Goal: Task Accomplishment & Management: Manage account settings

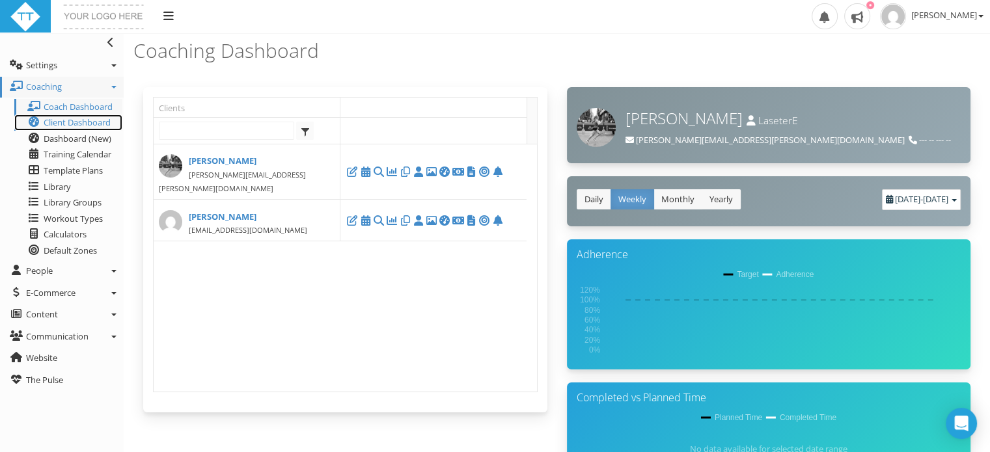
click at [62, 126] on span "Client Dashboard" at bounding box center [77, 123] width 67 height 12
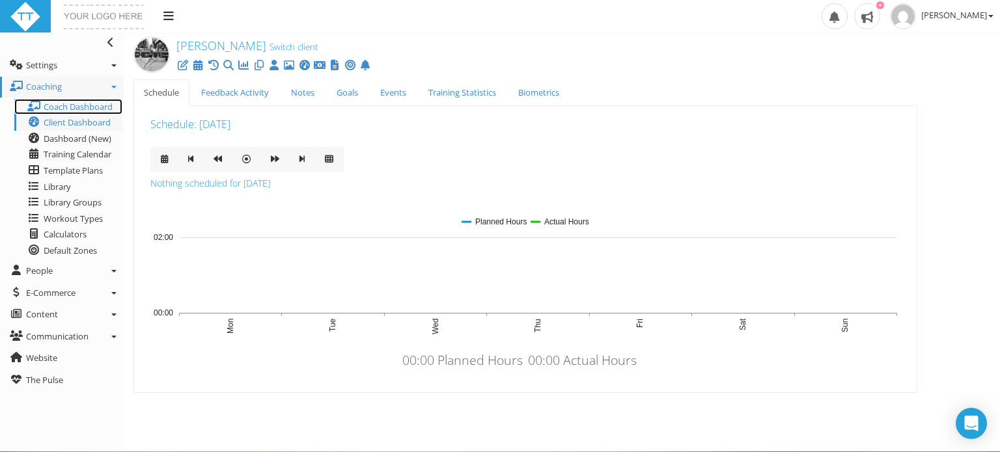
click at [91, 104] on span "Coach Dashboard" at bounding box center [78, 107] width 69 height 12
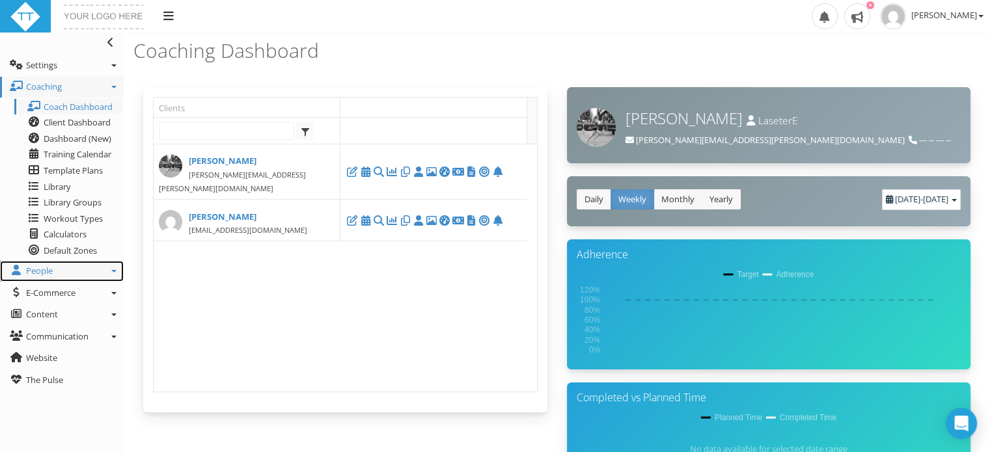
click at [43, 278] on link "People" at bounding box center [62, 271] width 124 height 21
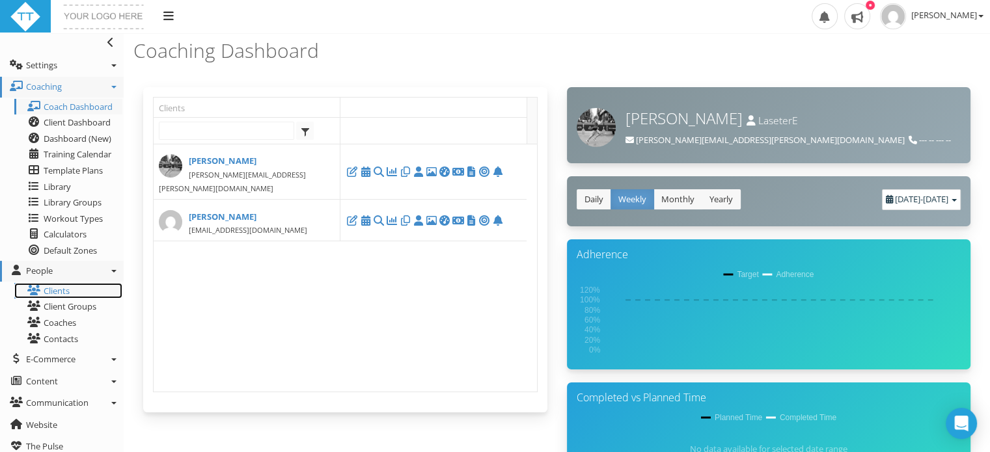
click at [52, 290] on link "Clients" at bounding box center [68, 291] width 108 height 16
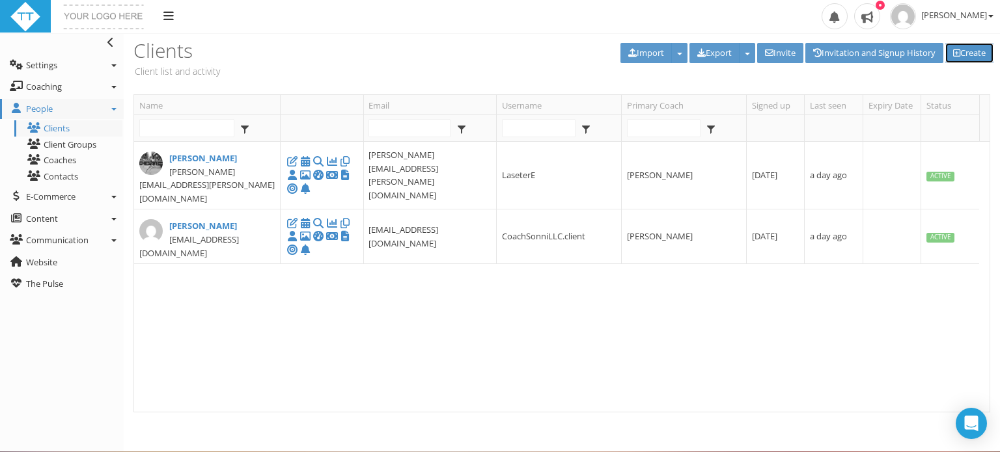
click at [962, 51] on link "Create" at bounding box center [969, 53] width 48 height 20
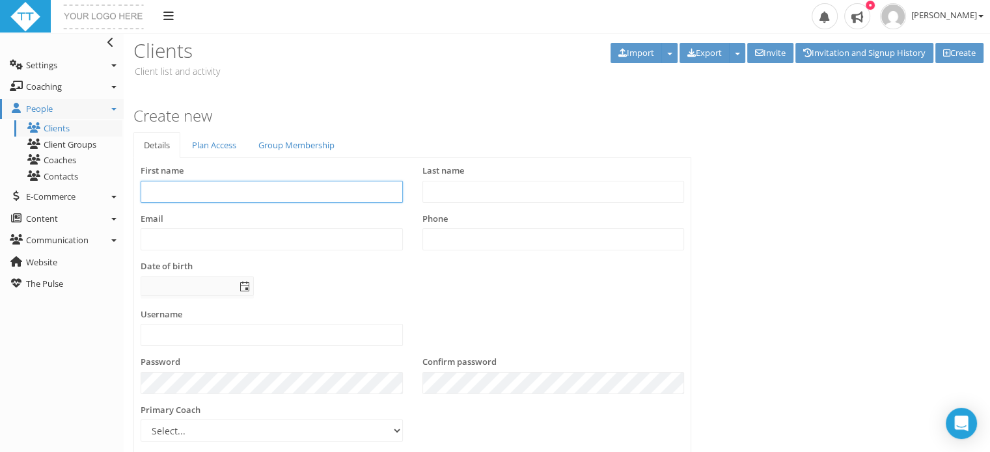
click at [208, 199] on input "text" at bounding box center [272, 192] width 262 height 22
type input "Sandy"
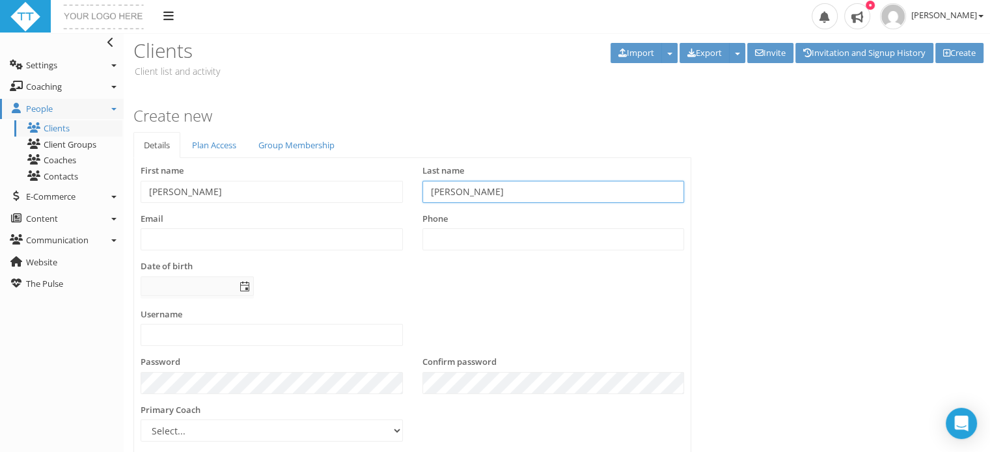
click at [435, 196] on input "dyer" at bounding box center [554, 192] width 262 height 22
type input "Dyer"
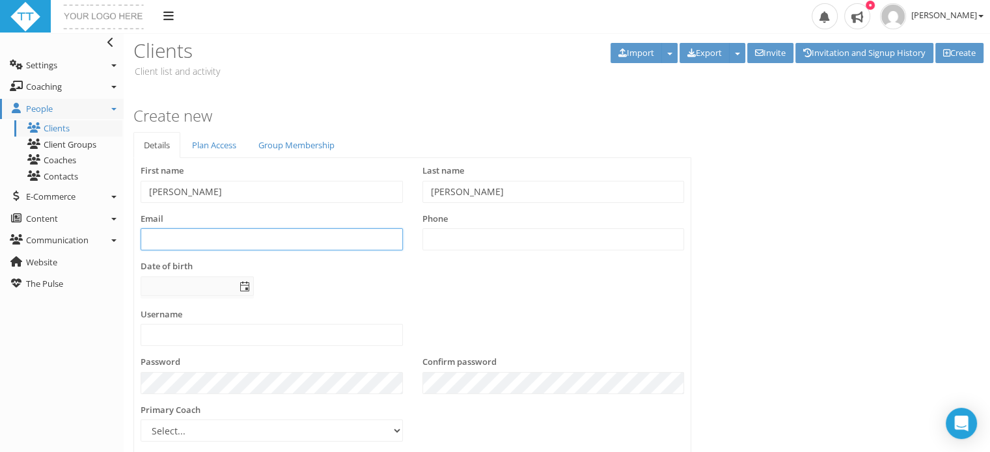
click at [267, 235] on input "text" at bounding box center [272, 240] width 262 height 22
type input "dyerkay71@gmail.com"
click at [454, 238] on input "text" at bounding box center [554, 240] width 262 height 22
type input "8284301838"
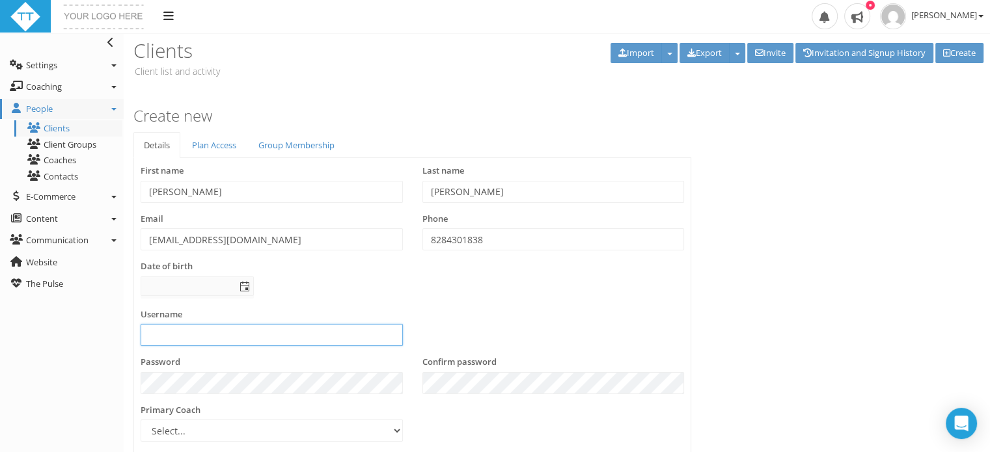
click at [197, 333] on input "text" at bounding box center [272, 335] width 262 height 22
click at [174, 281] on input "text" at bounding box center [188, 286] width 94 height 18
click at [177, 340] on input "text" at bounding box center [272, 335] width 262 height 22
click at [242, 285] on span "select" at bounding box center [245, 287] width 10 height 10
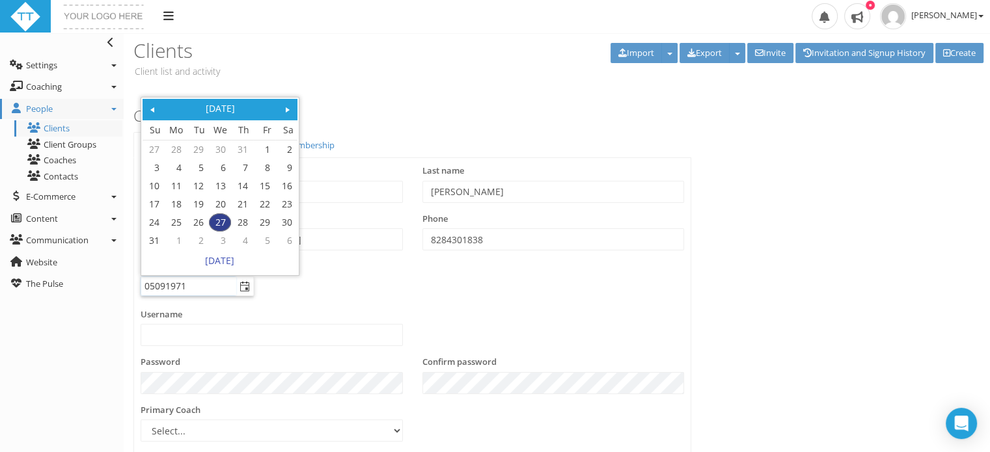
click at [219, 225] on link "27" at bounding box center [220, 222] width 21 height 17
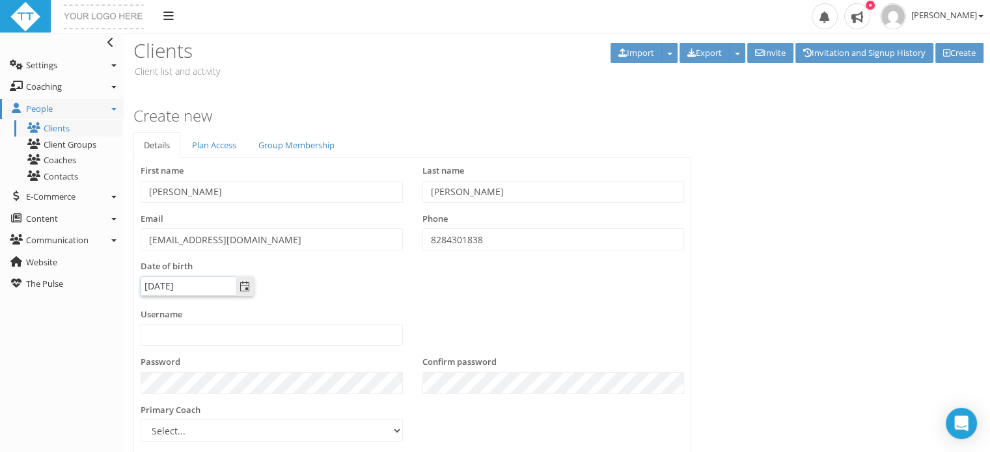
click at [152, 286] on input "27 Aug 2025" at bounding box center [188, 286] width 94 height 18
click at [196, 284] on input "09 Aug 2025" at bounding box center [188, 286] width 94 height 18
click at [171, 288] on input "09 Aug 1971" at bounding box center [188, 286] width 94 height 18
type input "09 May 1971"
click at [185, 338] on input "text" at bounding box center [272, 335] width 262 height 22
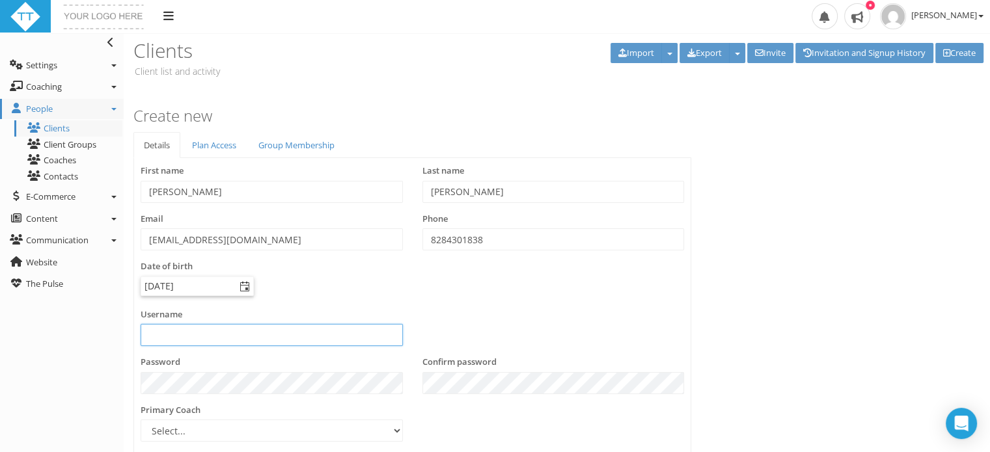
click at [247, 288] on span "select" at bounding box center [245, 287] width 10 height 10
click at [221, 331] on input "text" at bounding box center [272, 335] width 262 height 22
type input "DyerS"
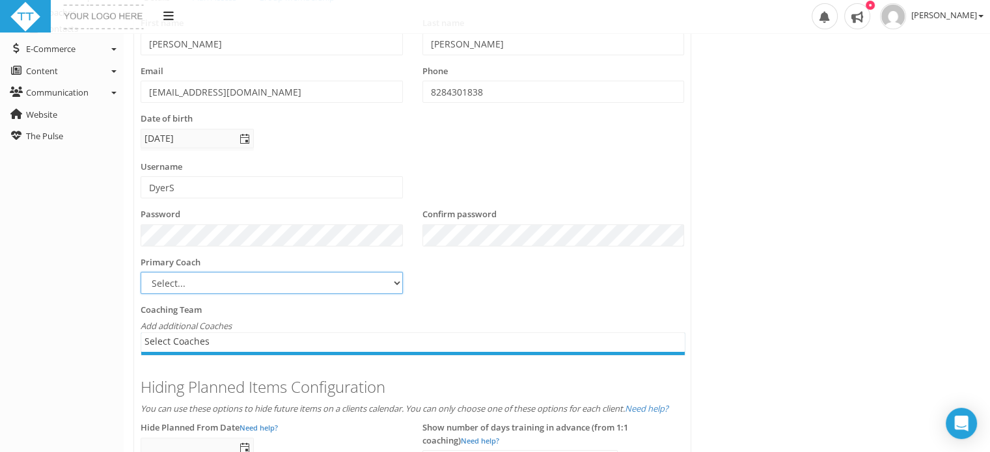
scroll to position [201, 0]
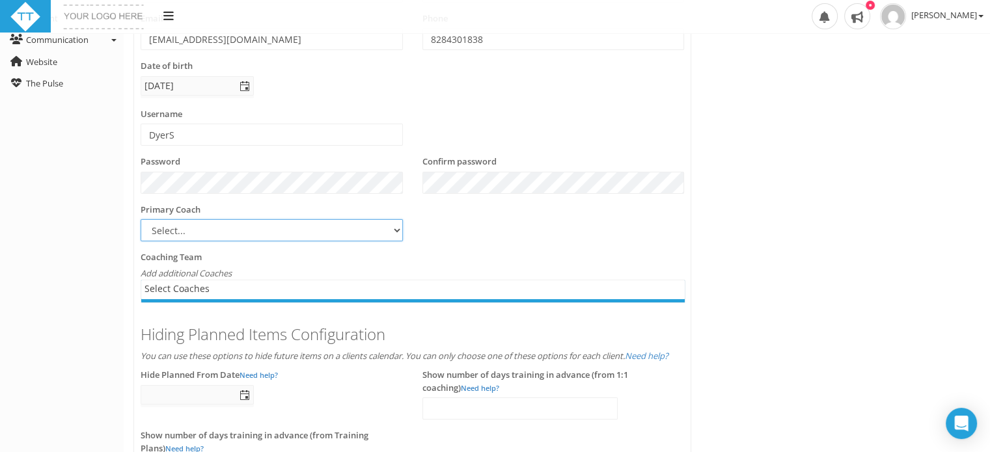
click at [395, 231] on select "Select... Sonni Dyer" at bounding box center [272, 230] width 262 height 22
select select "850671dd-c9f2-4ee4-a92b-b98c8e0367cf"
click at [141, 219] on select "Select... Sonni Dyer" at bounding box center [272, 230] width 262 height 22
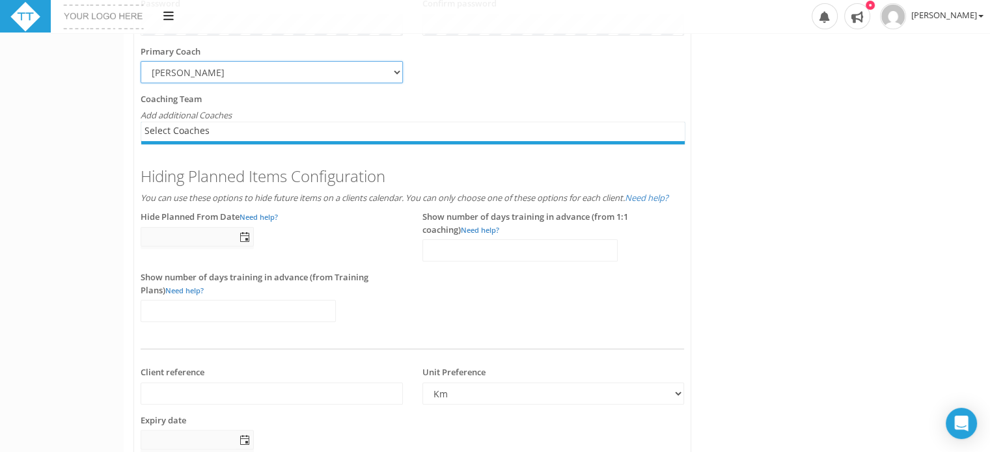
scroll to position [362, 0]
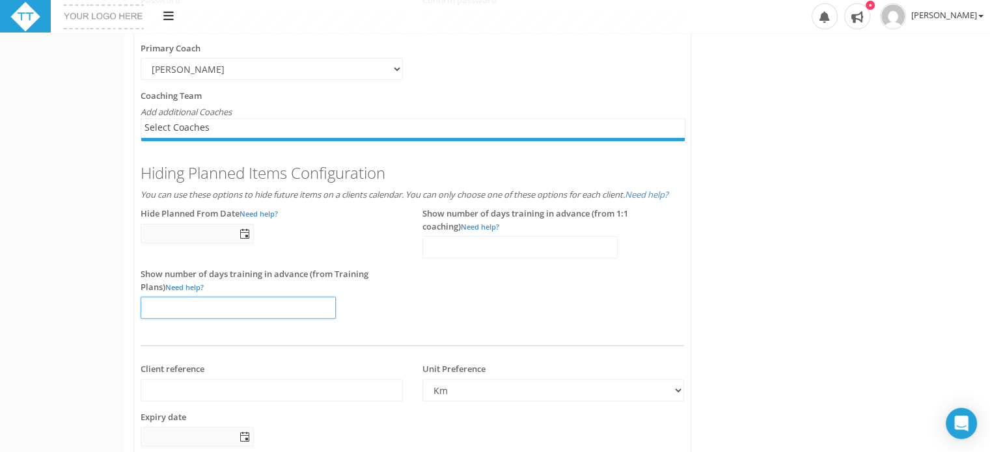
click at [199, 309] on input "number" at bounding box center [238, 308] width 195 height 22
type input "28"
click at [505, 258] on div "Show number of days training in advance (from 1:1 coaching) Need help?" at bounding box center [554, 238] width 282 height 61
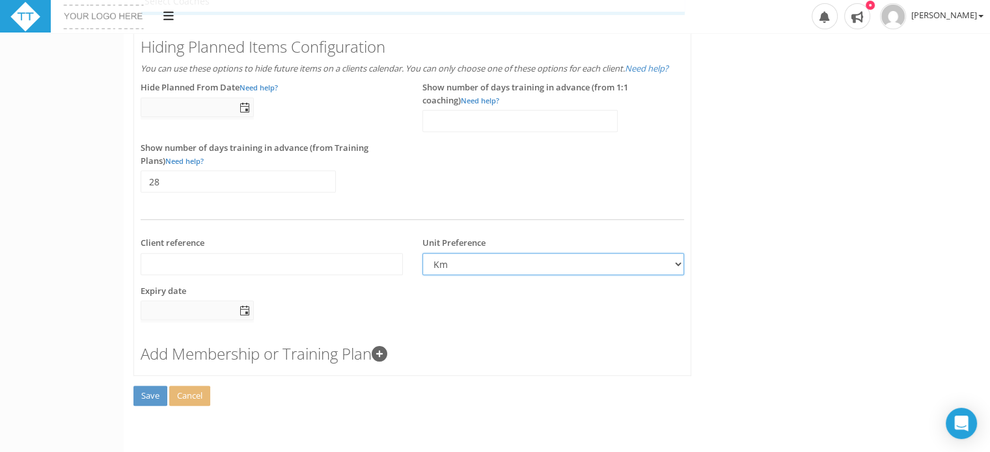
click at [678, 262] on select "km miles" at bounding box center [554, 264] width 262 height 22
select select "false"
click at [423, 253] on select "km miles" at bounding box center [554, 264] width 262 height 22
click at [240, 312] on span "select" at bounding box center [245, 311] width 10 height 10
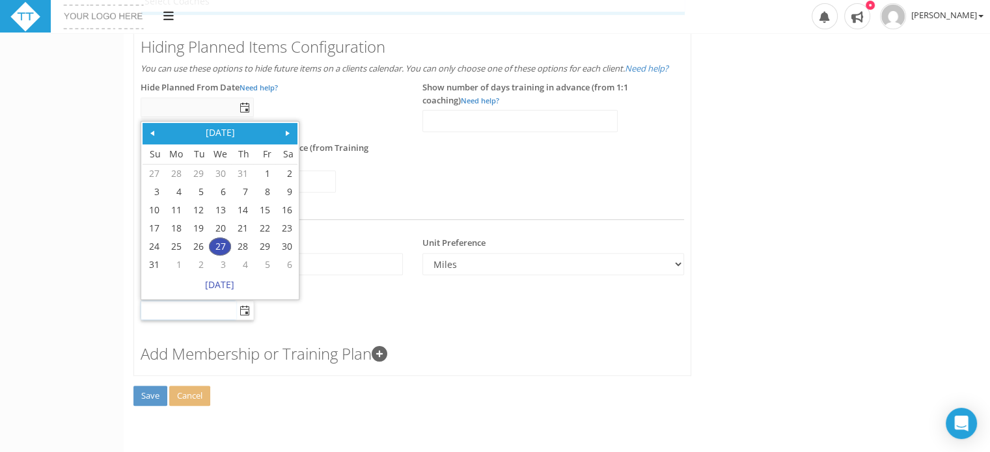
click at [288, 134] on span at bounding box center [288, 133] width 10 height 10
click at [266, 244] on link "31" at bounding box center [264, 246] width 21 height 17
type input "31 Oct 2025"
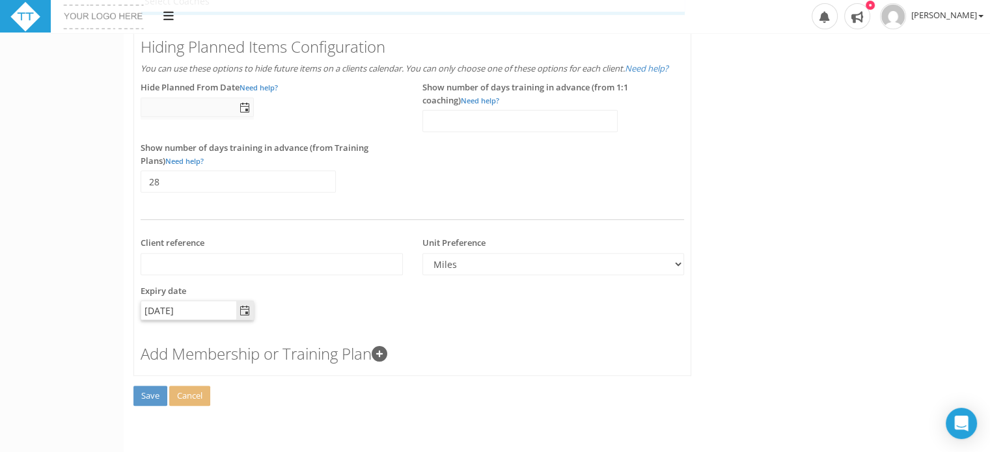
click at [246, 387] on div "Save Re-activate account Cancel" at bounding box center [408, 397] width 551 height 22
click at [385, 354] on icon at bounding box center [380, 354] width 16 height 16
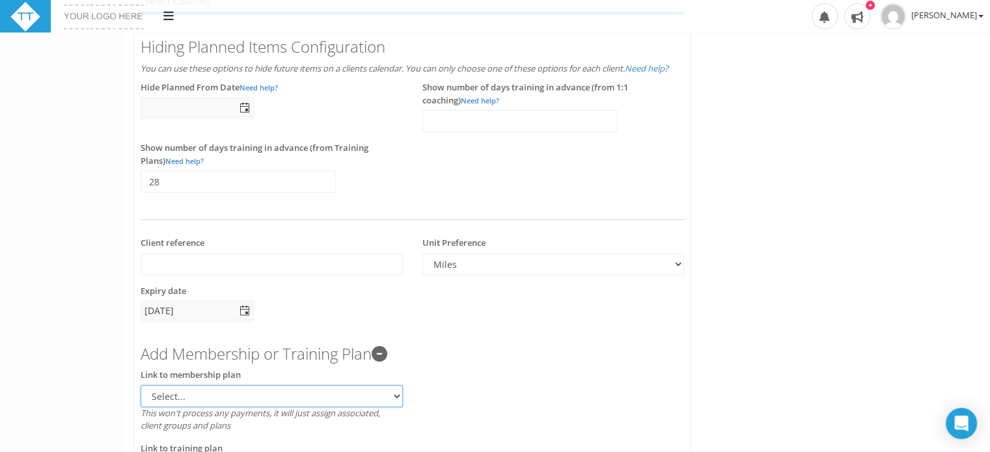
click at [394, 396] on select "Select..." at bounding box center [272, 396] width 262 height 22
click at [435, 367] on div "First name Sandy Last name Dyer Email dyerkay71@gmail.com Phone 8284301838 Date…" at bounding box center [413, 83] width 544 height 814
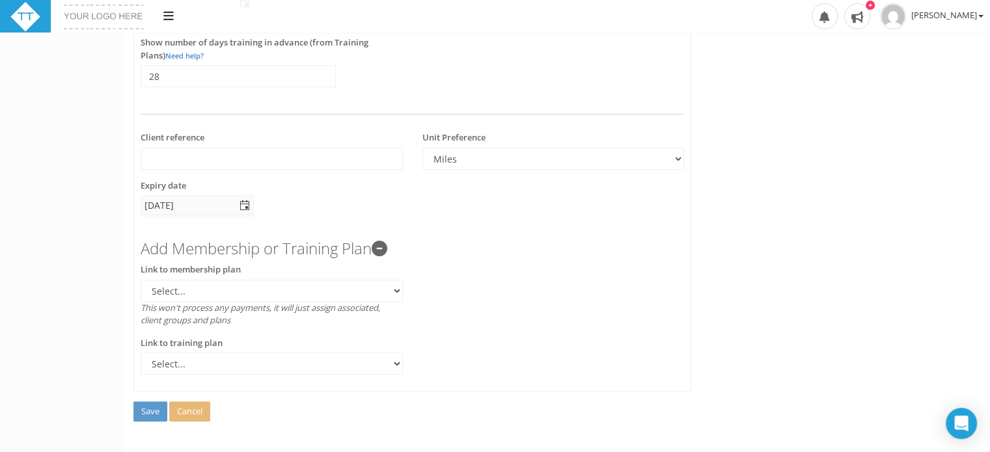
scroll to position [609, 0]
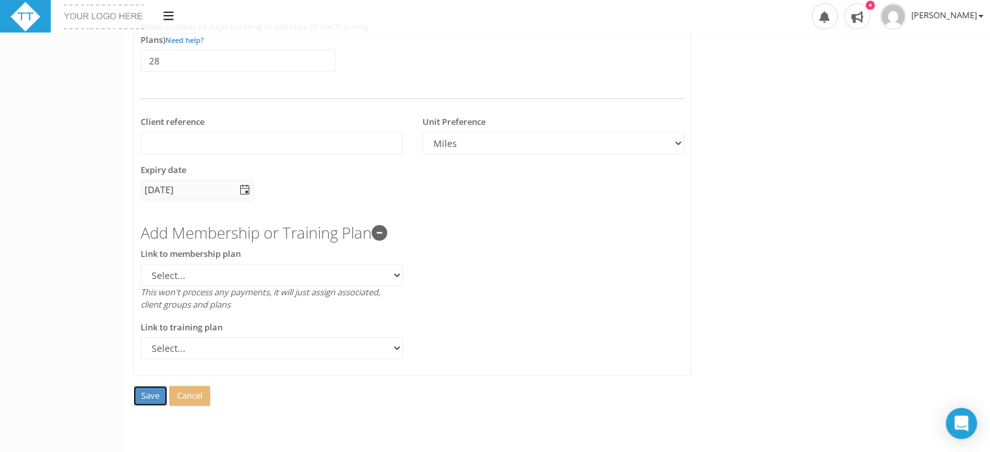
click at [152, 391] on span "Save" at bounding box center [150, 396] width 18 height 12
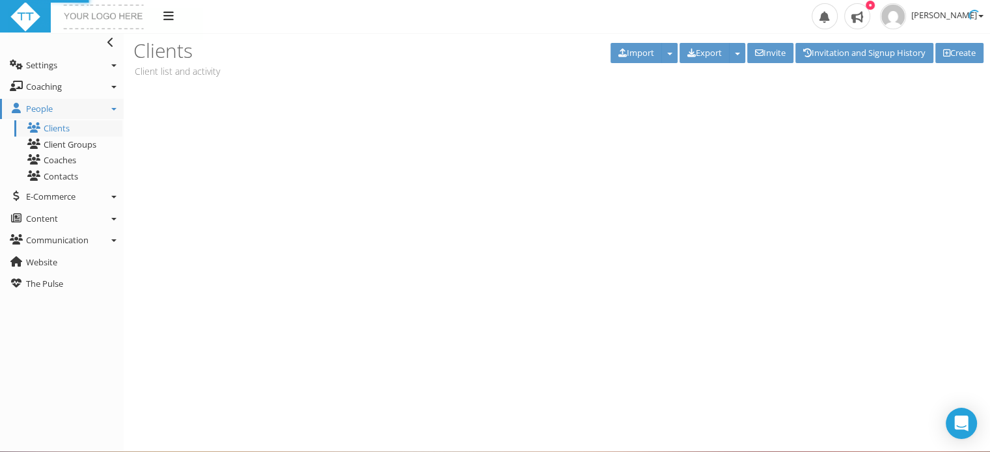
scroll to position [0, 0]
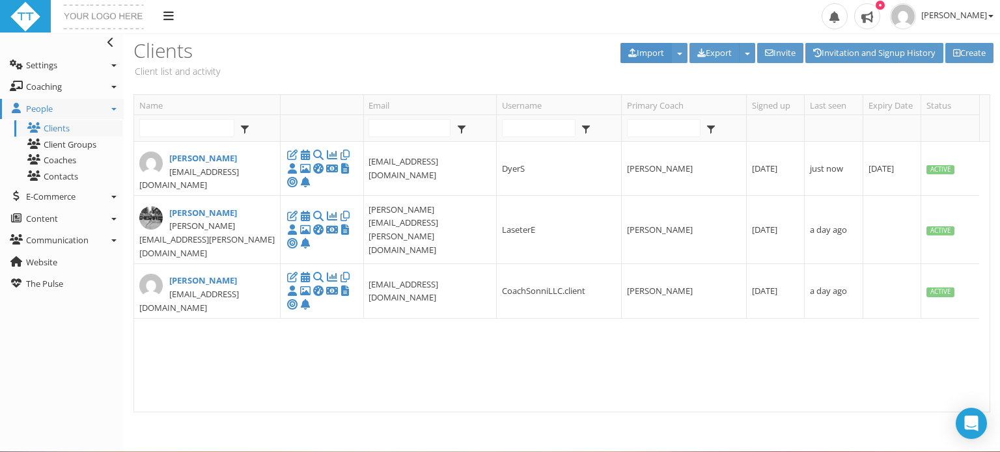
click at [633, 44] on button "Import" at bounding box center [645, 53] width 51 height 20
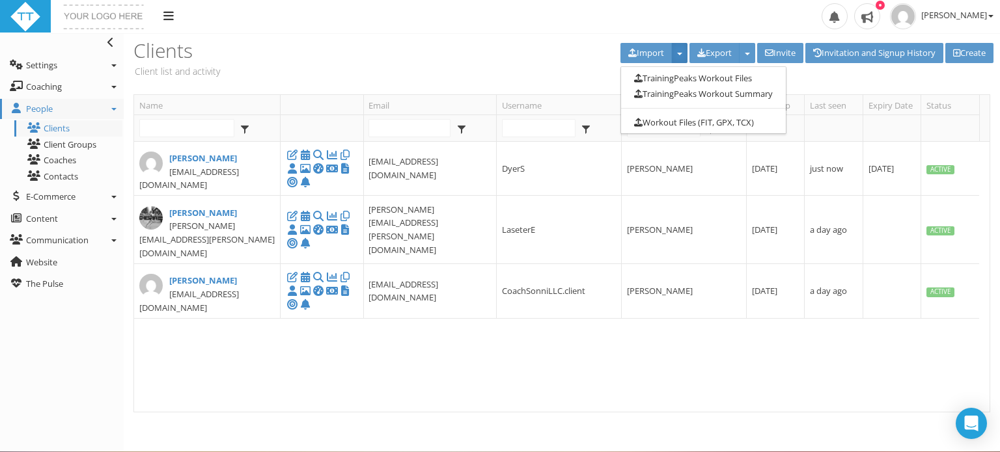
click at [439, 46] on h3 "Clients" at bounding box center [345, 50] width 424 height 21
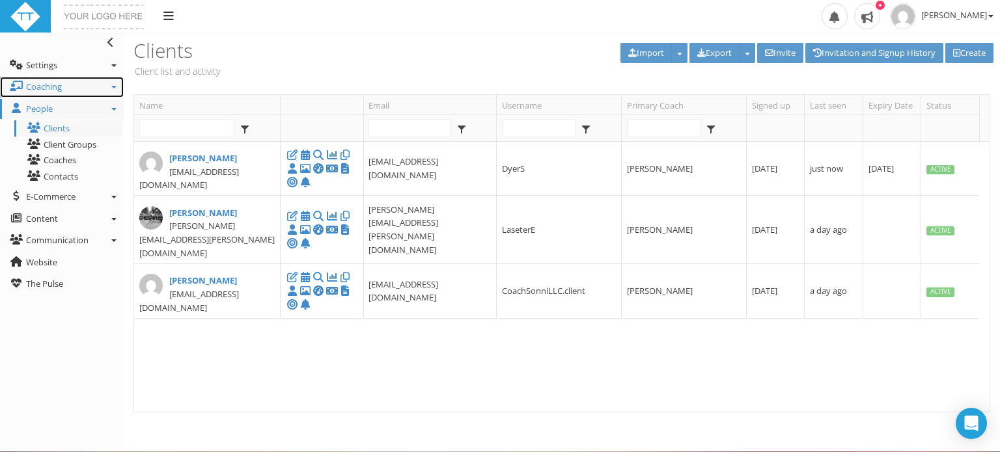
click at [58, 89] on span "Coaching" at bounding box center [44, 87] width 36 height 12
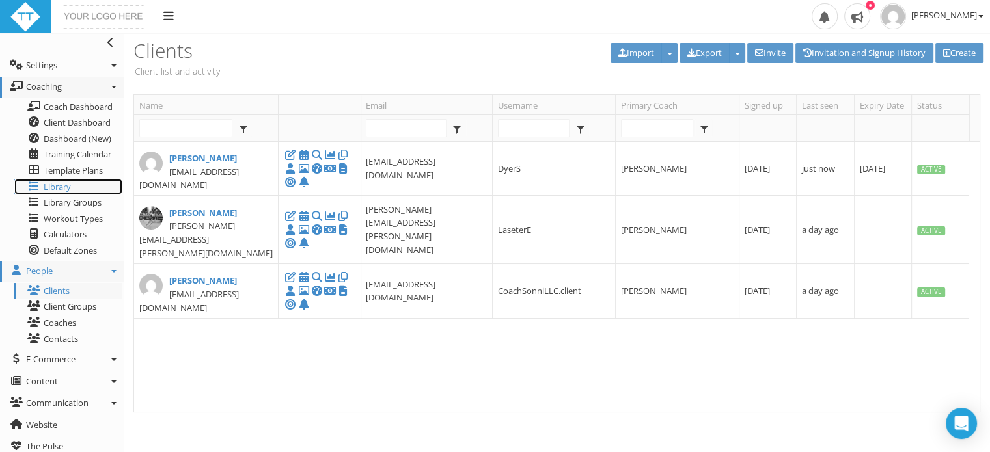
click at [53, 189] on span "Library" at bounding box center [57, 187] width 27 height 12
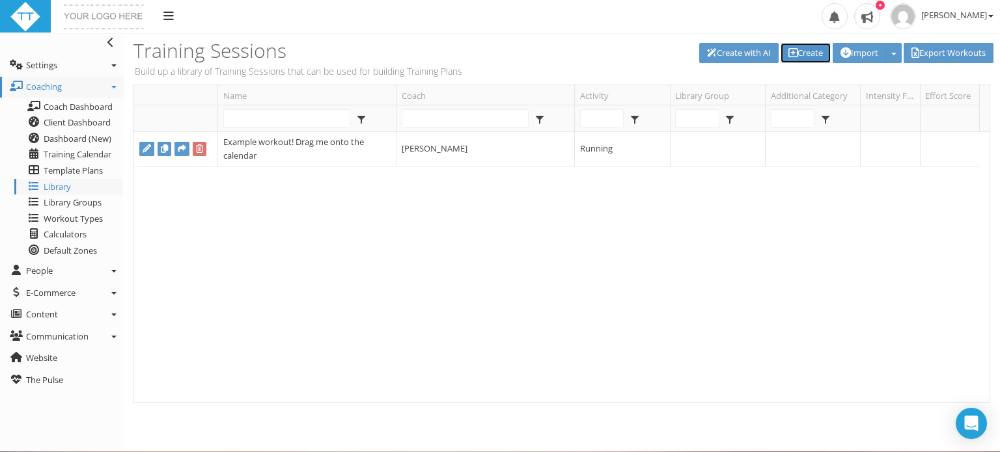
click at [791, 54] on link "Create" at bounding box center [806, 53] width 50 height 20
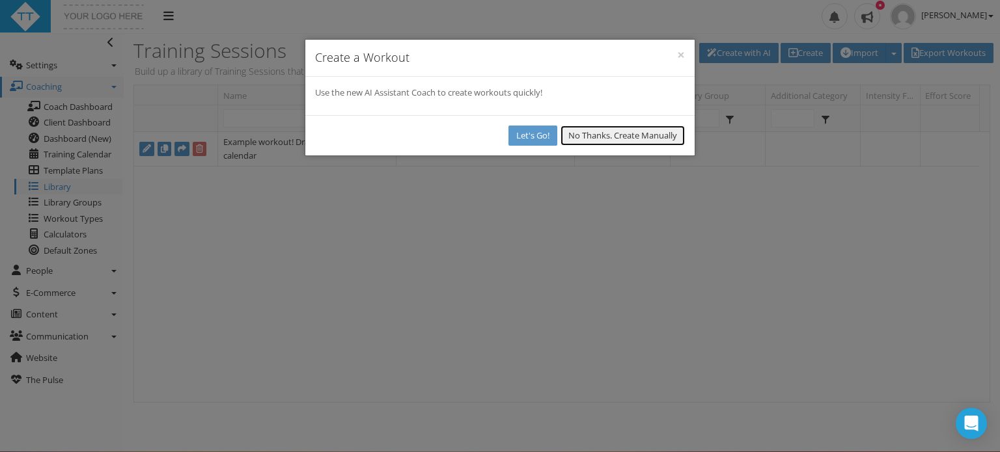
click at [619, 137] on button "No Thanks. Create Manually" at bounding box center [623, 136] width 124 height 20
select select
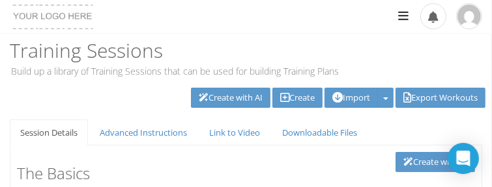
click at [138, 90] on div "Create with AI Create Import Import Zwift (zwo) Import Import from Today's Plan…" at bounding box center [247, 99] width 475 height 22
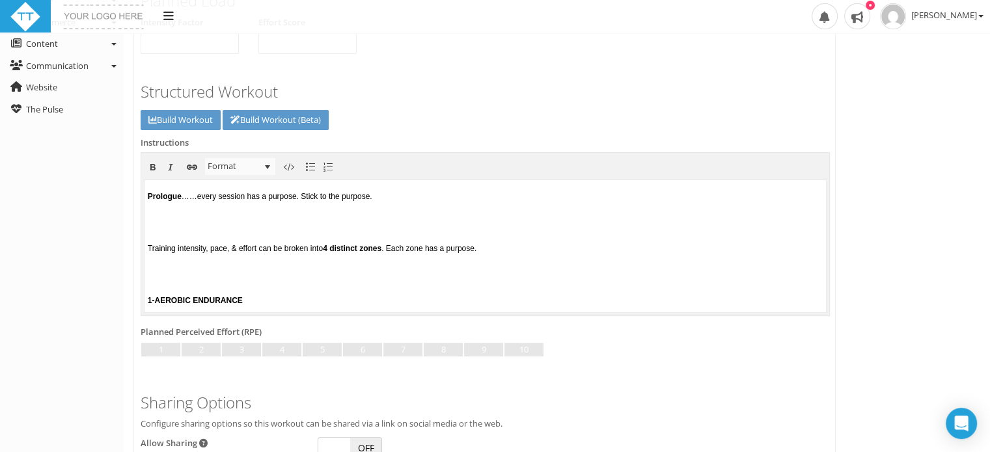
click at [175, 230] on body "Prologue ……every session has a purpose. Stick to the purpose. Training intensit…" at bounding box center [486, 246] width 682 height 132
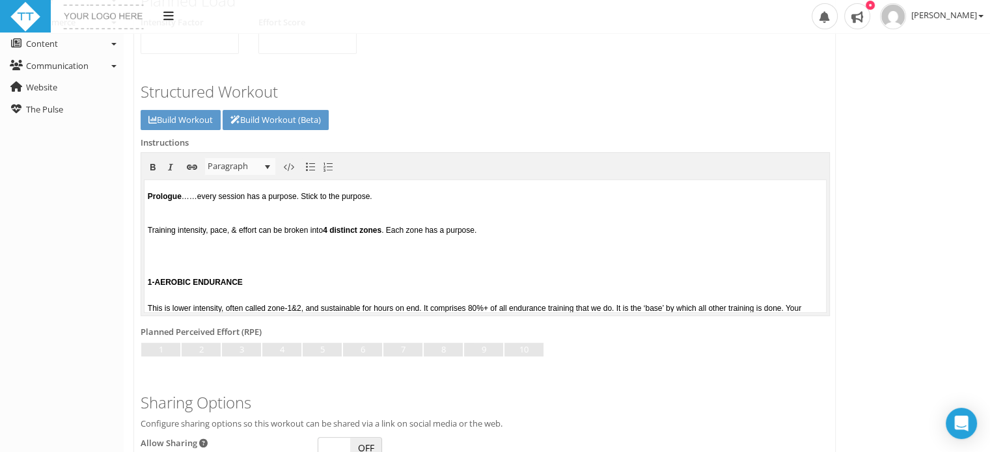
click at [161, 209] on p at bounding box center [485, 213] width 675 height 9
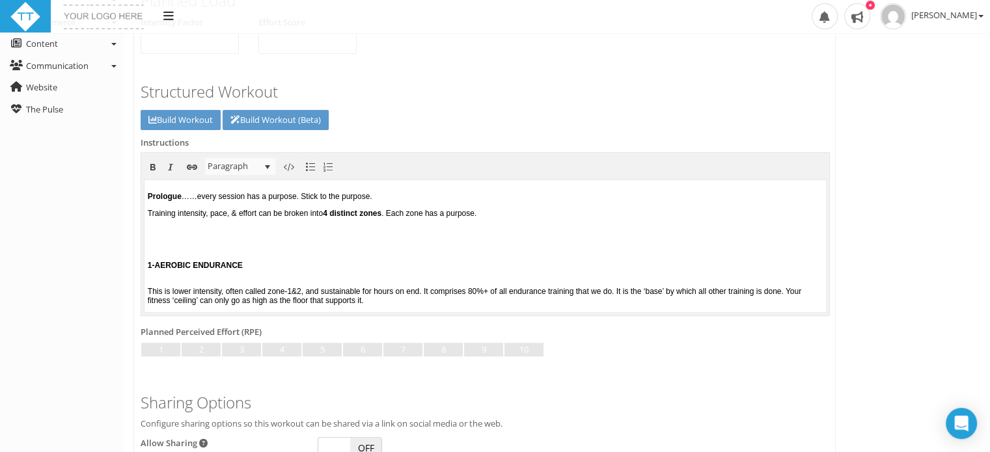
click at [155, 251] on body "Prologue ……every session has a purpose. Stick to the purpose. Training intensit…" at bounding box center [486, 246] width 682 height 132
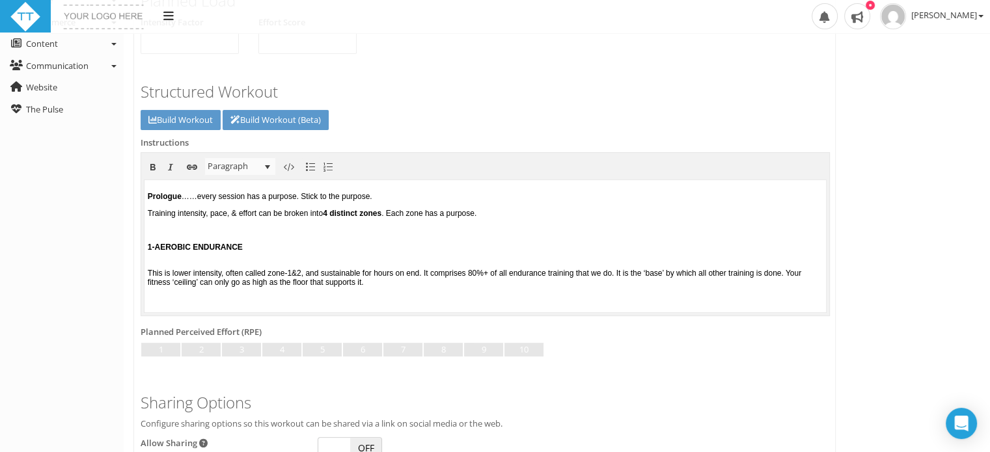
click at [148, 249] on span "1-AEROBIC ENDURANCE" at bounding box center [195, 247] width 95 height 9
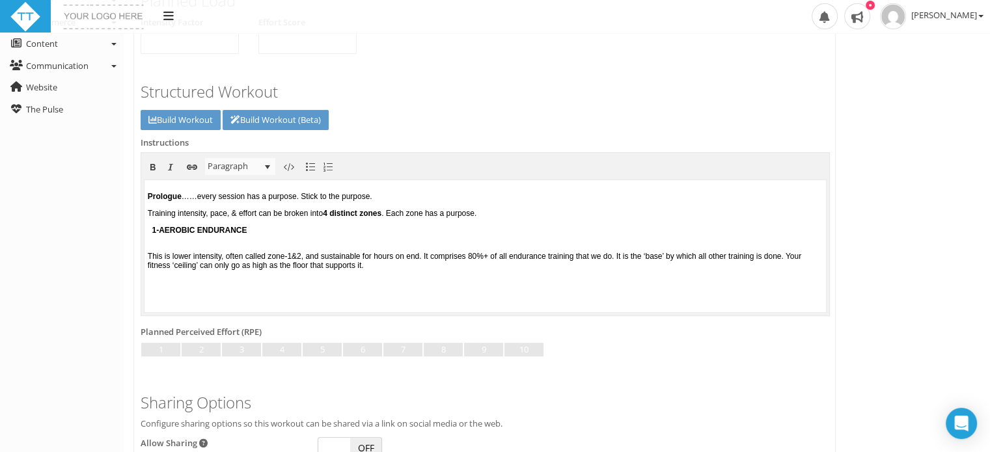
click at [148, 249] on body "Prologue ……every session has a purpose. Stick to the purpose. Training intensit…" at bounding box center [486, 246] width 682 height 132
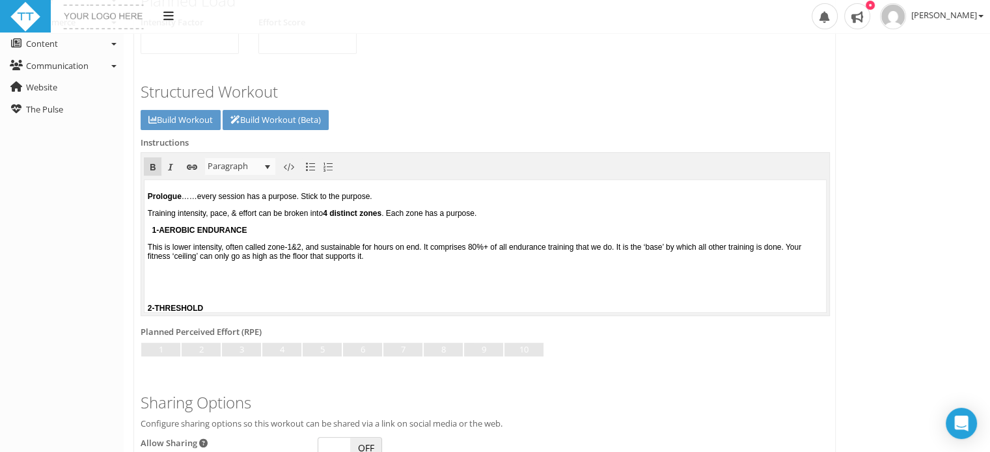
click at [159, 298] on body "Prologue ……every session has a purpose. Stick to the purpose. Training intensit…" at bounding box center [486, 246] width 682 height 132
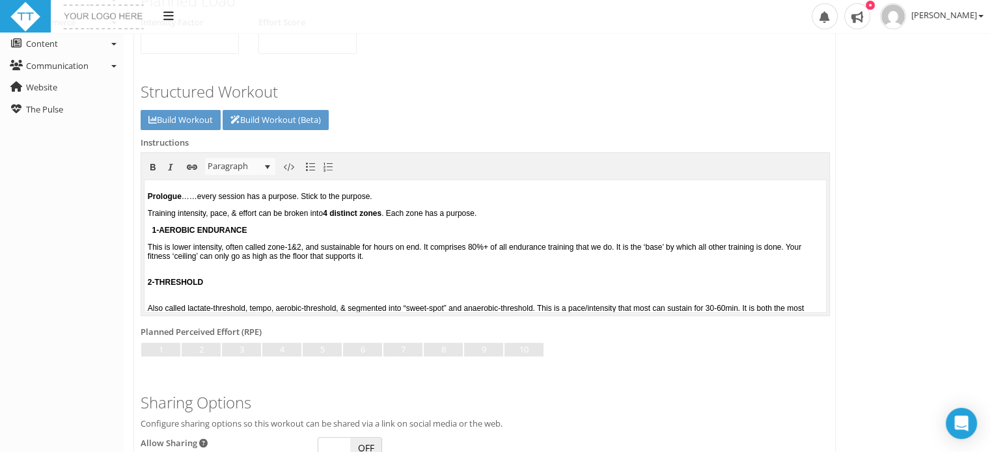
click at [148, 286] on span "2-THRESHOLD" at bounding box center [175, 282] width 55 height 9
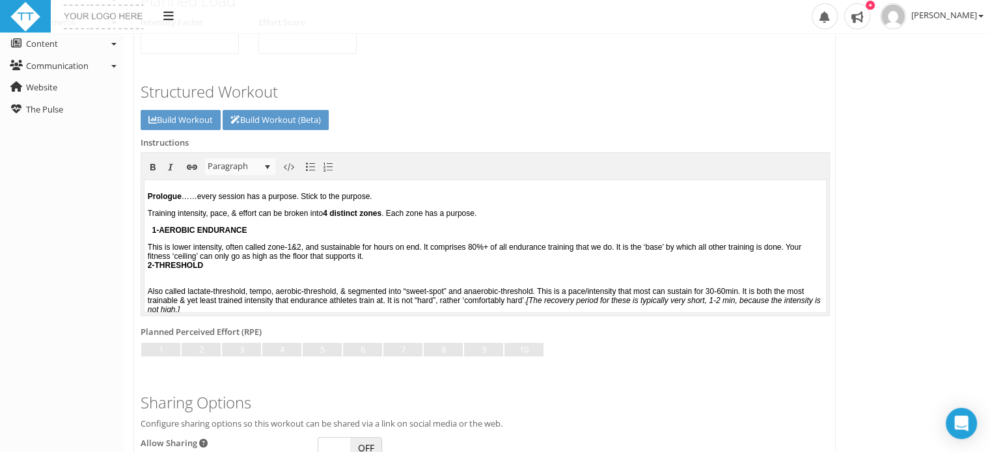
click at [148, 286] on body "Prologue ……every session has a purpose. Stick to the purpose. Training intensit…" at bounding box center [486, 246] width 682 height 132
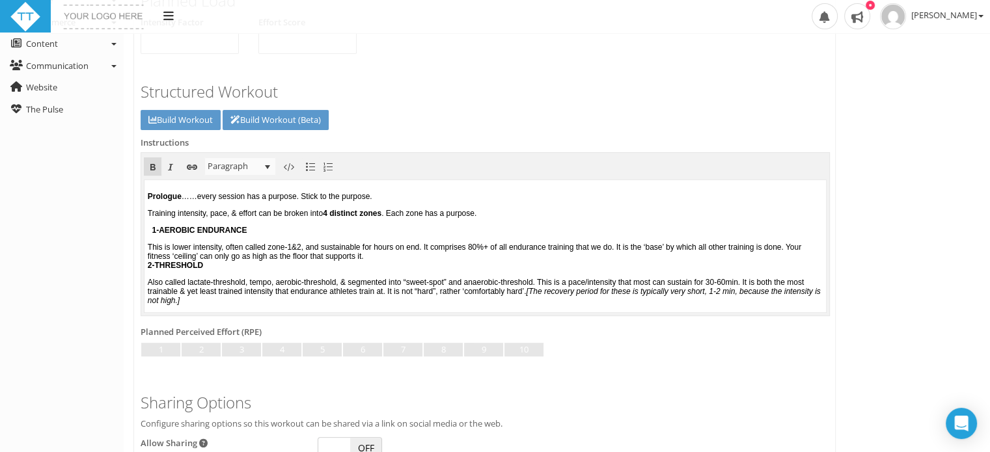
click at [148, 266] on span "2-THRESHOLD" at bounding box center [175, 265] width 55 height 9
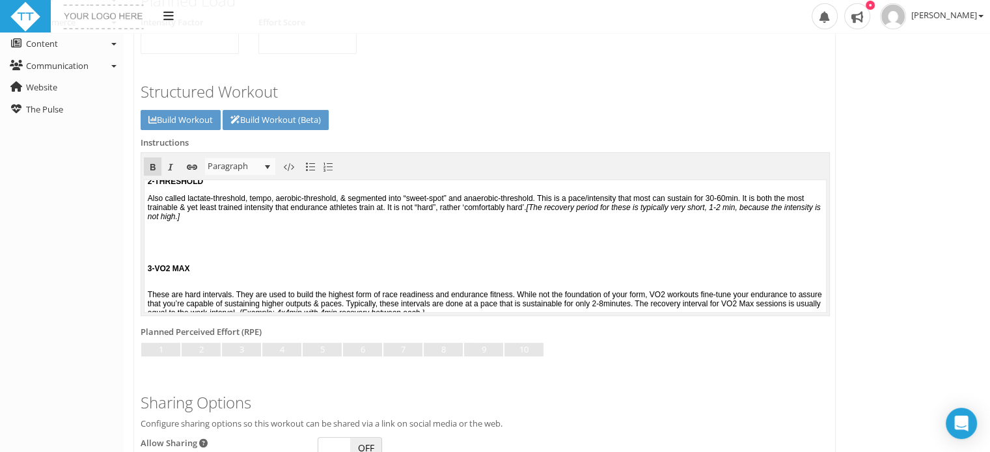
scroll to position [104, 0]
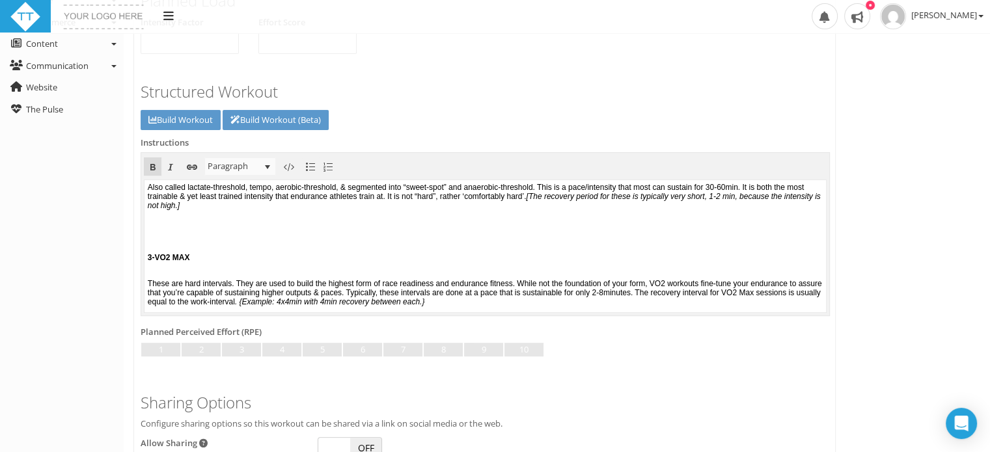
click at [150, 262] on span "3-VO2 MAX" at bounding box center [169, 257] width 42 height 9
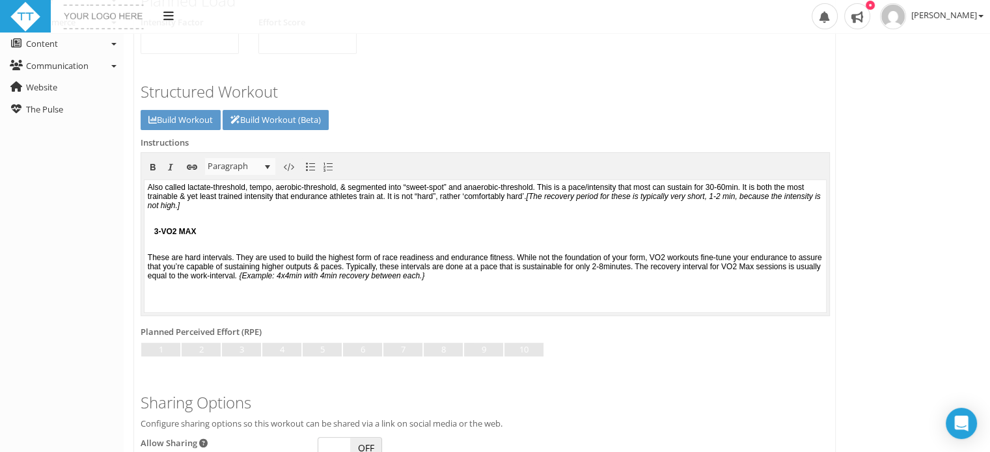
click at [153, 208] on html "Prologue ……every session has a purpose. Stick to the purpose. Training intensit…" at bounding box center [486, 142] width 682 height 132
click at [153, 208] on body "Prologue ……every session has a purpose. Stick to the purpose. Training intensit…" at bounding box center [486, 142] width 682 height 132
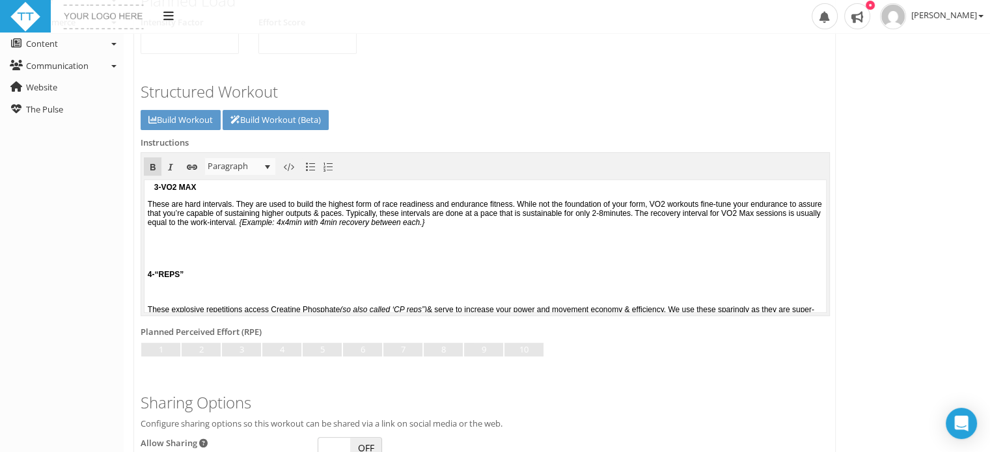
scroll to position [156, 0]
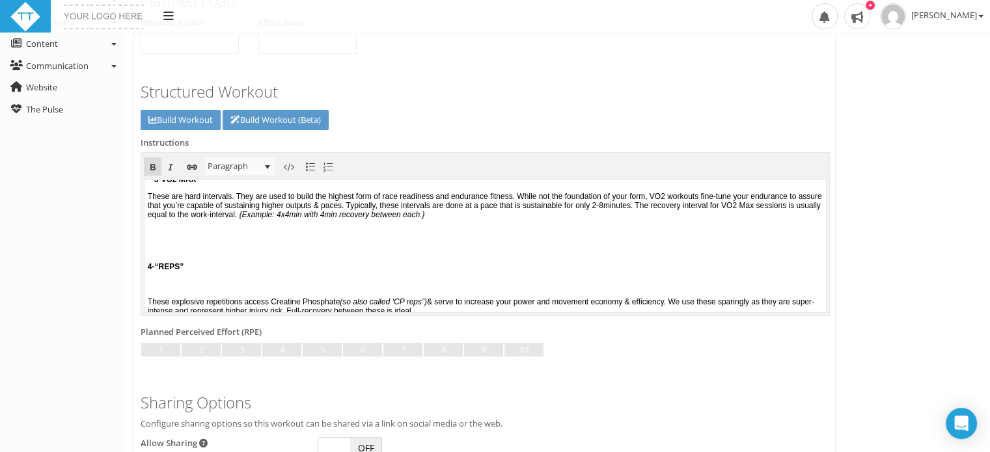
click at [148, 271] on span "4-“REPS”" at bounding box center [166, 266] width 36 height 9
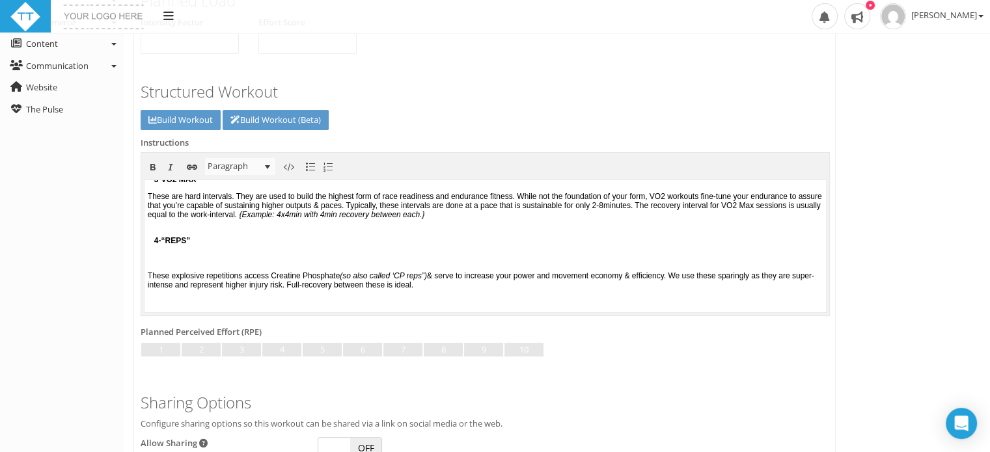
click at [148, 282] on span "These explosive repetitions access Creatine Phosphate (so also called ‘CP reps”…" at bounding box center [481, 280] width 667 height 18
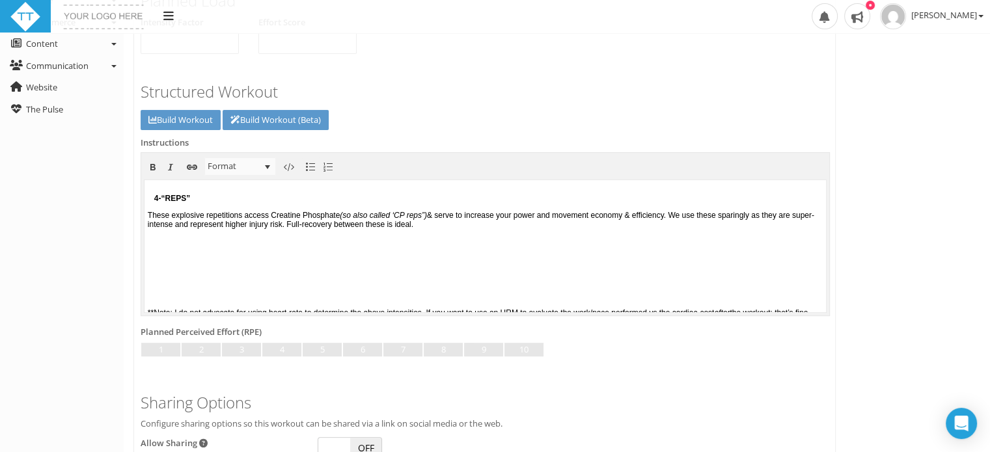
scroll to position [208, 0]
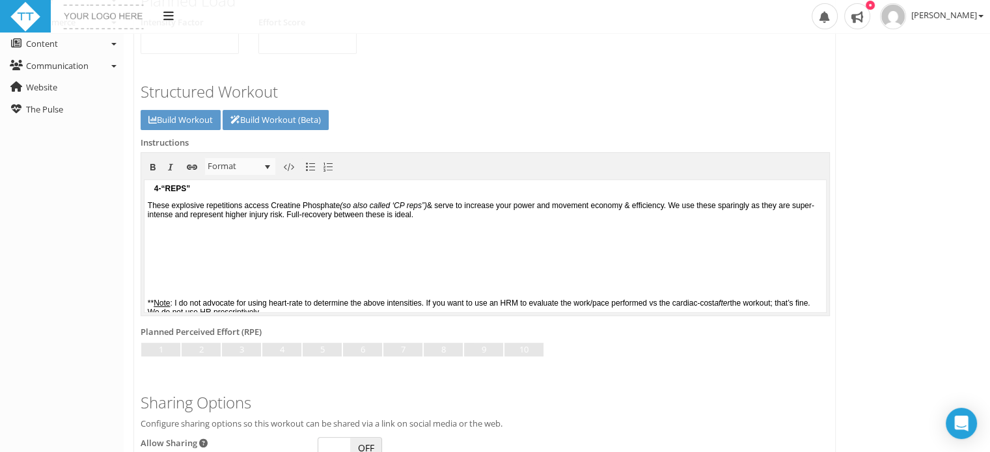
click at [150, 291] on div "** Note : I do not advocate for using heart-rate to determine the above intensi…" at bounding box center [485, 347] width 675 height 167
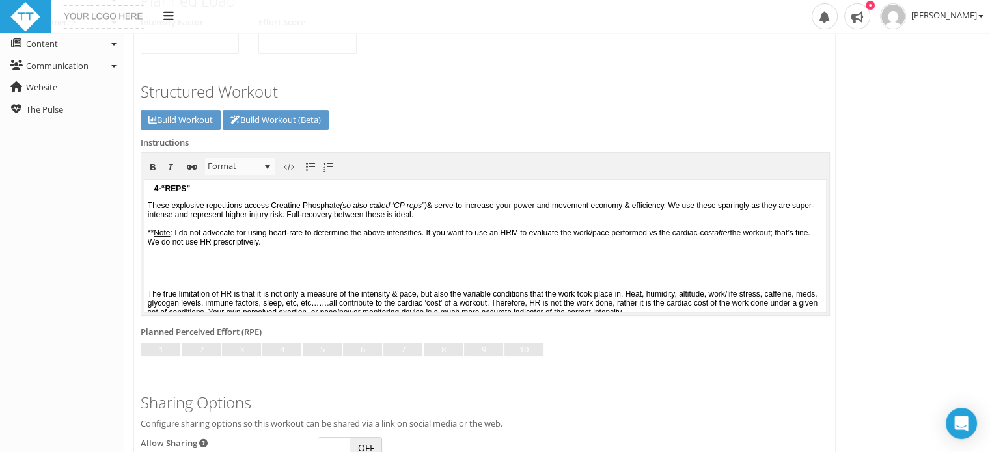
click at [152, 292] on div "** Note : I do not advocate for using heart-rate to determine the above intensi…" at bounding box center [485, 295] width 675 height 132
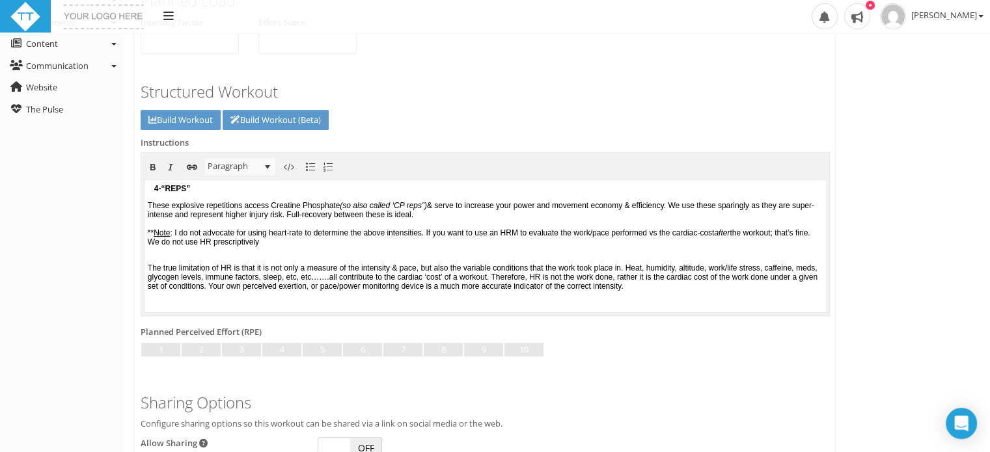
click at [204, 268] on div "** Note : I do not advocate for using heart-rate to determine the above intensi…" at bounding box center [485, 281] width 675 height 105
click at [213, 247] on span "** Note : I do not advocate for using heart-rate to determine the above intensi…" at bounding box center [480, 238] width 665 height 18
click at [395, 247] on p "** Note : I do not advocate for using heart-rate to determine the above intensi…" at bounding box center [485, 238] width 675 height 18
click at [210, 271] on div "** Note : I do not advocate for using heart-rate to determine the above intensi…" at bounding box center [485, 281] width 675 height 105
click at [148, 284] on span "The true limitation of HR is that it is not only a measure of the intensity & p…" at bounding box center [484, 277] width 672 height 27
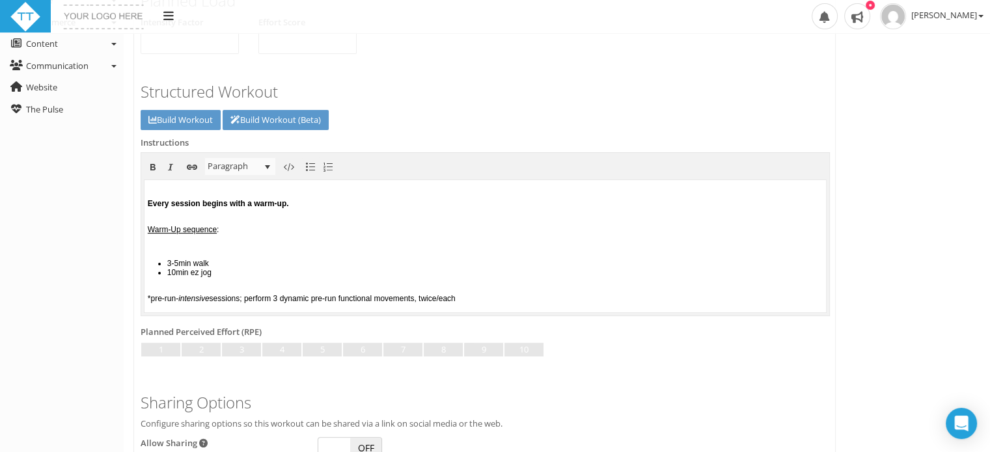
scroll to position [339, 0]
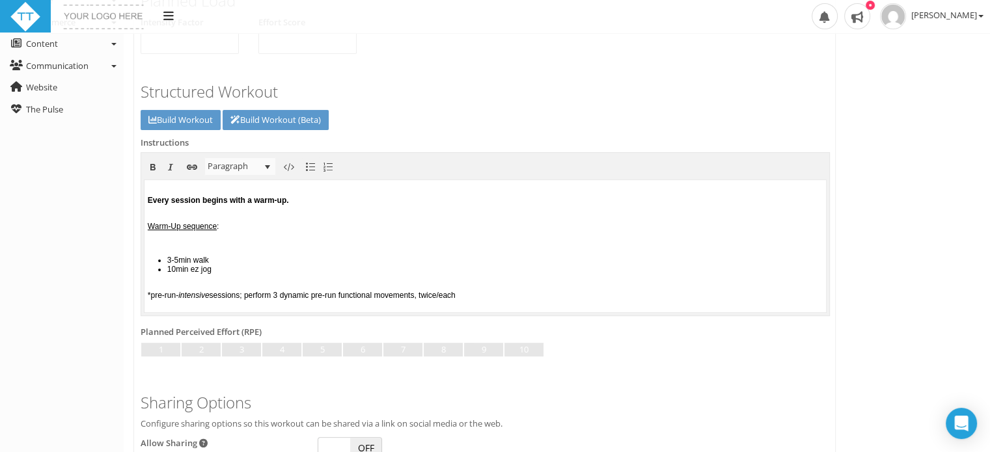
click at [148, 205] on span "Every session begins with a warm-up." at bounding box center [218, 200] width 141 height 9
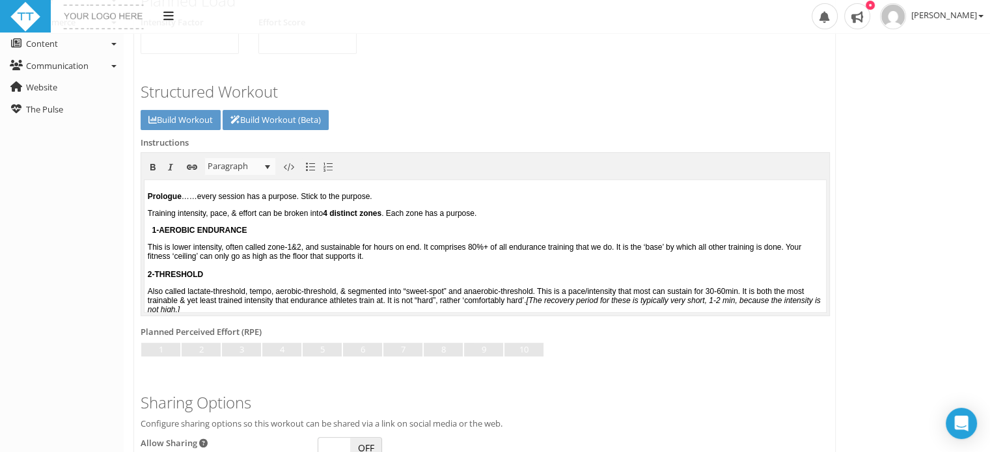
scroll to position [408, 0]
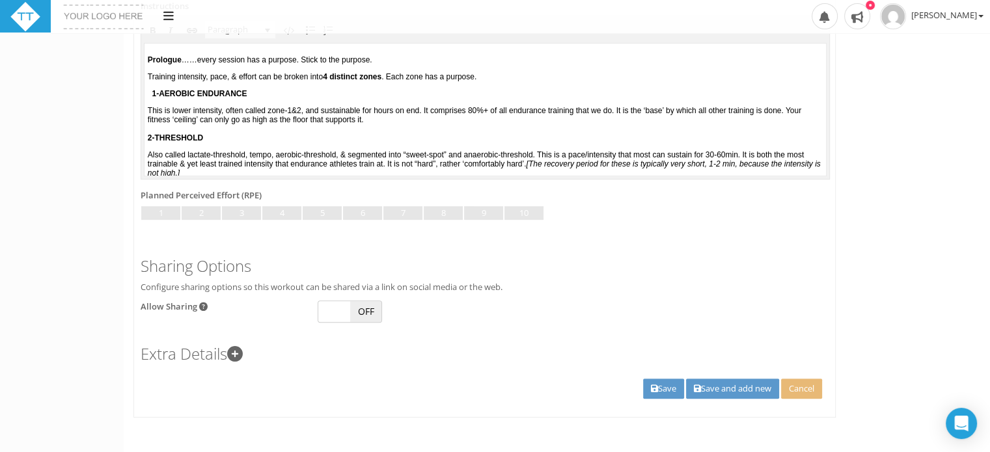
click at [202, 305] on icon at bounding box center [203, 307] width 8 height 8
click at [202, 310] on icon at bounding box center [203, 307] width 8 height 8
click at [202, 307] on icon at bounding box center [203, 307] width 8 height 8
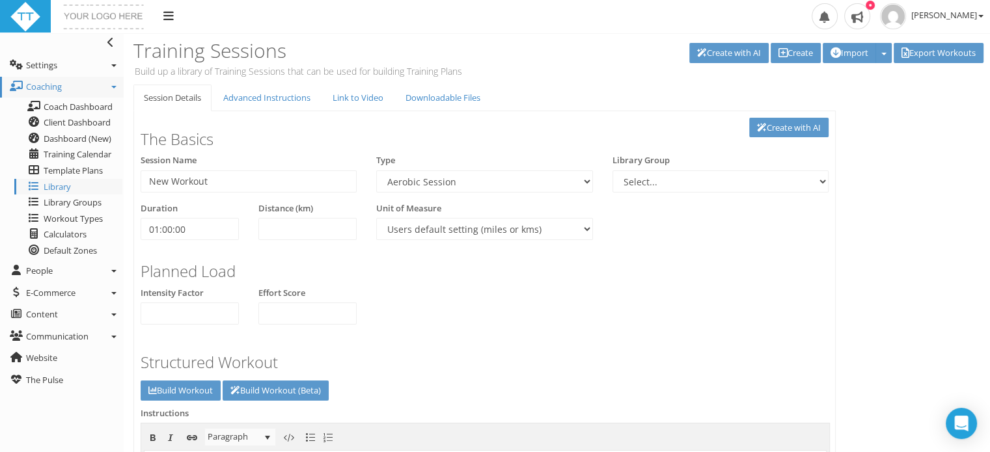
scroll to position [0, 0]
click at [588, 182] on select "Aerobic Session Alpine Climbing Assessment Availability Bike Bike Paddle Boulde…" at bounding box center [484, 182] width 216 height 22
select select "f6c5cf88-e375-419d-8aa1-e0838ebb8a2f"
click at [376, 171] on select "Aerobic Session Alpine Climbing Assessment Availability Bike Bike Paddle Boulde…" at bounding box center [484, 182] width 216 height 22
click at [727, 186] on select "Select..." at bounding box center [721, 182] width 216 height 22
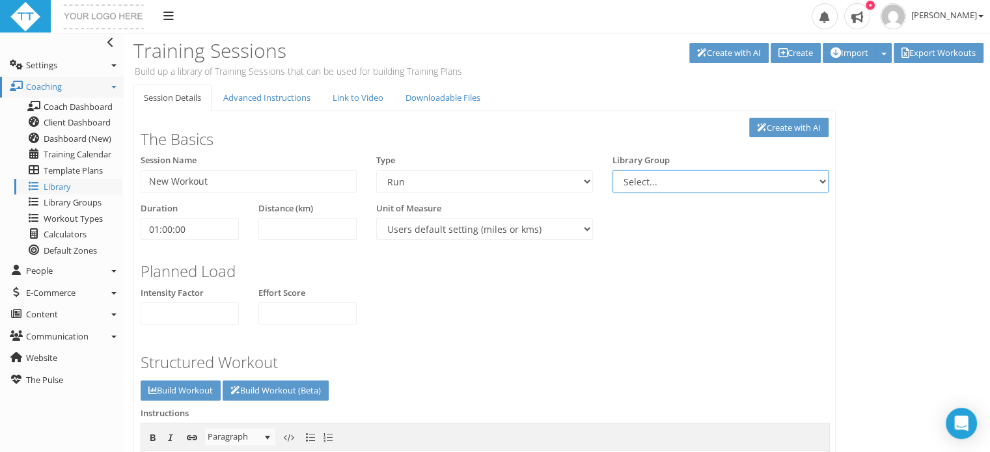
click at [825, 176] on select "Select..." at bounding box center [721, 182] width 216 height 22
click at [223, 176] on input "New Workout" at bounding box center [249, 182] width 216 height 22
drag, startPoint x: 223, startPoint y: 176, endPoint x: 137, endPoint y: 182, distance: 86.8
click at [137, 182] on div "Session Name New Workout" at bounding box center [249, 178] width 236 height 48
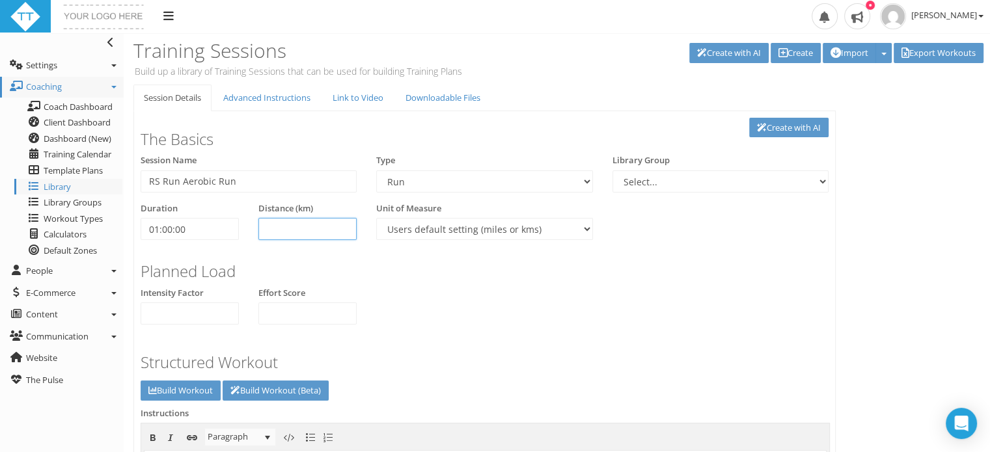
click at [303, 239] on input "text" at bounding box center [307, 229] width 98 height 22
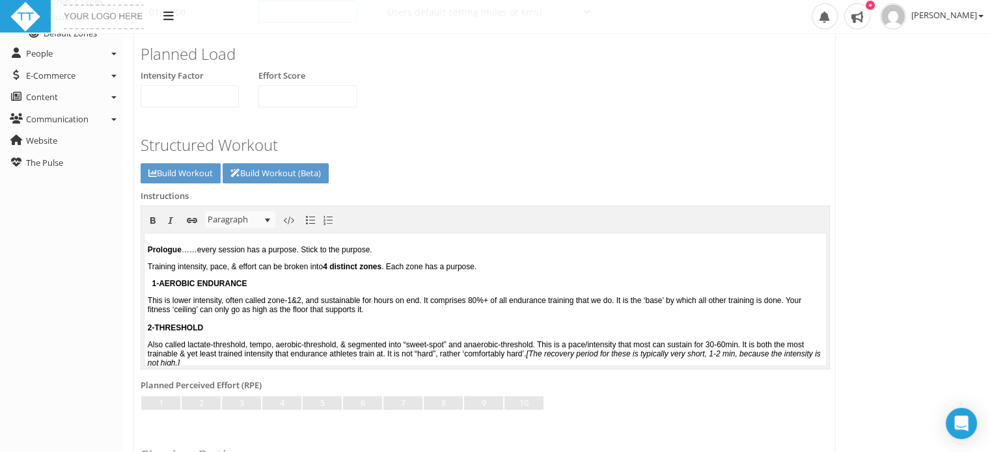
scroll to position [221, 0]
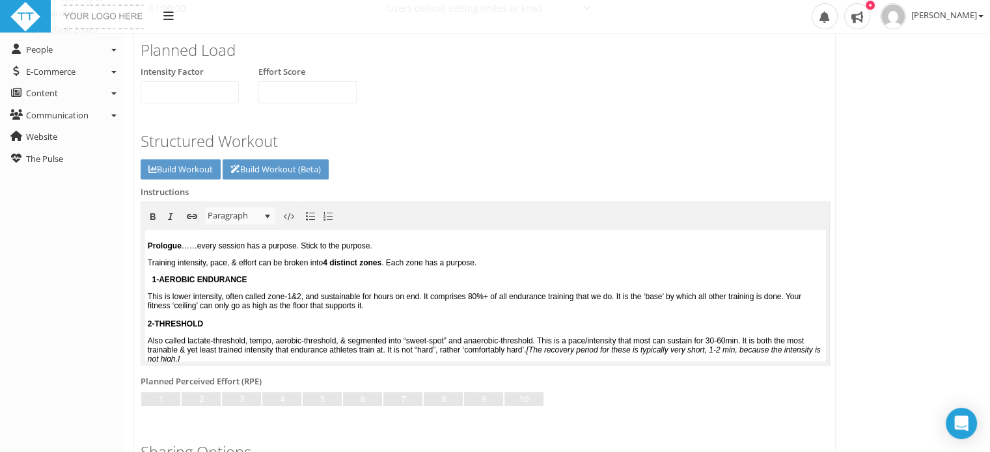
click at [148, 248] on span "Prologue" at bounding box center [165, 246] width 34 height 9
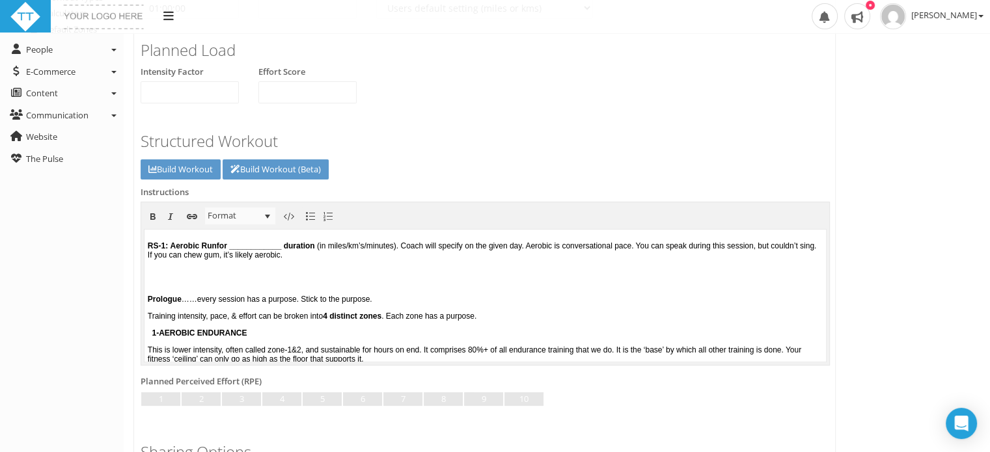
click at [146, 298] on body "RS-1: Aerobic Run for ____________ duration (in miles/km’s/minutes). Coach will…" at bounding box center [486, 295] width 682 height 132
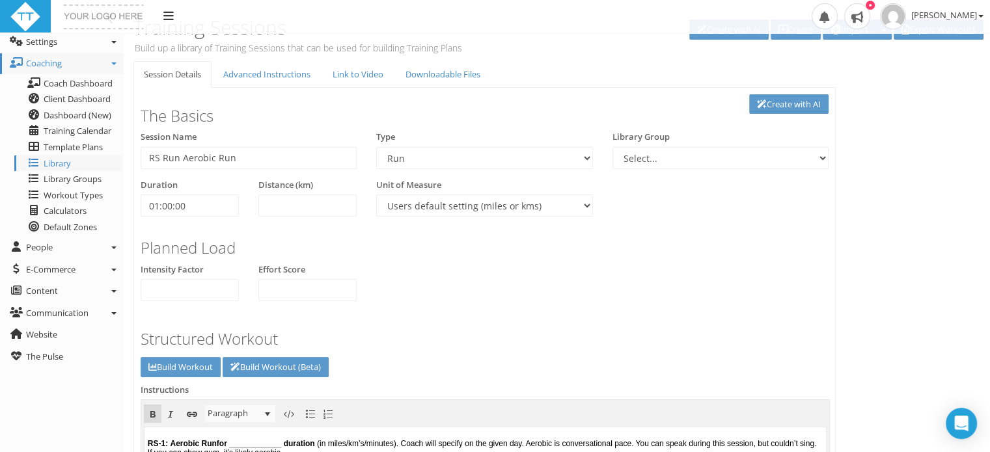
scroll to position [22, 0]
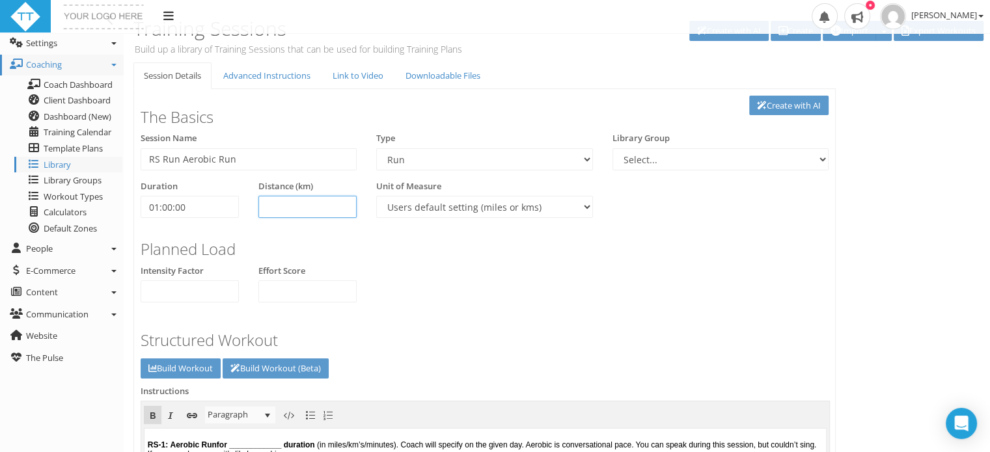
click at [302, 197] on input "text" at bounding box center [307, 207] width 98 height 22
click at [273, 76] on link "Advanced Instructions" at bounding box center [267, 75] width 108 height 27
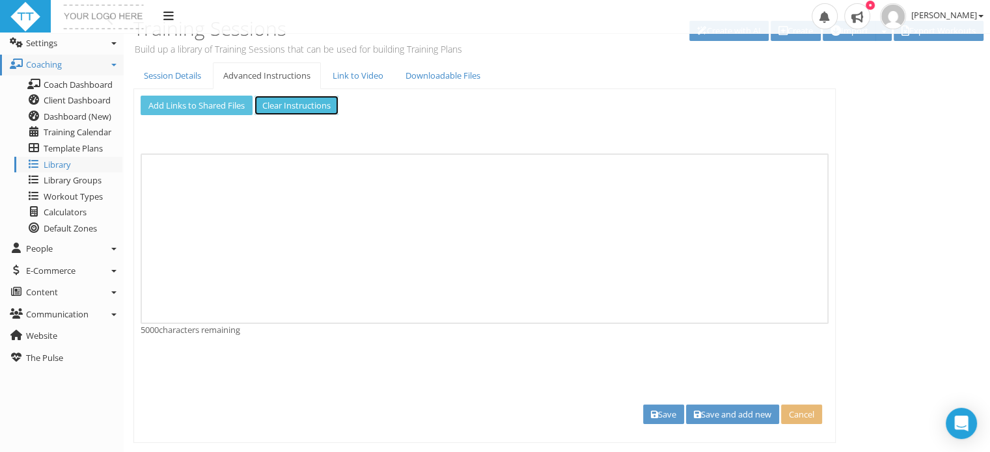
click at [284, 104] on link "Clear Instructions" at bounding box center [297, 106] width 84 height 20
click at [193, 101] on link "Add Links to Shared Files" at bounding box center [197, 106] width 112 height 20
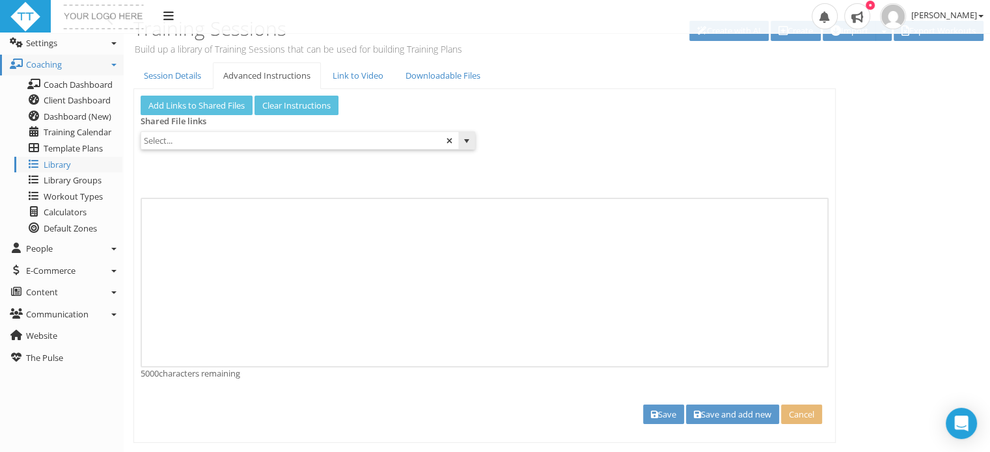
click at [193, 141] on input "text" at bounding box center [299, 140] width 317 height 17
click at [470, 145] on span "select" at bounding box center [467, 141] width 10 height 10
click at [449, 139] on span at bounding box center [449, 140] width 8 height 8
click at [449, 138] on span at bounding box center [449, 140] width 8 height 8
click at [445, 74] on link "Downloadable Files" at bounding box center [443, 75] width 96 height 27
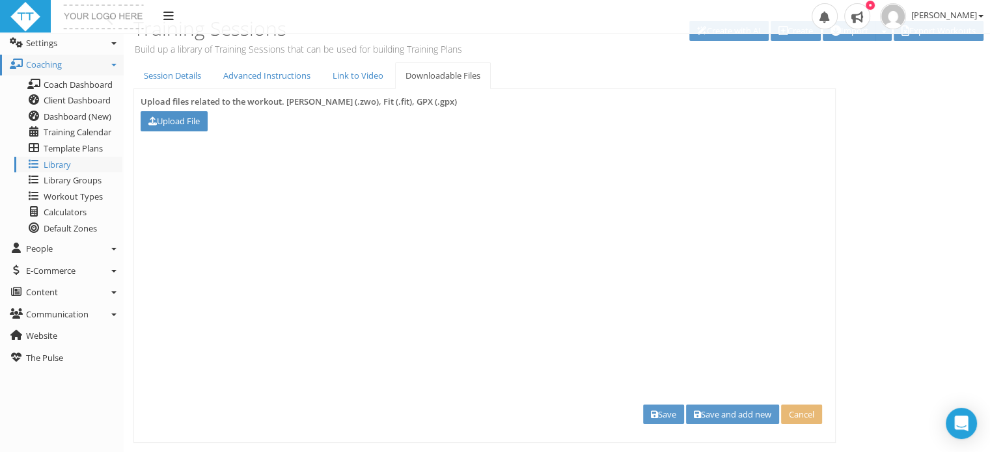
click at [185, 118] on link "Upload File" at bounding box center [174, 121] width 67 height 20
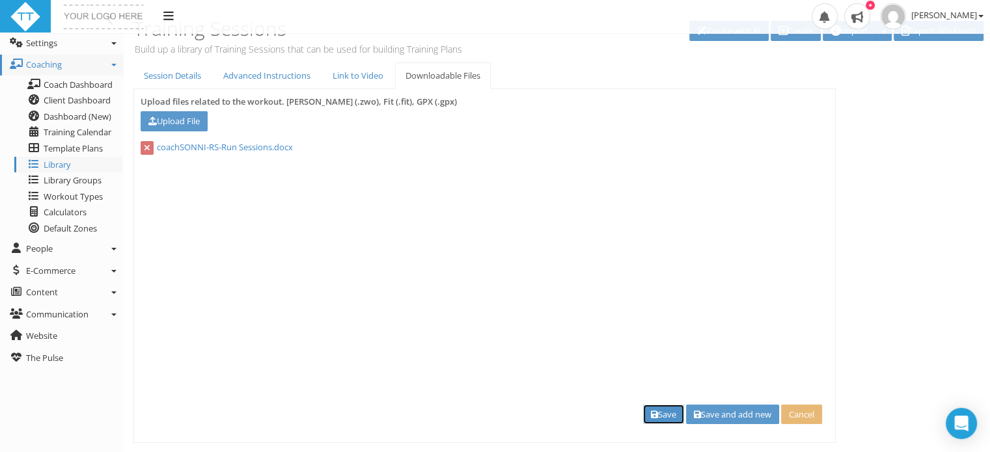
click at [654, 409] on button "Save" at bounding box center [663, 415] width 41 height 20
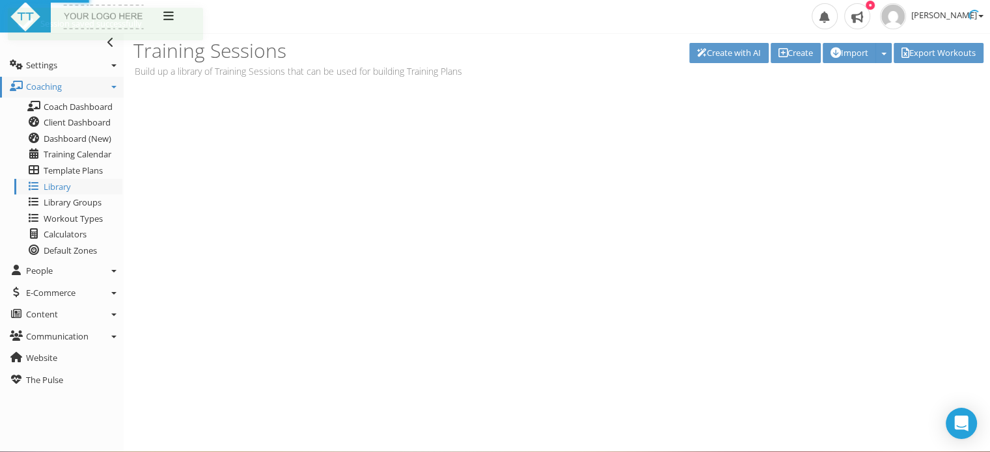
scroll to position [0, 0]
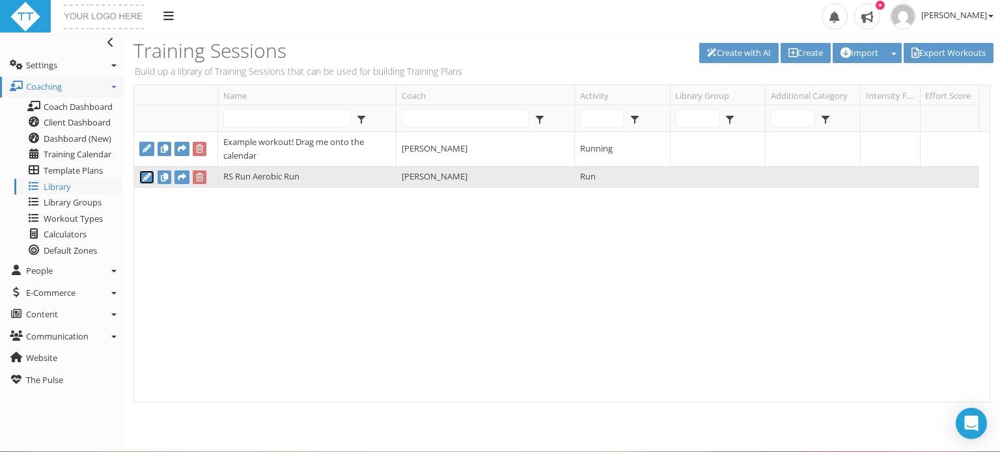
click at [143, 180] on icon at bounding box center [147, 177] width 8 height 8
type input "RS Run Aerobic Run"
select select
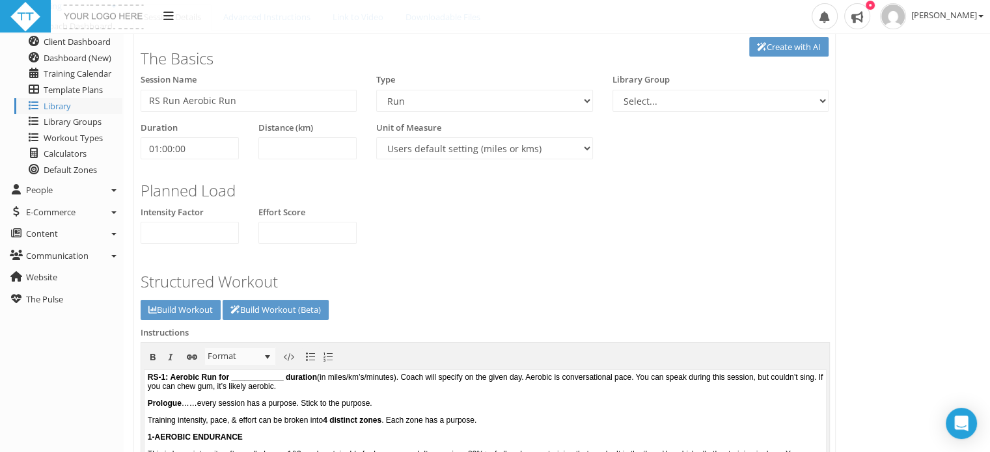
scroll to position [69, 0]
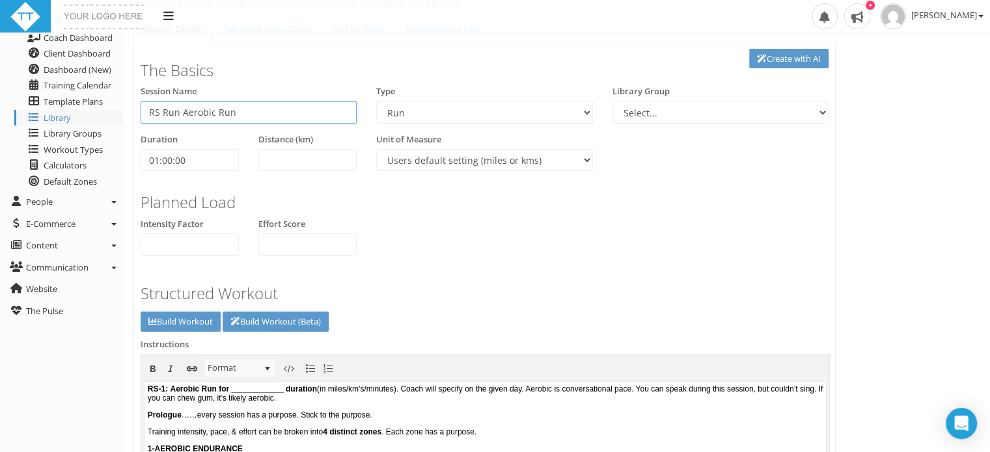
click at [157, 116] on input "RS Run Aerobic Run" at bounding box center [249, 113] width 216 height 22
click at [190, 109] on input "RS-1 Run Aerobic Run" at bounding box center [249, 113] width 216 height 22
click at [193, 319] on link "Build Workout" at bounding box center [181, 322] width 80 height 20
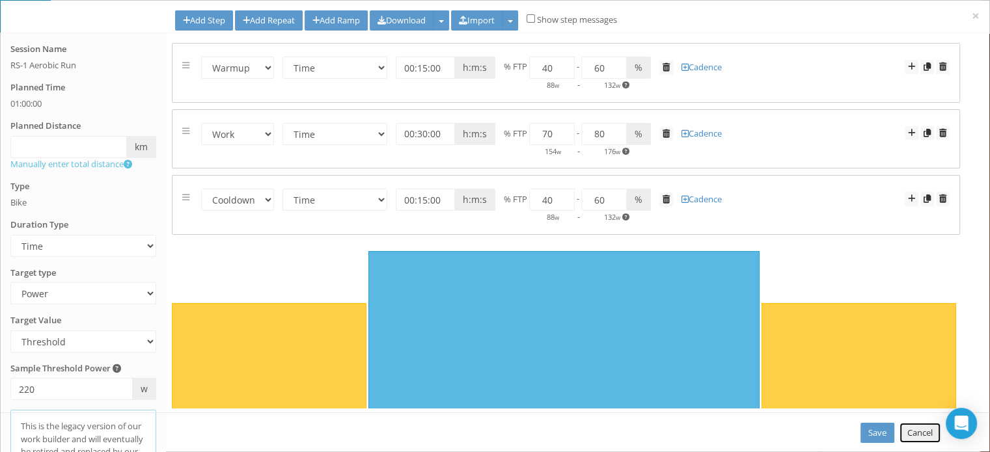
click at [912, 436] on link "Cancel" at bounding box center [920, 433] width 41 height 20
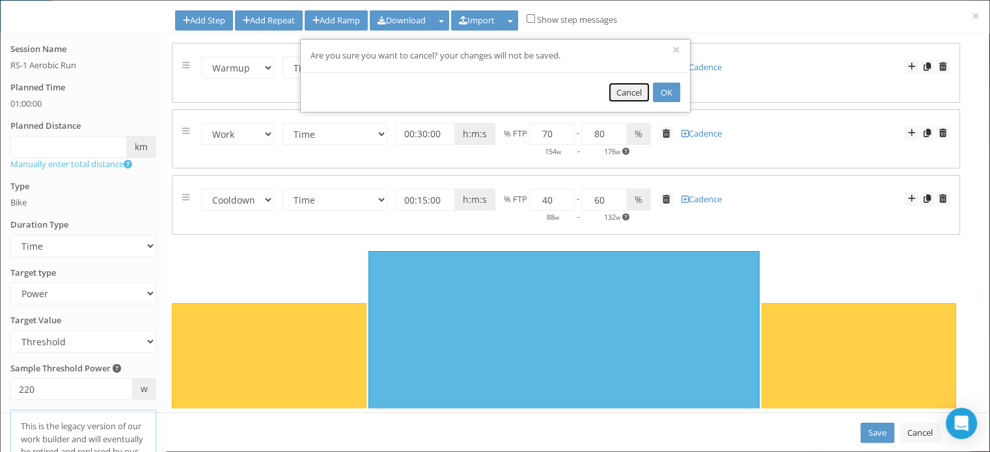
click at [630, 89] on button "Cancel" at bounding box center [629, 93] width 41 height 20
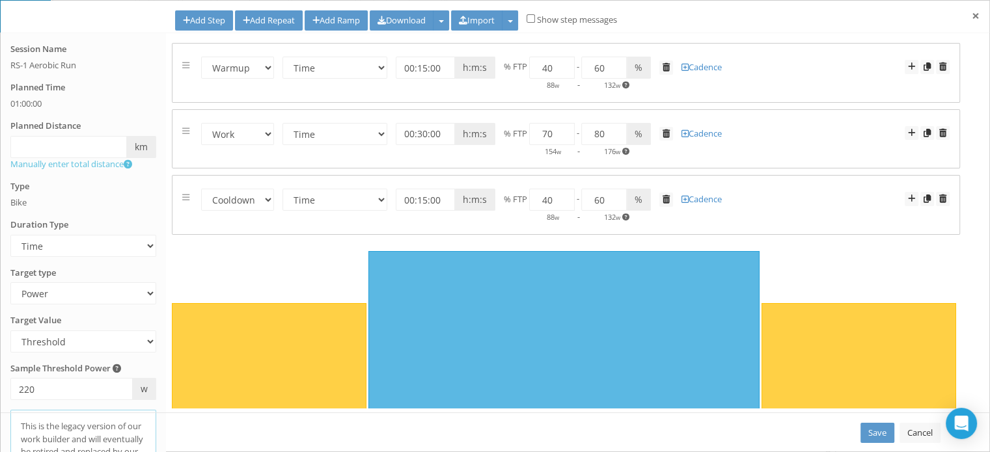
click at [977, 18] on span "×" at bounding box center [976, 16] width 8 height 18
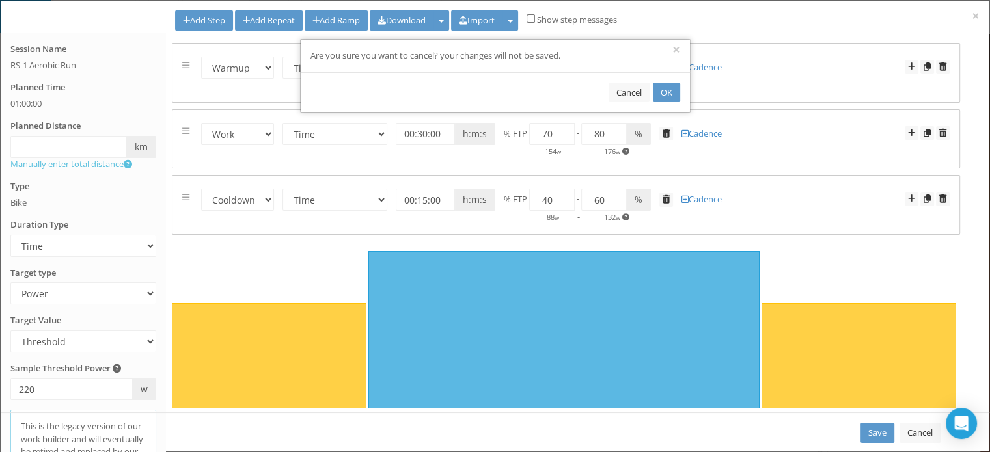
click at [917, 432] on div "× Are you sure you want to cancel? your changes will not be saved. Cancel OK" at bounding box center [495, 226] width 990 height 452
click at [665, 96] on button "OK" at bounding box center [666, 93] width 27 height 20
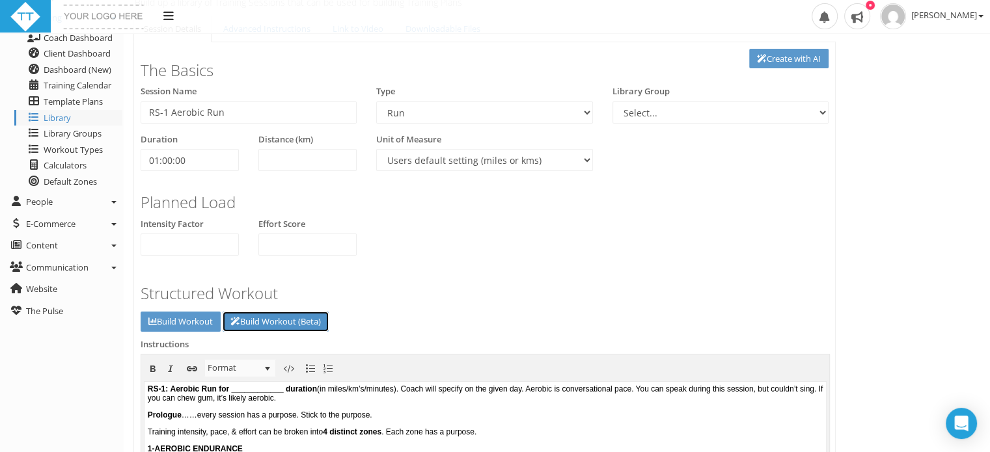
click at [256, 326] on link "Build Workout (Beta)" at bounding box center [276, 322] width 106 height 20
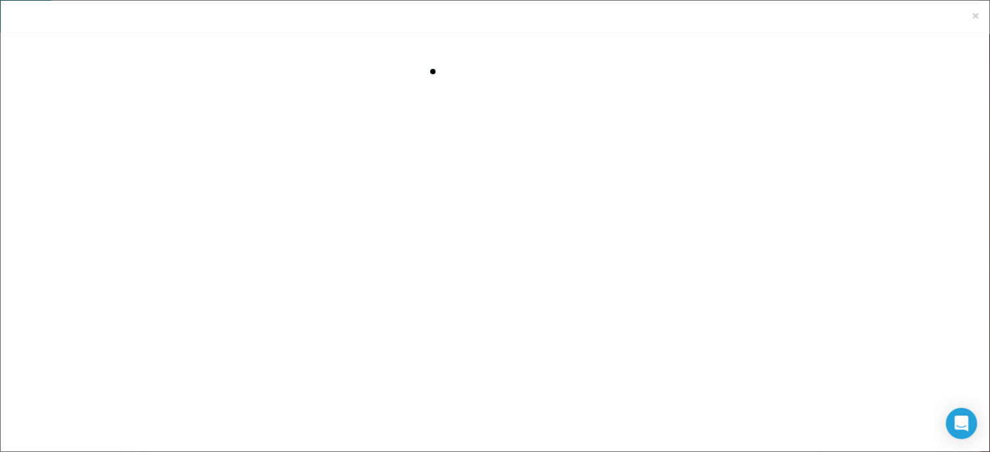
scroll to position [0, 0]
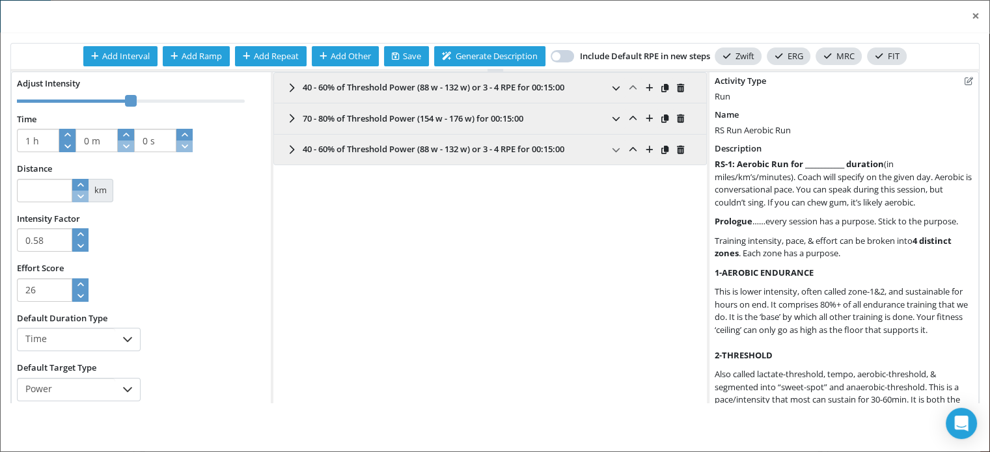
click at [978, 18] on button "×" at bounding box center [976, 16] width 8 height 14
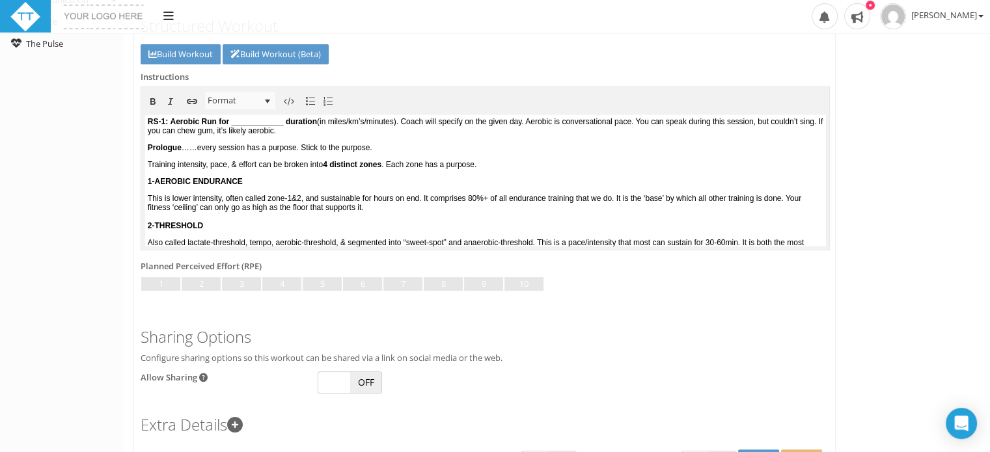
scroll to position [408, 0]
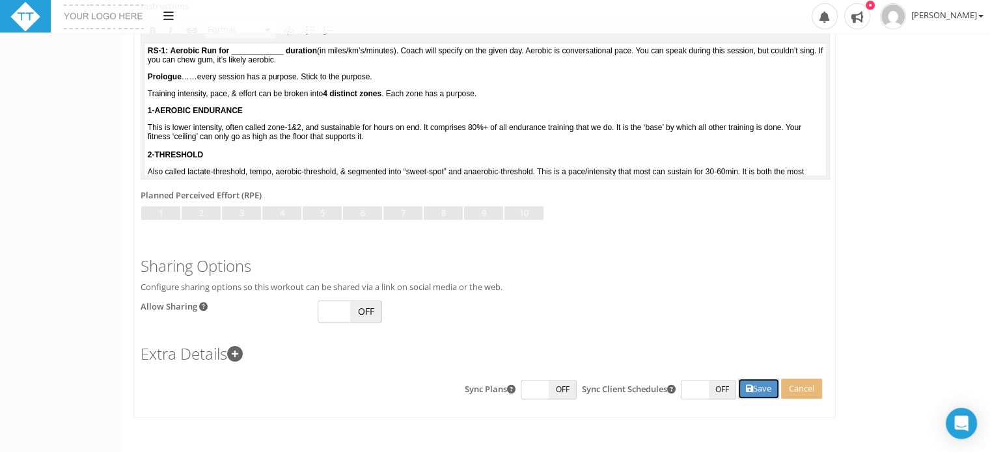
click at [758, 391] on button "Save" at bounding box center [758, 389] width 41 height 20
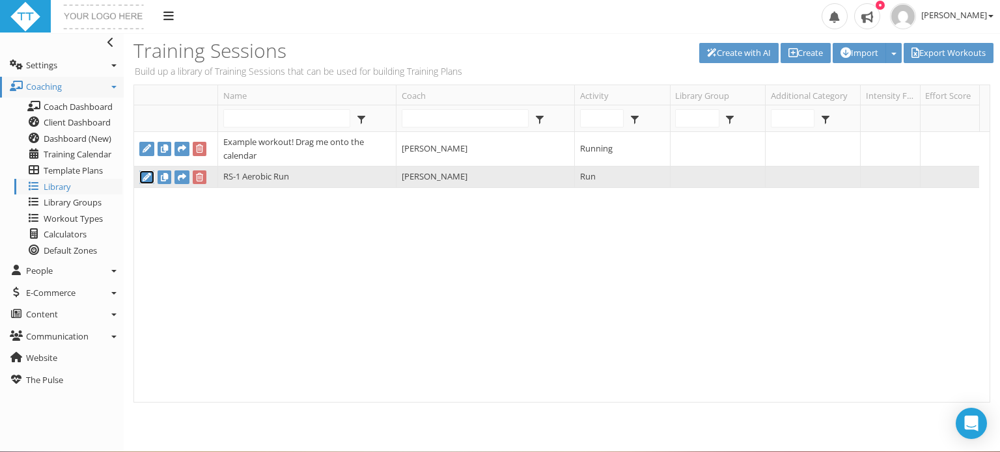
click at [145, 180] on icon at bounding box center [147, 177] width 8 height 8
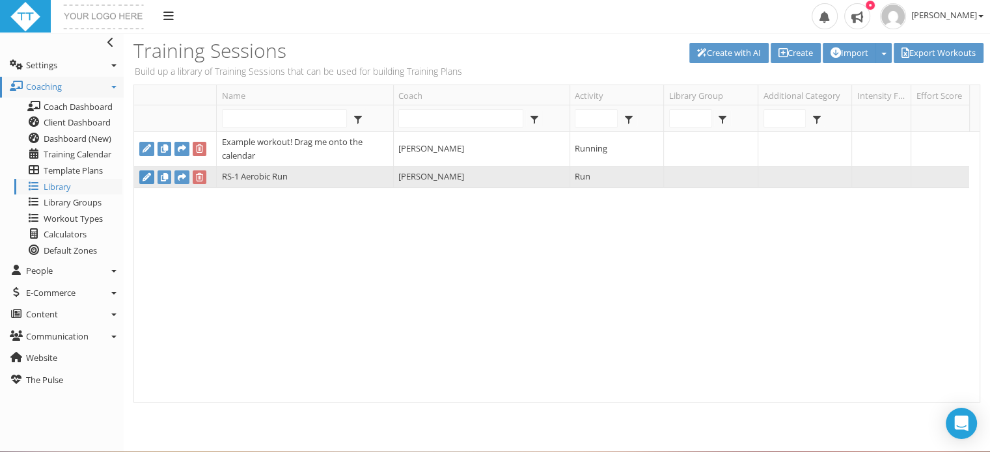
type input "RS-1 Aerobic Run"
select select
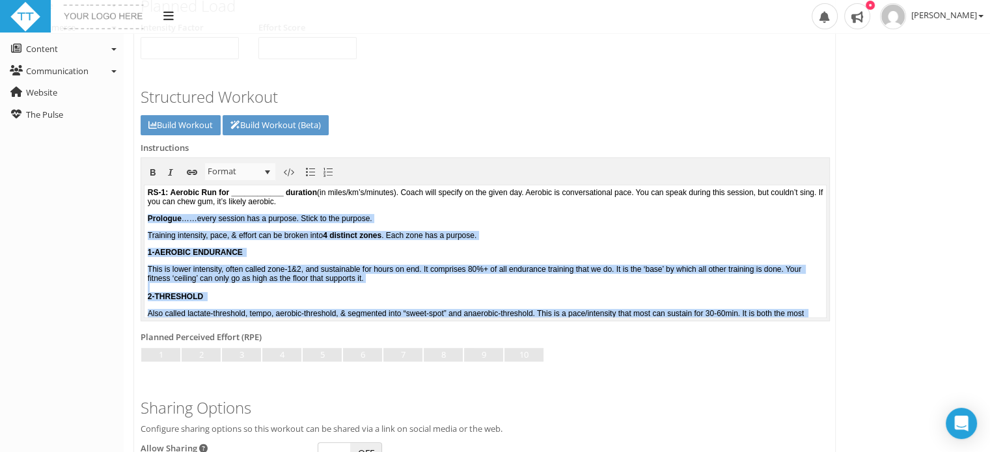
scroll to position [316, 0]
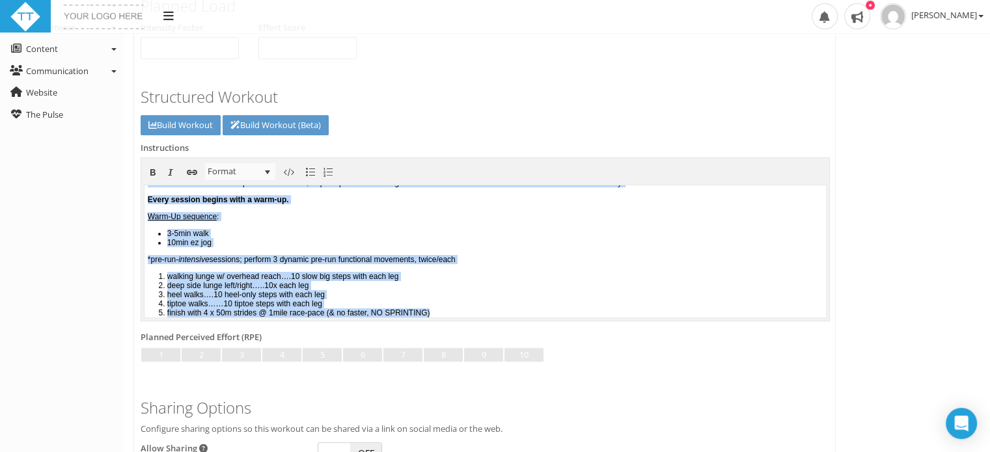
drag, startPoint x: 147, startPoint y: 219, endPoint x: 505, endPoint y: 317, distance: 370.5
copy body "Prologue ……every session has a purpose. Stick to the purpose. Training intensit…"
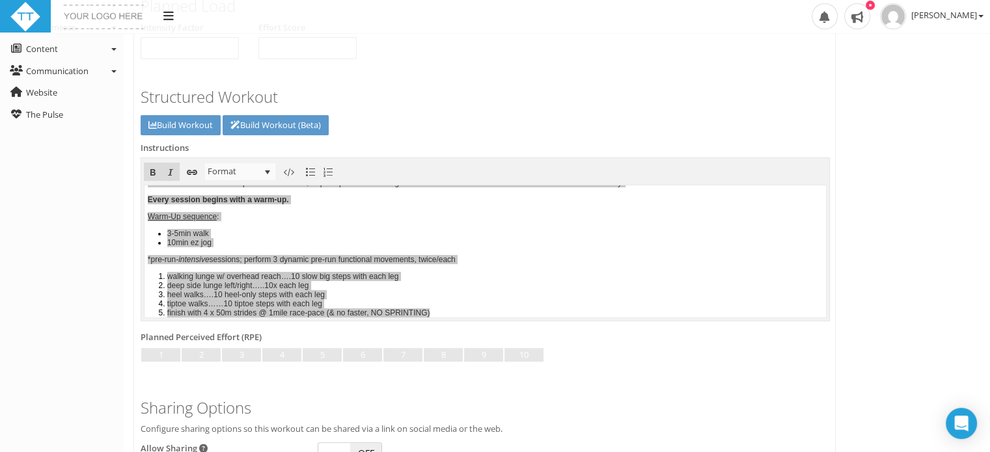
click at [936, 251] on div "Session Details Advanced Instructions Link to Video Downloadable Files Link to …" at bounding box center [557, 189] width 867 height 741
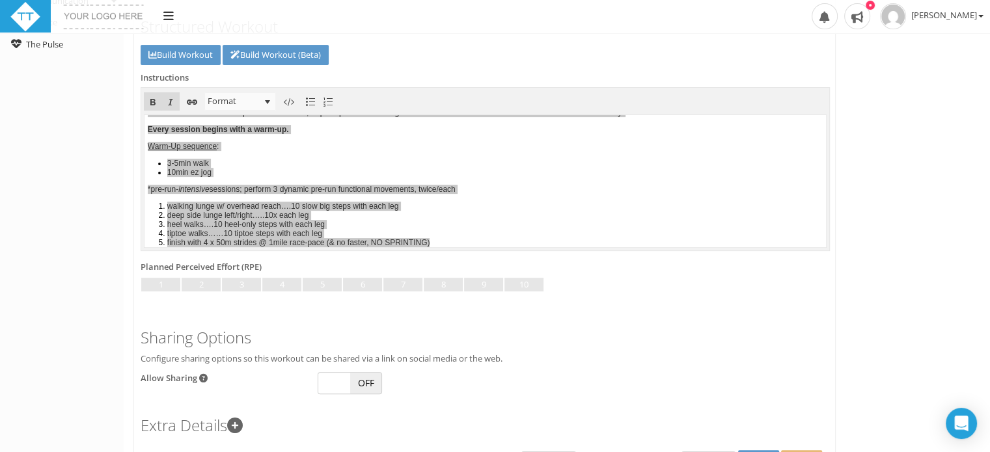
scroll to position [408, 0]
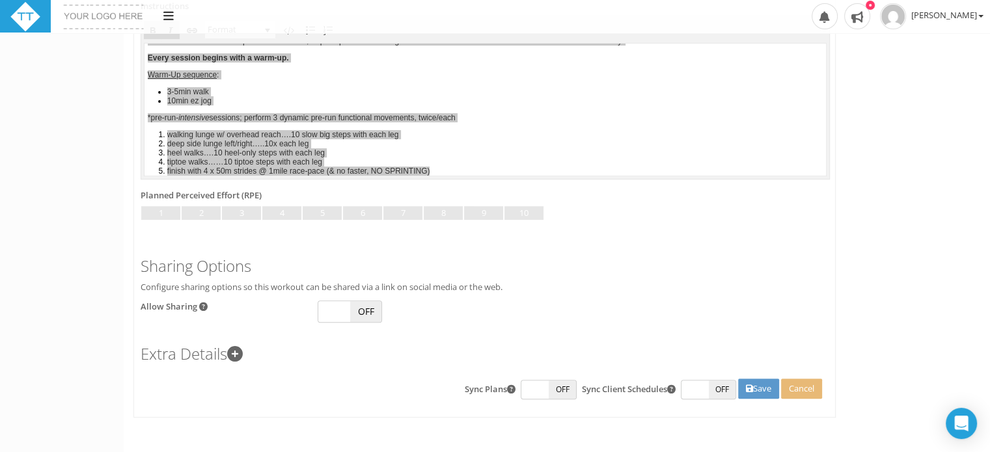
click at [243, 350] on icon at bounding box center [235, 354] width 16 height 16
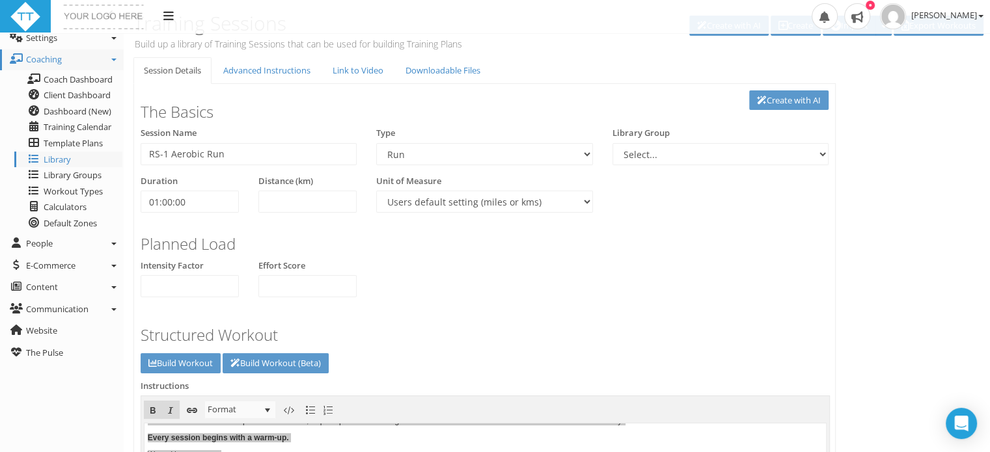
scroll to position [0, 0]
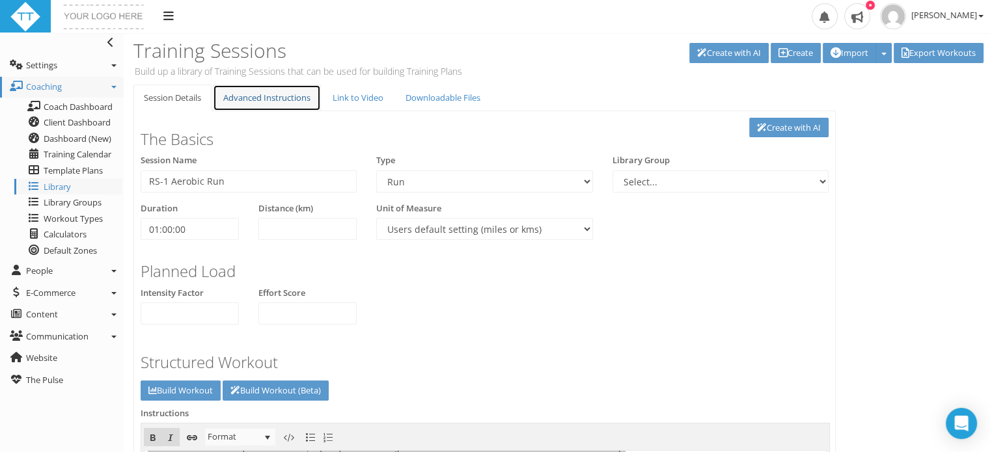
click at [283, 93] on link "Advanced Instructions" at bounding box center [267, 98] width 108 height 27
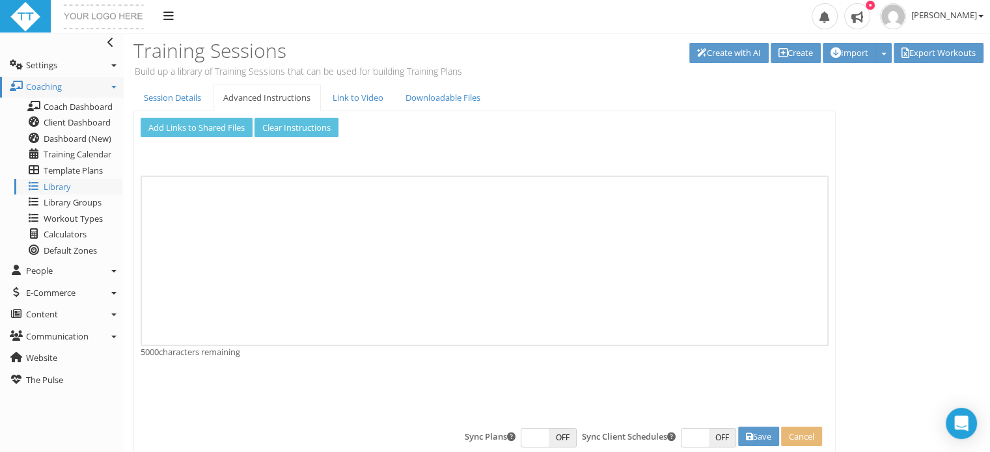
click at [174, 205] on div at bounding box center [485, 261] width 688 height 171
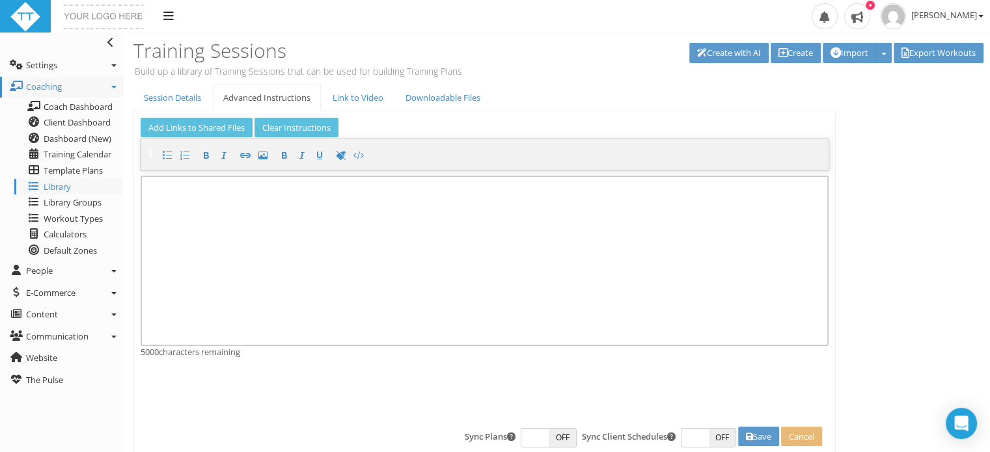
paste div
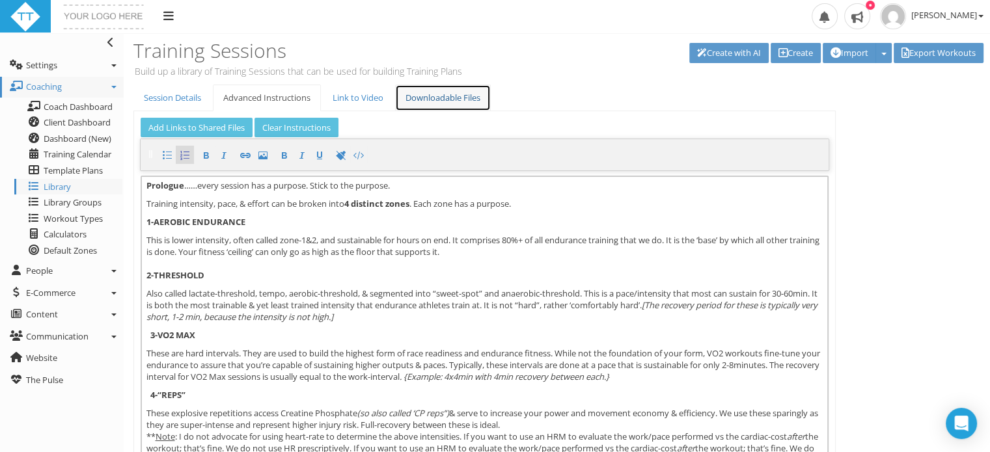
click at [451, 90] on link "Downloadable Files" at bounding box center [443, 98] width 96 height 27
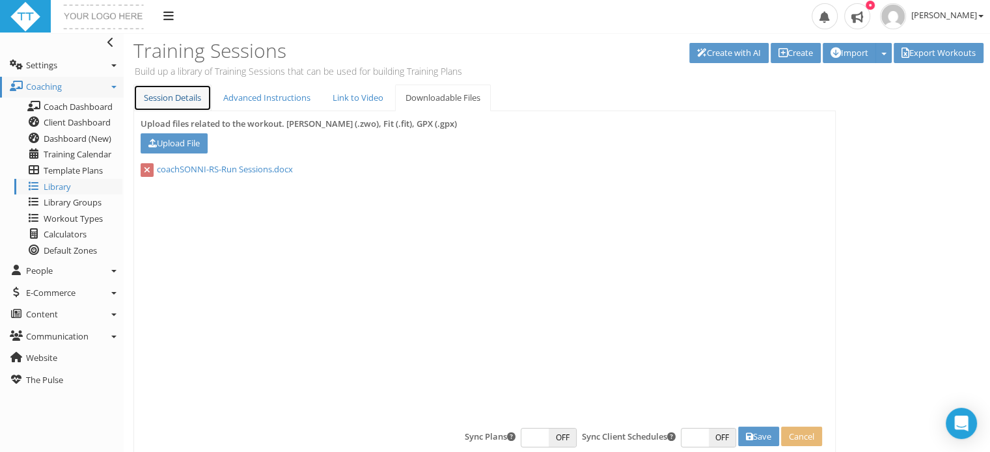
click at [171, 96] on link "Session Details" at bounding box center [172, 98] width 78 height 27
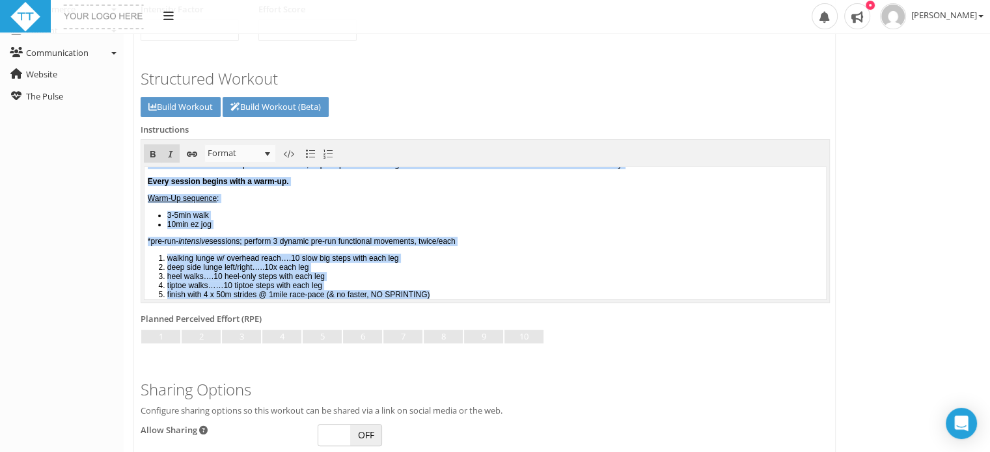
scroll to position [302, 0]
click at [326, 186] on p "Every session begins with a warm-up." at bounding box center [485, 181] width 675 height 9
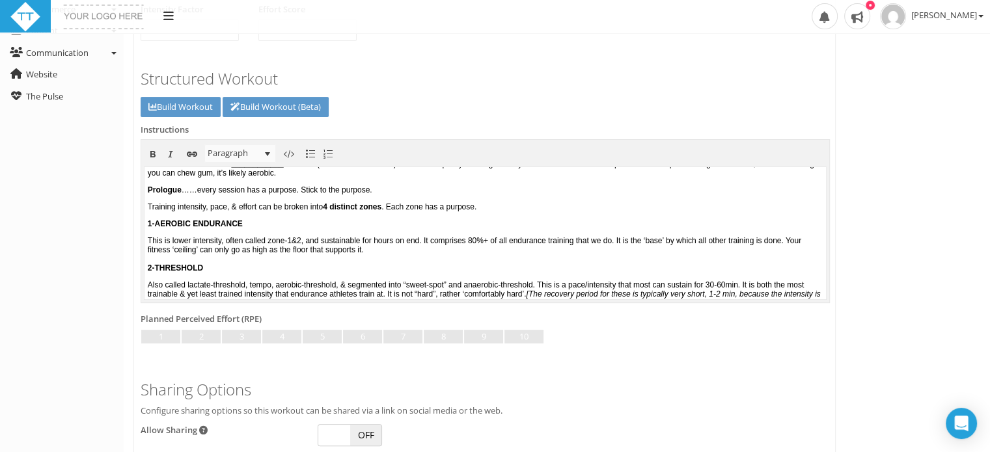
scroll to position [0, 0]
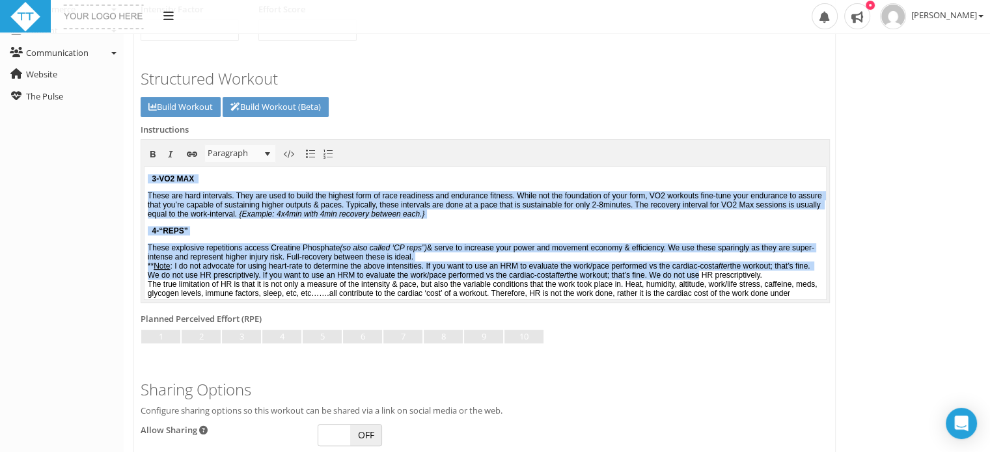
drag, startPoint x: 149, startPoint y: 200, endPoint x: 245, endPoint y: 311, distance: 146.7
click at [245, 148] on html "RS-1: Aerobic Run for ____________ duration (in miles/km’s/minutes). Coach will…" at bounding box center [486, 82] width 682 height 132
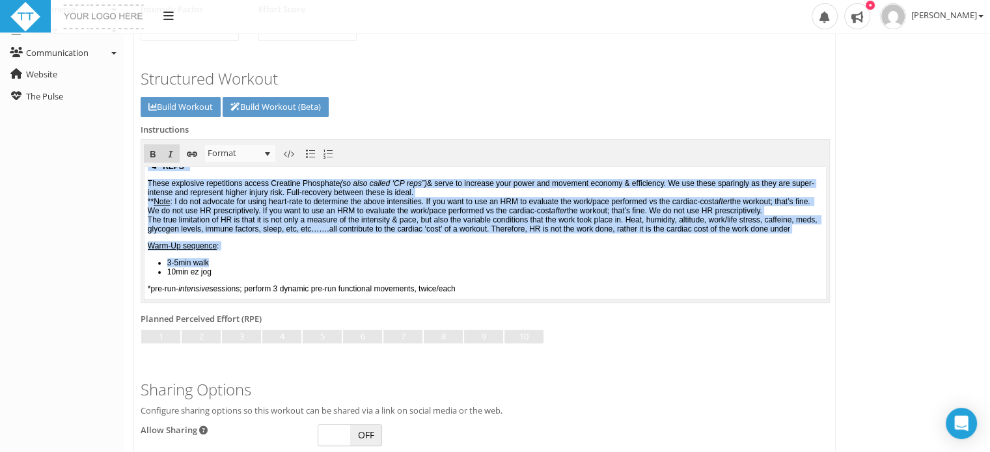
click at [355, 234] on p "** Note : I do not advocate for using heart-rate to determine the above intensi…" at bounding box center [485, 215] width 675 height 36
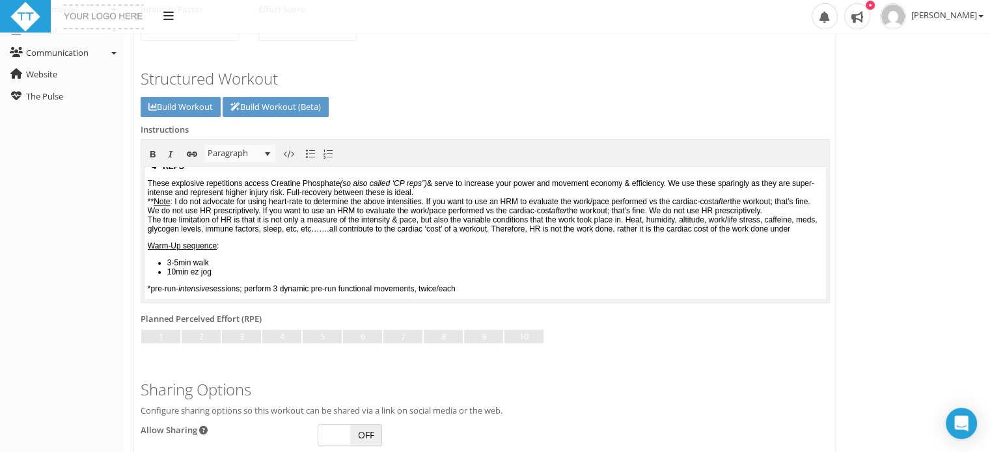
drag, startPoint x: 355, startPoint y: 253, endPoint x: 205, endPoint y: 206, distance: 157.5
drag, startPoint x: 205, startPoint y: 206, endPoint x: 368, endPoint y: 240, distance: 167.0
click at [368, 234] on p "** Note : I do not advocate for using heart-rate to determine the above intensi…" at bounding box center [485, 215] width 675 height 36
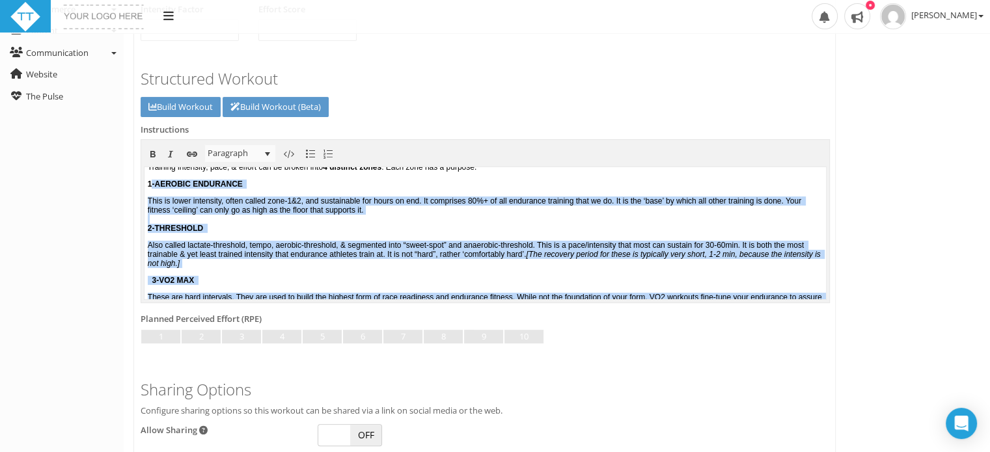
scroll to position [18, 0]
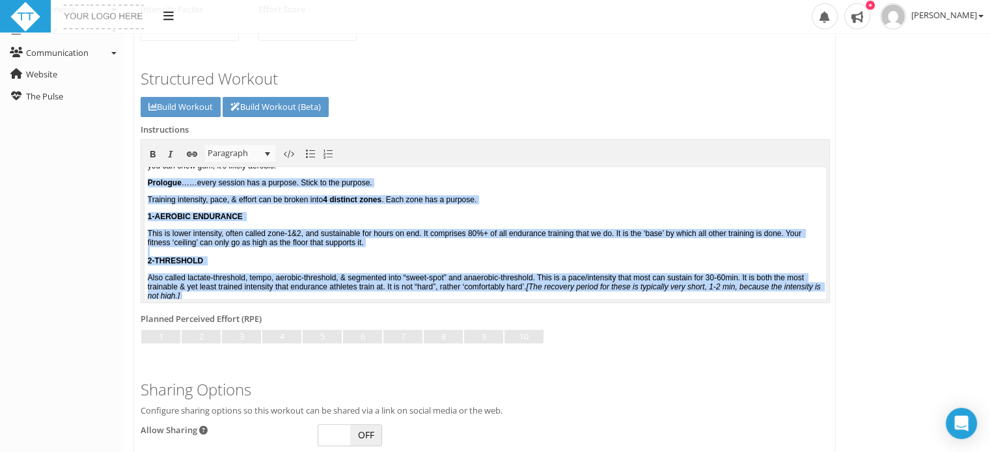
drag, startPoint x: 348, startPoint y: 253, endPoint x: 145, endPoint y: 186, distance: 213.9
click at [145, 186] on body "RS-1: Aerobic Run for ____________ duration (in miles/km’s/minutes). Coach will…" at bounding box center [486, 215] width 682 height 132
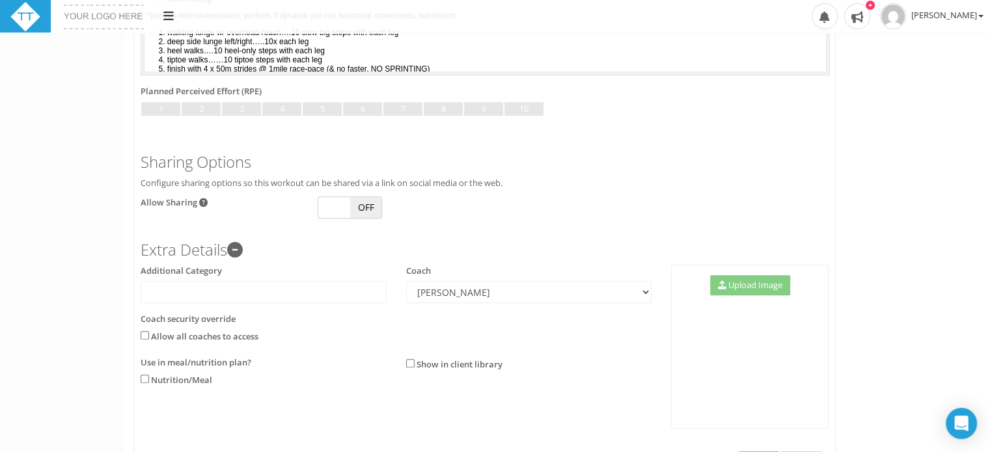
scroll to position [584, 0]
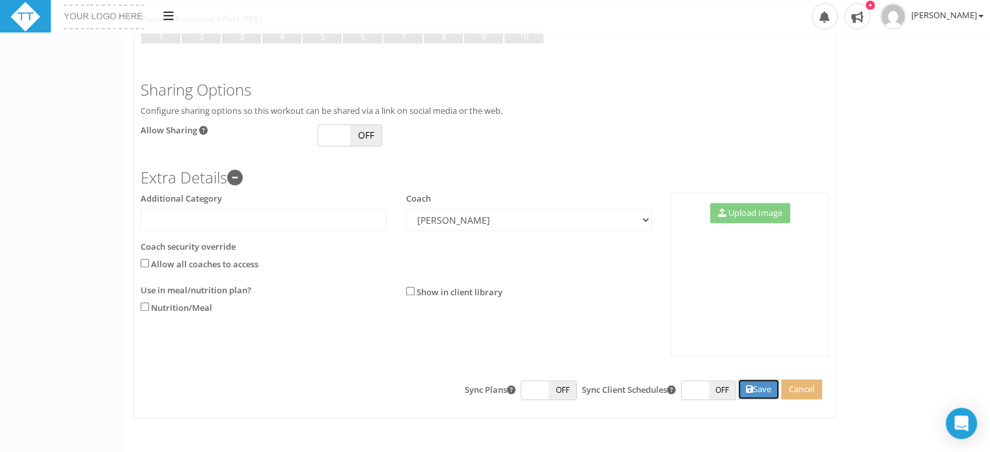
click at [746, 388] on icon at bounding box center [749, 389] width 7 height 8
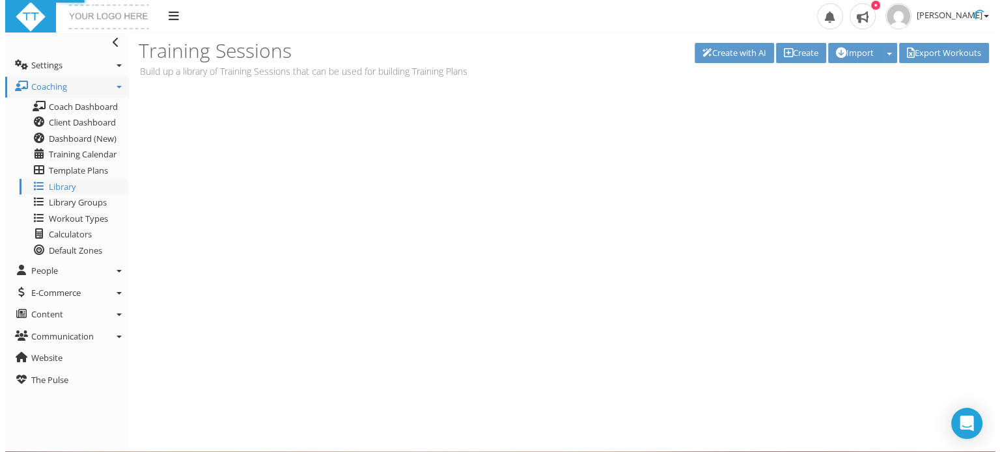
scroll to position [0, 0]
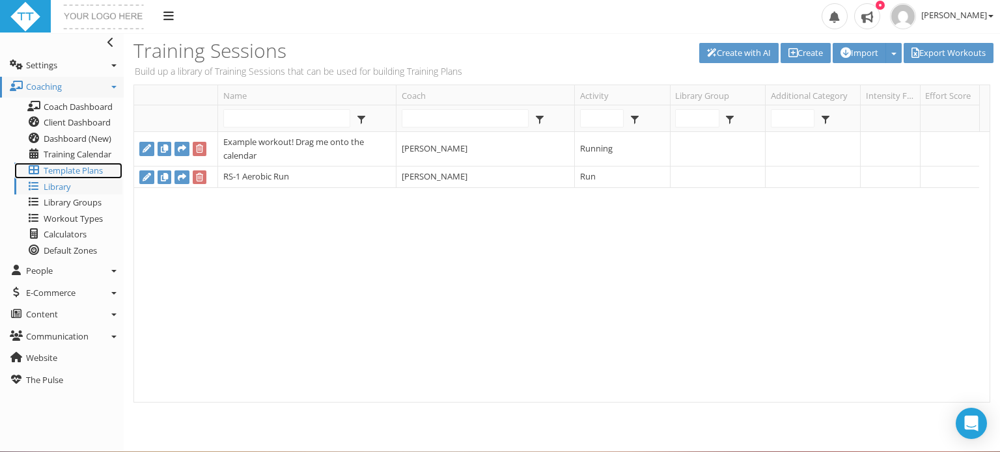
click at [84, 169] on span "Template Plans" at bounding box center [73, 171] width 59 height 12
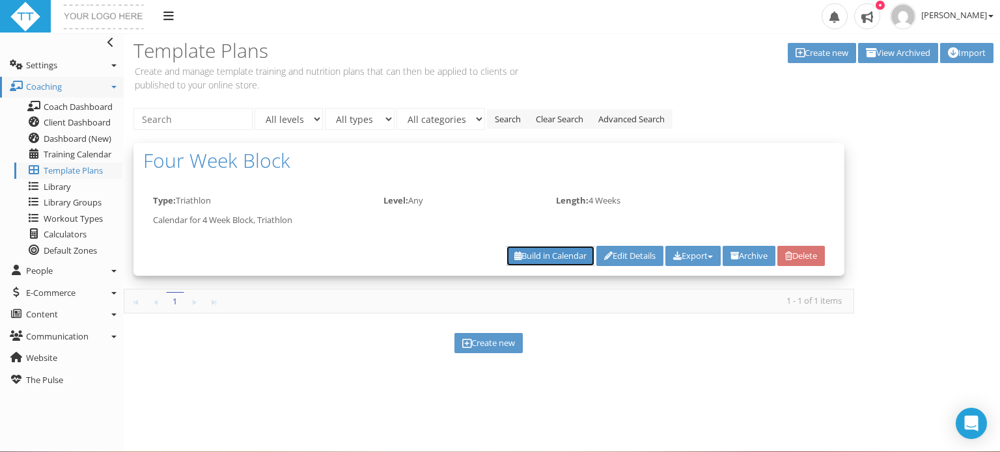
click at [531, 255] on link "Build in Calendar" at bounding box center [550, 256] width 88 height 20
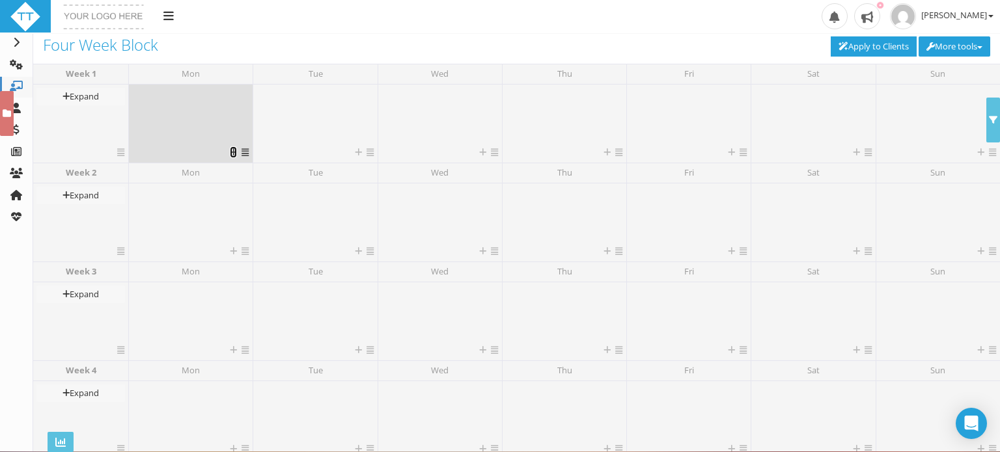
click at [234, 156] on icon at bounding box center [233, 152] width 7 height 8
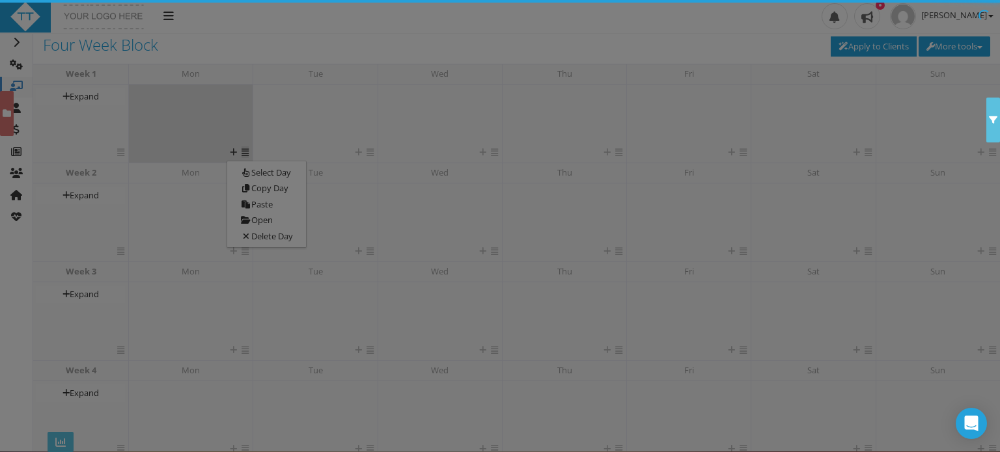
scroll to position [107, 0]
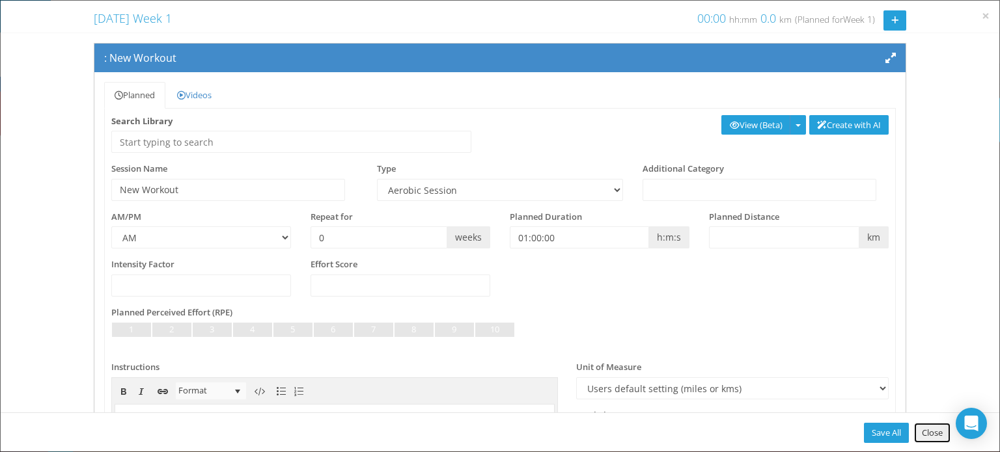
click at [932, 431] on link "Close" at bounding box center [932, 433] width 36 height 20
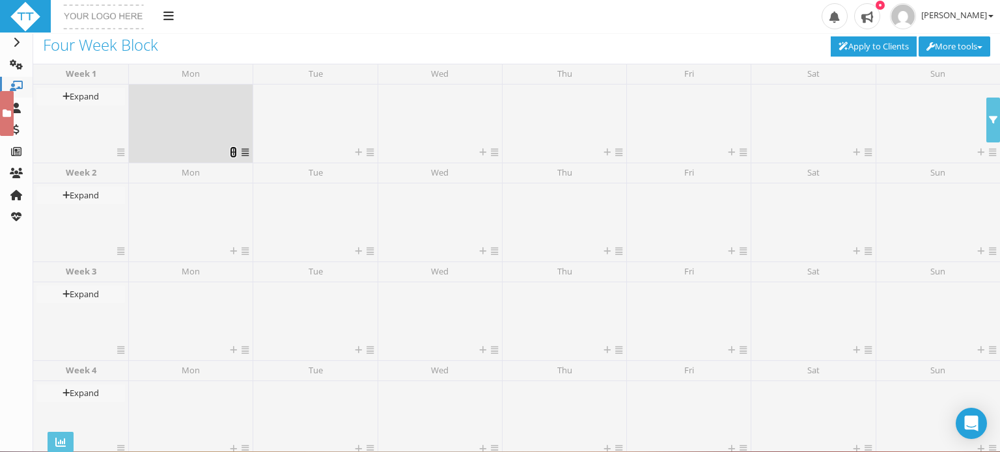
click at [232, 150] on icon at bounding box center [233, 152] width 7 height 8
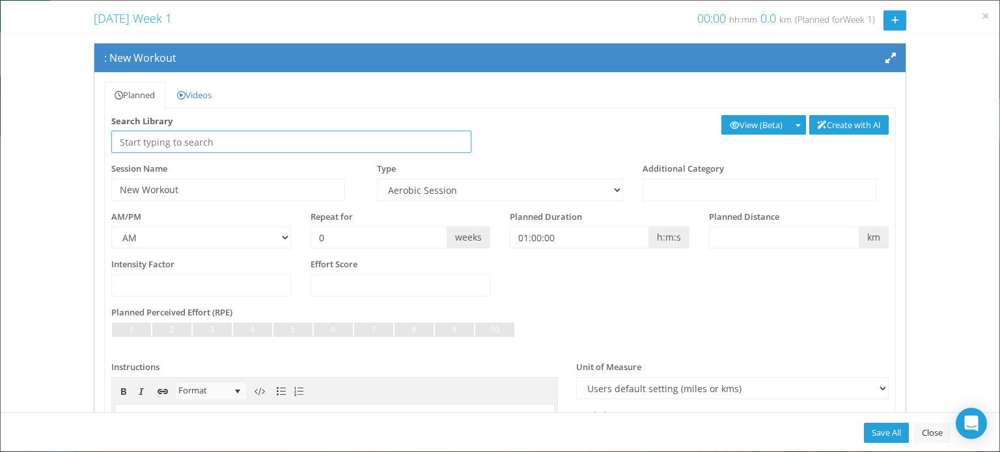
click at [146, 141] on input "text" at bounding box center [291, 142] width 360 height 22
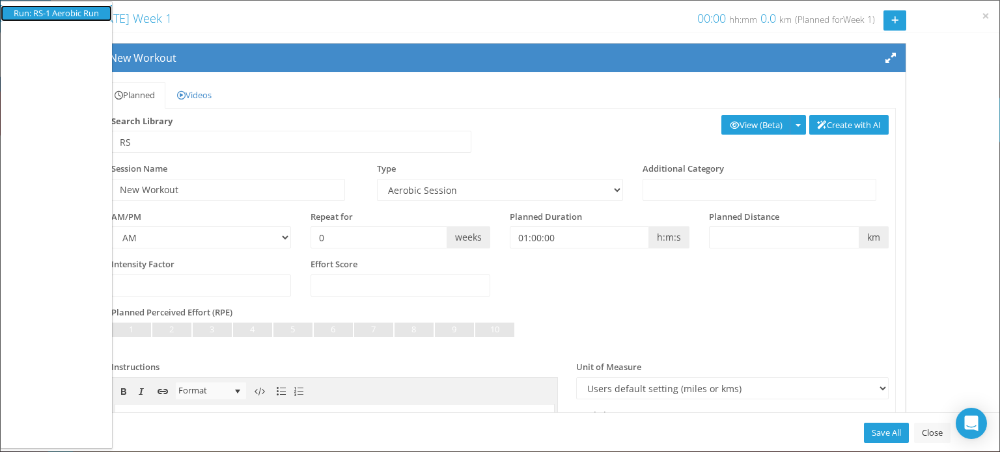
click at [69, 10] on li "Run: RS-1 Aerobic Run" at bounding box center [56, 13] width 85 height 12
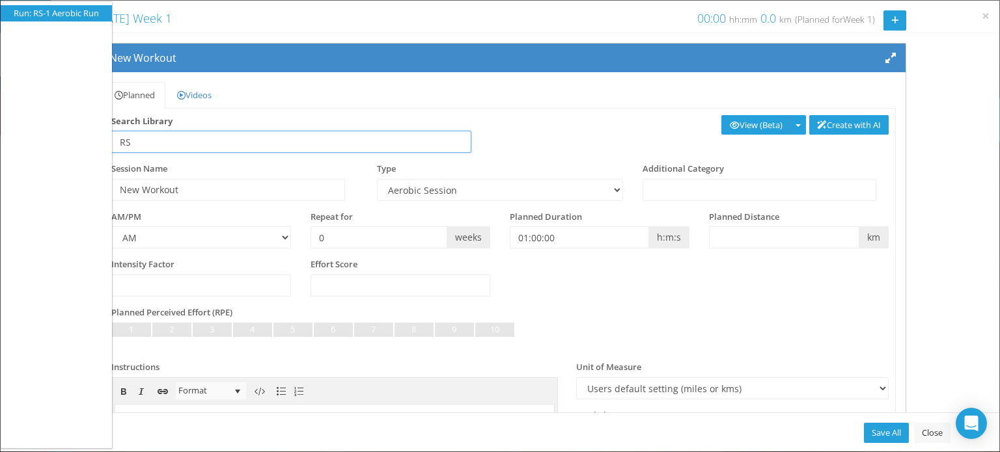
type input "Run: RS-1 Aerobic Run"
type input "RS-1 Aerobic Run"
select select "f6c5cf88-e375-419d-8aa1-e0838ebb8a2f"
select select
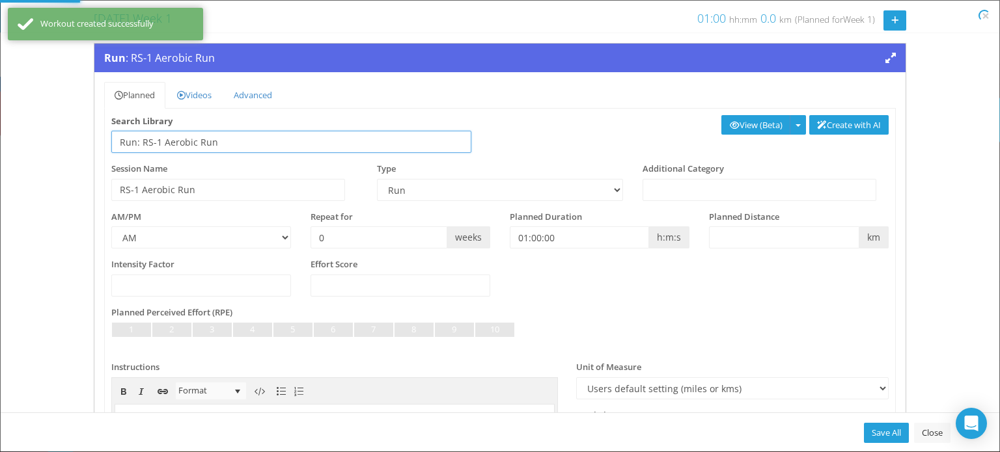
select select "f6c5cf88-e375-419d-8aa1-e0838ebb8a2f"
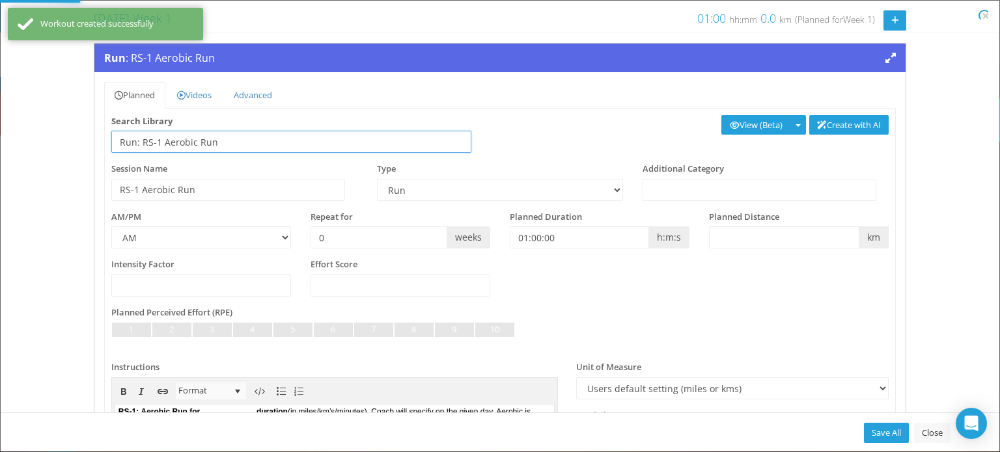
scroll to position [0, 0]
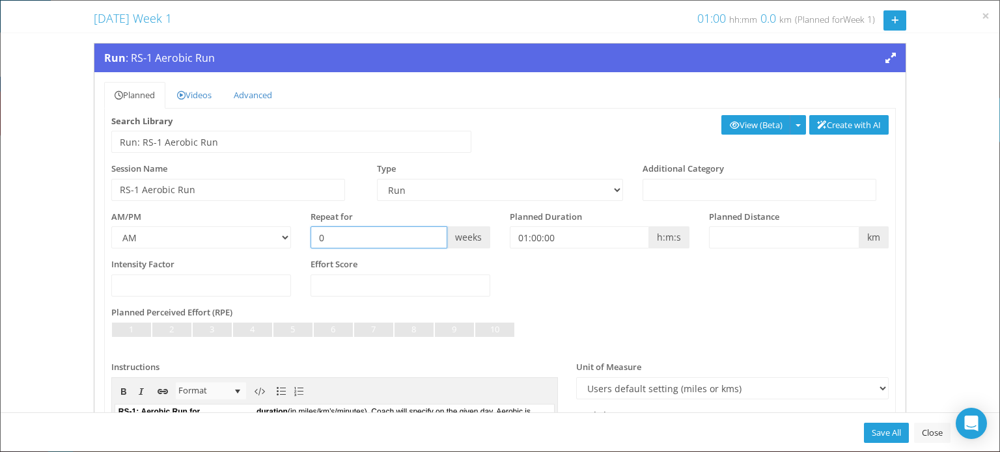
click at [332, 244] on input "0" at bounding box center [379, 238] width 137 height 22
type input "4"
click at [538, 298] on div "Intensity Factor Effort Score" at bounding box center [500, 282] width 797 height 48
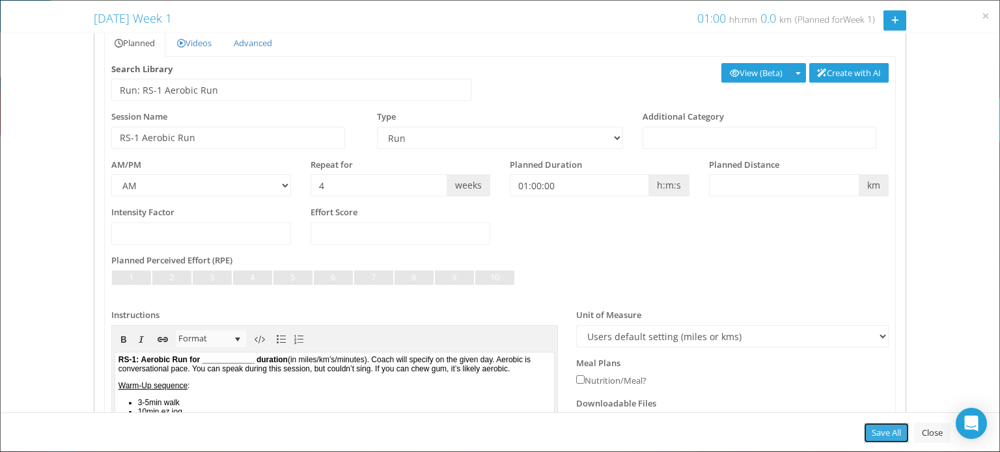
click at [876, 437] on link "Save All" at bounding box center [886, 433] width 45 height 20
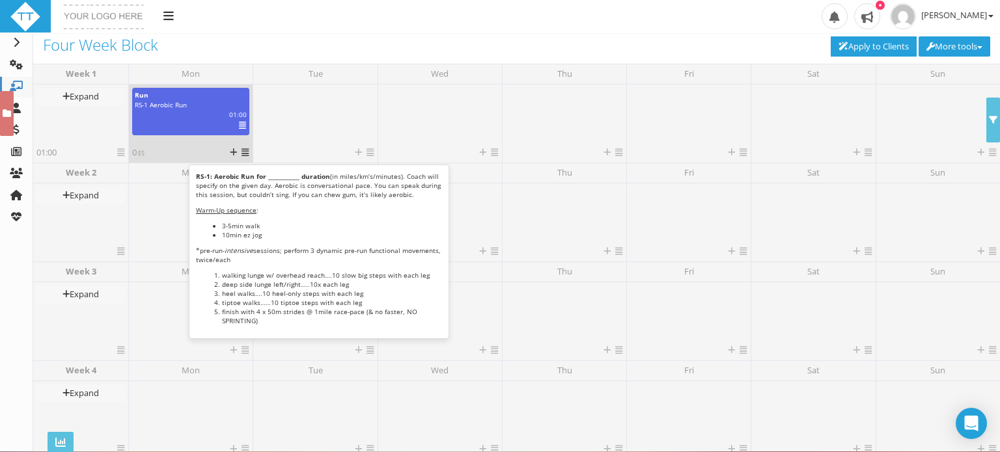
click at [182, 118] on div "km | 01:00 | ES | IF" at bounding box center [191, 115] width 132 height 10
select select "f6c5cf88-e375-419d-8aa1-e0838ebb8a2f"
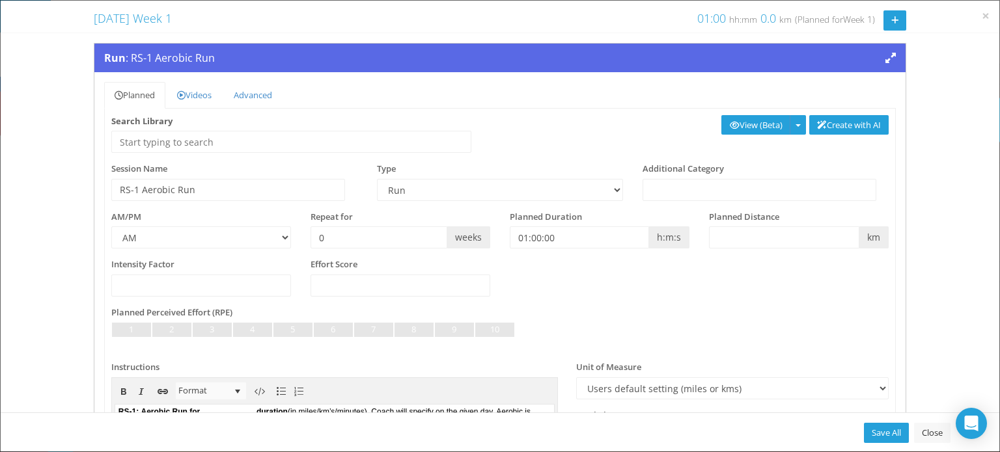
scroll to position [77, 0]
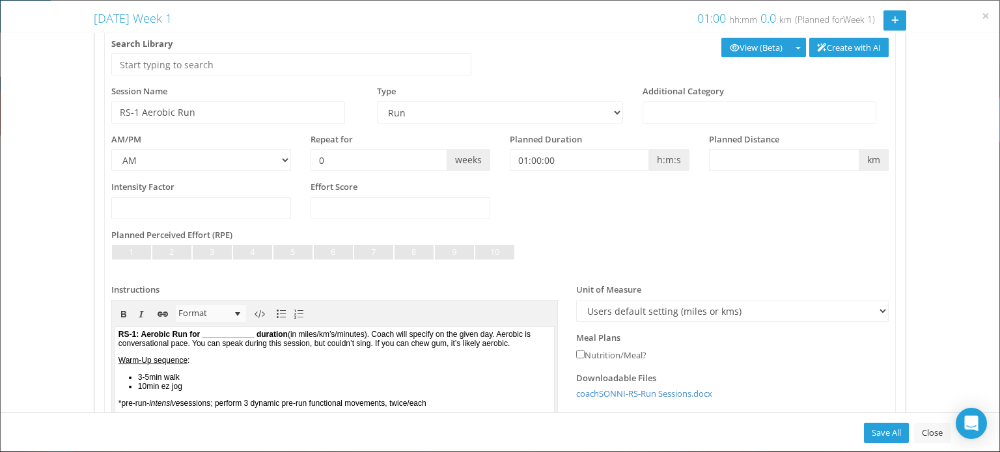
click at [283, 334] on b "Aerobic Run for ____________ duration" at bounding box center [213, 334] width 146 height 9
click at [275, 334] on p "RS-1: Aerobic Run for 1:00 duration (in miles/km’s/minutes). Coach will specify…" at bounding box center [334, 339] width 432 height 18
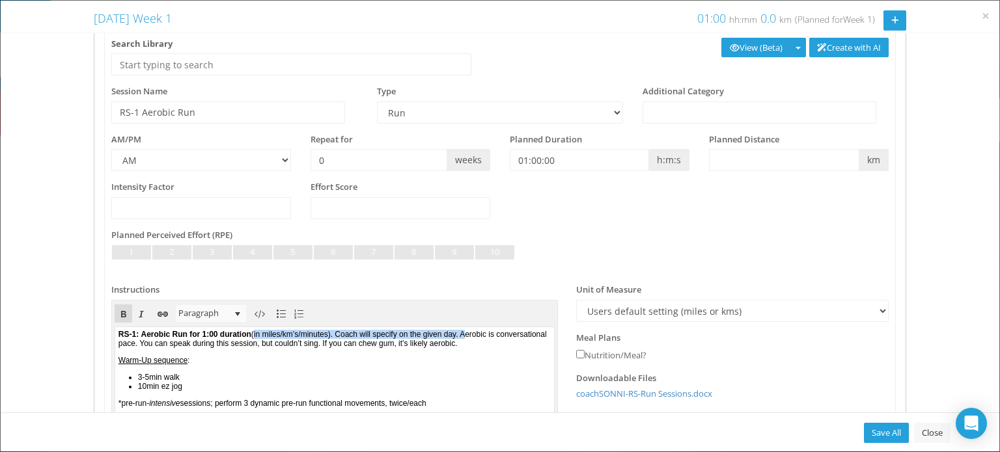
drag, startPoint x: 521, startPoint y: 334, endPoint x: 277, endPoint y: 327, distance: 243.6
click at [277, 327] on body "RS-1: Aerobic Run for 1:00 duration (in miles/km’s/minutes). Coach will specify…" at bounding box center [334, 393] width 439 height 132
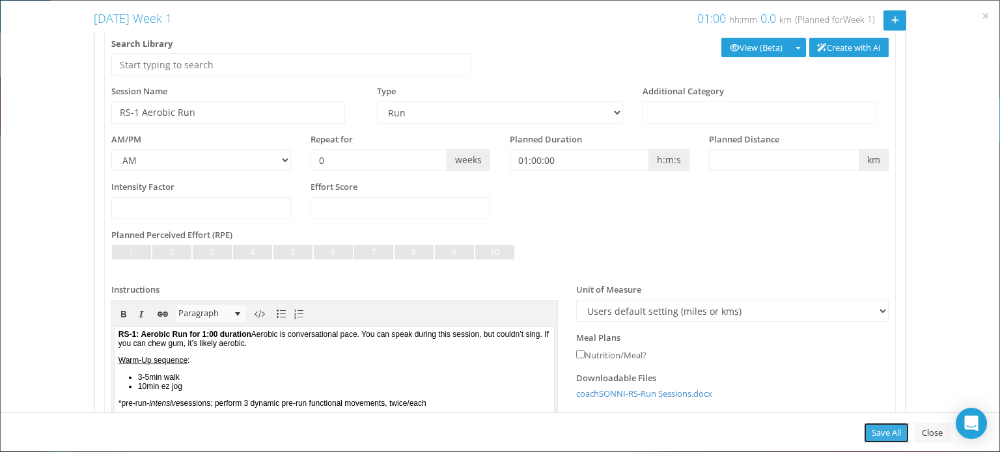
click at [885, 432] on link "Save All" at bounding box center [886, 433] width 45 height 20
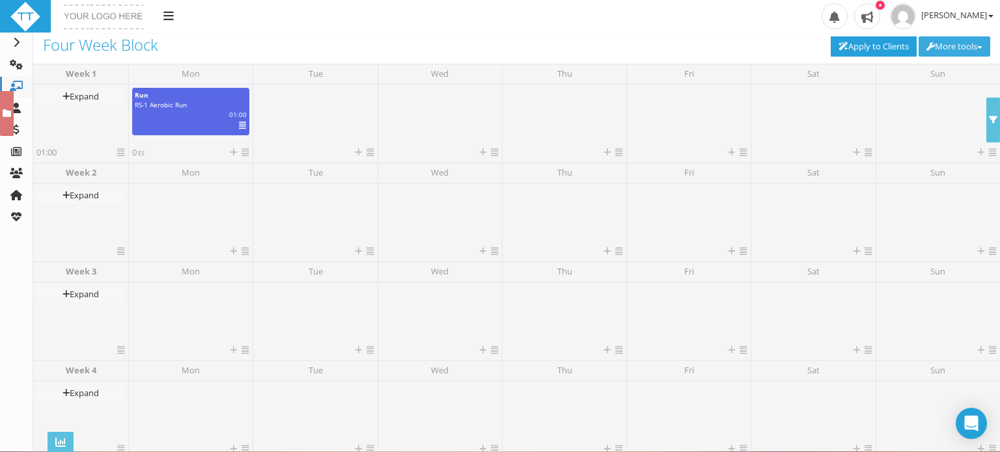
click at [961, 49] on button "More tools" at bounding box center [955, 46] width 72 height 20
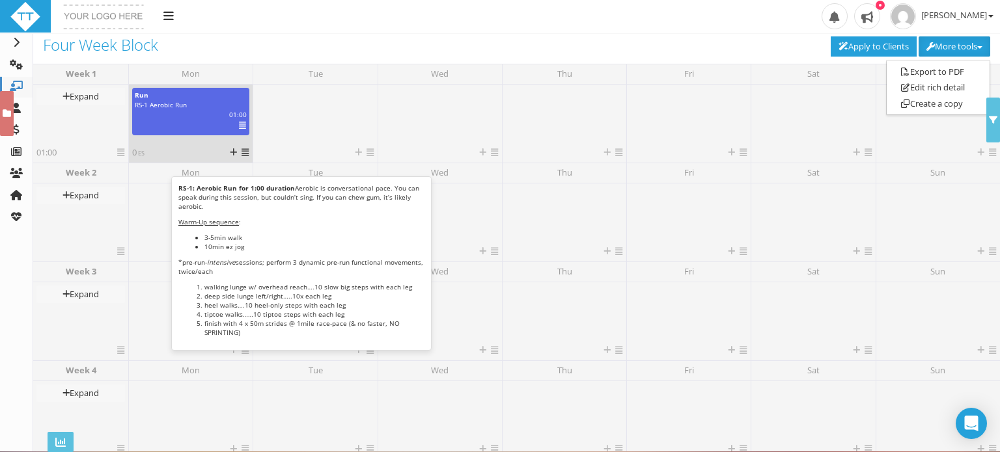
drag, startPoint x: 165, startPoint y: 120, endPoint x: 154, endPoint y: 109, distance: 15.7
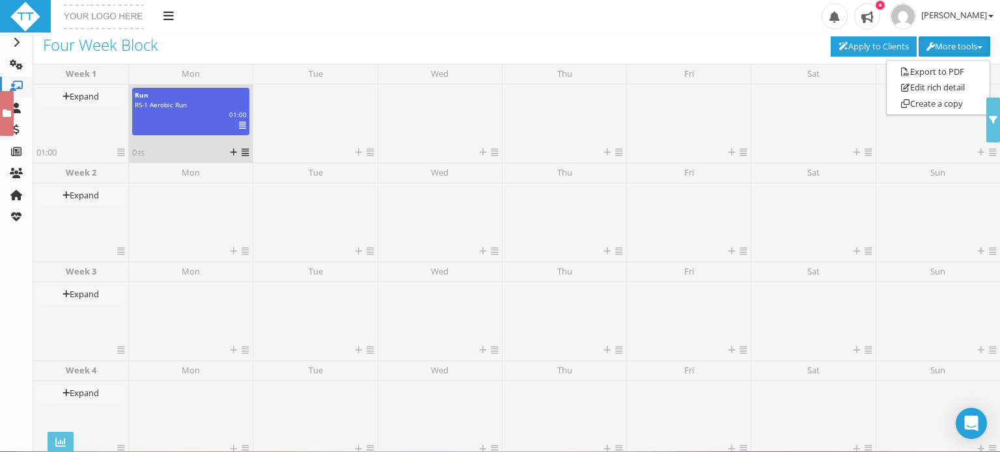
click at [242, 153] on icon at bounding box center [245, 152] width 7 height 8
click at [260, 186] on link "Copy Day" at bounding box center [266, 188] width 78 height 16
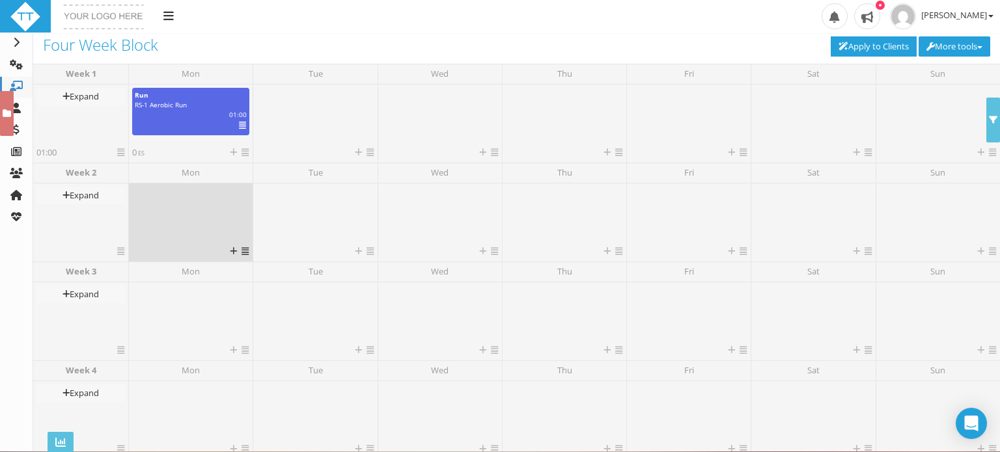
click at [182, 204] on div at bounding box center [190, 216] width 117 height 59
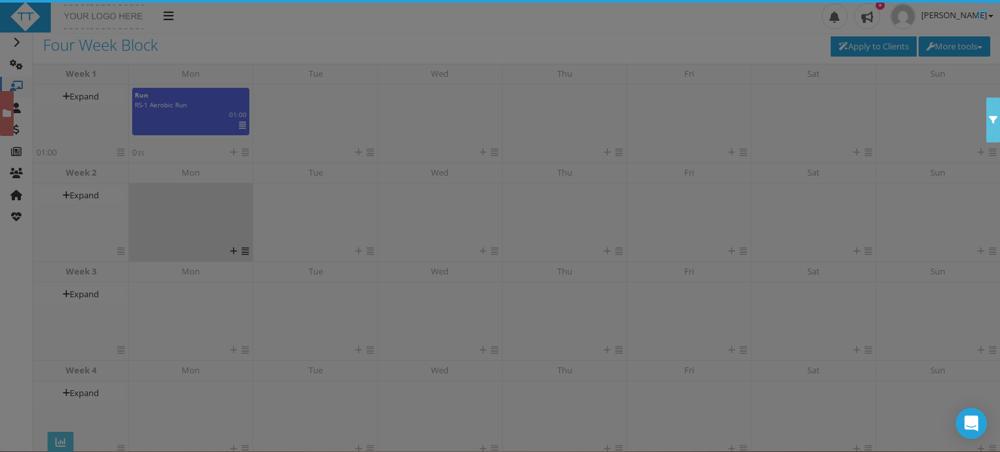
scroll to position [107, 0]
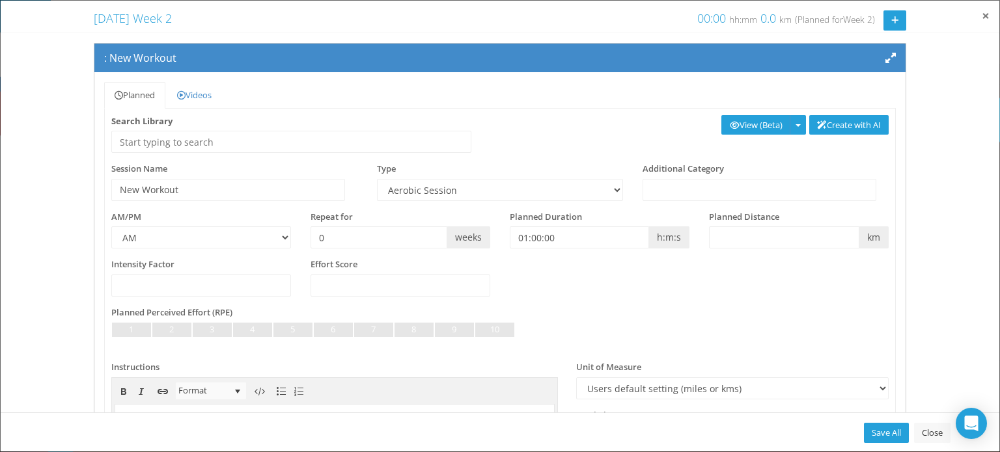
click at [982, 19] on span "×" at bounding box center [986, 16] width 8 height 18
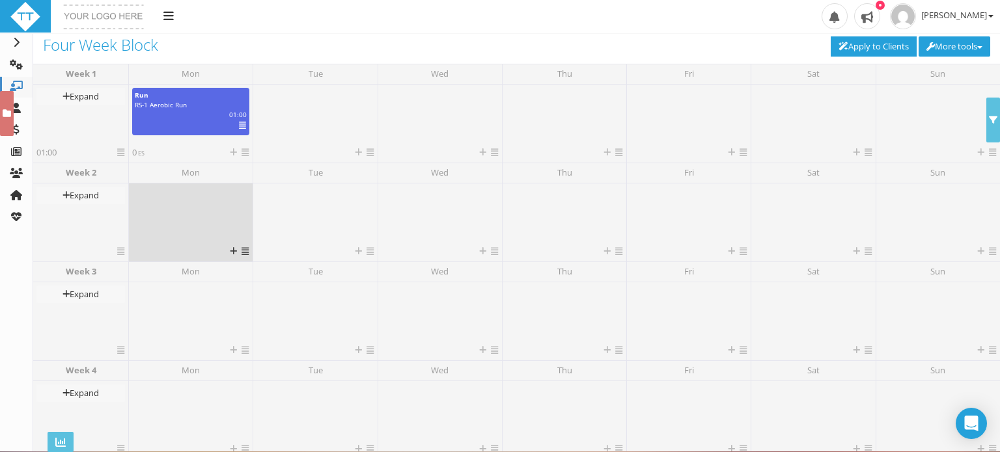
click at [244, 253] on icon at bounding box center [245, 251] width 7 height 8
click at [253, 301] on link "Paste" at bounding box center [266, 304] width 78 height 16
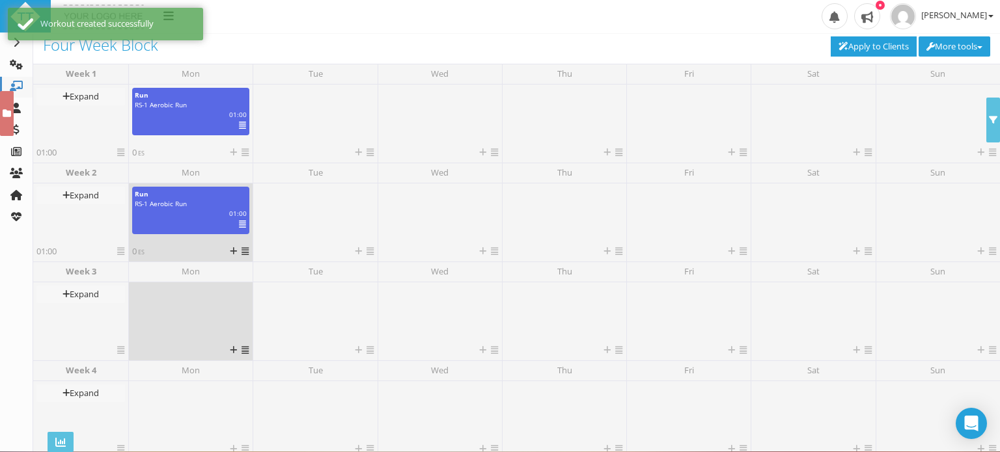
click at [243, 352] on icon at bounding box center [245, 350] width 7 height 8
click at [255, 399] on link "Paste" at bounding box center [266, 403] width 78 height 16
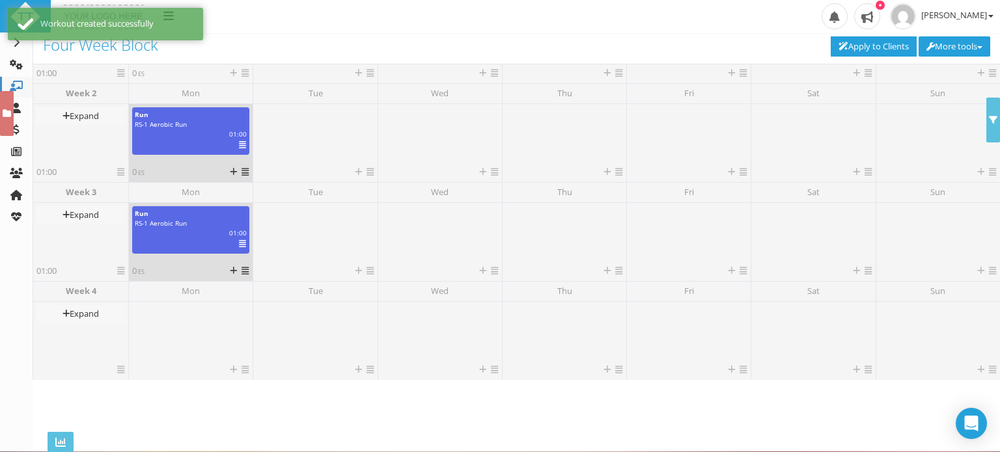
scroll to position [80, 0]
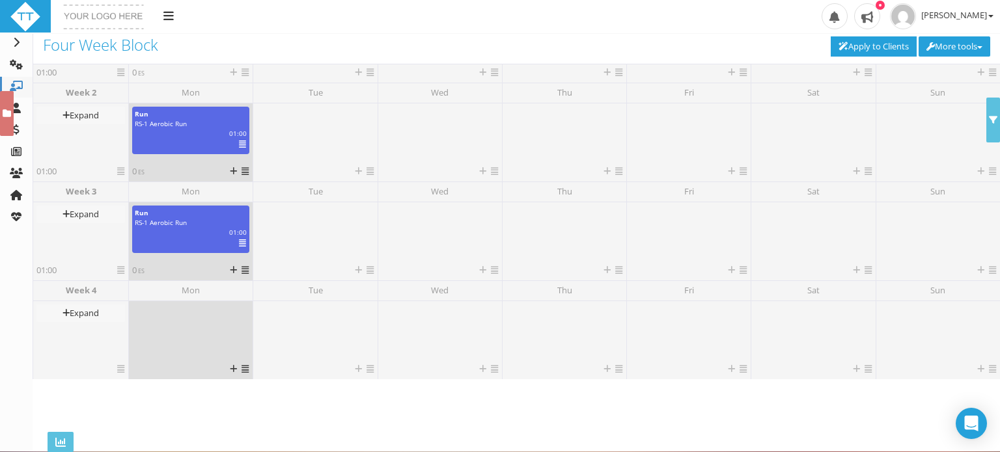
click at [245, 368] on icon at bounding box center [245, 369] width 7 height 8
click at [257, 419] on link "Paste" at bounding box center [266, 421] width 78 height 16
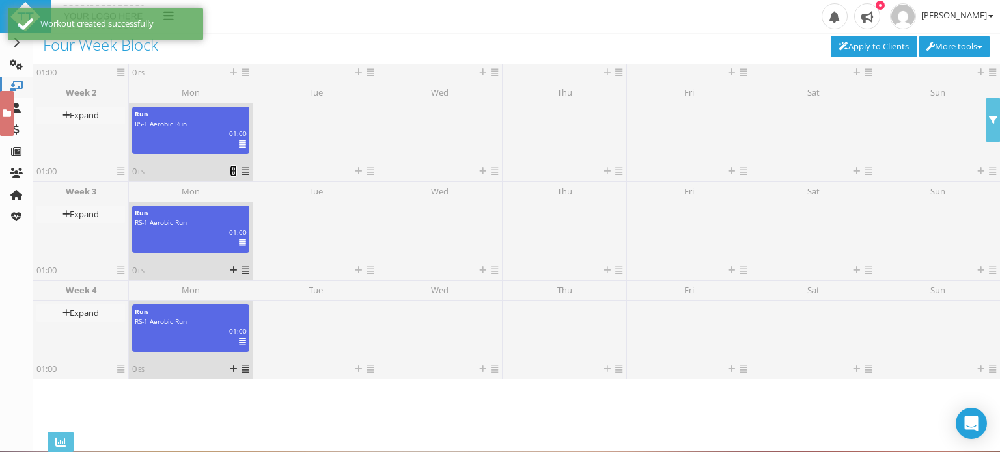
click at [233, 174] on icon at bounding box center [233, 171] width 7 height 8
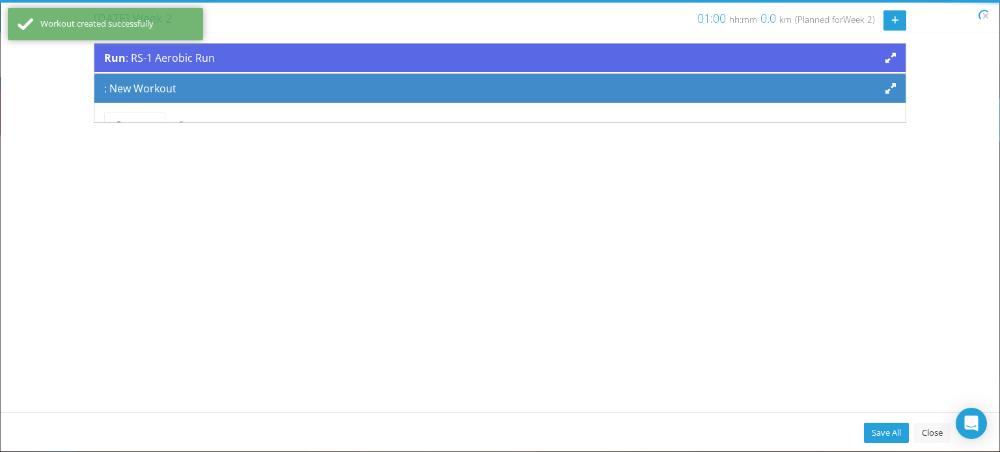
scroll to position [107, 0]
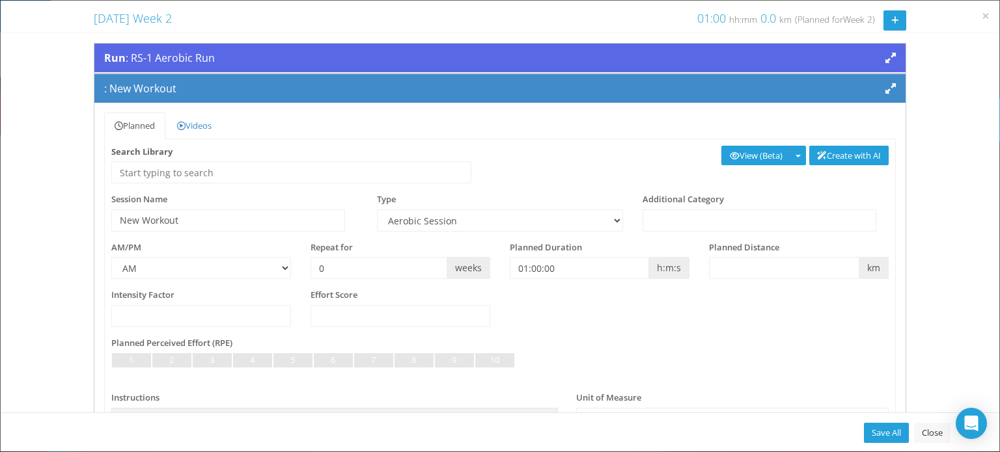
click at [771, 58] on div "Run : RS-1 Aerobic Run" at bounding box center [500, 58] width 792 height 16
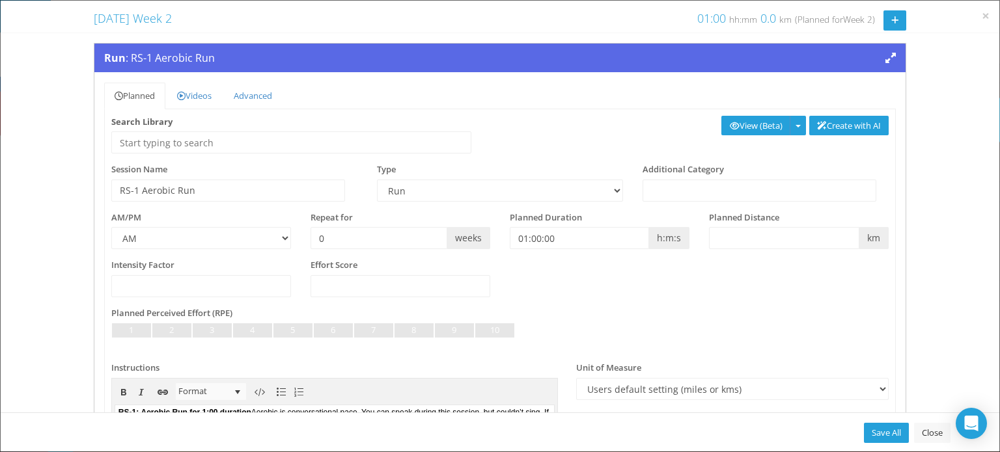
scroll to position [0, 0]
click at [531, 238] on input "01:00:00" at bounding box center [579, 238] width 139 height 22
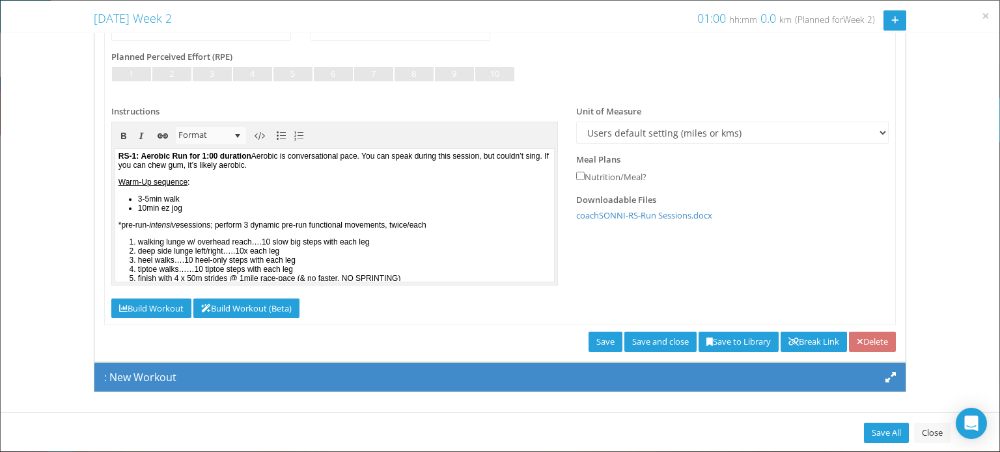
scroll to position [220, 0]
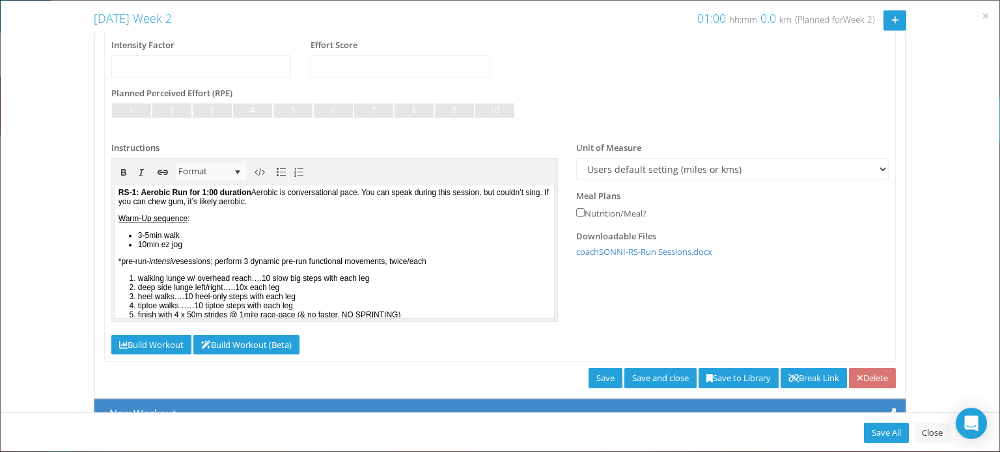
type input "01:10:00"
click at [231, 194] on b "Aerobic Run for 1:00 duration" at bounding box center [195, 192] width 110 height 9
click at [716, 376] on link "Save to Library" at bounding box center [739, 378] width 80 height 20
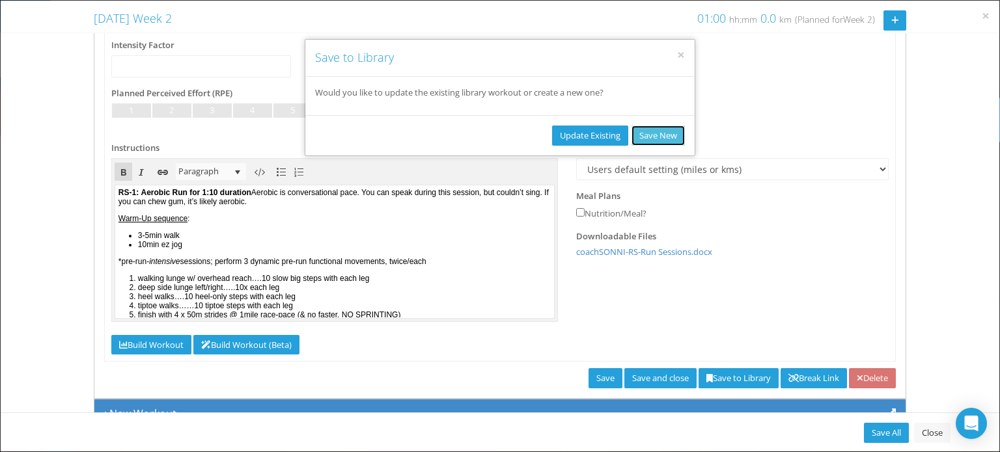
click at [668, 135] on button "Save New" at bounding box center [657, 136] width 53 height 20
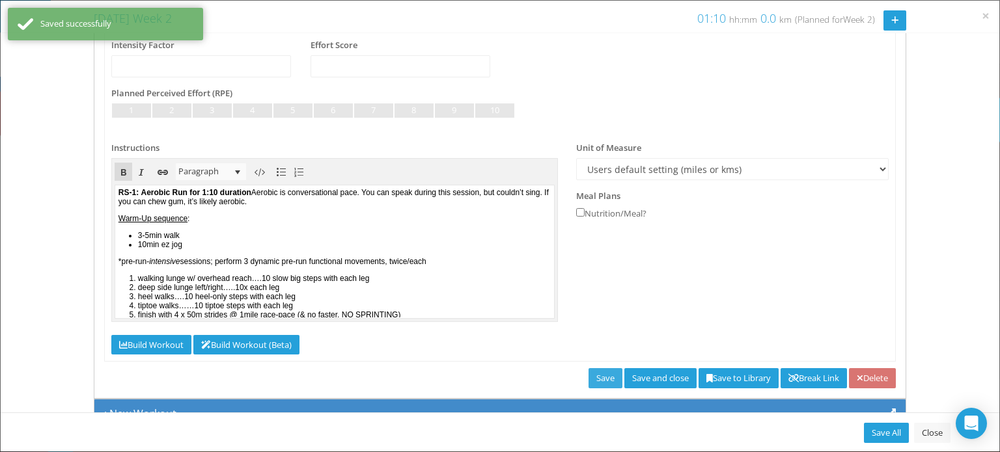
click at [589, 377] on link "Save" at bounding box center [606, 378] width 34 height 20
click at [986, 20] on span "×" at bounding box center [986, 16] width 8 height 18
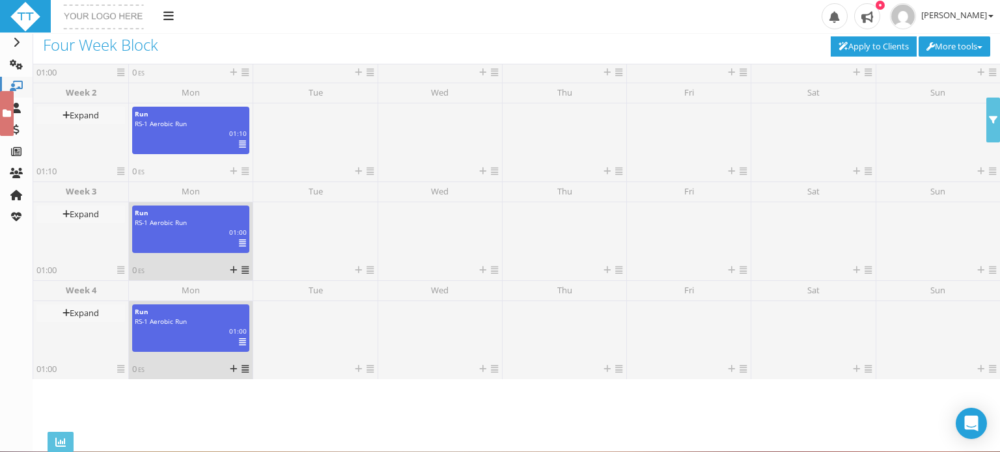
click at [243, 270] on icon at bounding box center [245, 270] width 7 height 8
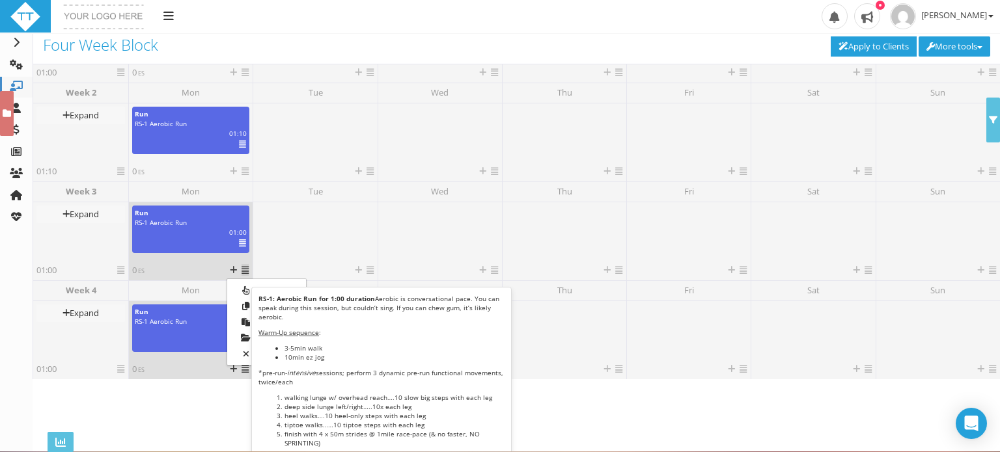
click at [241, 243] on icon at bounding box center [242, 243] width 7 height 1
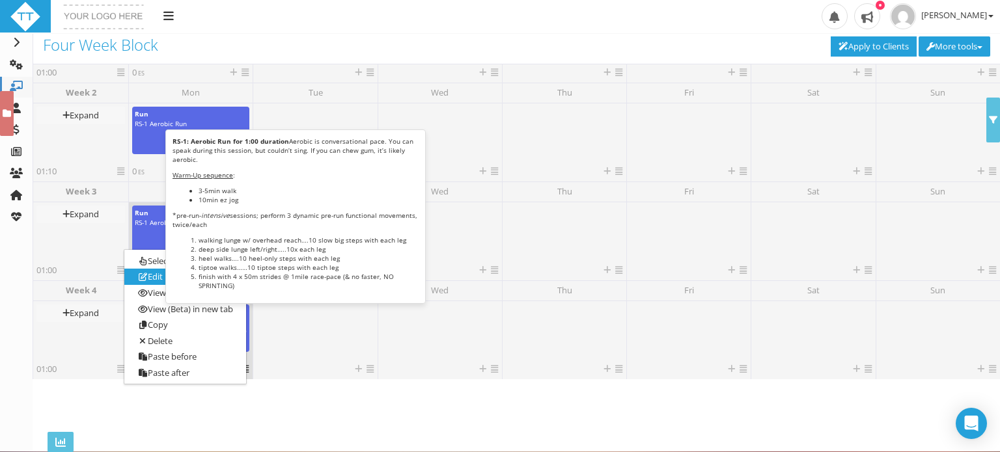
click at [152, 277] on link "Edit" at bounding box center [185, 278] width 122 height 16
select select "f6c5cf88-e375-419d-8aa1-e0838ebb8a2f"
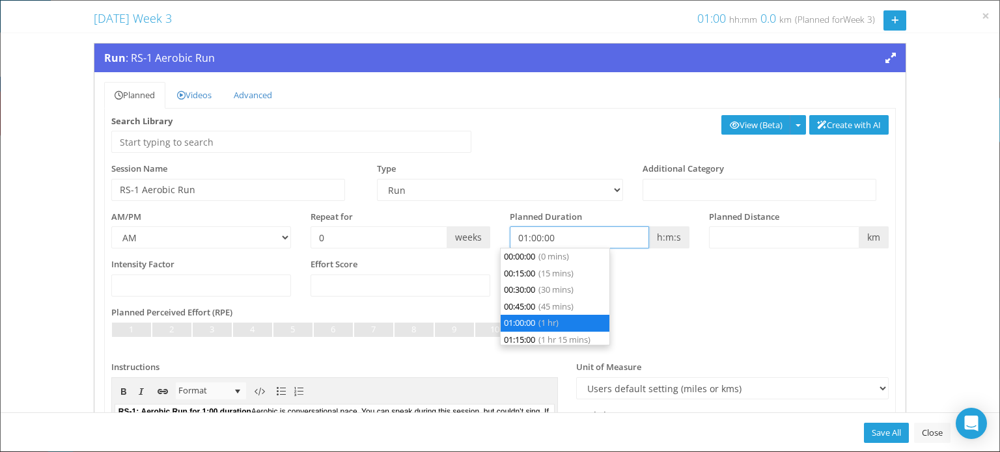
scroll to position [49, 0]
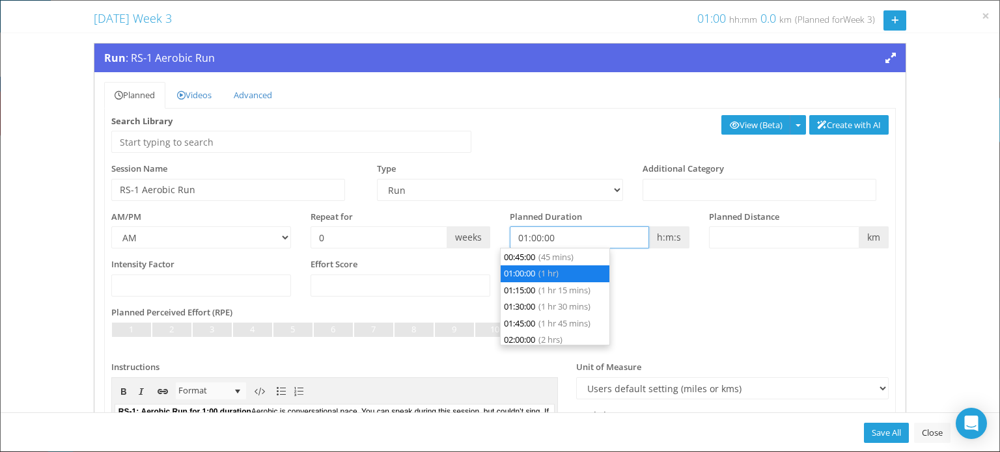
click at [531, 236] on input "01:00:00" at bounding box center [579, 238] width 139 height 22
type input "01:20:00"
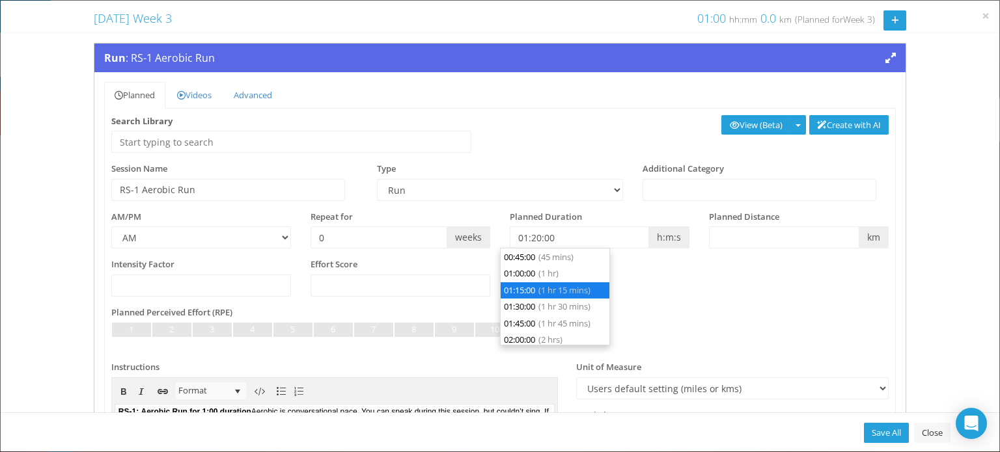
click at [229, 411] on b "Aerobic Run for 1:00 duration" at bounding box center [195, 412] width 110 height 9
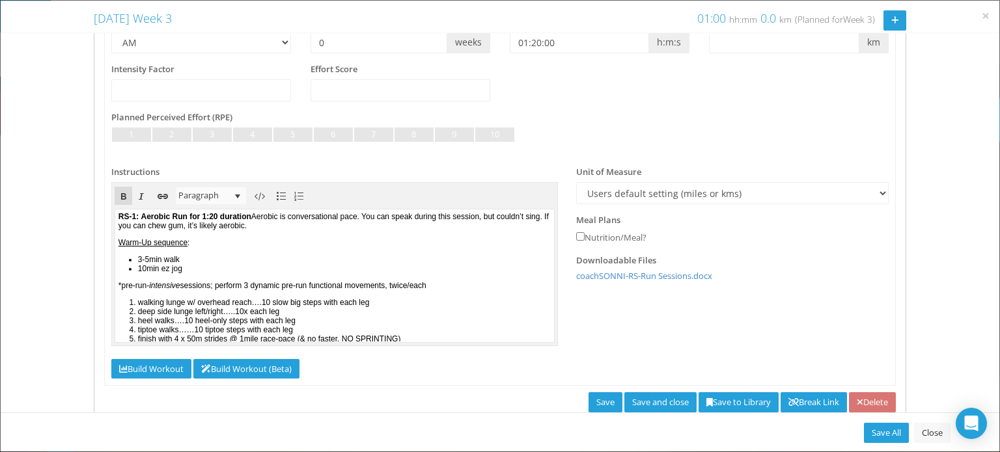
scroll to position [227, 0]
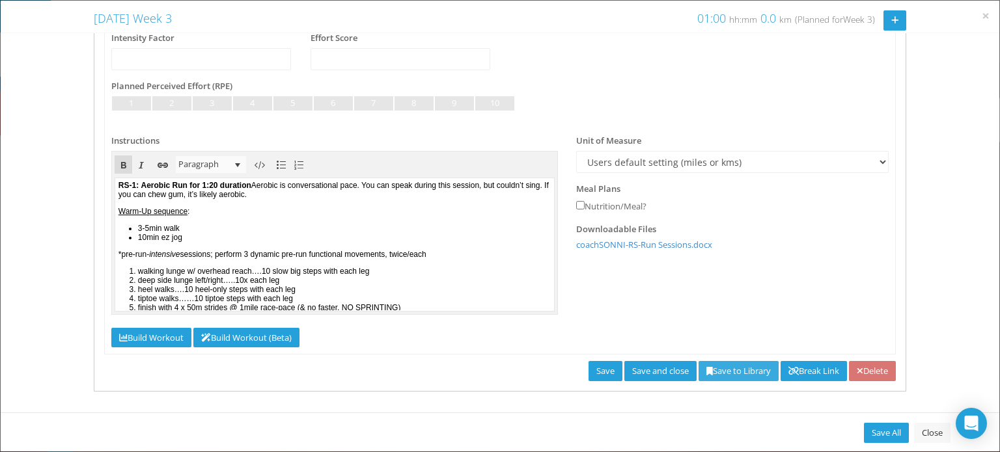
click at [740, 369] on link "Save to Library" at bounding box center [739, 371] width 80 height 20
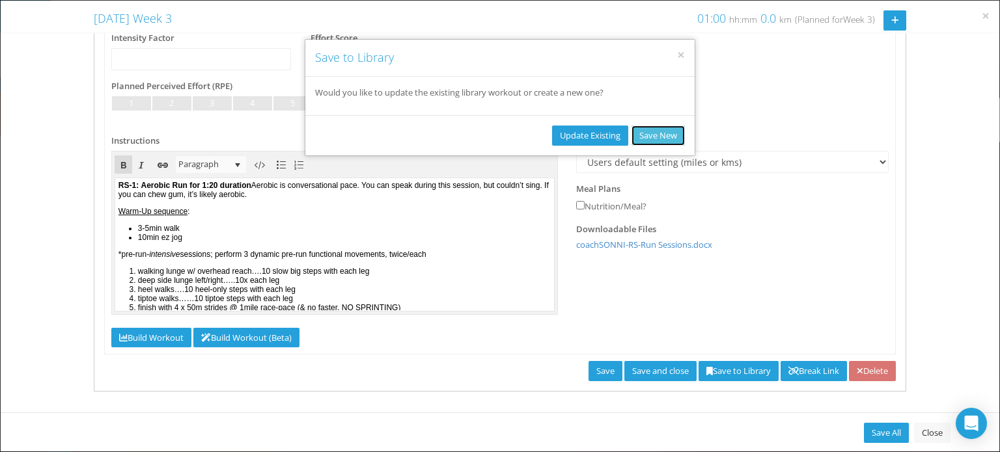
click at [661, 140] on button "Save New" at bounding box center [657, 136] width 53 height 20
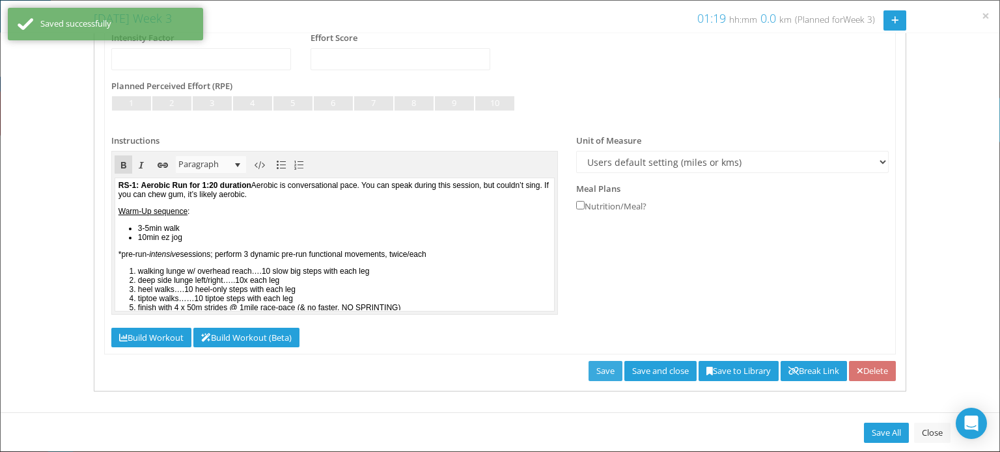
click at [589, 373] on link "Save" at bounding box center [606, 371] width 34 height 20
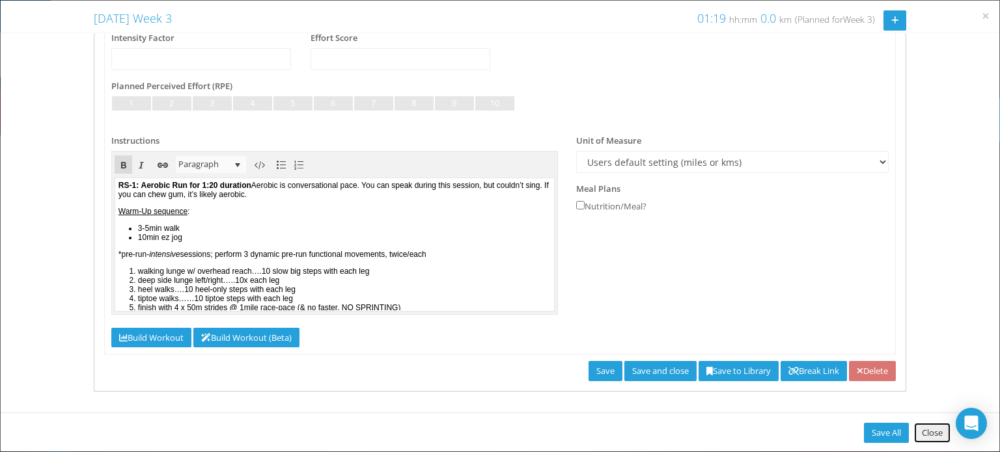
click at [934, 426] on link "Close" at bounding box center [932, 433] width 36 height 20
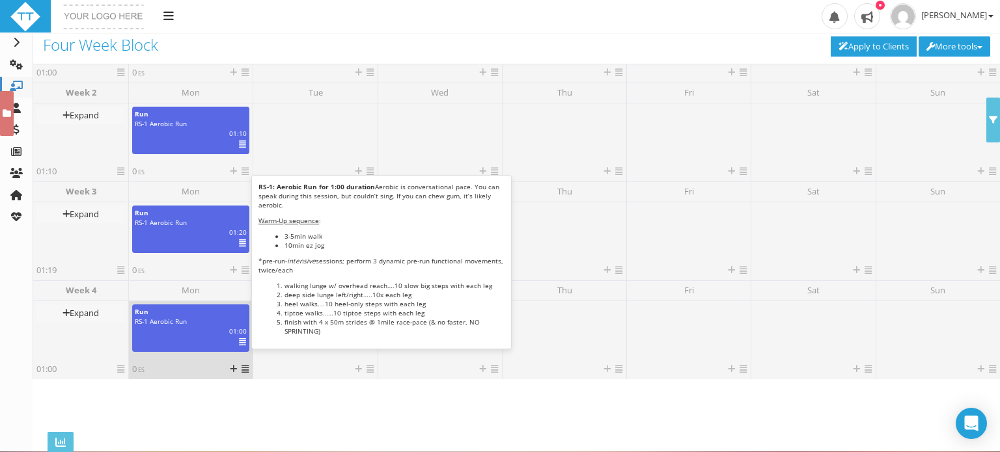
click at [236, 329] on span "01:00" at bounding box center [238, 331] width 18 height 9
select select "f6c5cf88-e375-419d-8aa1-e0838ebb8a2f"
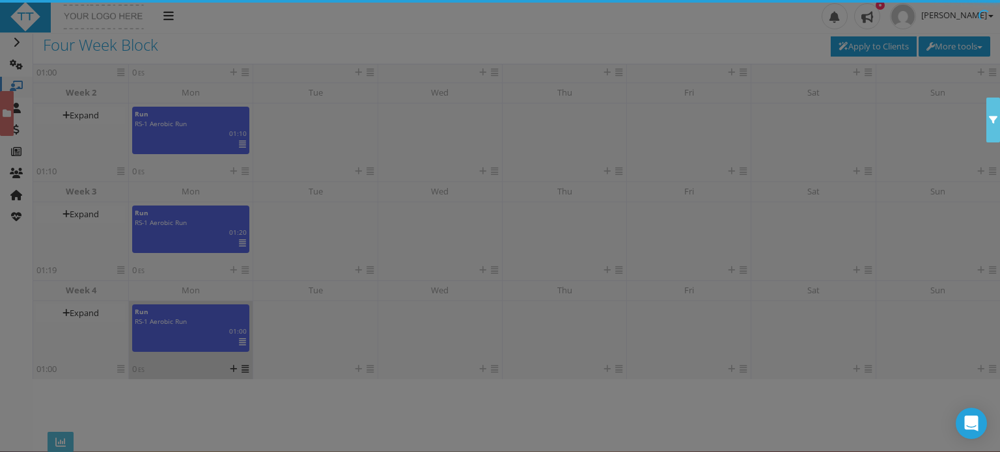
scroll to position [0, 0]
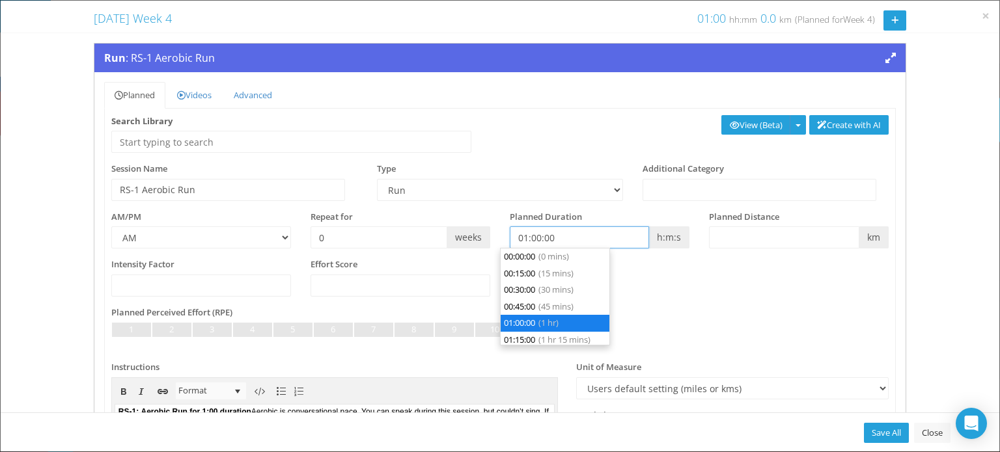
click at [529, 237] on input "01:00:00" at bounding box center [579, 238] width 139 height 22
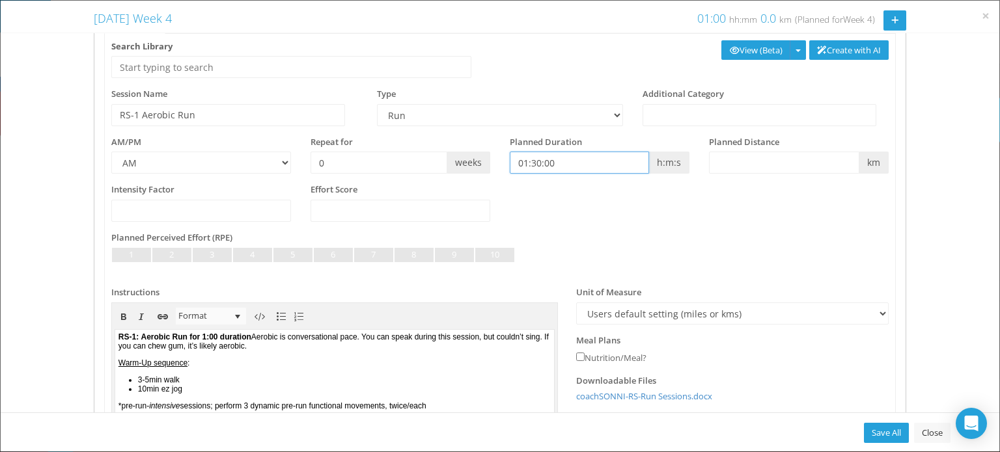
scroll to position [78, 0]
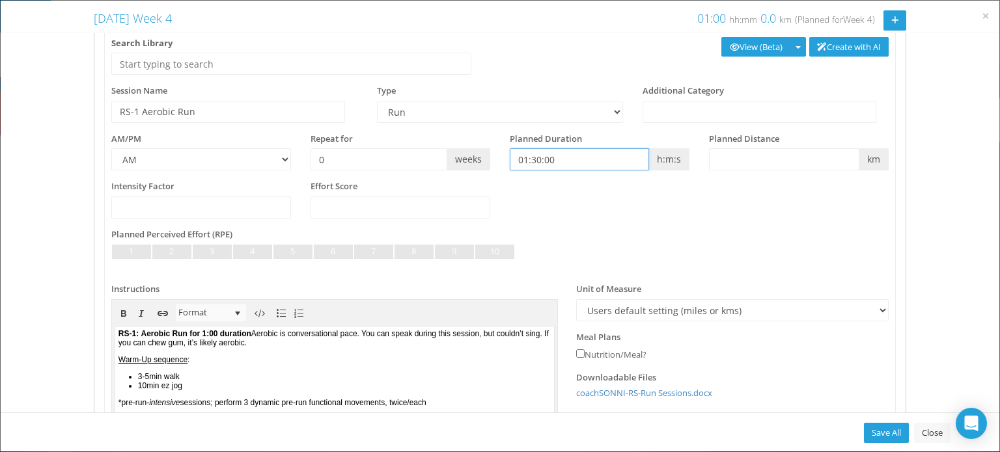
type input "01:30:00"
click at [227, 331] on b "Aerobic Run for 1:00 duration" at bounding box center [195, 333] width 110 height 9
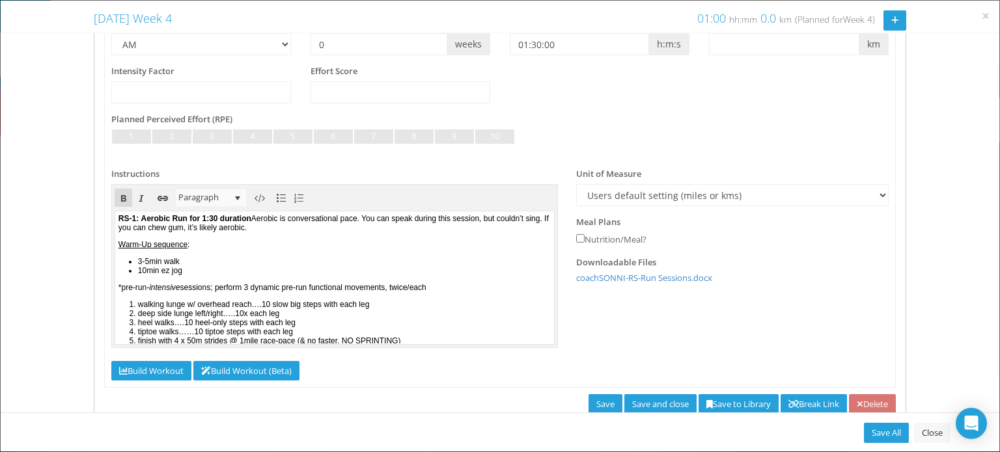
scroll to position [227, 0]
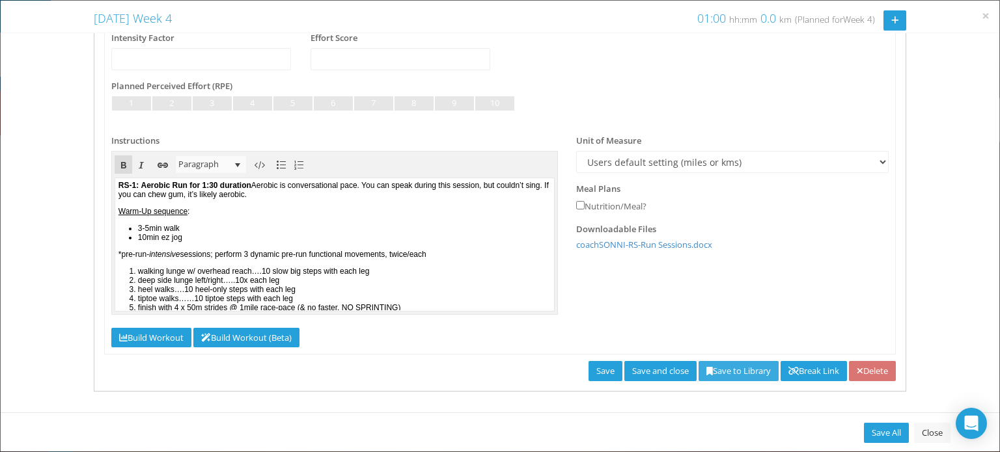
click at [719, 367] on link "Save to Library" at bounding box center [739, 371] width 80 height 20
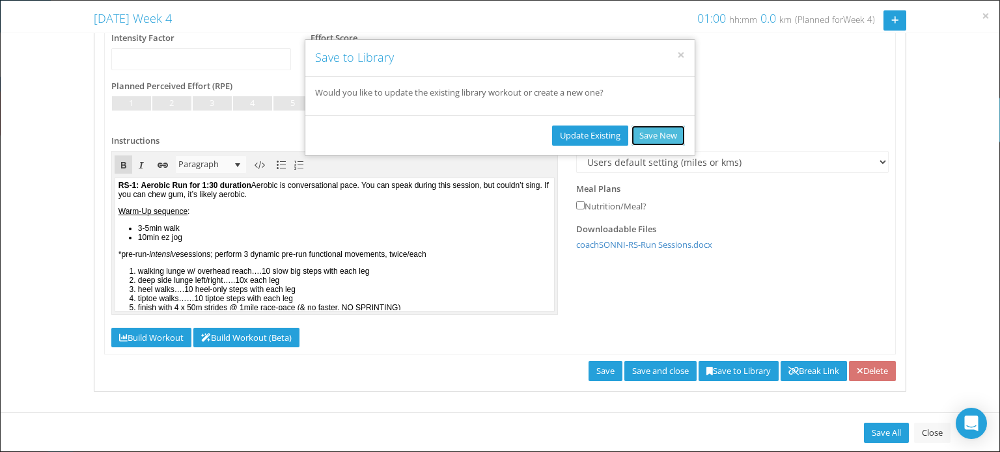
click at [650, 136] on button "Save New" at bounding box center [657, 136] width 53 height 20
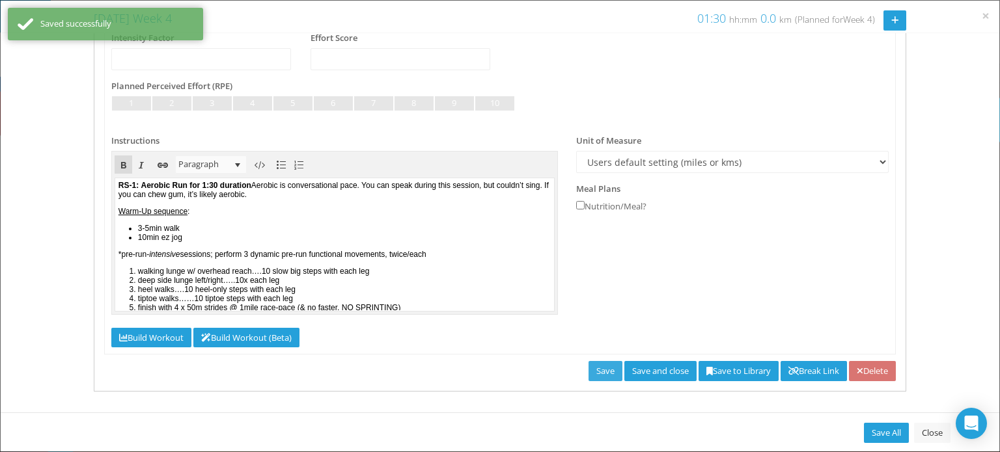
click at [589, 369] on link "Save" at bounding box center [606, 371] width 34 height 20
click at [894, 434] on link "Save All" at bounding box center [886, 433] width 45 height 20
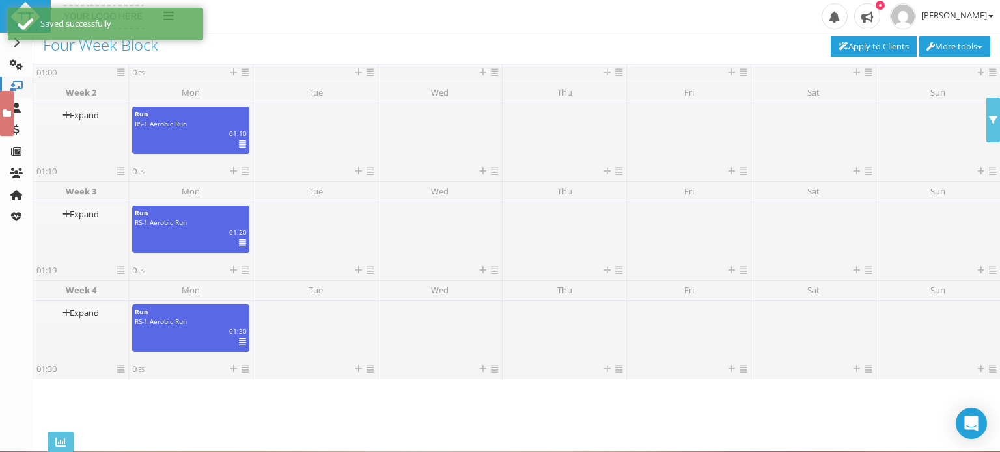
scroll to position [0, 0]
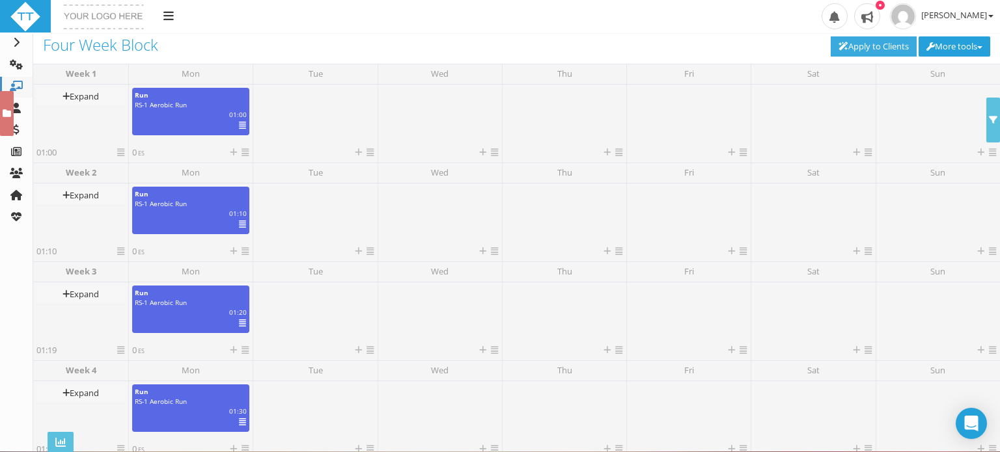
click at [857, 49] on link "Apply to Clients" at bounding box center [874, 46] width 86 height 20
type input "[DATE]"
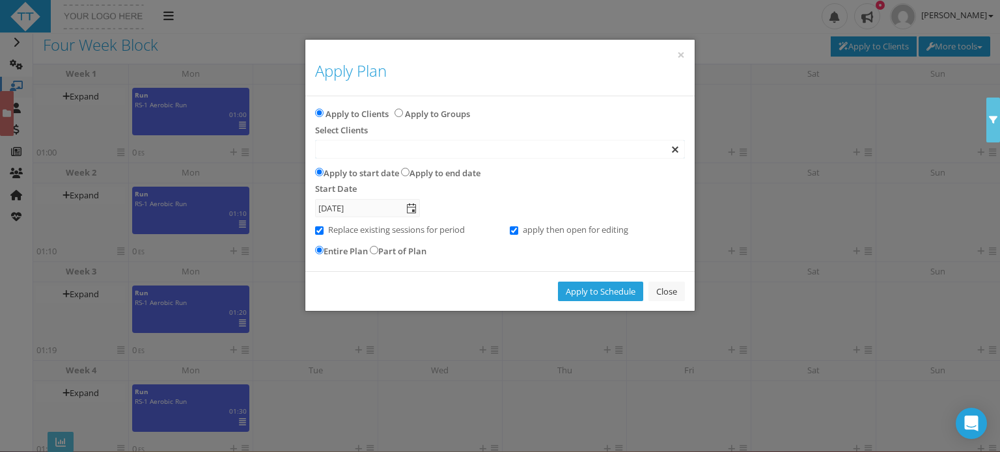
click at [380, 155] on div at bounding box center [500, 150] width 368 height 18
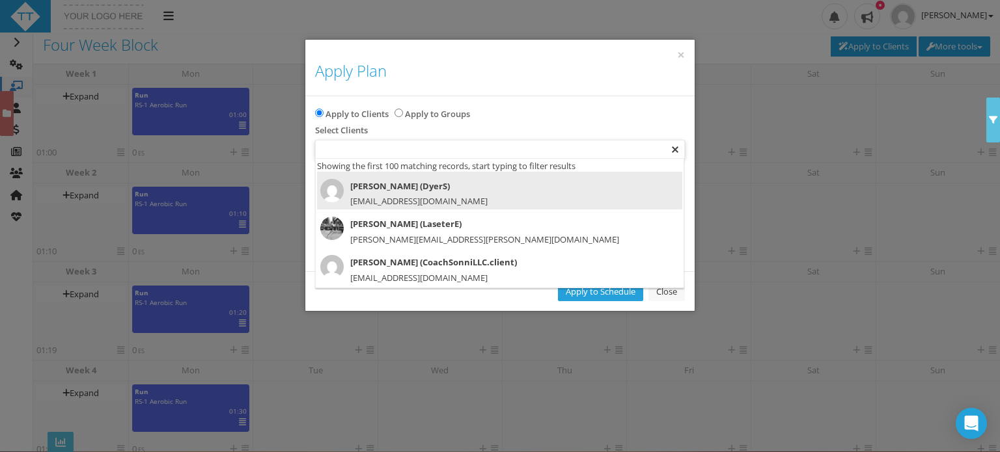
click at [379, 195] on span "dyerkay71@gmail.com" at bounding box center [418, 201] width 137 height 12
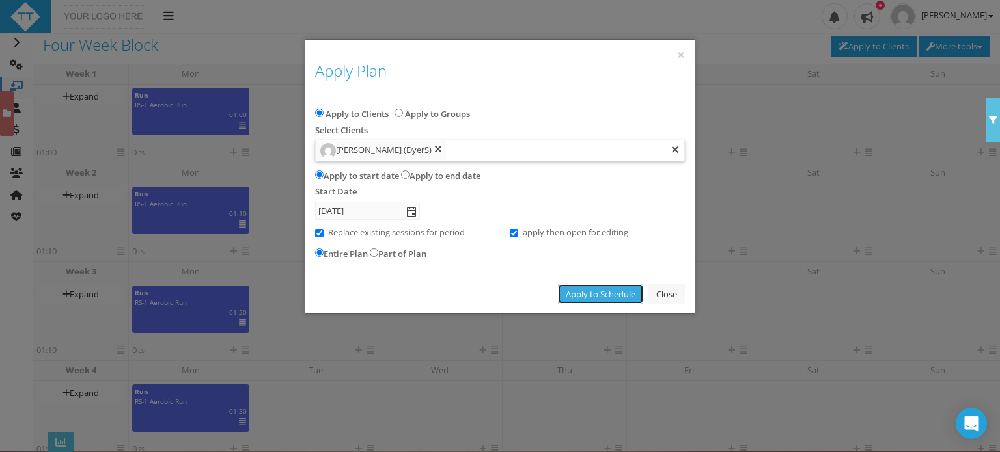
click at [588, 296] on link "Apply to Schedule" at bounding box center [600, 294] width 85 height 20
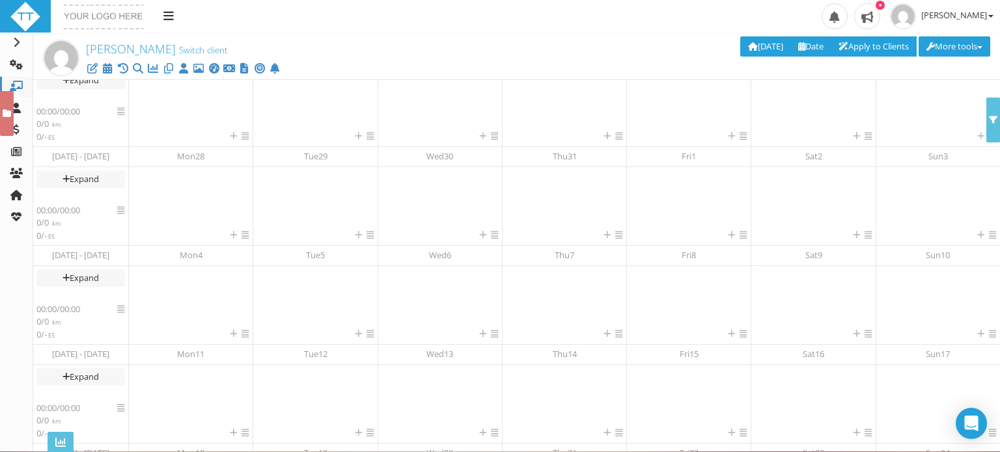
scroll to position [283, 0]
click at [179, 53] on link "Switch client" at bounding box center [203, 50] width 49 height 12
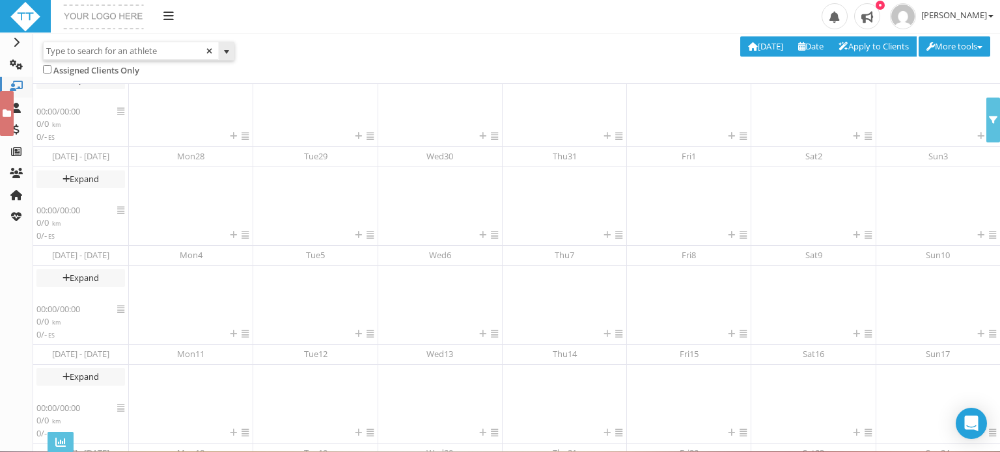
click at [158, 51] on input "text" at bounding box center [131, 50] width 174 height 17
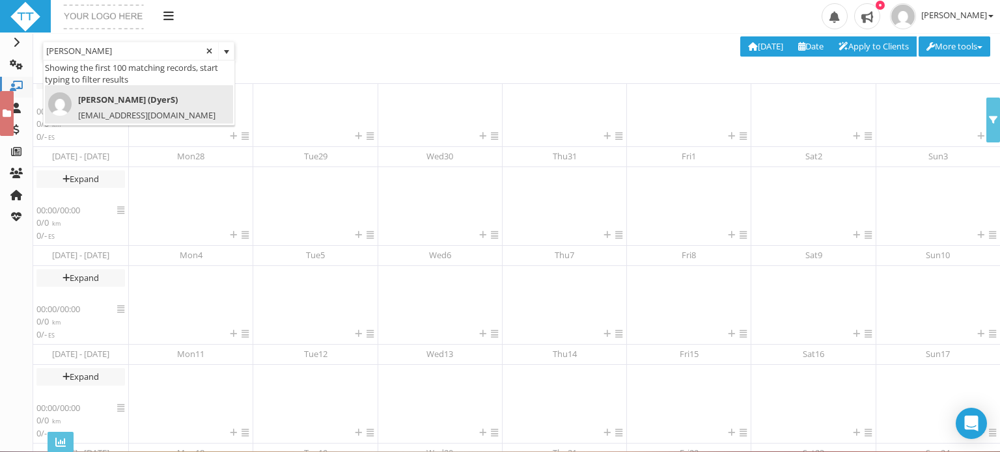
click at [159, 102] on span "[PERSON_NAME] (DyerS)" at bounding box center [134, 99] width 173 height 15
type input "[PERSON_NAME] (DyerS)"
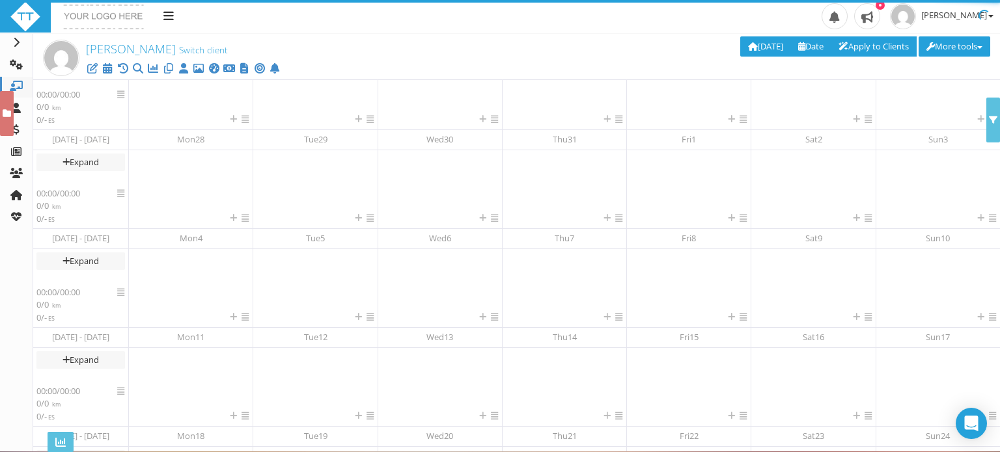
scroll to position [102, 0]
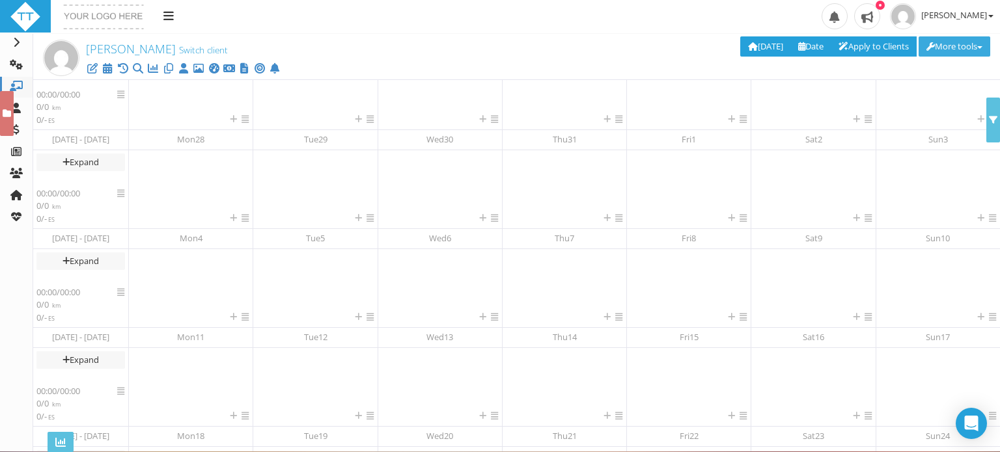
click at [933, 46] on button "More tools" at bounding box center [955, 46] width 72 height 20
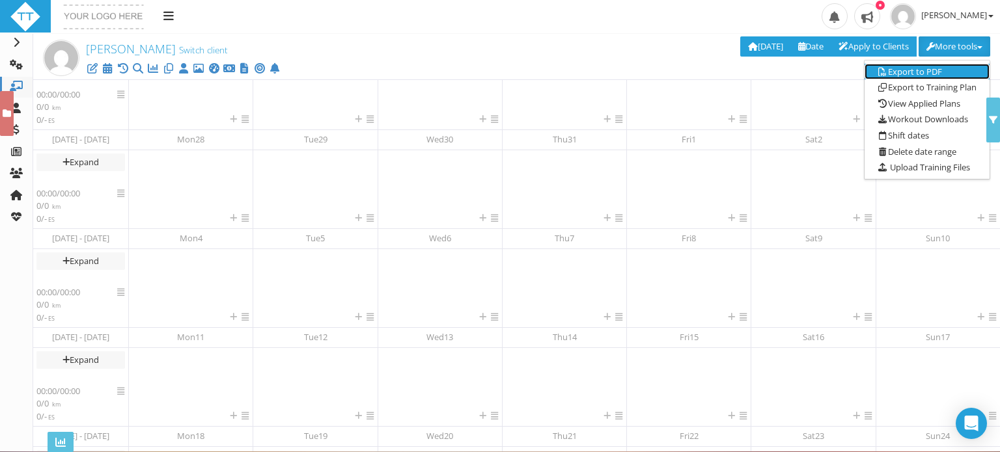
click at [908, 68] on link "Export to PDF" at bounding box center [927, 72] width 125 height 16
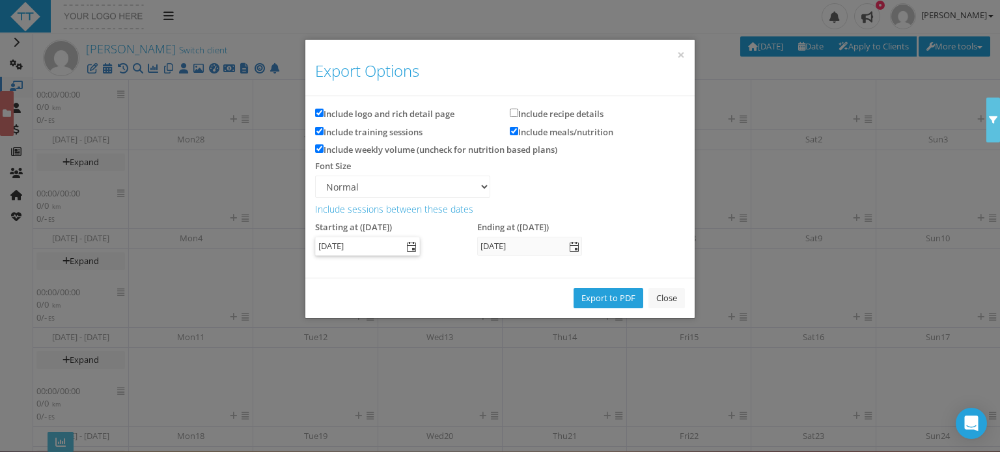
click at [411, 244] on span "select" at bounding box center [411, 247] width 10 height 10
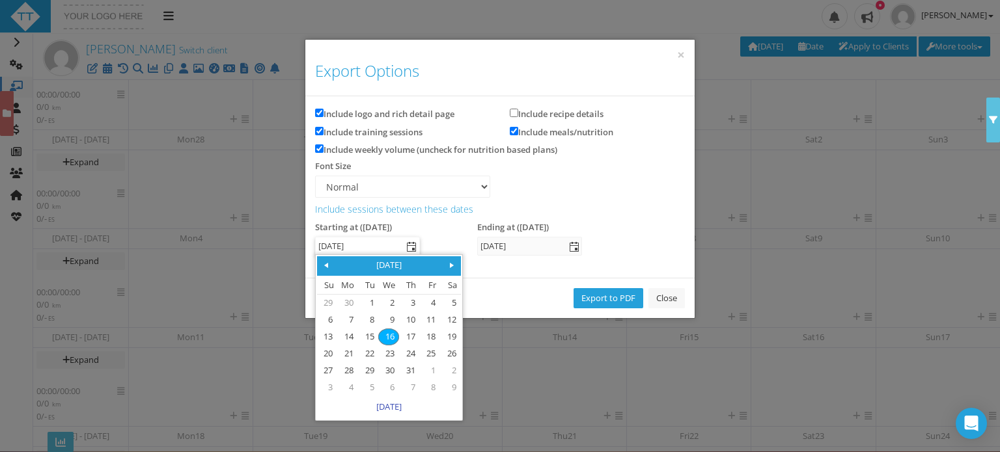
click at [453, 263] on span at bounding box center [452, 265] width 10 height 10
click at [348, 304] on link "1" at bounding box center [347, 304] width 19 height 16
type input "01 Sep 2025"
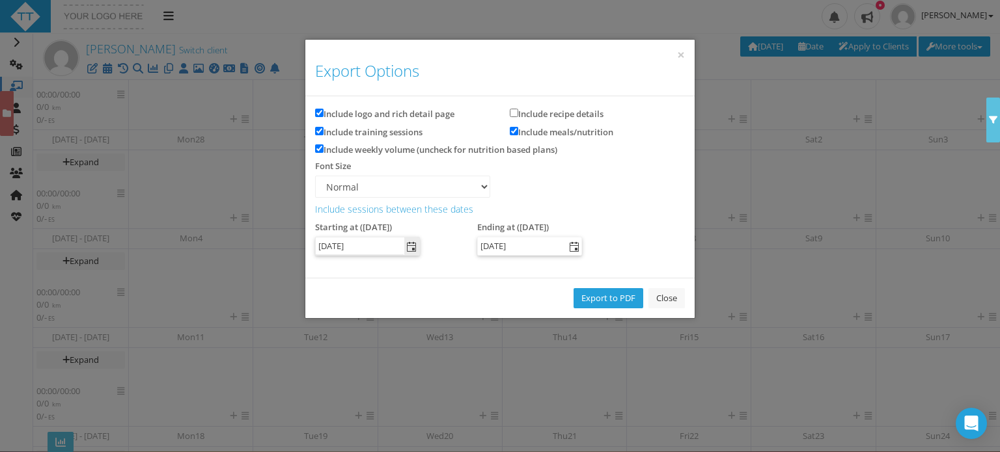
click at [572, 245] on span "select" at bounding box center [574, 247] width 10 height 10
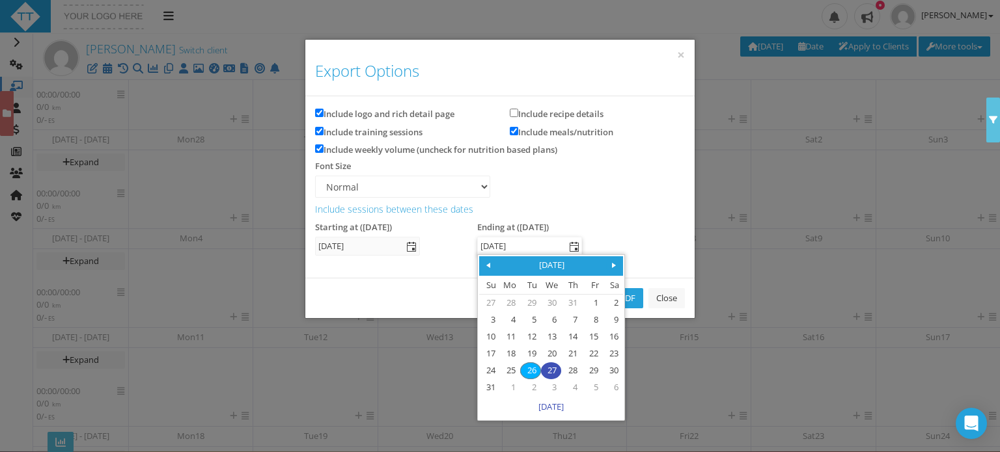
click at [615, 266] on span at bounding box center [614, 265] width 10 height 10
click at [615, 371] on link "4" at bounding box center [612, 371] width 19 height 16
type input "04 Oct 2025"
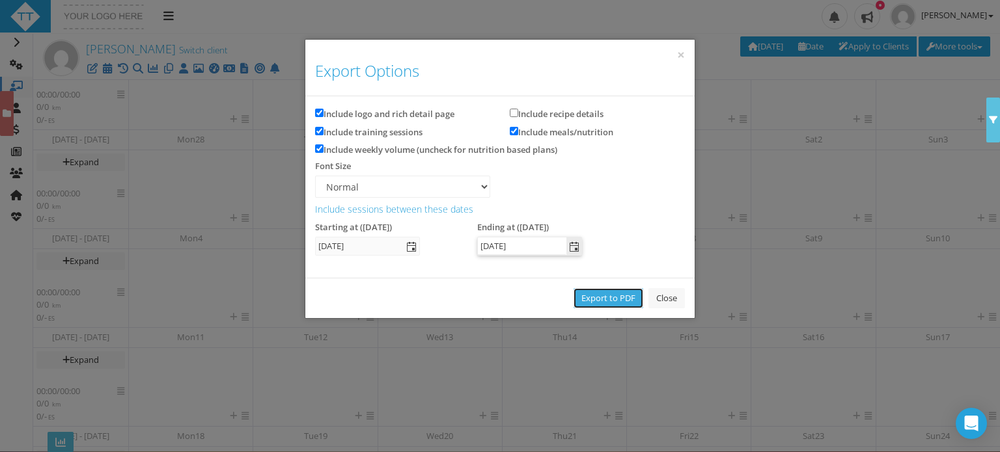
click at [602, 296] on link "Export to PDF" at bounding box center [609, 298] width 70 height 20
click at [675, 305] on link "Close" at bounding box center [666, 298] width 36 height 20
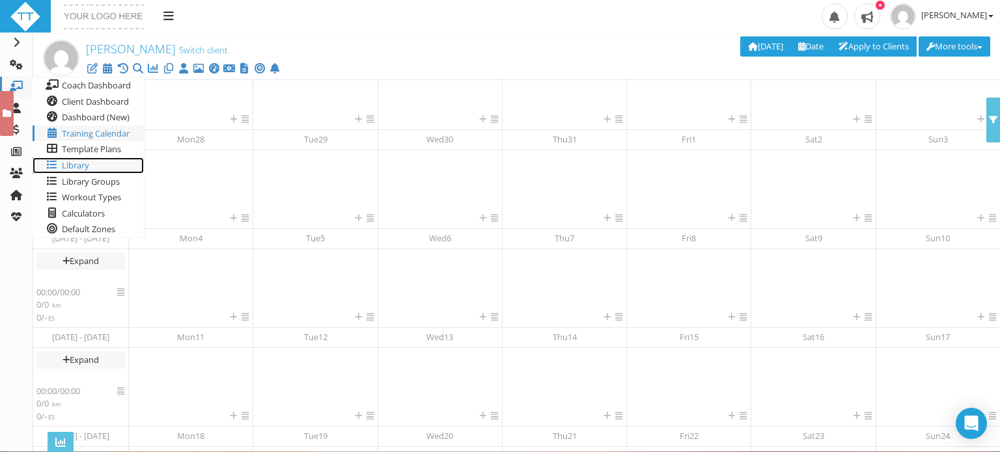
click at [68, 167] on span "Library" at bounding box center [75, 165] width 27 height 12
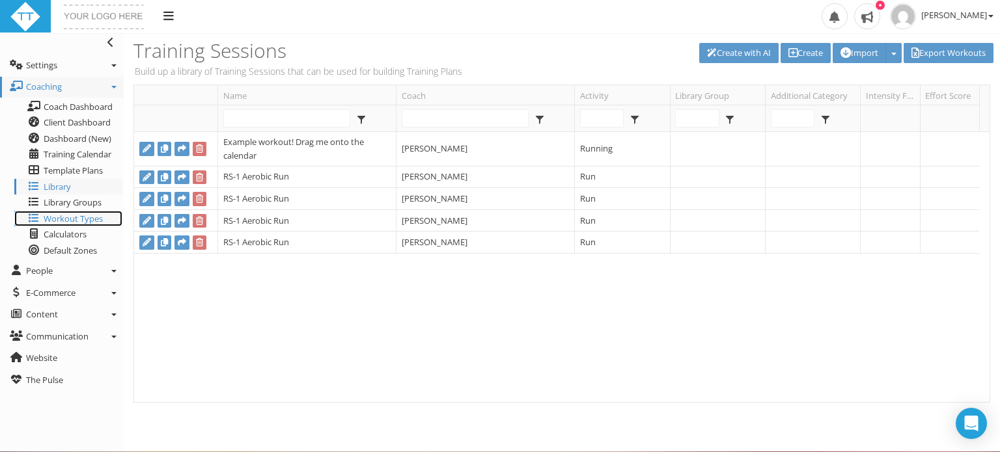
click at [71, 216] on span "Workout Types" at bounding box center [73, 219] width 59 height 12
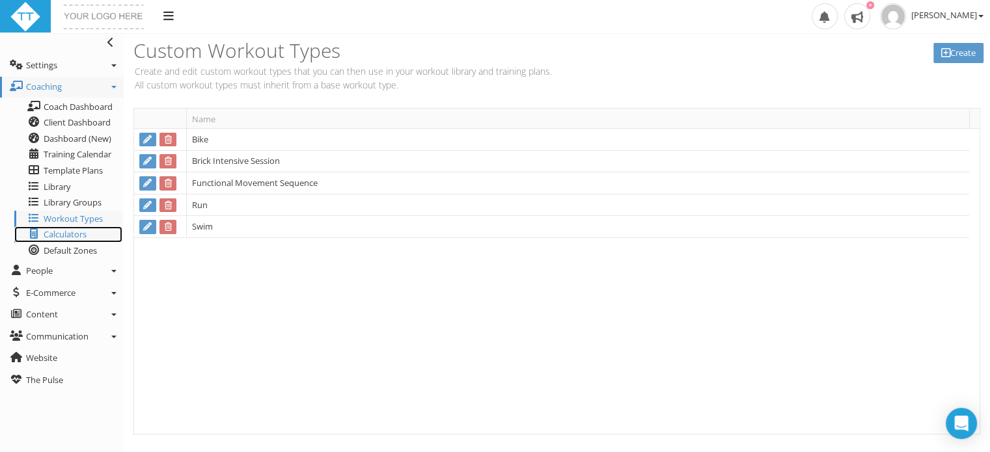
click at [69, 233] on span "Calculators" at bounding box center [65, 235] width 43 height 12
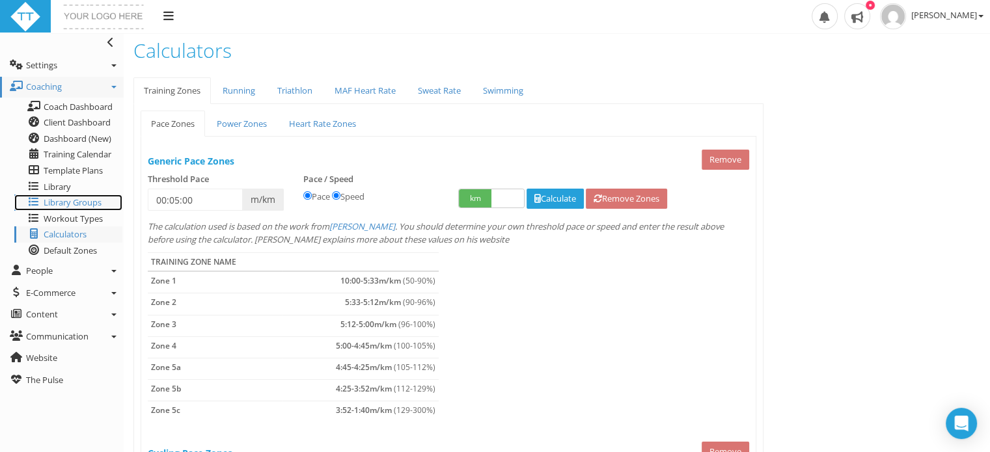
click at [59, 204] on span "Library Groups" at bounding box center [73, 203] width 58 height 12
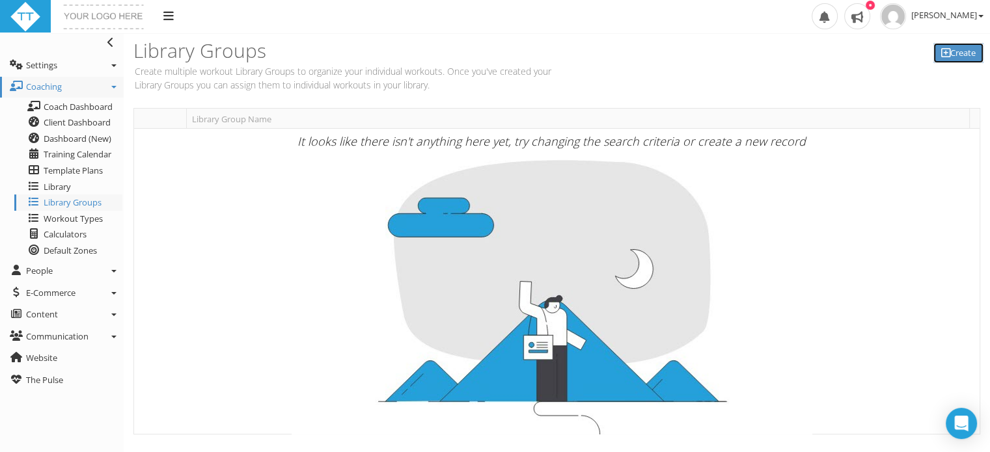
click at [946, 53] on icon at bounding box center [945, 53] width 9 height 1
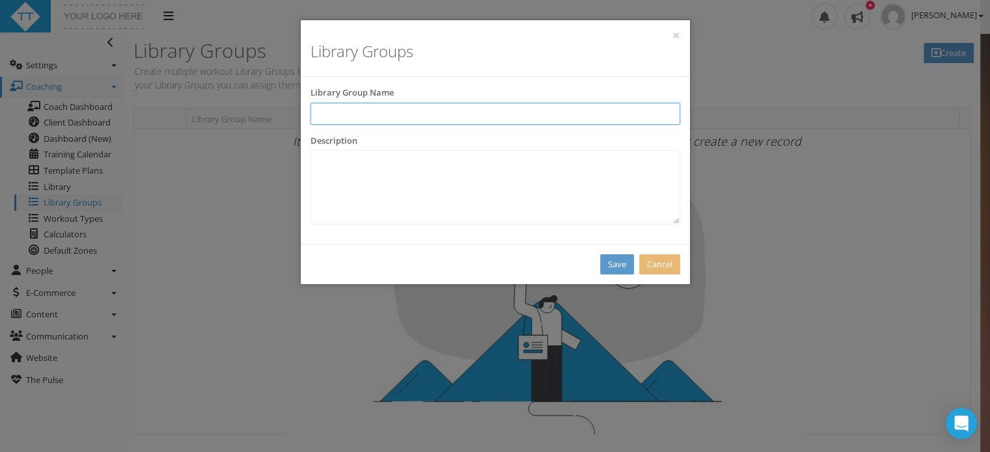
click at [354, 121] on input "text" at bounding box center [496, 114] width 370 height 22
click at [338, 115] on input "RS" at bounding box center [496, 114] width 370 height 22
type input "RS-Run Session"
click at [336, 176] on textarea at bounding box center [496, 187] width 370 height 74
type textarea "Run Session Workouts"
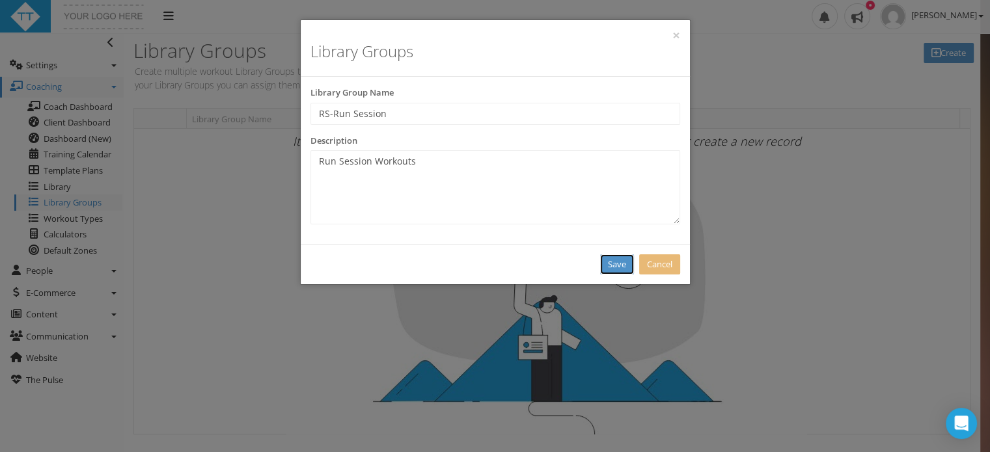
click at [611, 262] on link "Save" at bounding box center [617, 265] width 34 height 20
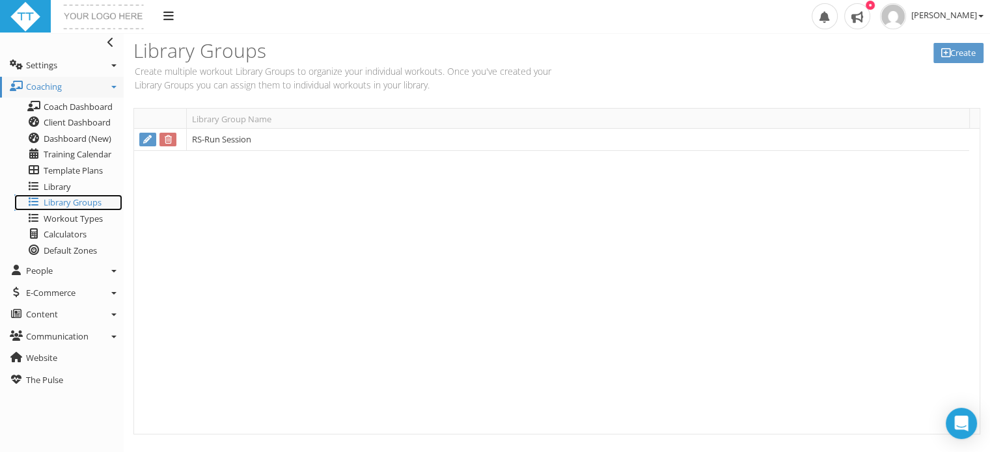
click at [51, 195] on link "Library Groups" at bounding box center [68, 203] width 108 height 16
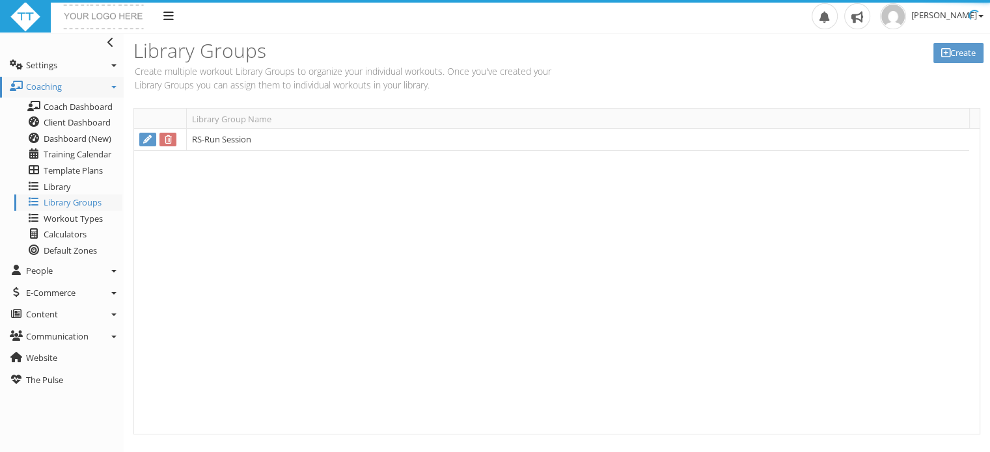
click at [53, 186] on span "Library" at bounding box center [57, 187] width 27 height 12
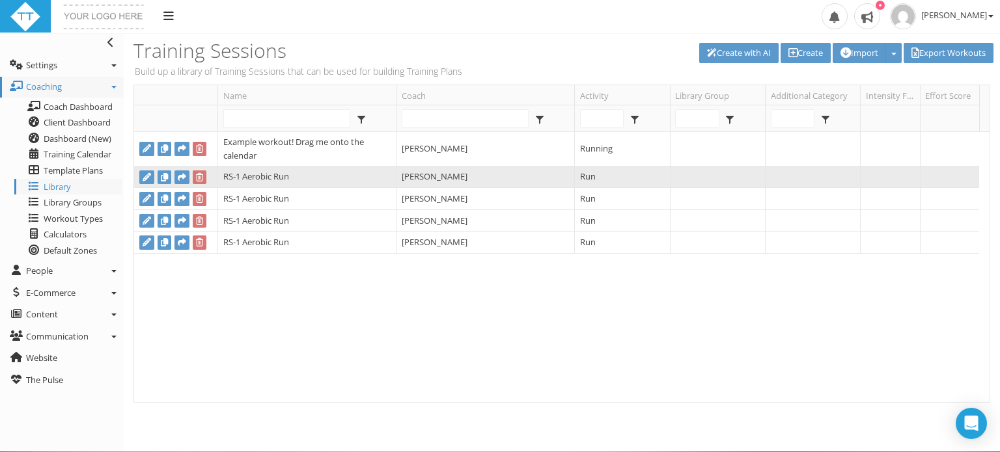
click at [271, 169] on td "RS-1 Aerobic Run" at bounding box center [306, 178] width 178 height 22
click at [141, 175] on link at bounding box center [146, 178] width 15 height 14
type input "RS-1 Aerobic Run"
select select "f6c5cf88-e375-419d-8aa1-e0838ebb8a2f"
select select
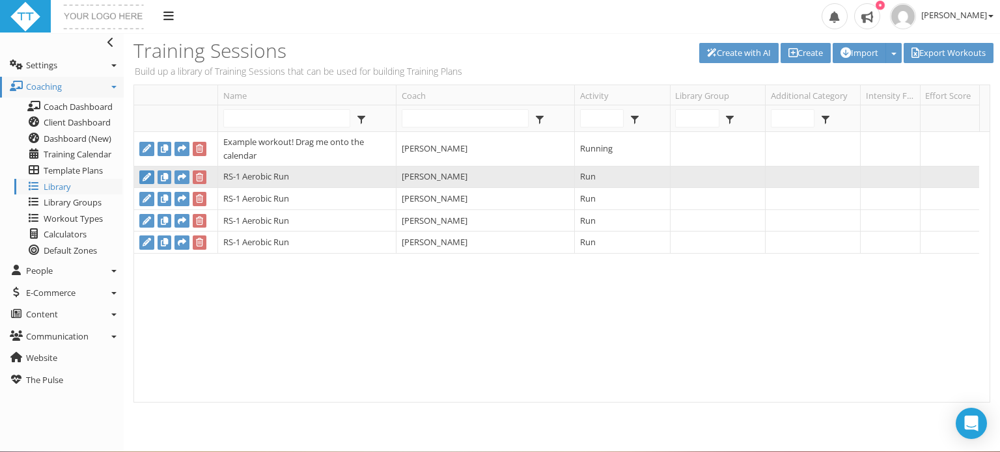
type input "01:20:00"
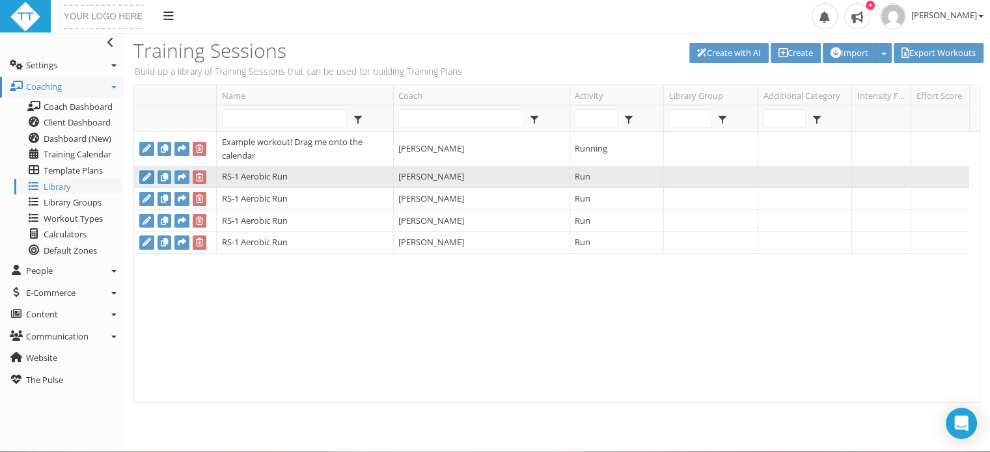
select select "f6c5cf88-e375-419d-8aa1-e0838ebb8a2f"
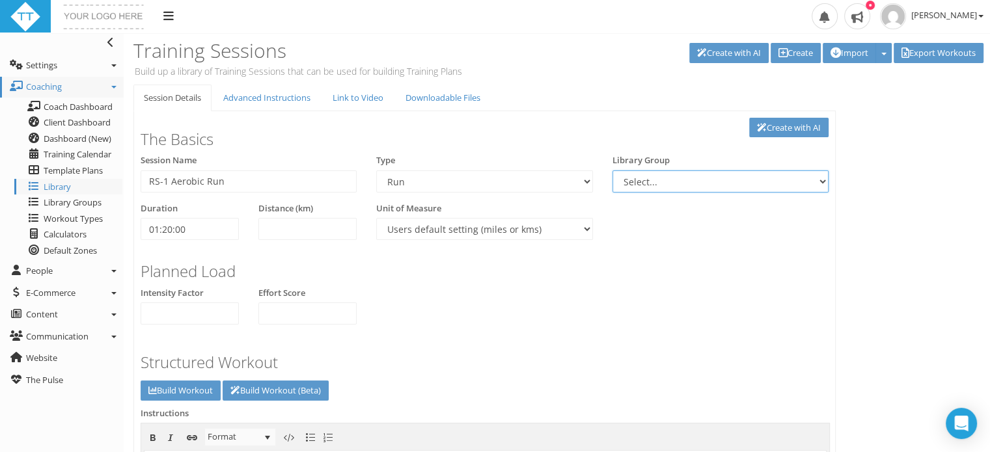
click at [639, 180] on select "Select... RS-Run Session" at bounding box center [721, 182] width 216 height 22
select select "8b5fd75e-173b-4fb3-95e9-3ee4f49336dc"
click at [613, 171] on select "Select... RS-Run Session" at bounding box center [721, 182] width 216 height 22
click at [466, 310] on div "Planned Load Intensity Factor Effort Score" at bounding box center [485, 292] width 708 height 85
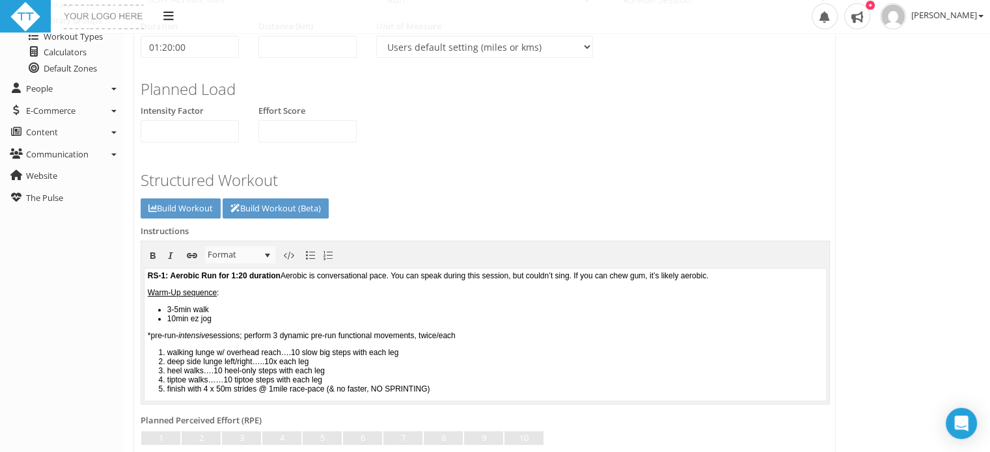
scroll to position [185, 0]
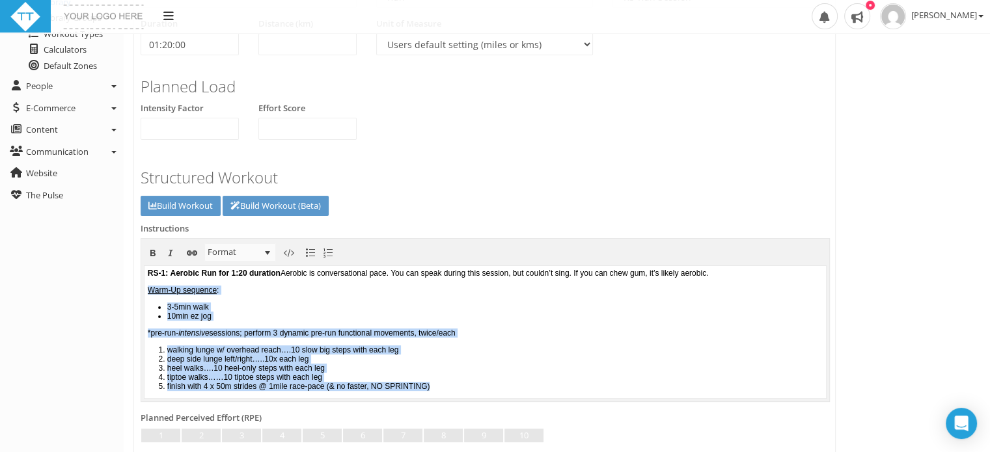
drag, startPoint x: 478, startPoint y: 391, endPoint x: 145, endPoint y: 288, distance: 348.8
click at [145, 288] on body "RS-1: Aerobic Run for 1:20 duration Aerobic is conversational pace. You can spe…" at bounding box center [486, 332] width 682 height 132
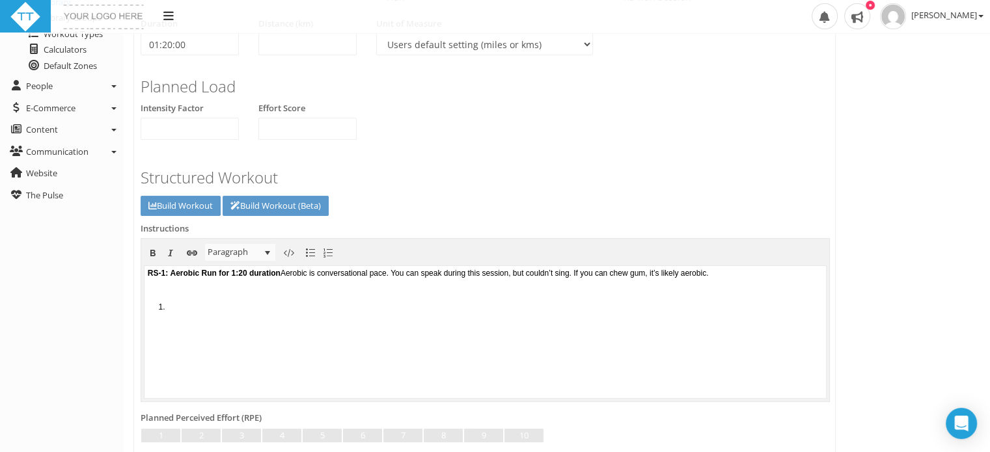
click at [161, 389] on body "RS-1: Aerobic Run for 1:20 duration Aerobic is conversational pace. You can spe…" at bounding box center [486, 332] width 682 height 132
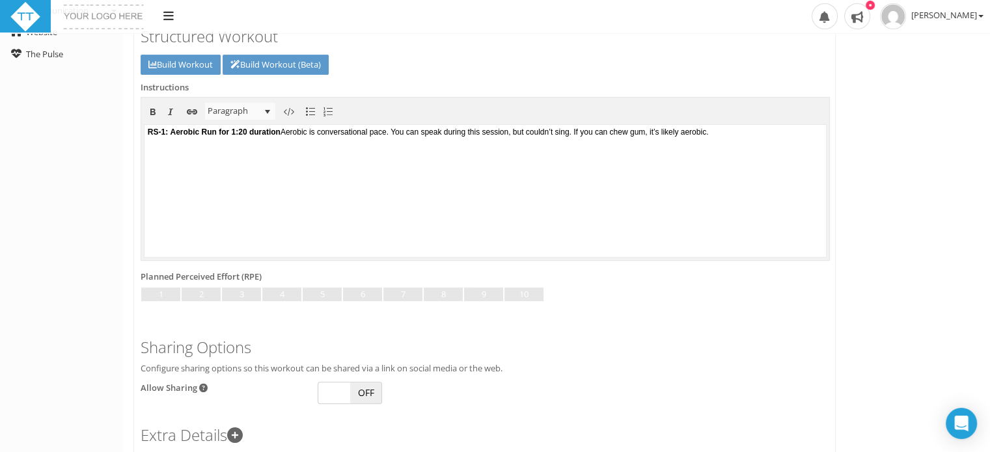
scroll to position [408, 0]
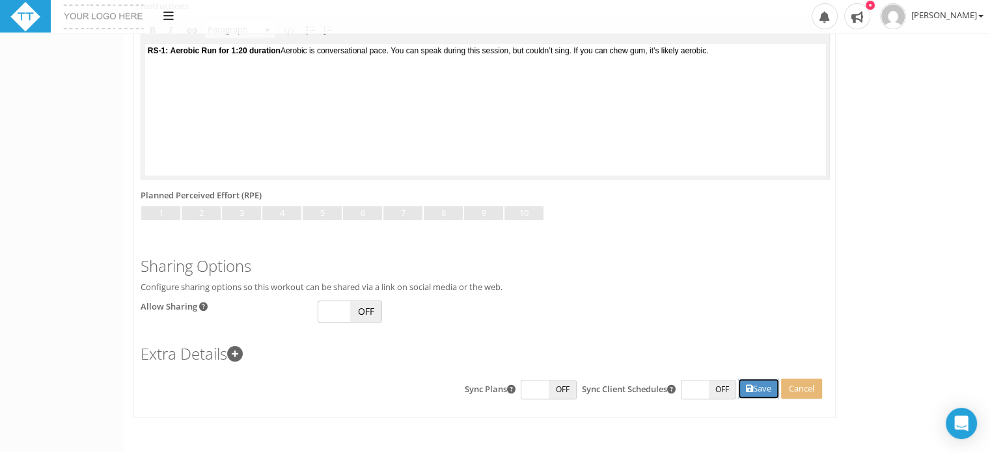
click at [749, 391] on icon at bounding box center [749, 389] width 7 height 8
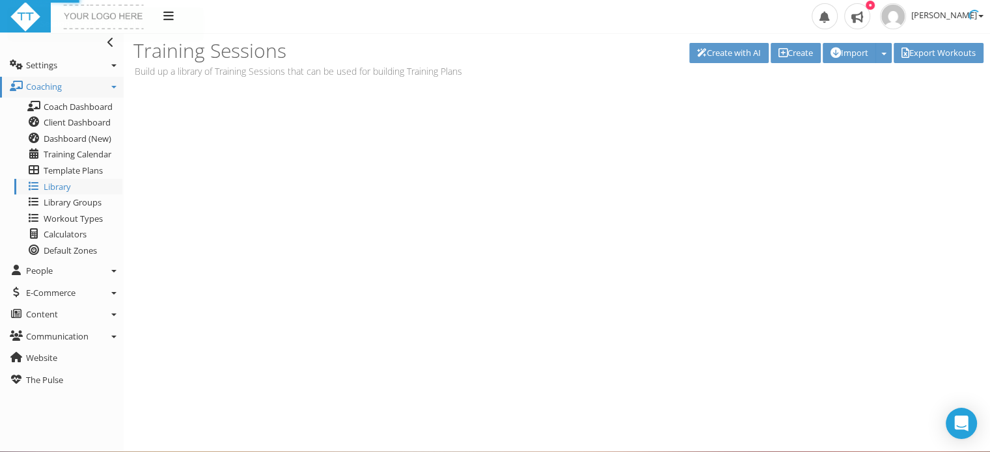
scroll to position [0, 0]
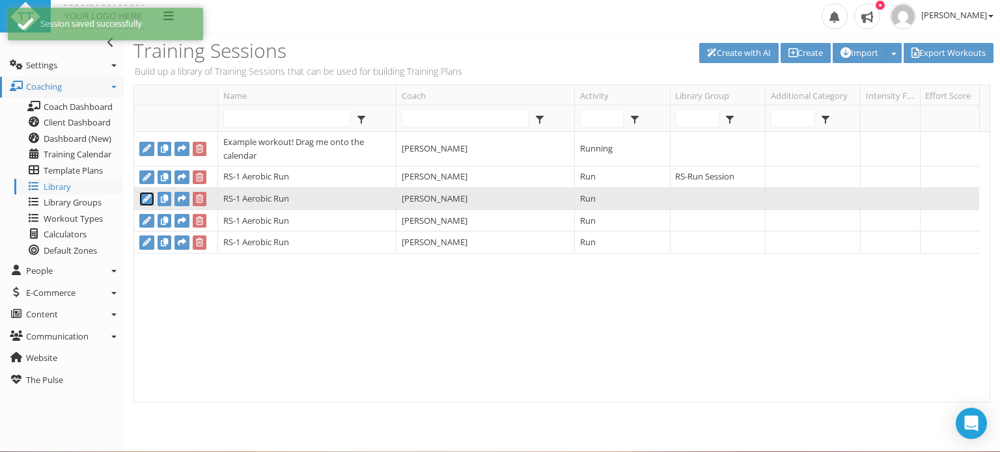
click at [143, 195] on icon at bounding box center [147, 199] width 8 height 8
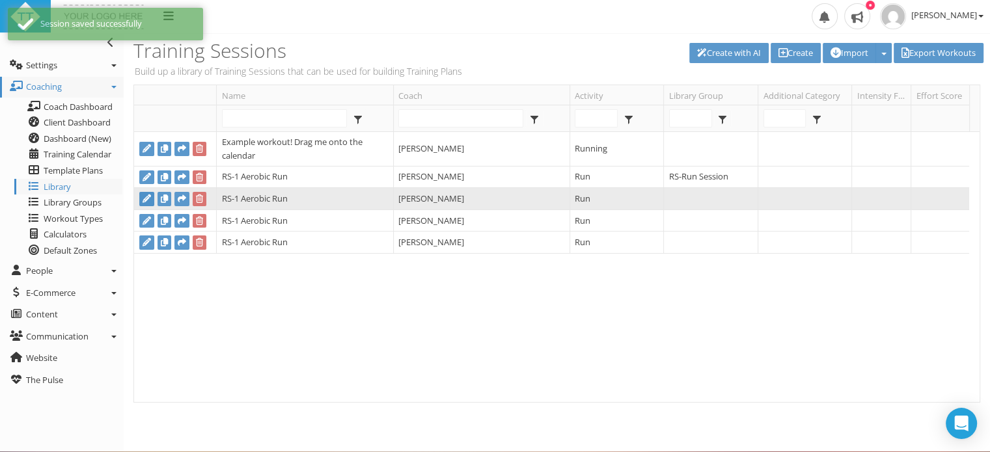
type input "RS-1 Aerobic Run"
select select
type input "01:10:00"
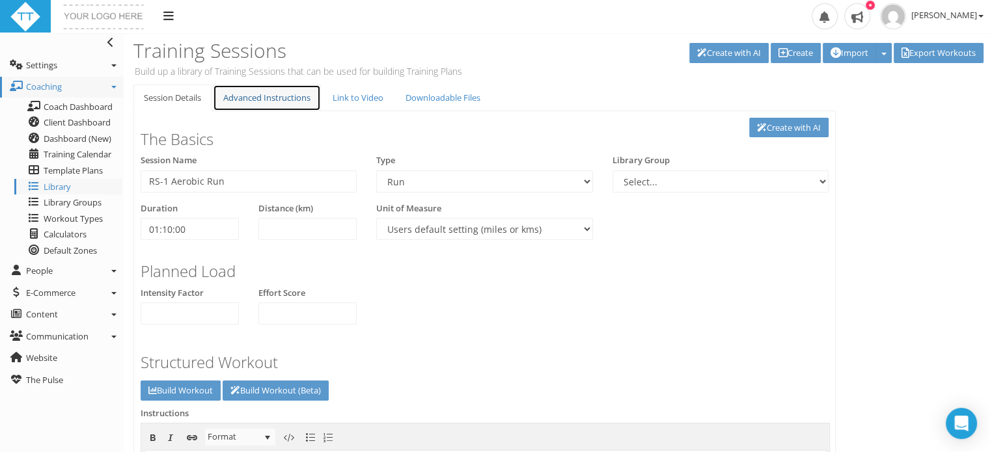
click at [294, 98] on link "Advanced Instructions" at bounding box center [267, 98] width 108 height 27
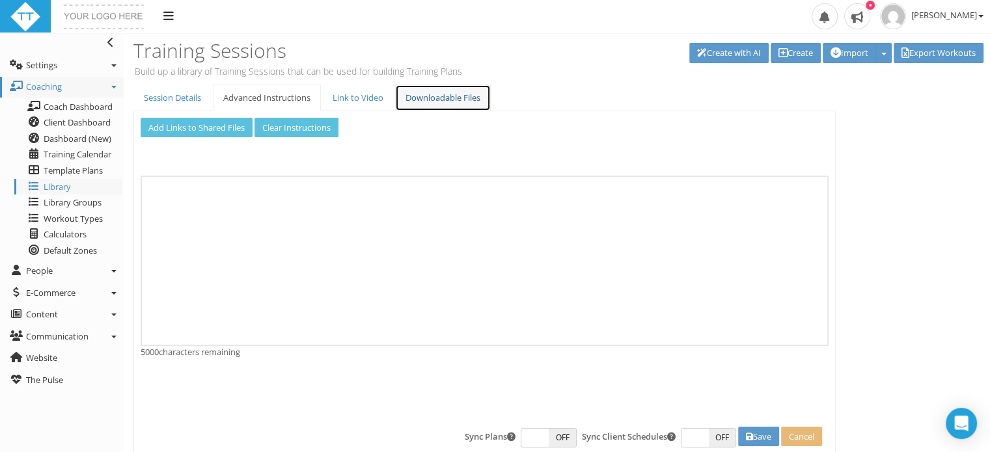
click at [428, 93] on link "Downloadable Files" at bounding box center [443, 98] width 96 height 27
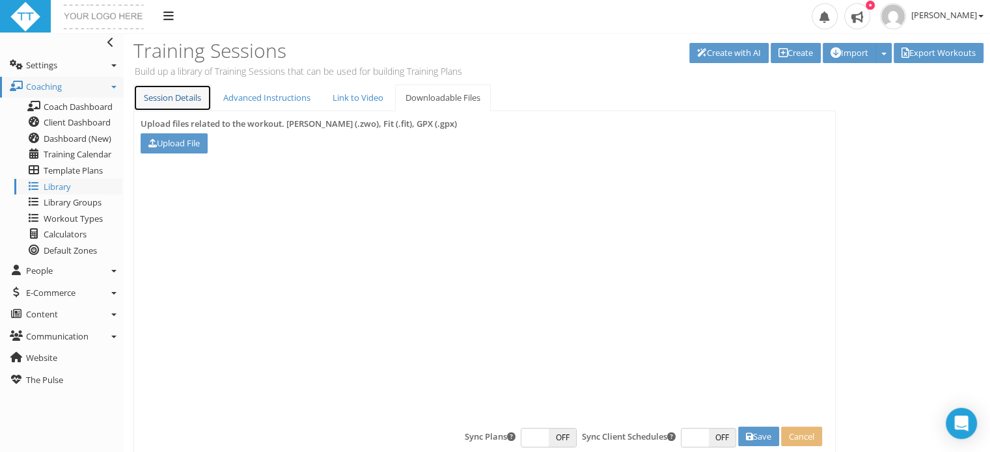
click at [177, 97] on link "Session Details" at bounding box center [172, 98] width 78 height 27
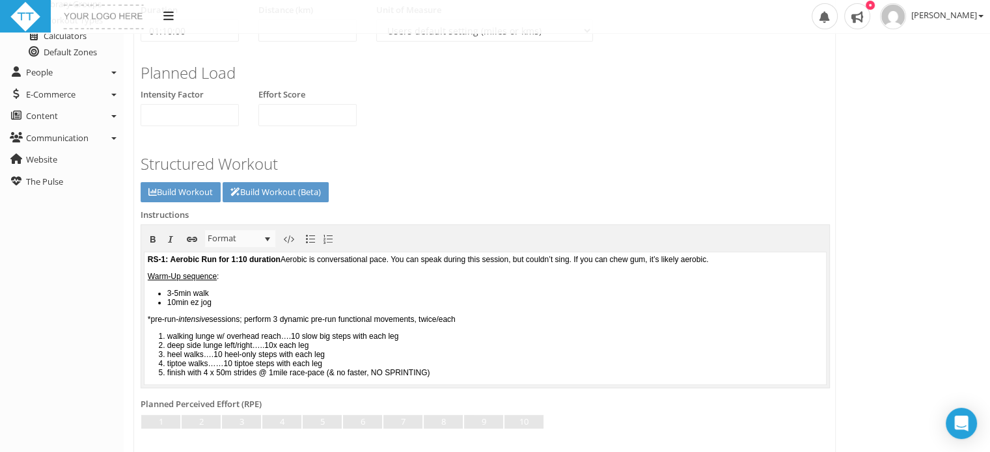
scroll to position [231, 0]
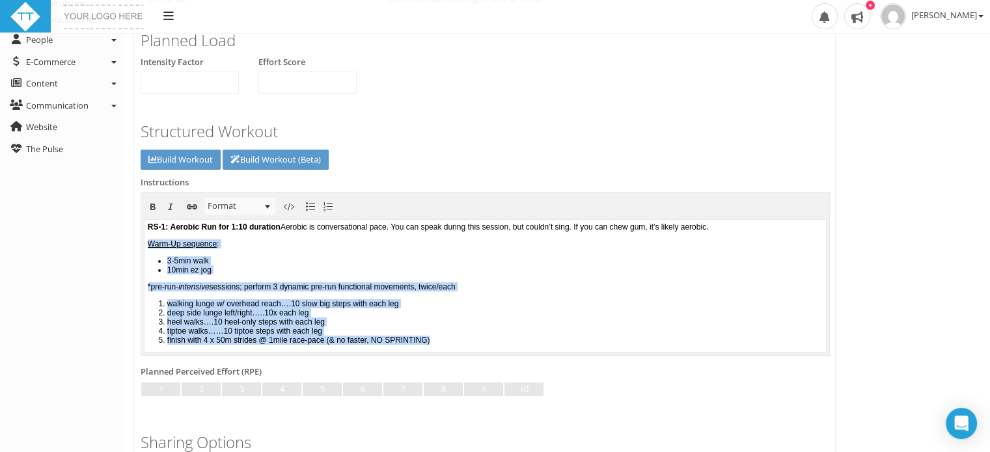
drag, startPoint x: 475, startPoint y: 342, endPoint x: 138, endPoint y: 243, distance: 350.6
click at [145, 243] on html "RS-1: Aerobic Run for 1:10 duration Aerobic is conversational pace. You can spe…" at bounding box center [486, 286] width 682 height 132
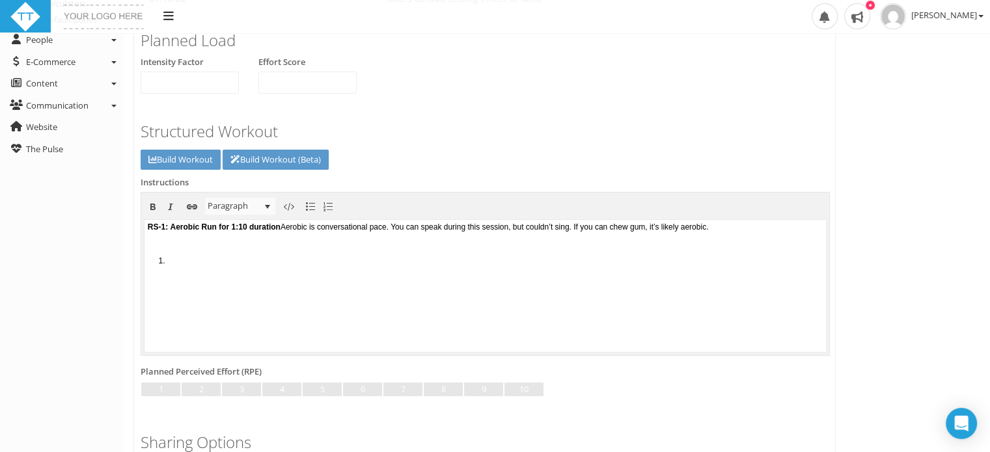
click at [176, 261] on li at bounding box center [495, 261] width 656 height 9
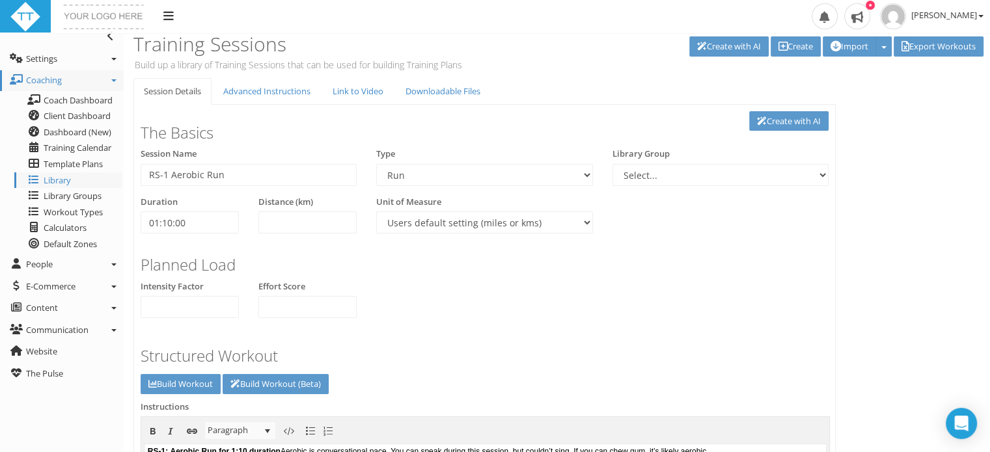
scroll to position [0, 0]
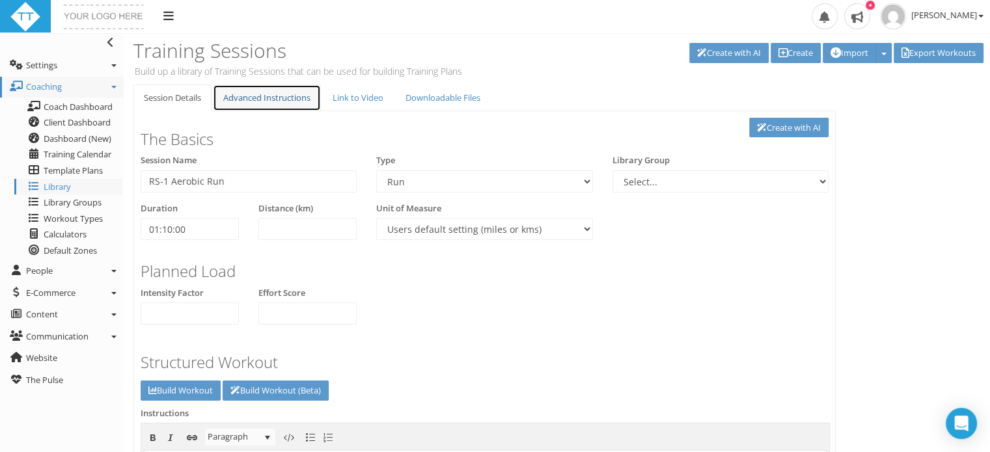
click at [245, 100] on link "Advanced Instructions" at bounding box center [267, 98] width 108 height 27
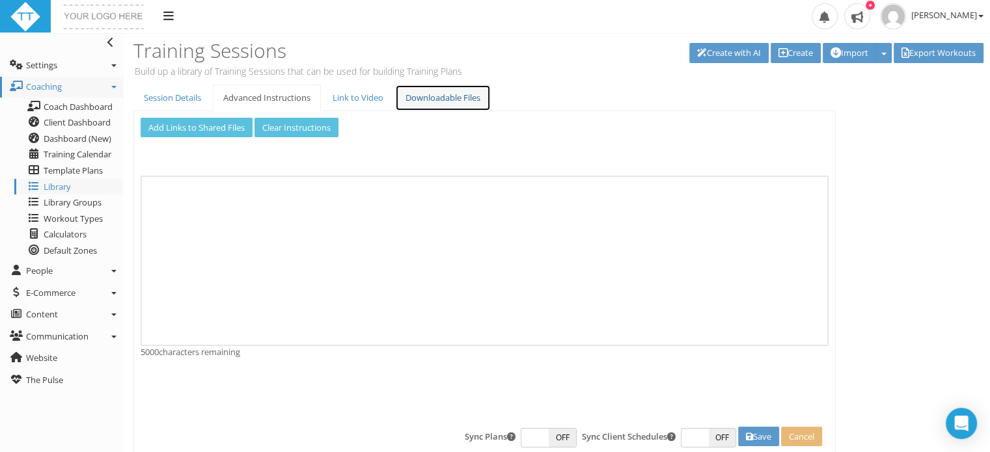
click at [440, 97] on link "Downloadable Files" at bounding box center [443, 98] width 96 height 27
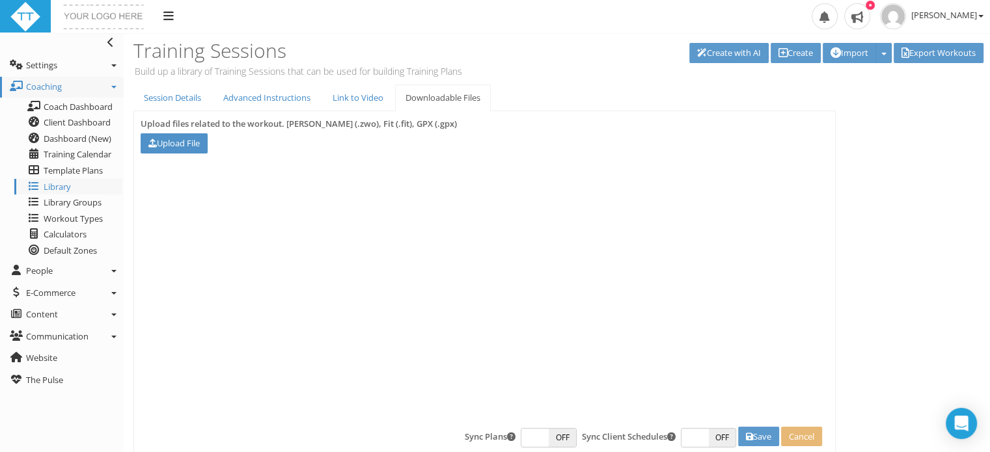
click at [174, 144] on link "Upload File" at bounding box center [174, 143] width 67 height 20
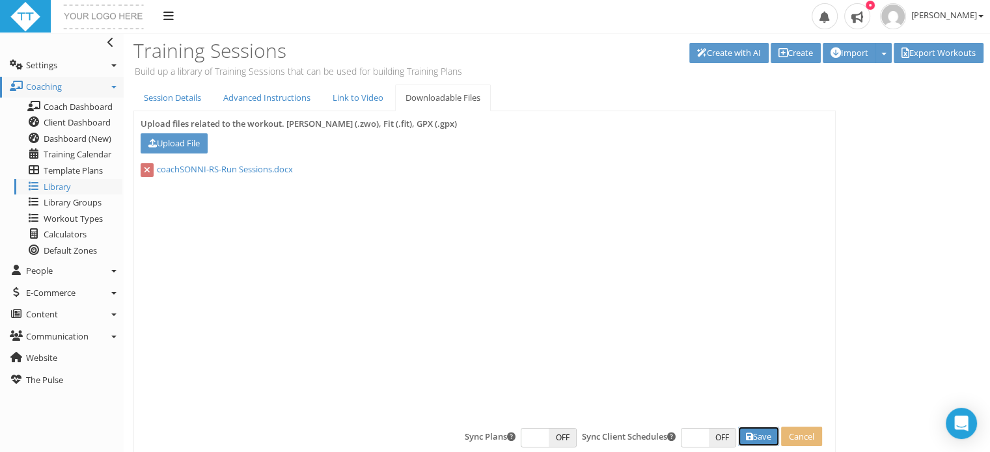
click at [755, 439] on button "Save" at bounding box center [758, 437] width 41 height 20
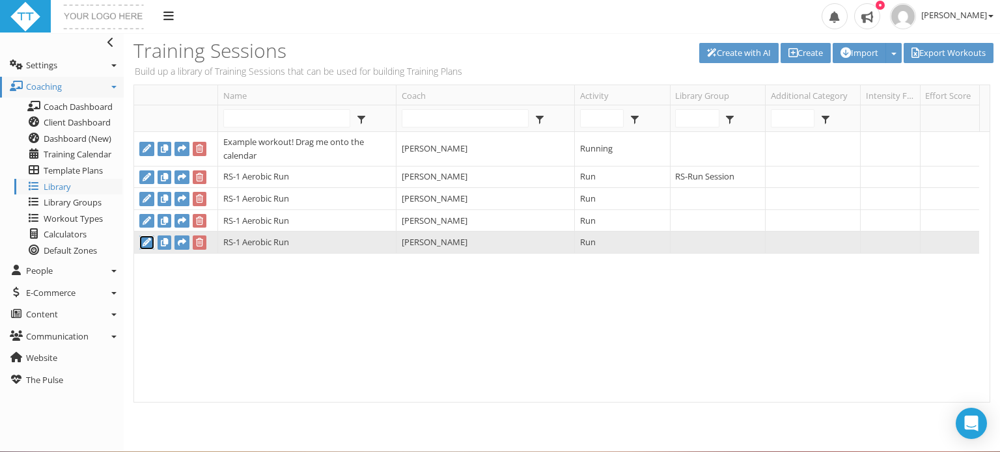
click at [146, 245] on icon at bounding box center [147, 242] width 8 height 8
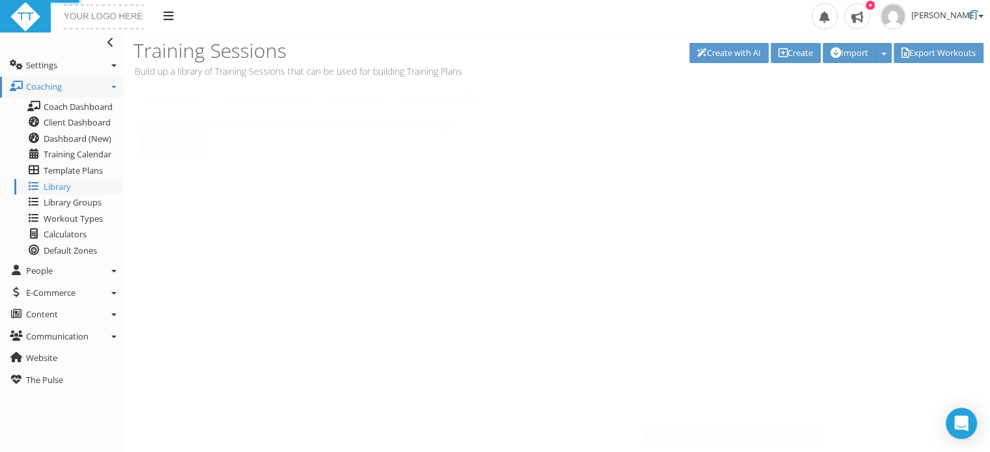
type input "RS-1 Aerobic Run"
select select
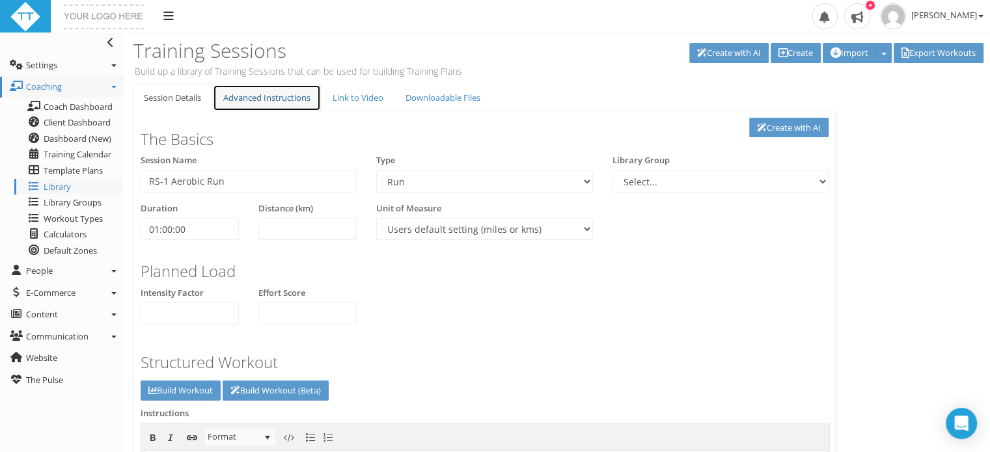
click at [302, 94] on link "Advanced Instructions" at bounding box center [267, 98] width 108 height 27
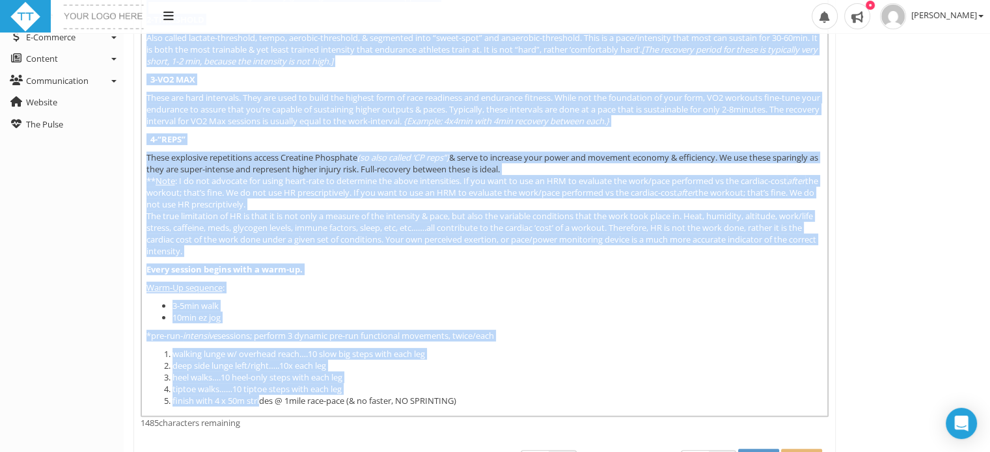
scroll to position [317, 0]
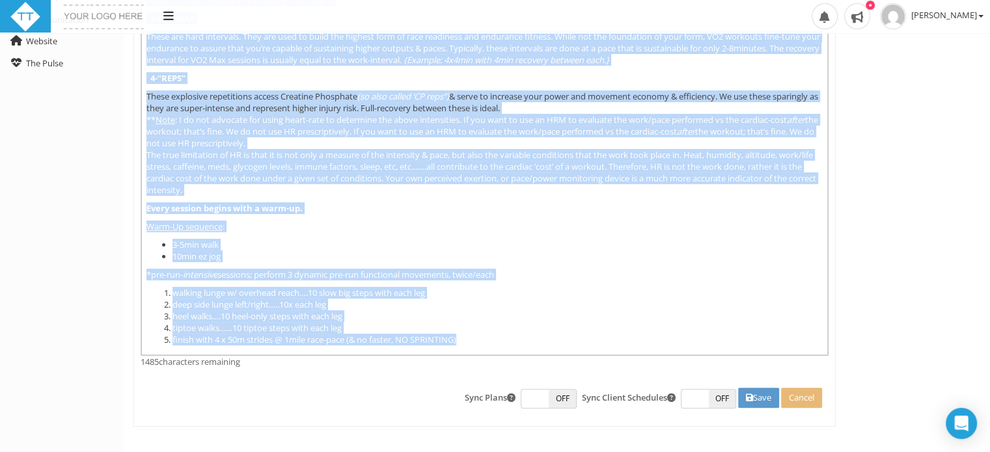
drag, startPoint x: 145, startPoint y: 184, endPoint x: 519, endPoint y: 354, distance: 410.5
click at [519, 354] on div "Add Links to Shared Files Clear Instructions Shared File links Prologue ……every…" at bounding box center [485, 85] width 688 height 568
copy div "Prologue ……every session has a purpose. Stick to the purpose. Training intensit…"
click at [802, 388] on button "Cancel" at bounding box center [801, 398] width 41 height 20
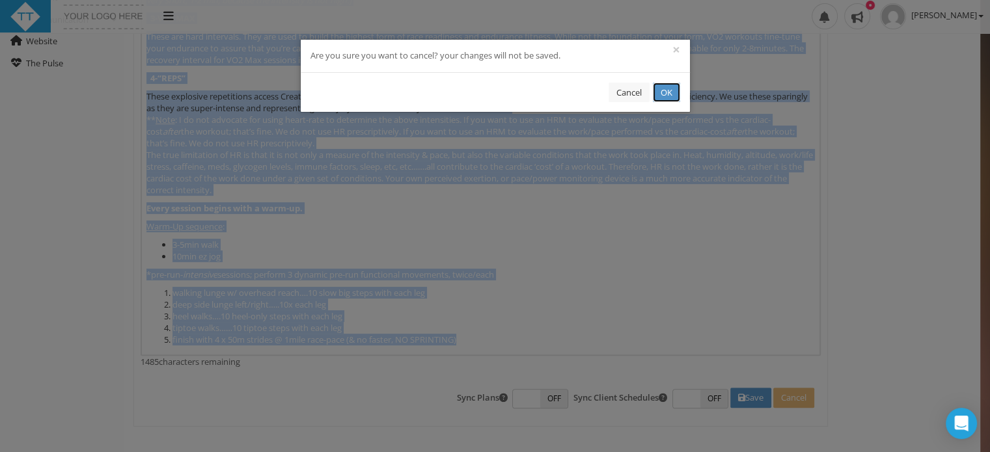
click at [664, 94] on button "OK" at bounding box center [666, 93] width 27 height 20
type input "New Workout"
select select
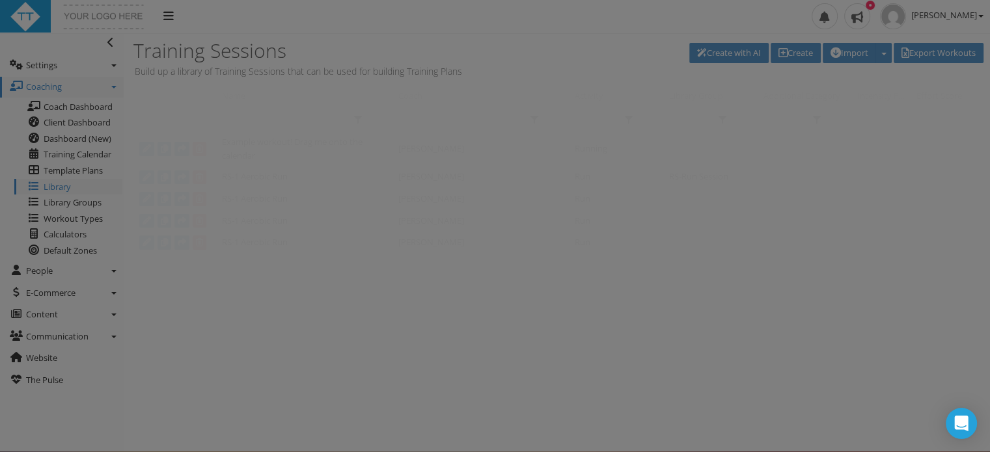
scroll to position [0, 0]
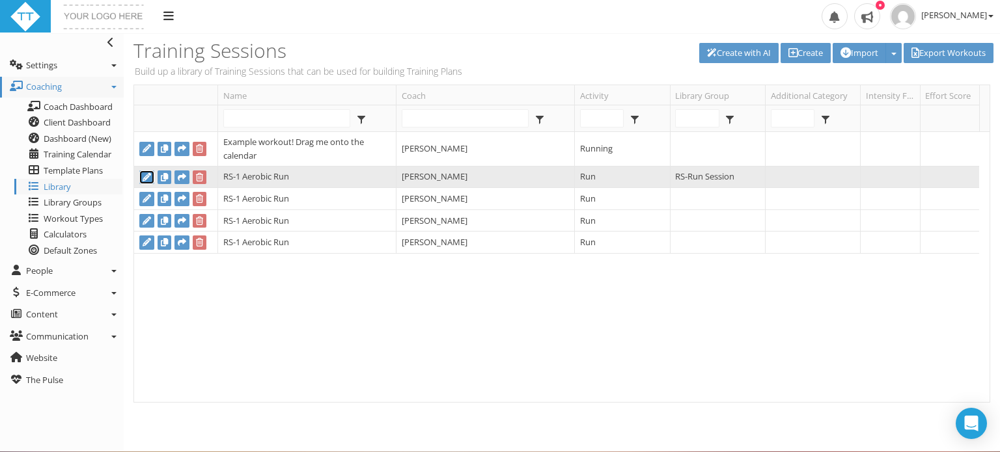
click at [144, 178] on icon at bounding box center [147, 177] width 8 height 8
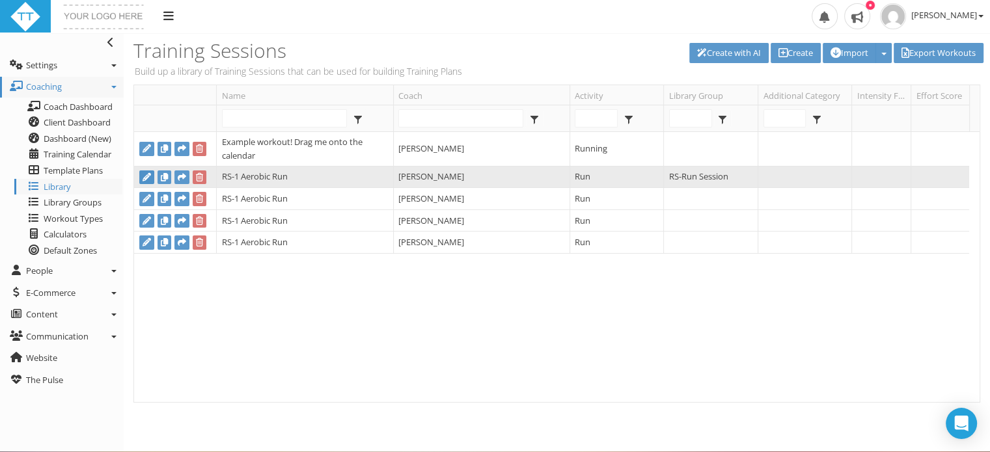
type input "RS-1 Aerobic Run"
select select "8b5fd75e-173b-4fb3-95e9-3ee4f49336dc"
type input "01:20:00"
select select
select select "8b5fd75e-173b-4fb3-95e9-3ee4f49336dc"
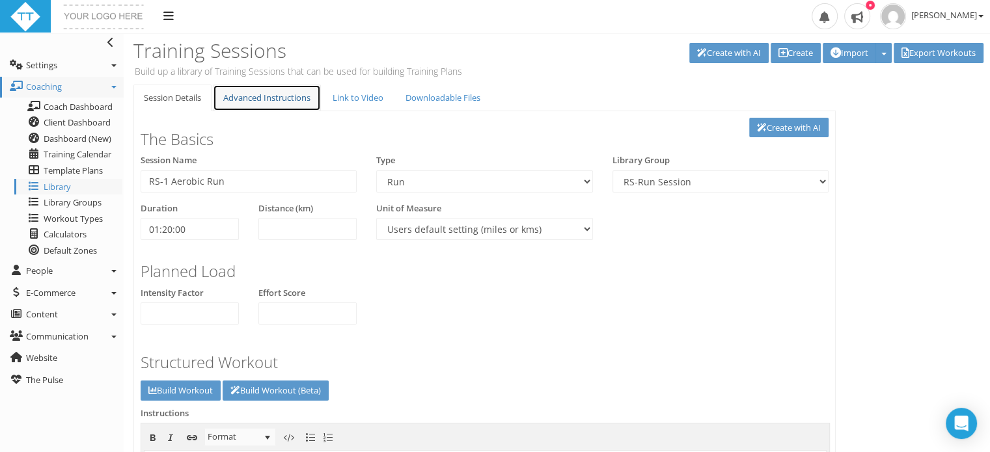
click at [277, 100] on link "Advanced Instructions" at bounding box center [267, 98] width 108 height 27
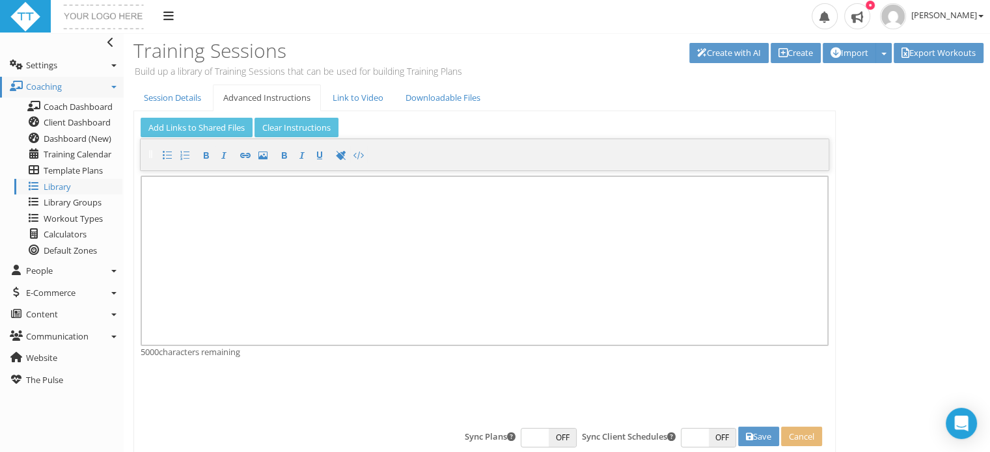
click at [177, 193] on div at bounding box center [485, 261] width 688 height 171
paste div
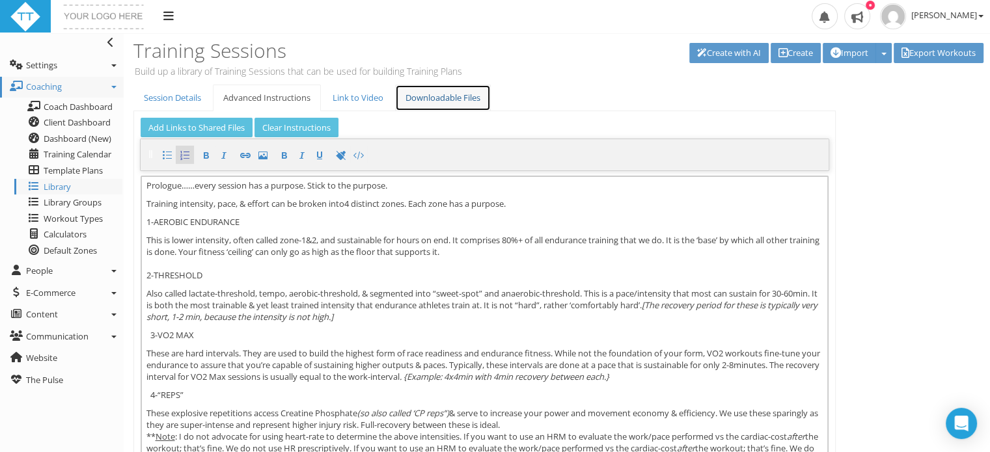
click at [432, 97] on link "Downloadable Files" at bounding box center [443, 98] width 96 height 27
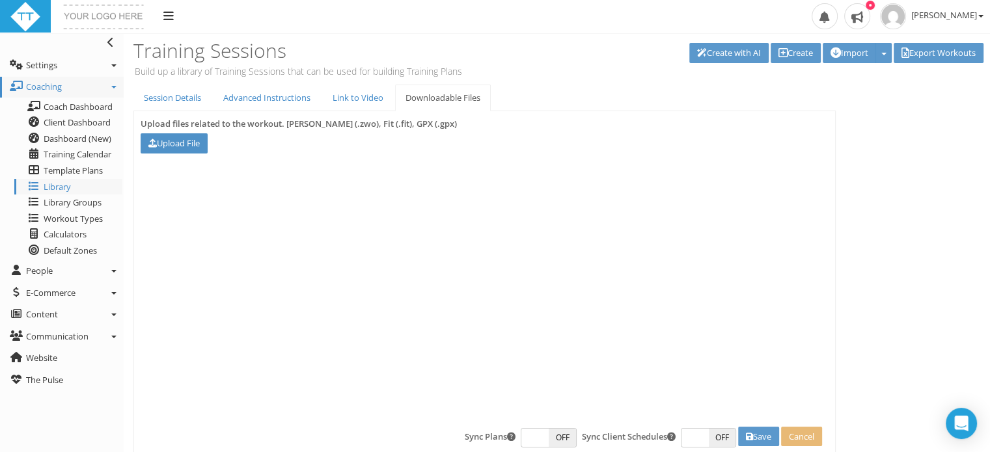
click at [180, 145] on link "Upload File" at bounding box center [174, 143] width 67 height 20
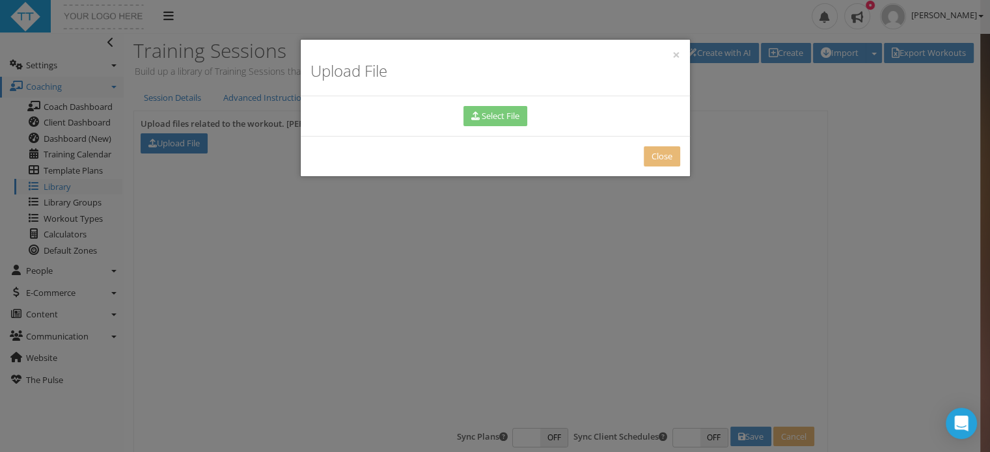
click at [180, 145] on div "× Upload File Select File Close" at bounding box center [495, 226] width 990 height 452
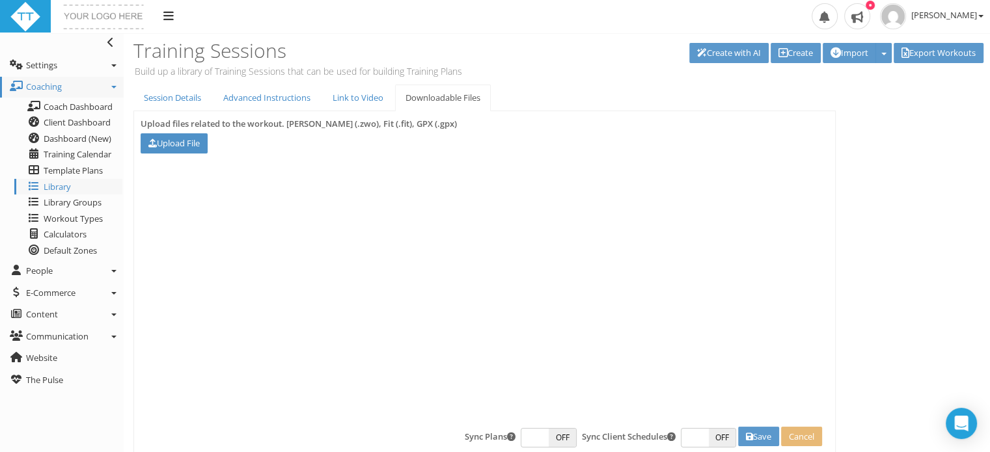
click at [180, 143] on link "Upload File" at bounding box center [174, 143] width 67 height 20
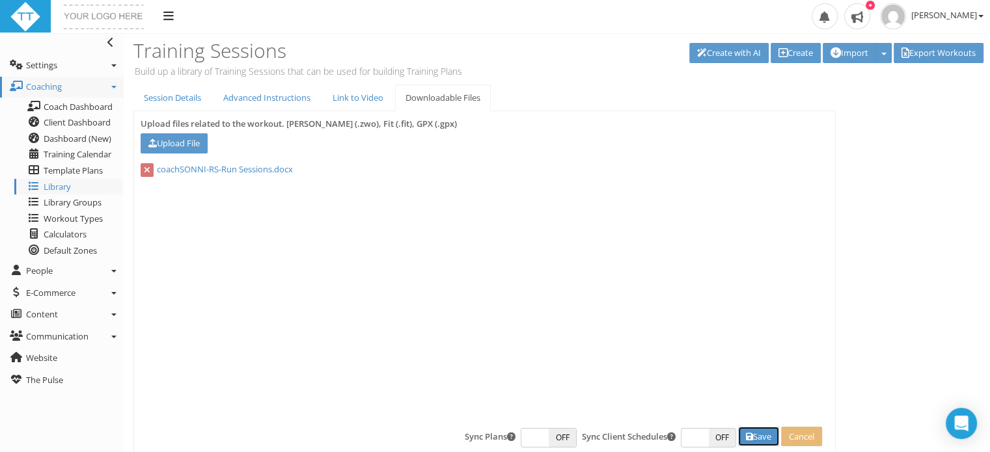
click at [758, 437] on button "Save" at bounding box center [758, 437] width 41 height 20
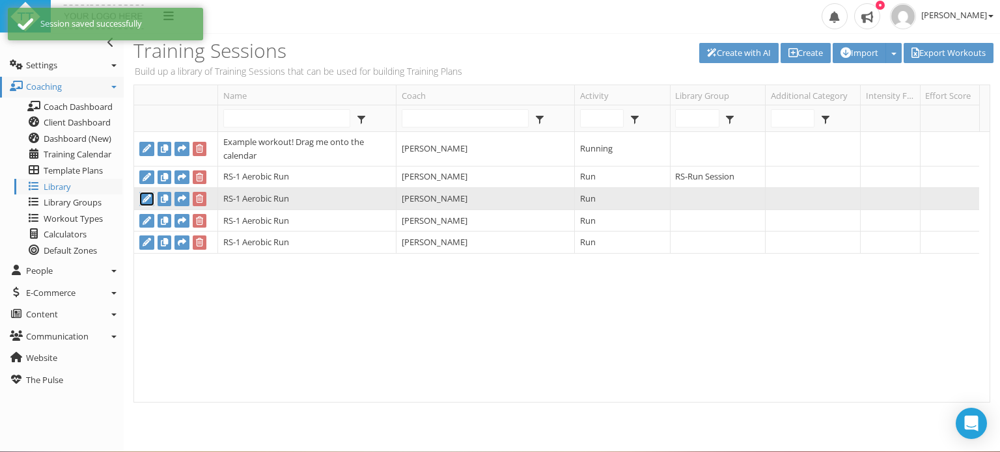
click at [148, 197] on icon at bounding box center [147, 199] width 8 height 8
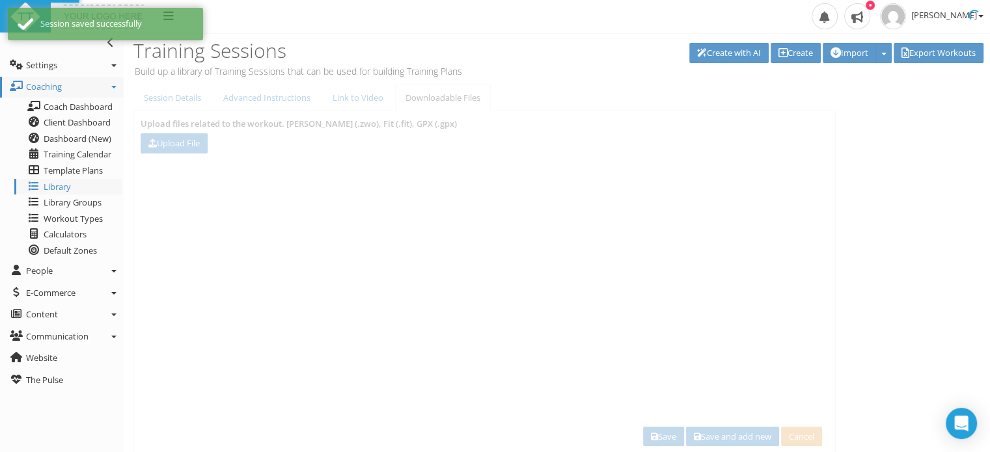
type input "RS-1 Aerobic Run"
select select
type input "01:10:00"
select select
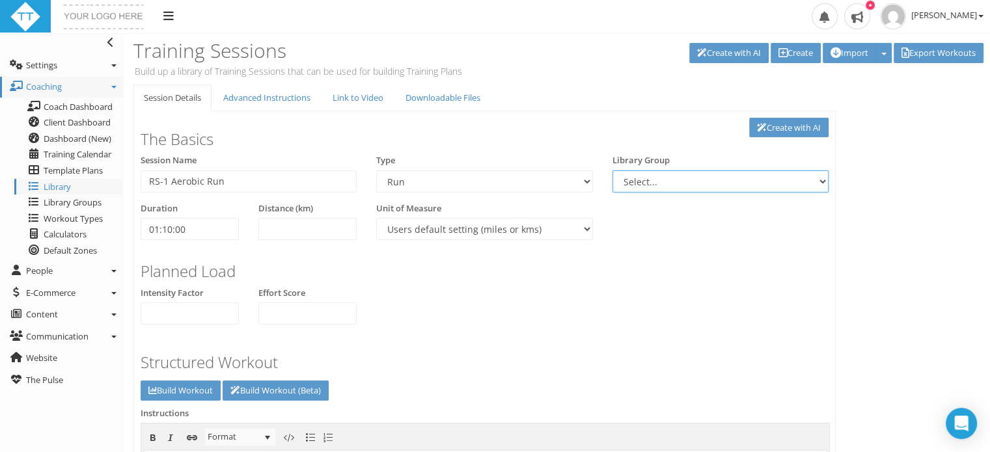
click at [789, 187] on select "Select... RS-Run Session" at bounding box center [721, 182] width 216 height 22
select select "8b5fd75e-173b-4fb3-95e9-3ee4f49336dc"
click at [613, 171] on select "Select... RS-Run Session" at bounding box center [721, 182] width 216 height 22
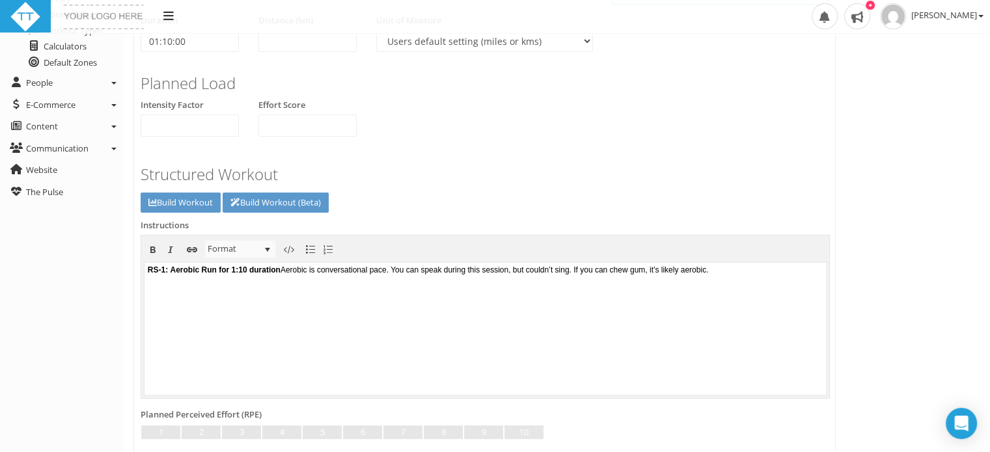
scroll to position [408, 0]
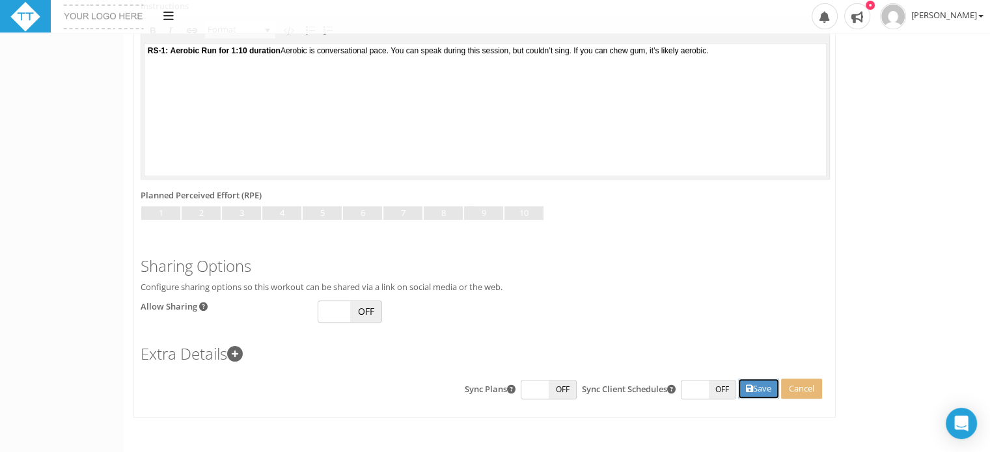
click at [753, 385] on button "Save" at bounding box center [758, 389] width 41 height 20
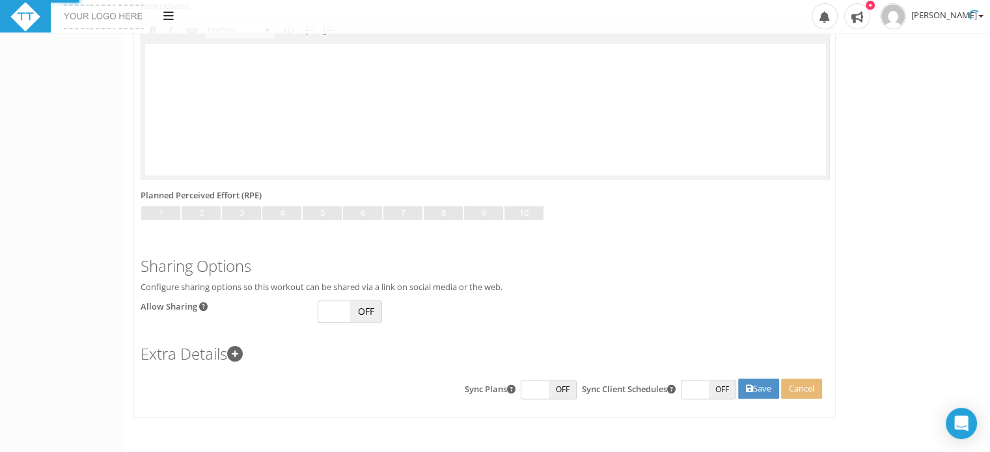
scroll to position [0, 0]
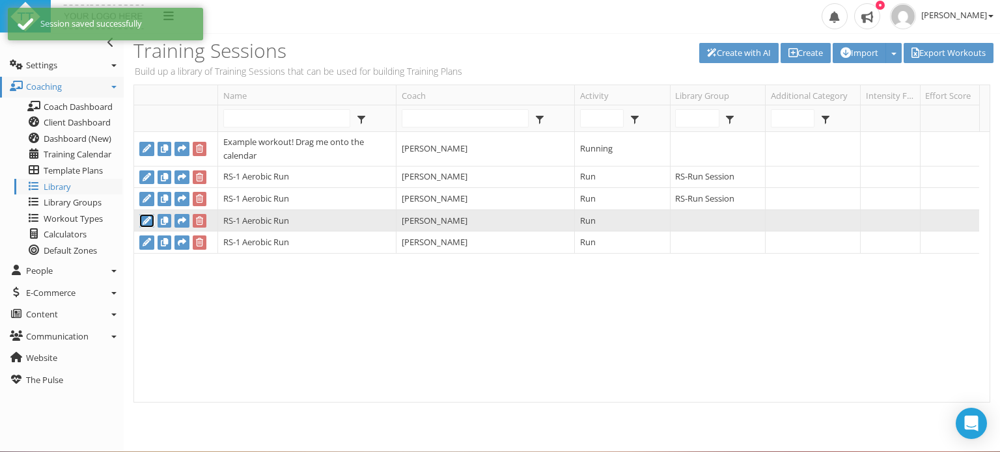
click at [148, 223] on icon at bounding box center [147, 221] width 8 height 8
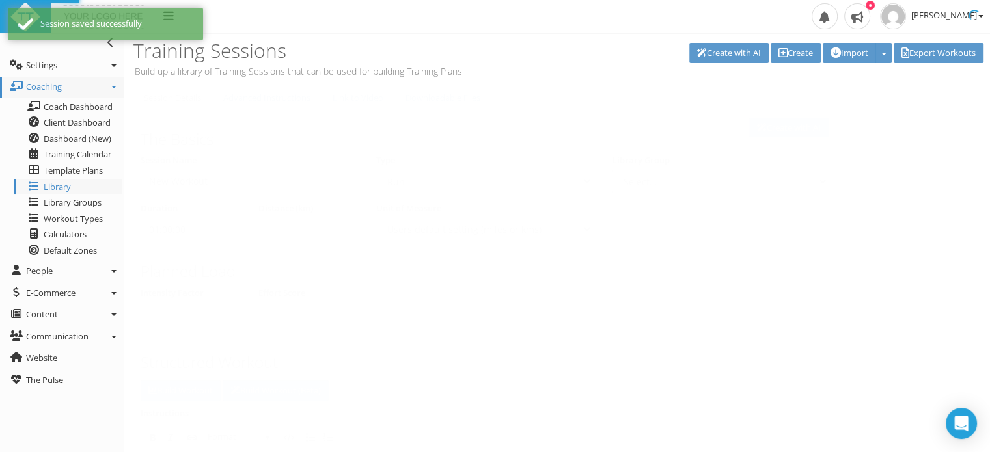
type input "RS-1 Aerobic Run"
select select
type input "01:30:00"
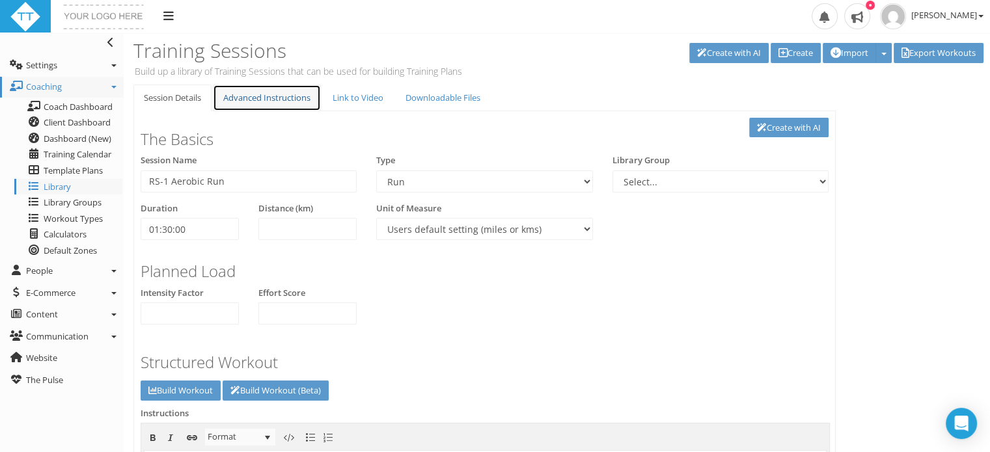
click at [263, 91] on link "Advanced Instructions" at bounding box center [267, 98] width 108 height 27
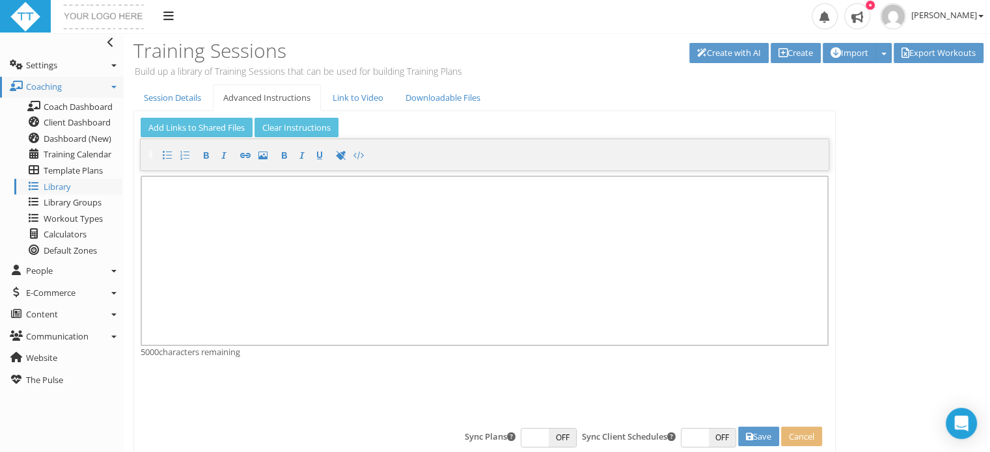
click at [202, 197] on div at bounding box center [485, 261] width 688 height 171
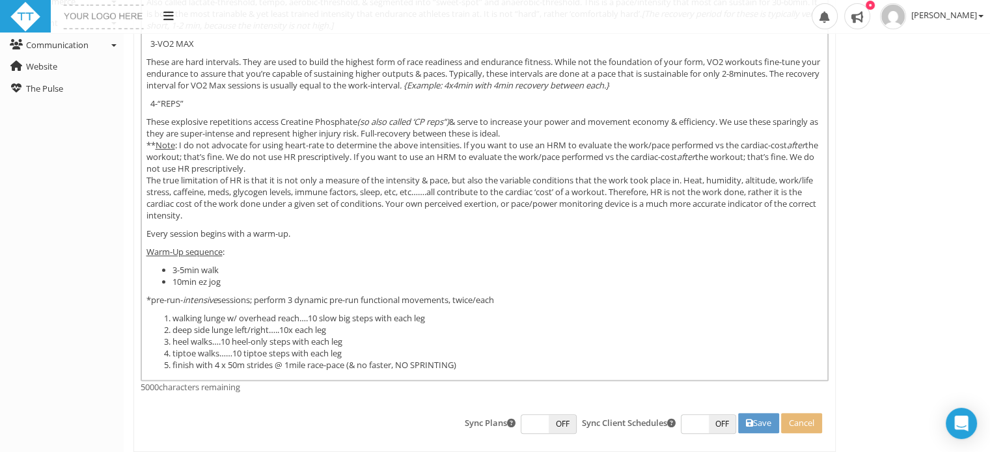
scroll to position [317, 0]
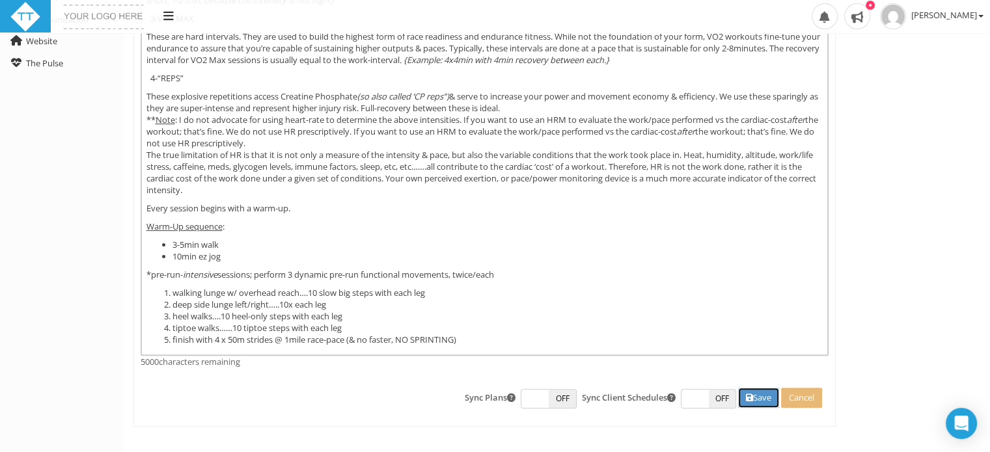
click at [755, 396] on button "Save" at bounding box center [758, 398] width 41 height 20
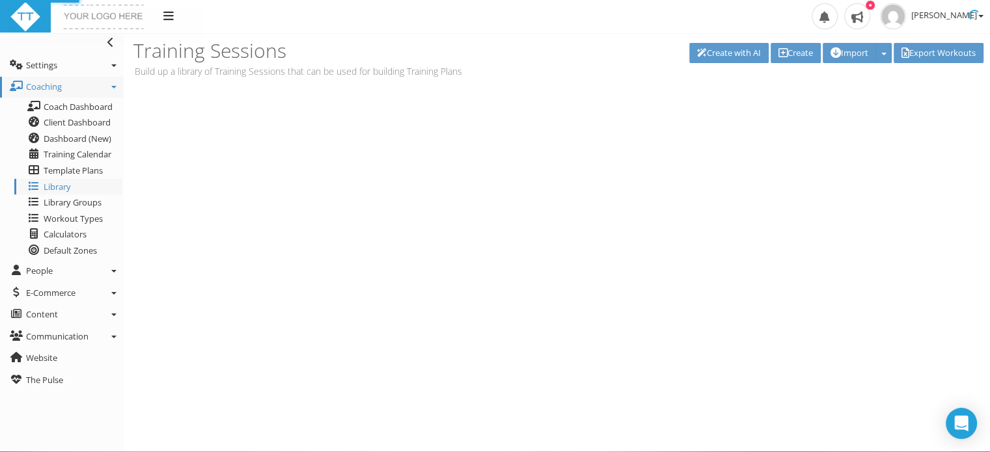
scroll to position [0, 0]
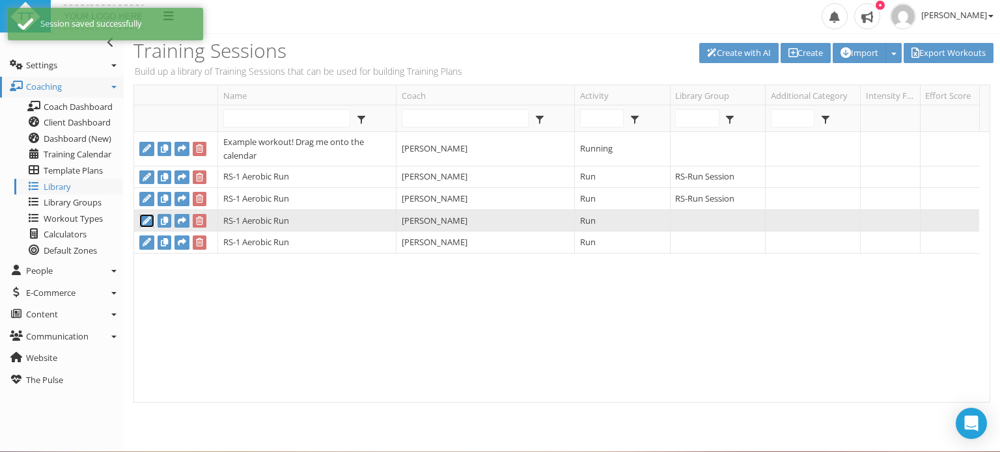
click at [145, 219] on icon at bounding box center [147, 221] width 8 height 8
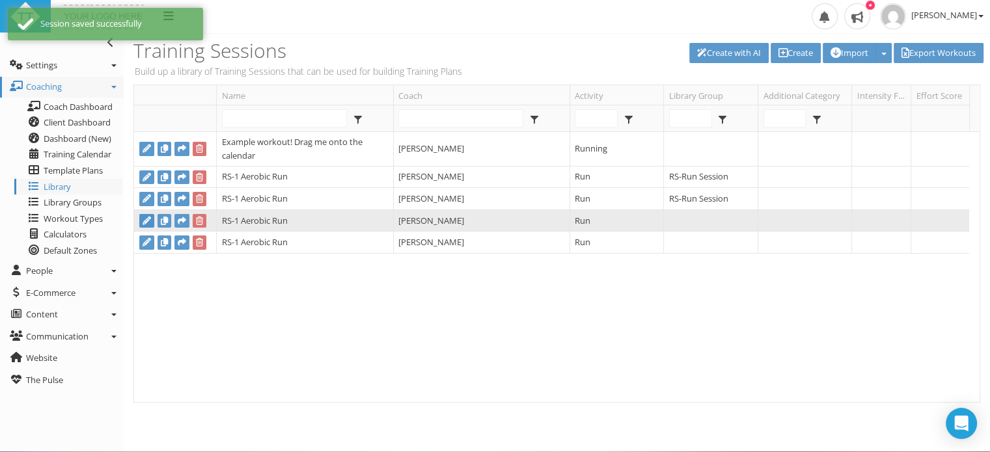
type input "RS-1 Aerobic Run"
select select
type input "01:30:00"
select select
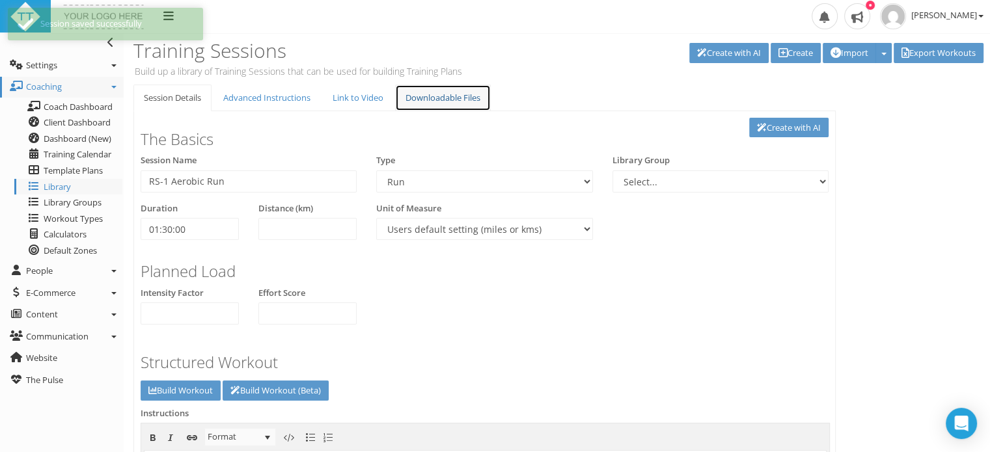
click at [455, 98] on link "Downloadable Files" at bounding box center [443, 98] width 96 height 27
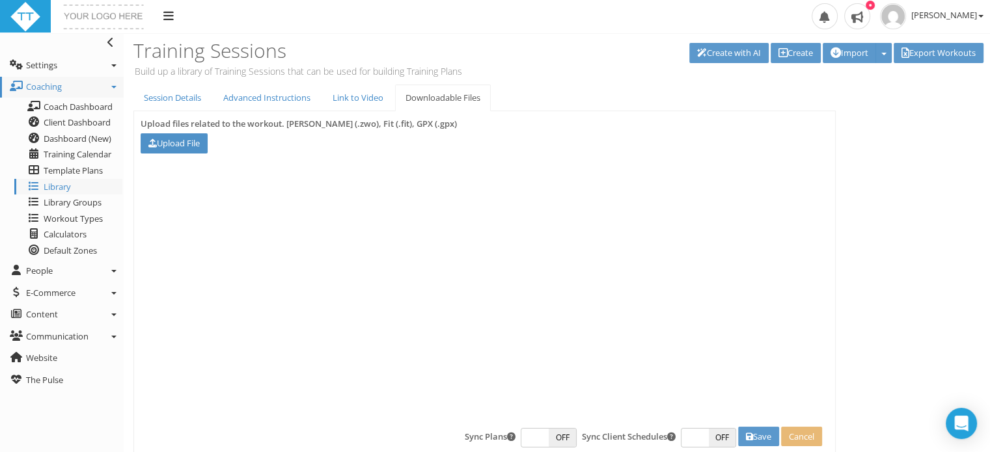
click at [171, 145] on link "Upload File" at bounding box center [174, 143] width 67 height 20
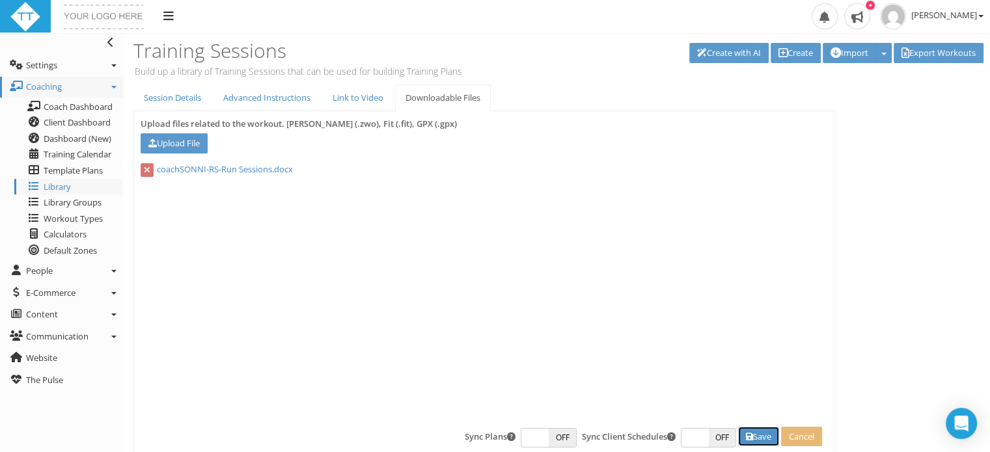
click at [753, 434] on button "Save" at bounding box center [758, 437] width 41 height 20
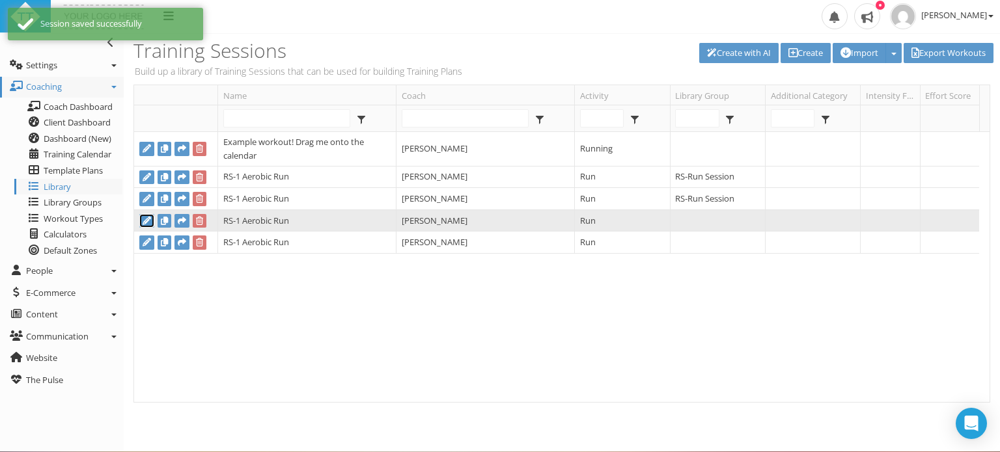
click at [146, 215] on link at bounding box center [146, 221] width 15 height 14
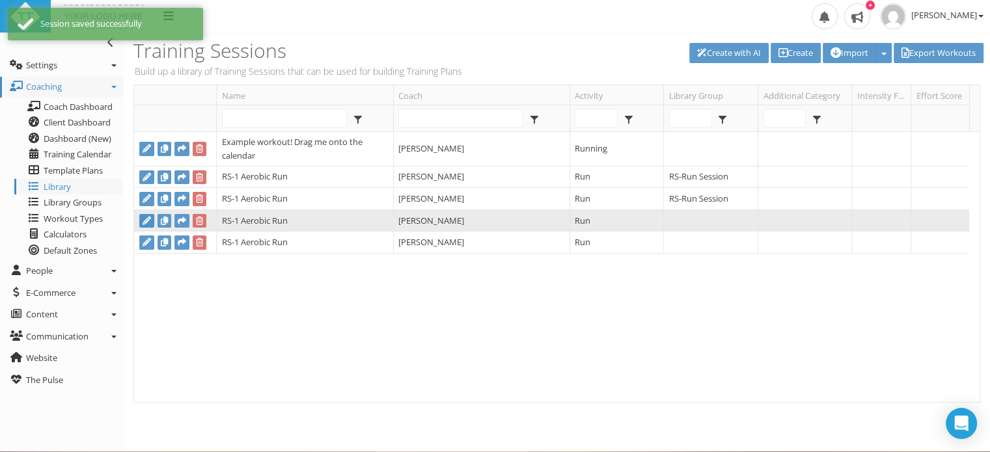
type input "RS-1 Aerobic Run"
select select
type input "01:30:00"
select select
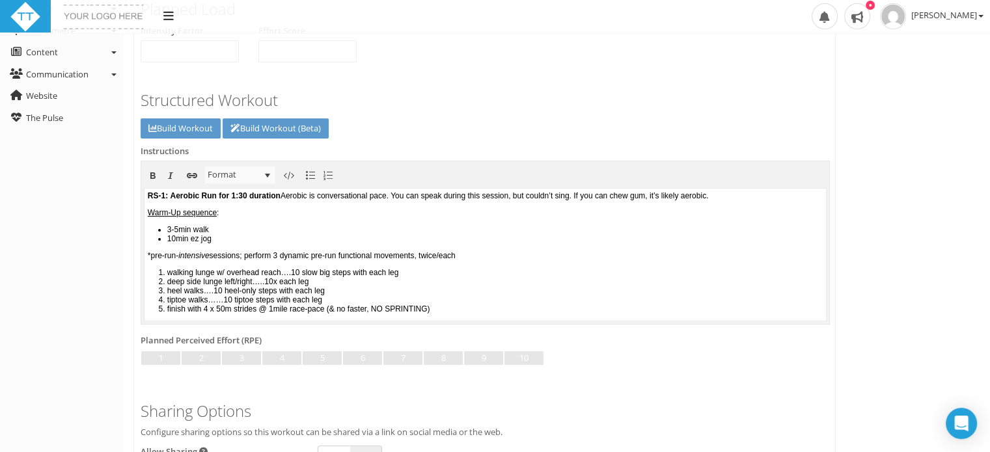
scroll to position [264, 0]
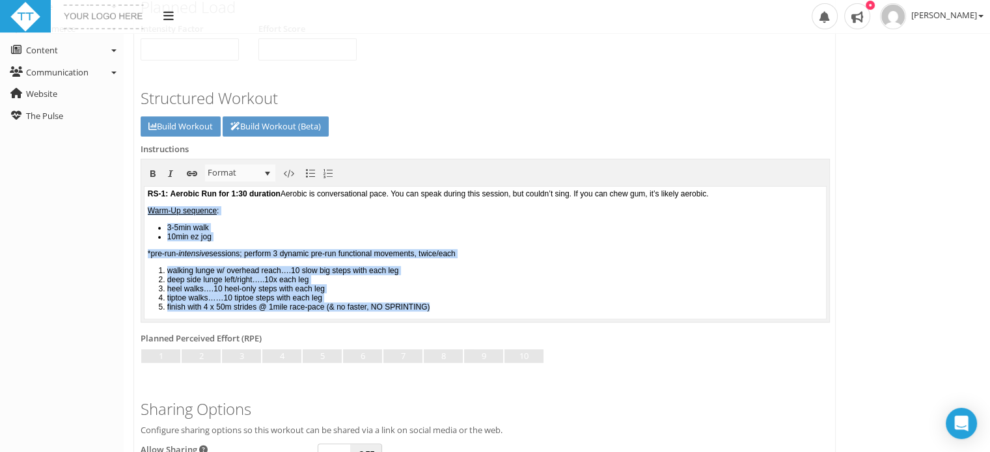
drag, startPoint x: 475, startPoint y: 305, endPoint x: 285, endPoint y: 390, distance: 207.8
click at [145, 204] on html "RS-1: Aerobic Run for 1:30 duration Aerobic is conversational pace. You can spe…" at bounding box center [486, 253] width 682 height 132
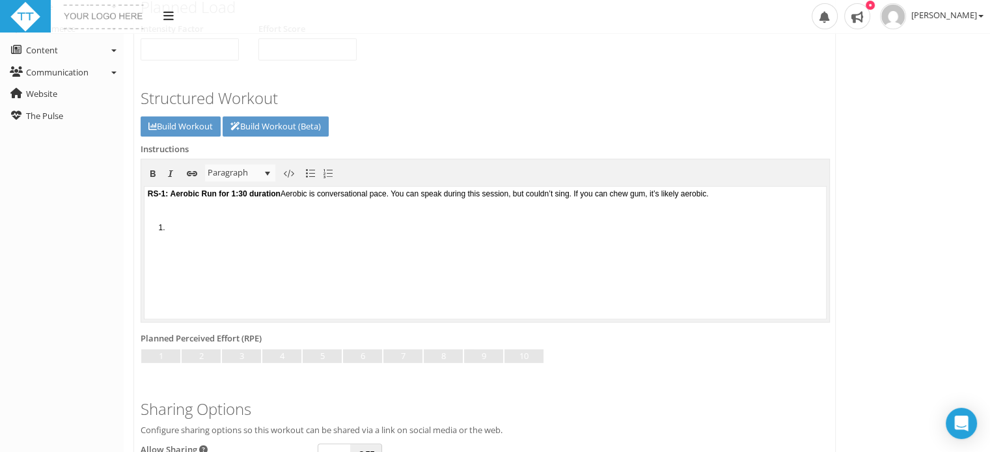
click at [173, 229] on li at bounding box center [495, 227] width 656 height 9
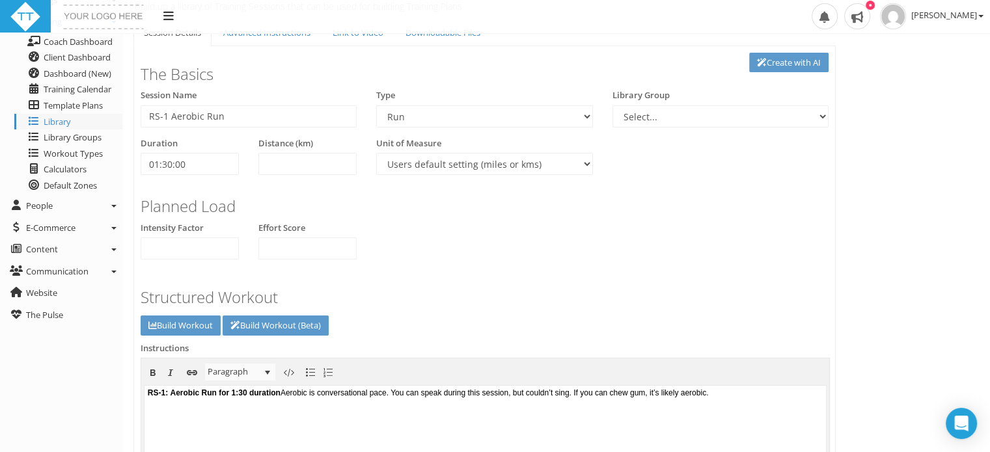
scroll to position [60, 0]
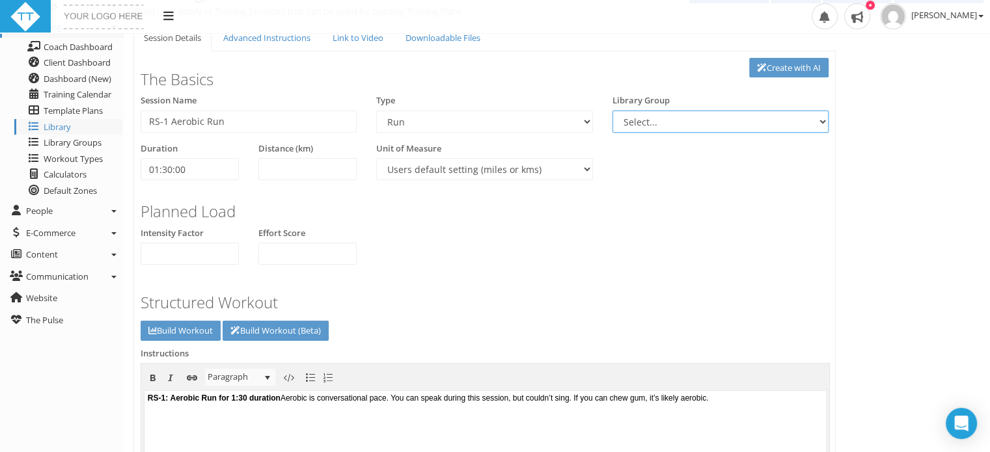
click at [680, 118] on select "Select... RS-Run Session" at bounding box center [721, 122] width 216 height 22
select select "8b5fd75e-173b-4fb3-95e9-3ee4f49336dc"
click at [613, 111] on select "Select... RS-Run Session" at bounding box center [721, 122] width 216 height 22
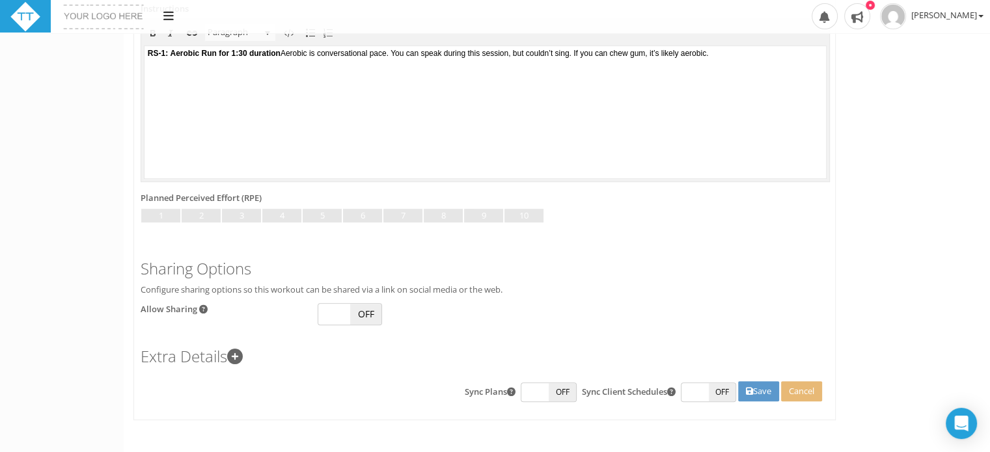
scroll to position [408, 0]
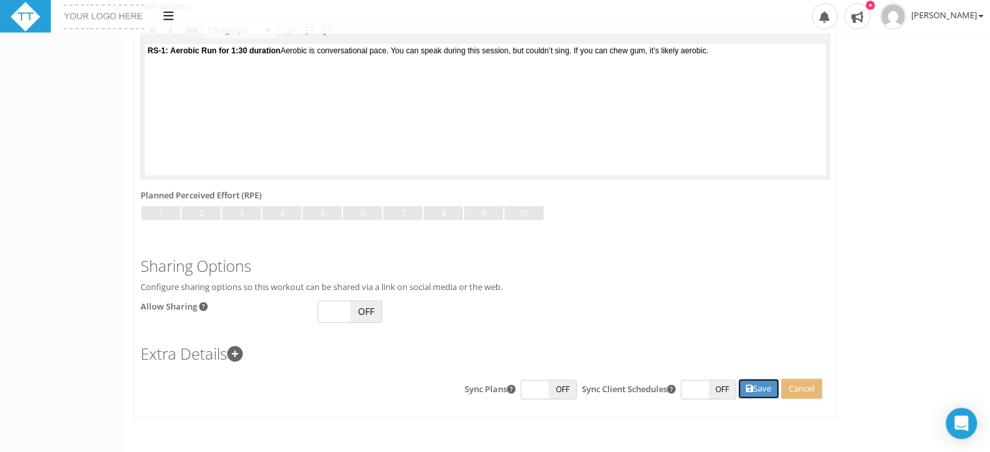
click at [748, 391] on icon at bounding box center [749, 389] width 7 height 8
type input "New Workout"
select select
type input "01:00:00"
select select
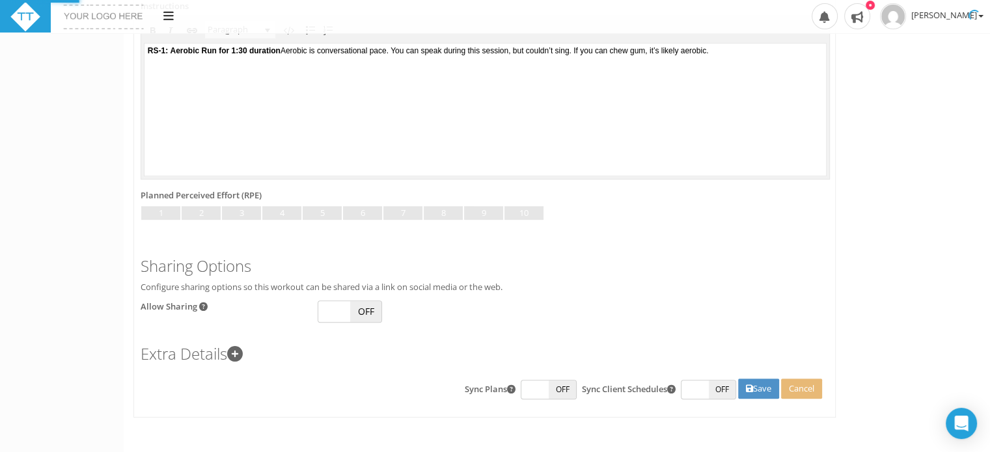
select select
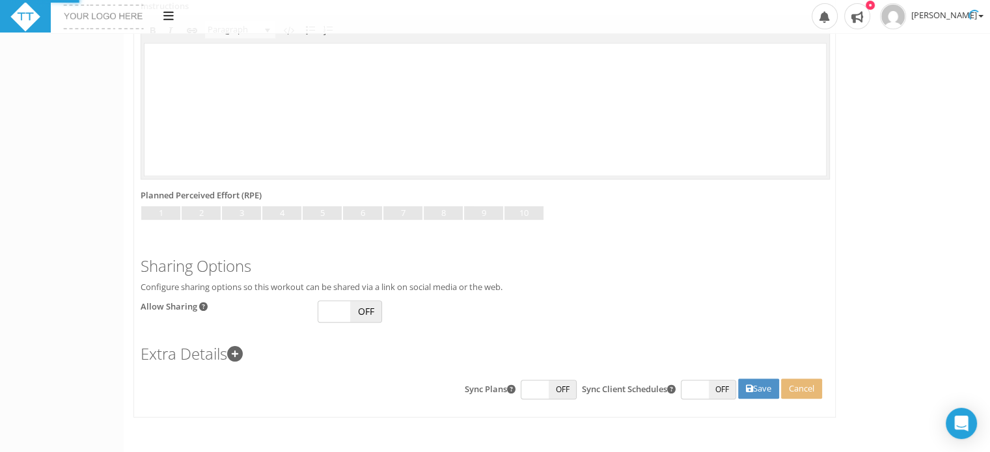
scroll to position [0, 0]
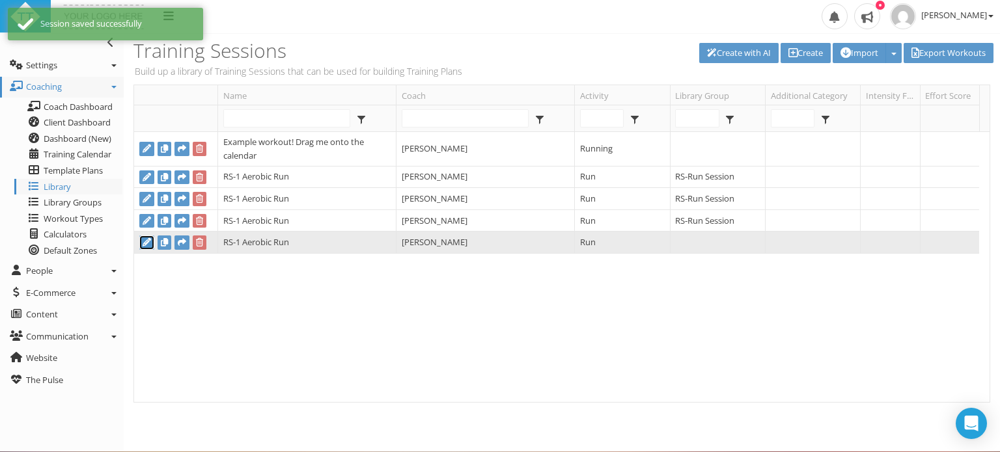
click at [150, 238] on icon at bounding box center [147, 242] width 8 height 8
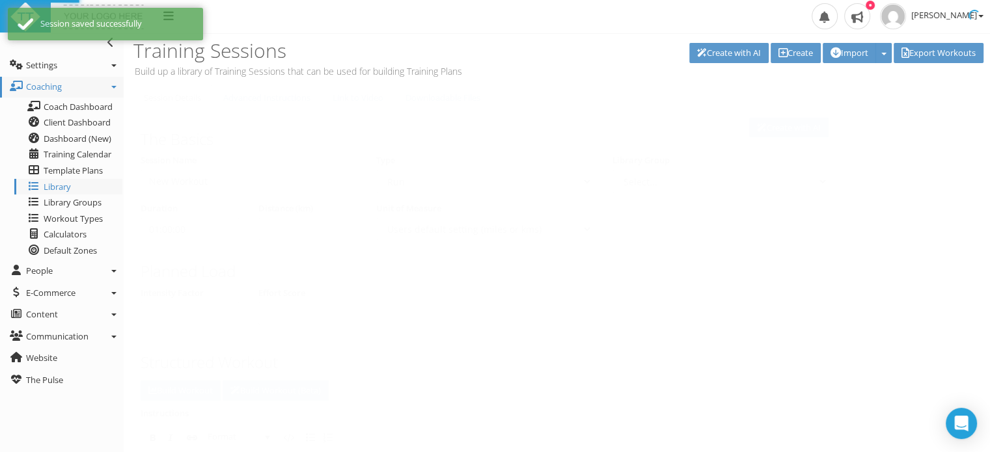
type input "RS-1 Aerobic Run"
select select
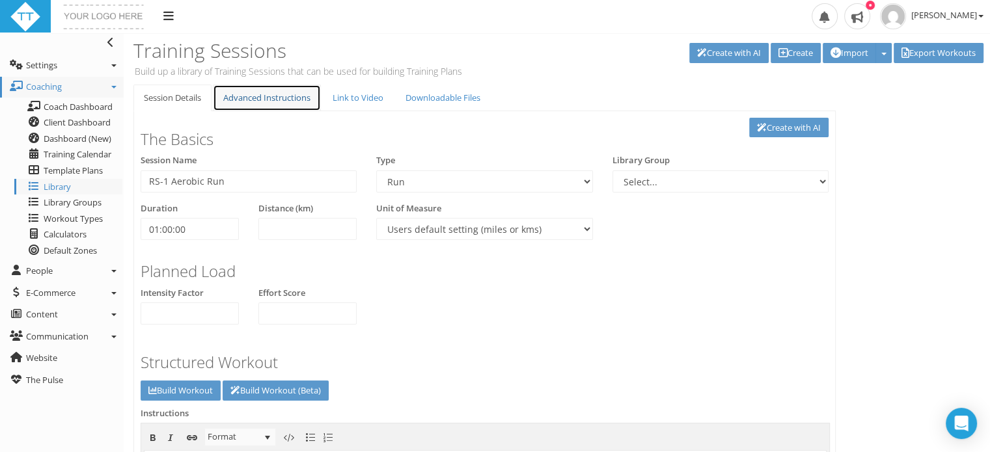
click at [257, 96] on link "Advanced Instructions" at bounding box center [267, 98] width 108 height 27
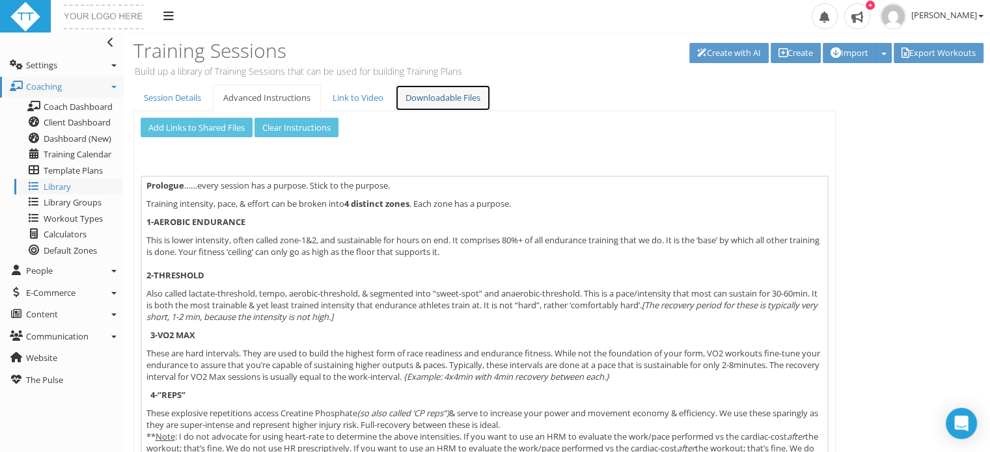
click at [427, 94] on link "Downloadable Files" at bounding box center [443, 98] width 96 height 27
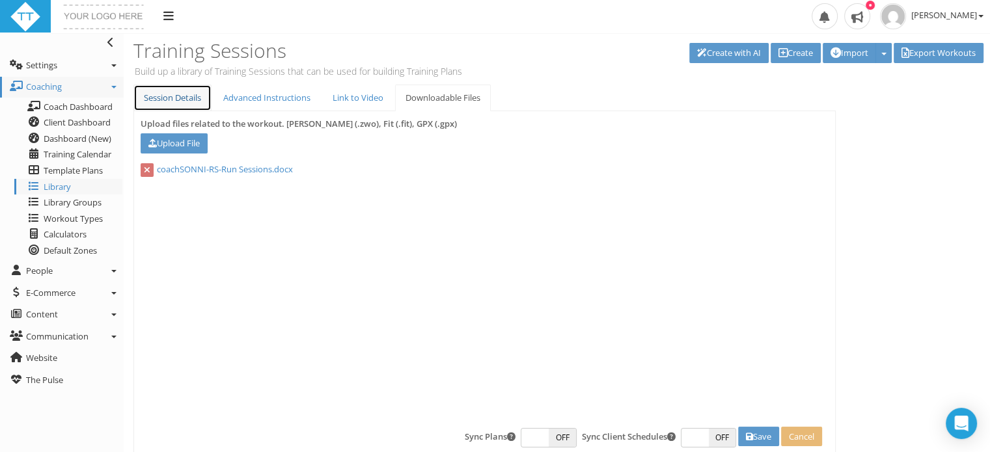
click at [178, 96] on link "Session Details" at bounding box center [172, 98] width 78 height 27
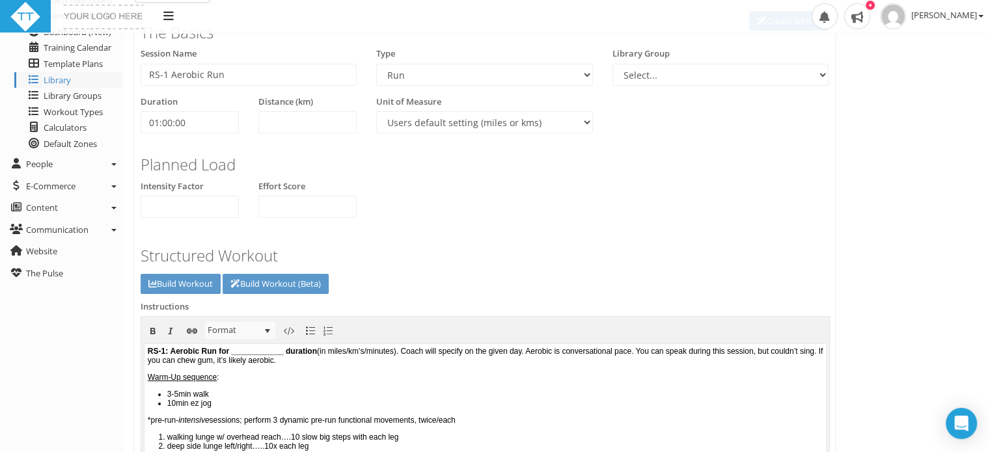
scroll to position [76, 0]
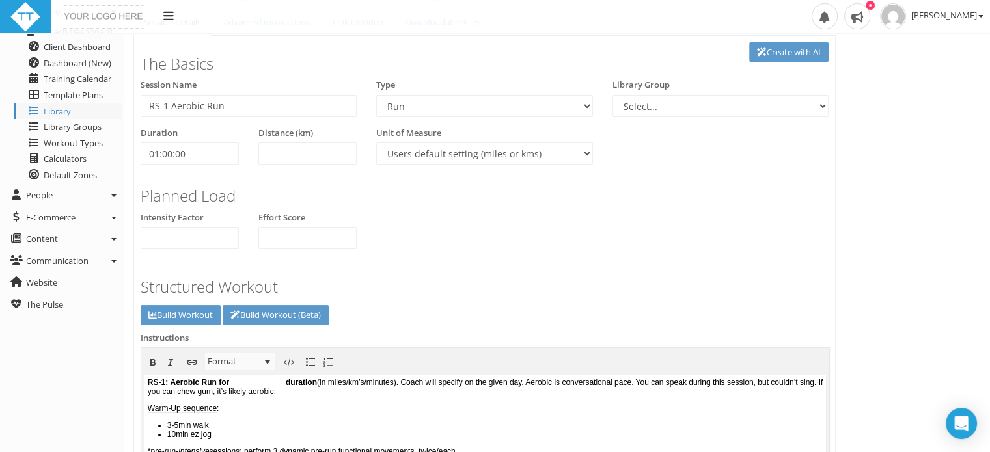
click at [652, 82] on label "Library Group" at bounding box center [641, 85] width 57 height 13
click at [636, 105] on select "Select... RS-Run Session" at bounding box center [721, 106] width 216 height 22
select select "8b5fd75e-173b-4fb3-95e9-3ee4f49336dc"
click at [613, 95] on select "Select... RS-Run Session" at bounding box center [721, 106] width 216 height 22
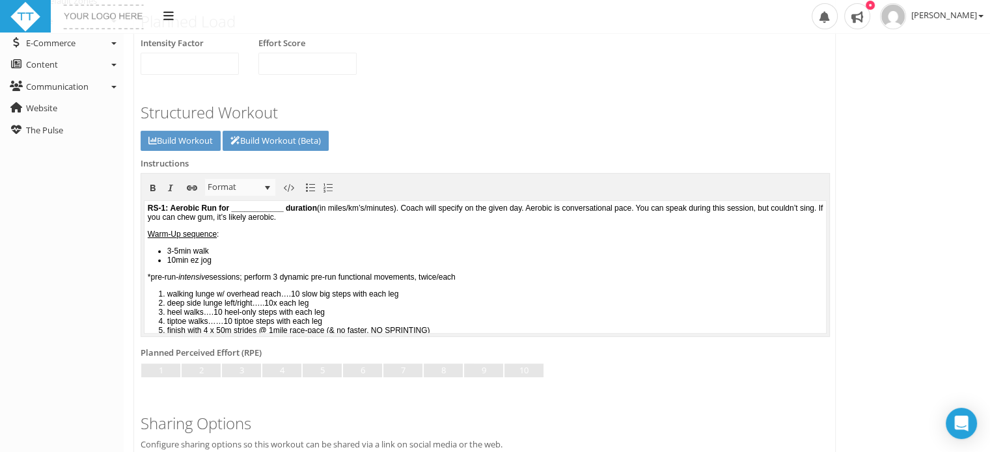
scroll to position [408, 0]
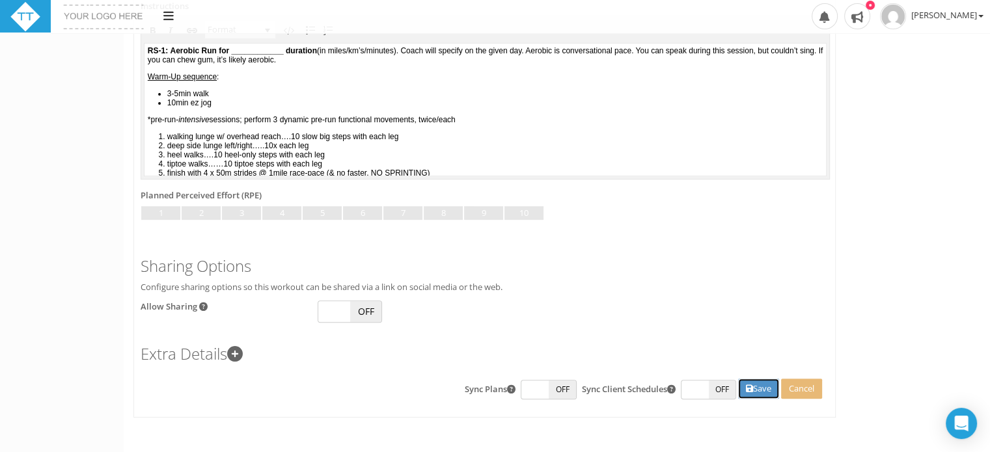
click at [740, 387] on button "Save" at bounding box center [758, 389] width 41 height 20
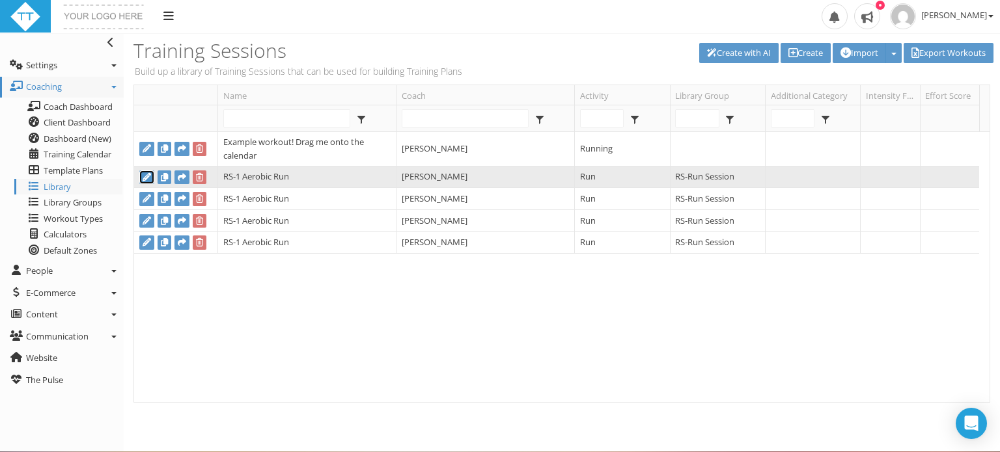
click at [149, 178] on icon at bounding box center [147, 177] width 8 height 8
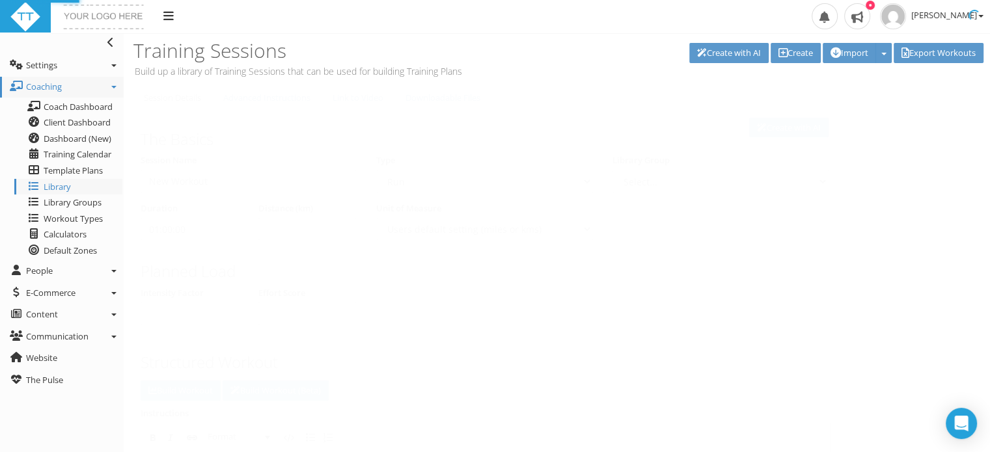
type input "RS-1 Aerobic Run"
select select "8b5fd75e-173b-4fb3-95e9-3ee4f49336dc"
type input "01:20:00"
select select
select select "8b5fd75e-173b-4fb3-95e9-3ee4f49336dc"
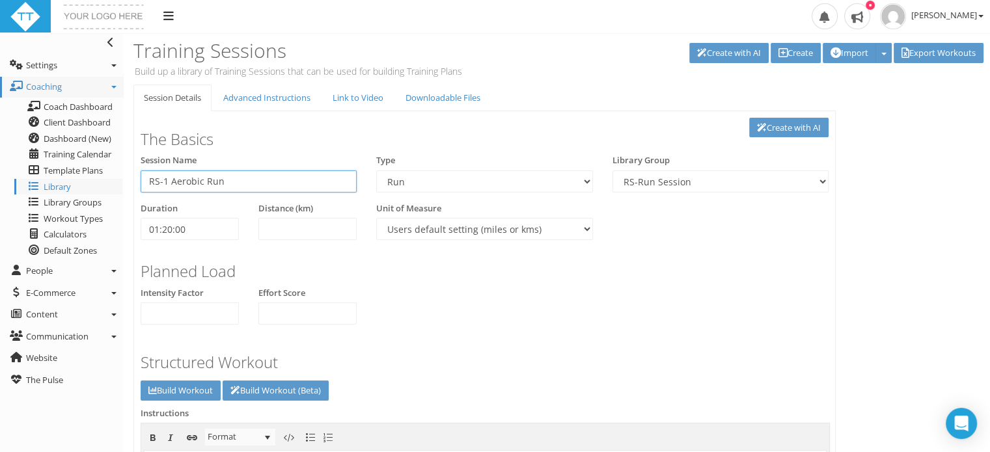
click at [245, 178] on input "RS-1 Aerobic Run" at bounding box center [249, 182] width 216 height 22
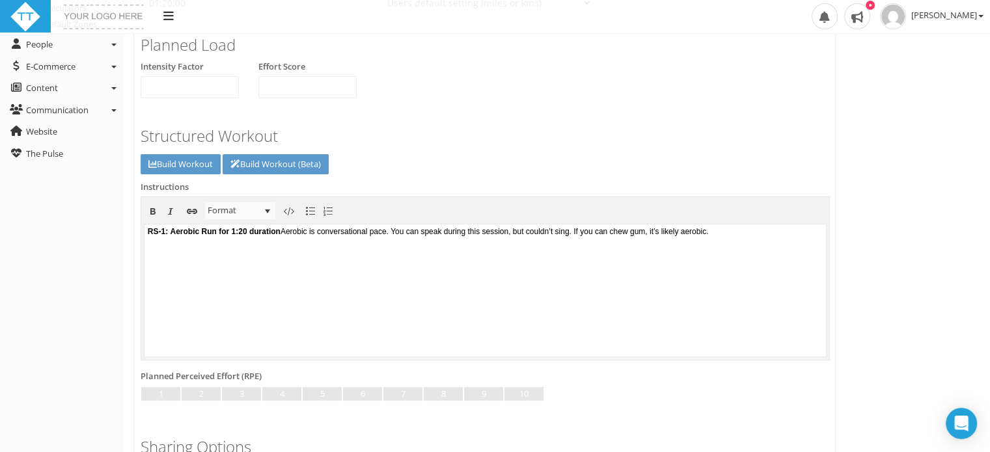
scroll to position [408, 0]
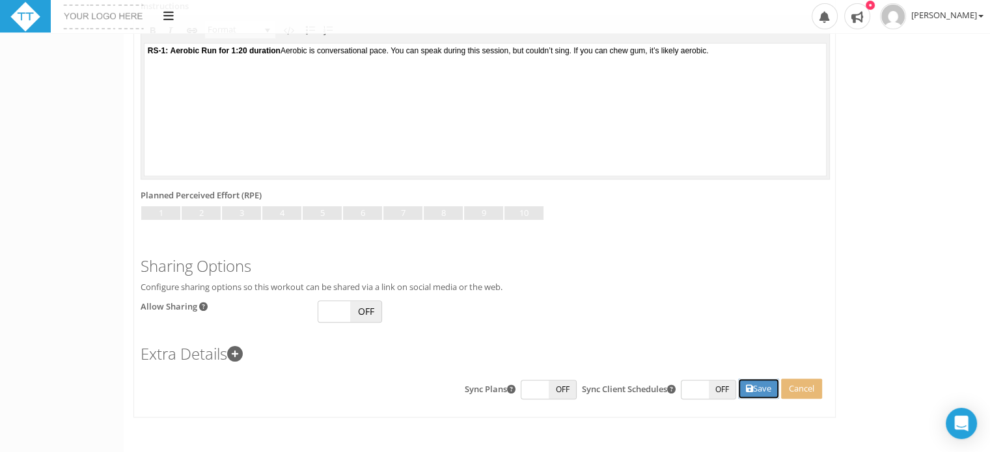
click at [753, 396] on button "Save" at bounding box center [758, 389] width 41 height 20
type input "New Workout"
select select
type input "01:00:00"
select select
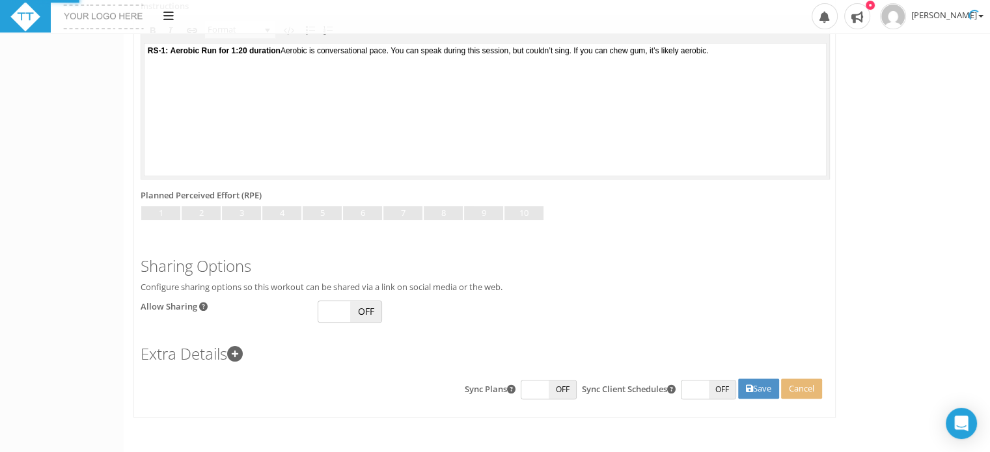
select select
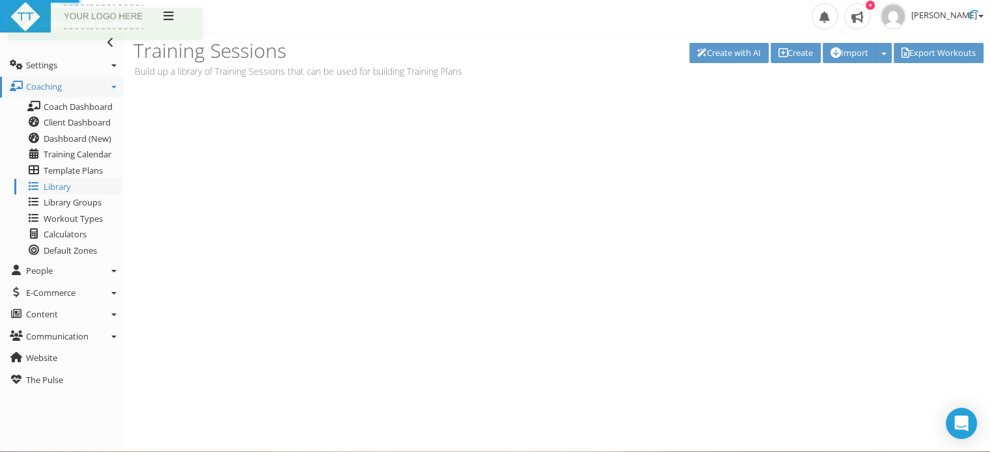
scroll to position [0, 0]
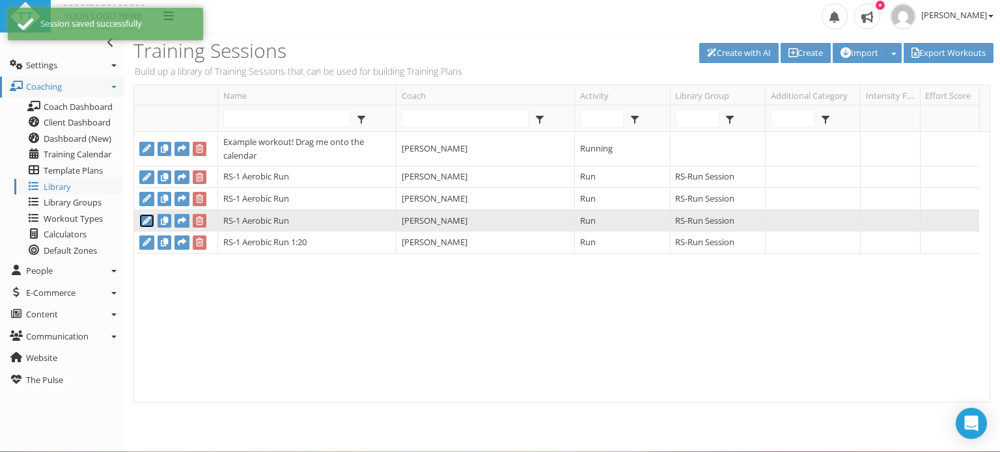
click at [146, 221] on icon at bounding box center [147, 221] width 8 height 8
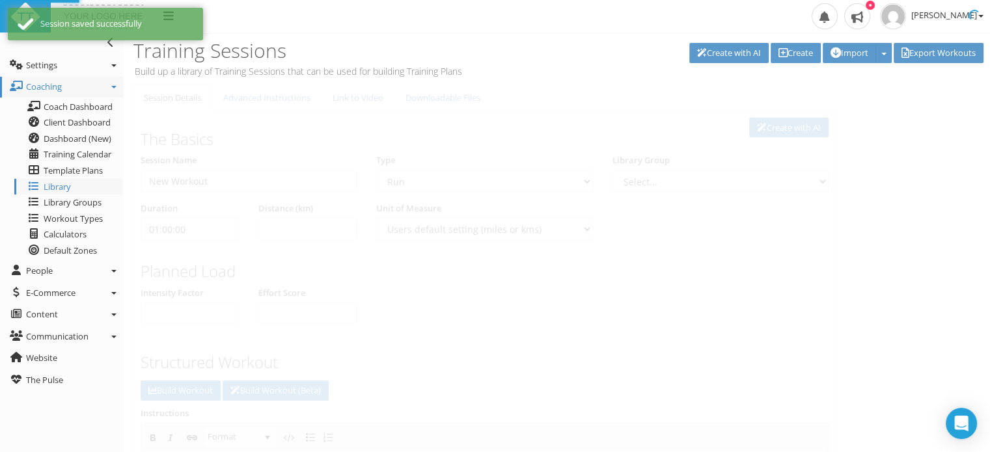
type input "RS-1 Aerobic Run"
select select "8b5fd75e-173b-4fb3-95e9-3ee4f49336dc"
select select
select select "8b5fd75e-173b-4fb3-95e9-3ee4f49336dc"
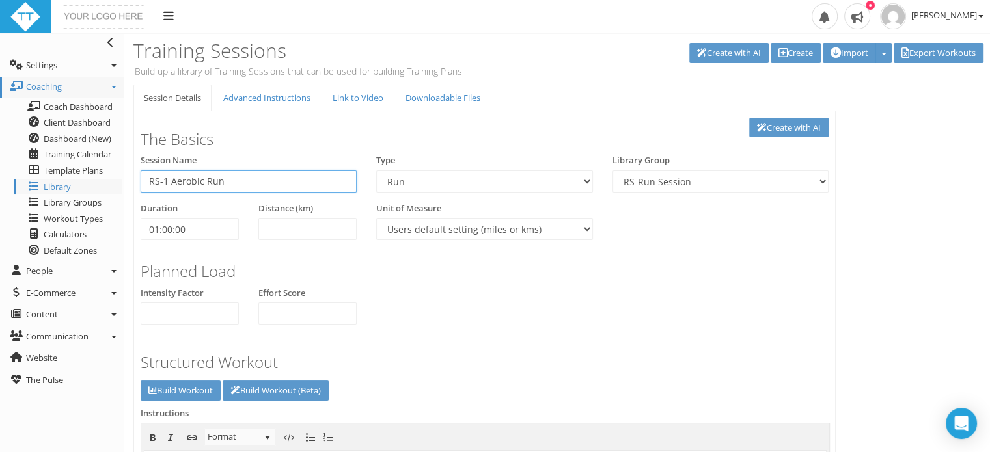
click at [228, 186] on input "RS-1 Aerobic Run" at bounding box center [249, 182] width 216 height 22
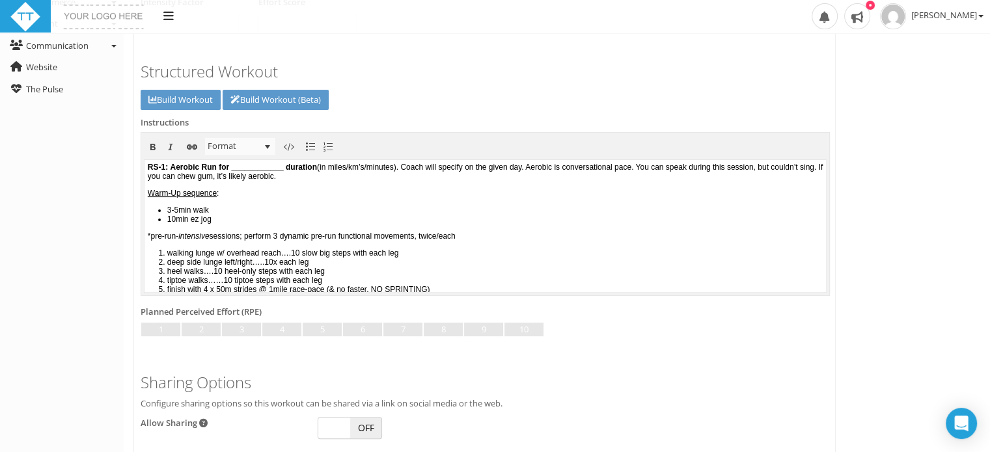
scroll to position [355, 0]
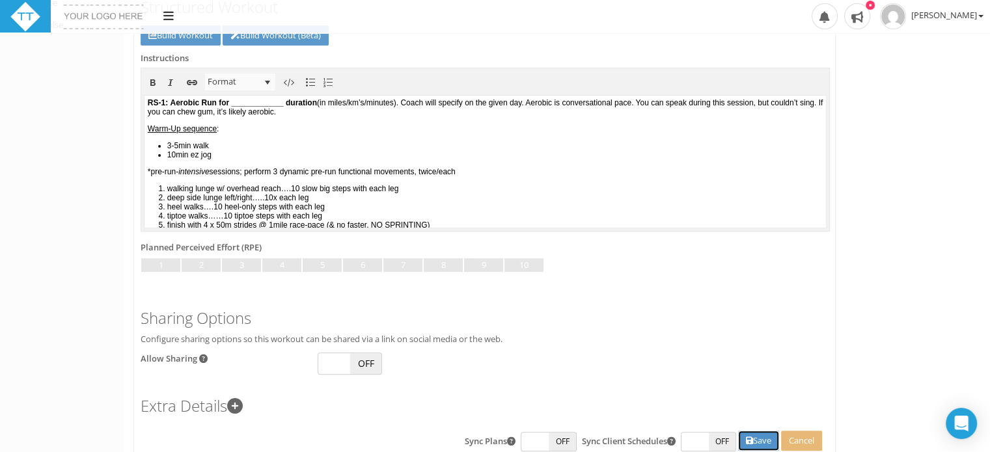
click at [749, 437] on icon at bounding box center [749, 441] width 7 height 8
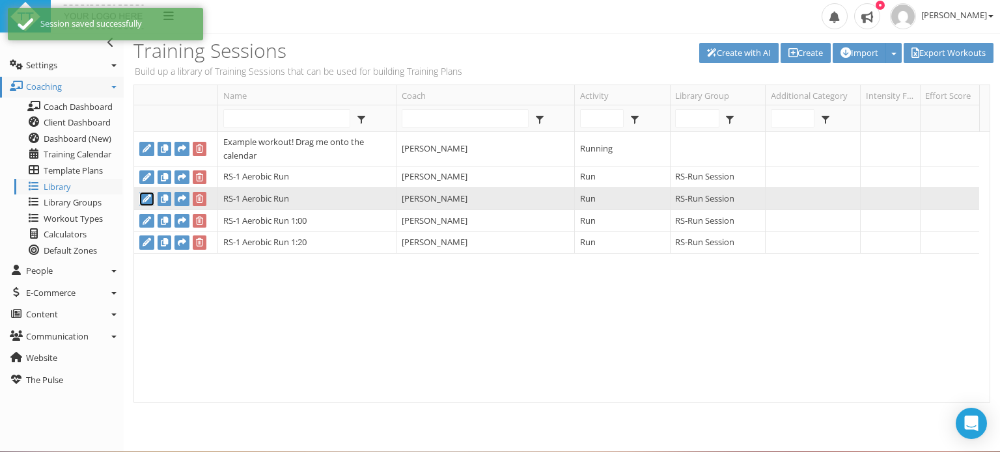
click at [148, 199] on icon at bounding box center [147, 199] width 8 height 8
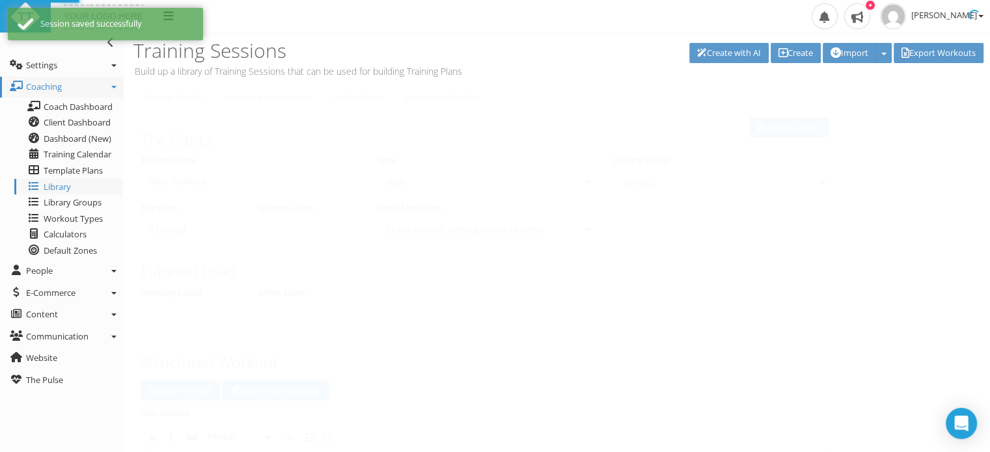
type input "RS-1 Aerobic Run"
select select "8b5fd75e-173b-4fb3-95e9-3ee4f49336dc"
type input "01:30:00"
select select
select select "8b5fd75e-173b-4fb3-95e9-3ee4f49336dc"
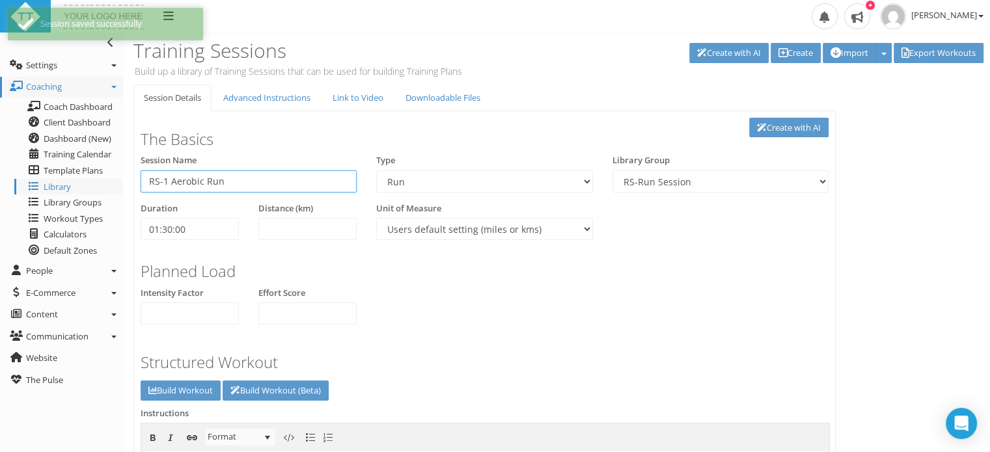
click at [239, 182] on input "RS-1 Aerobic Run" at bounding box center [249, 182] width 216 height 22
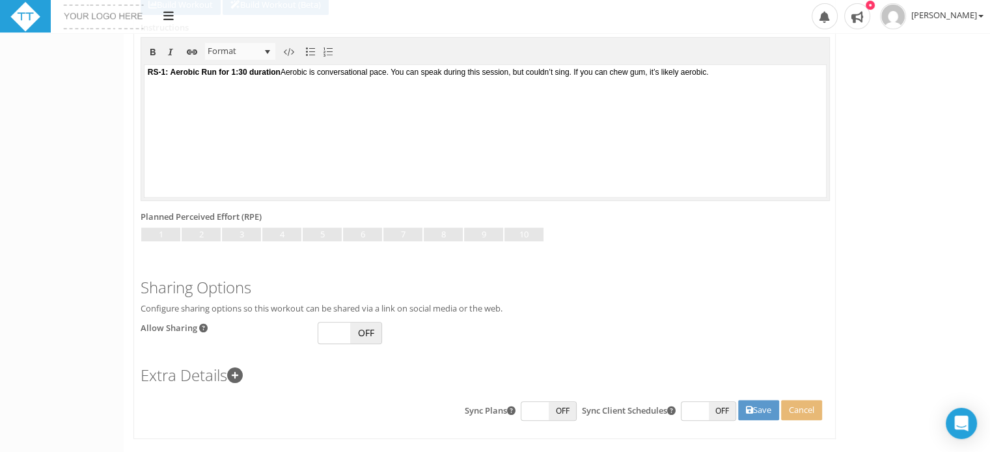
scroll to position [408, 0]
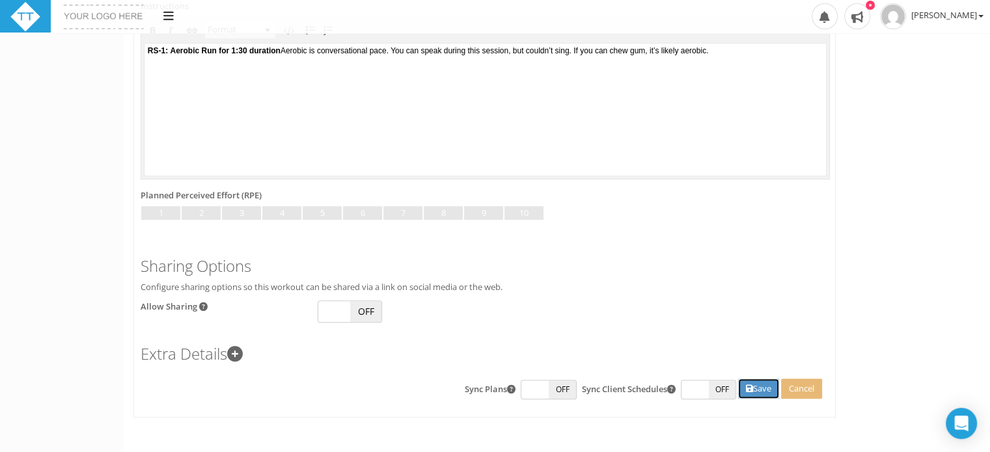
click at [758, 387] on button "Save" at bounding box center [758, 389] width 41 height 20
type input "New Workout"
select select
type input "01:00:00"
select select
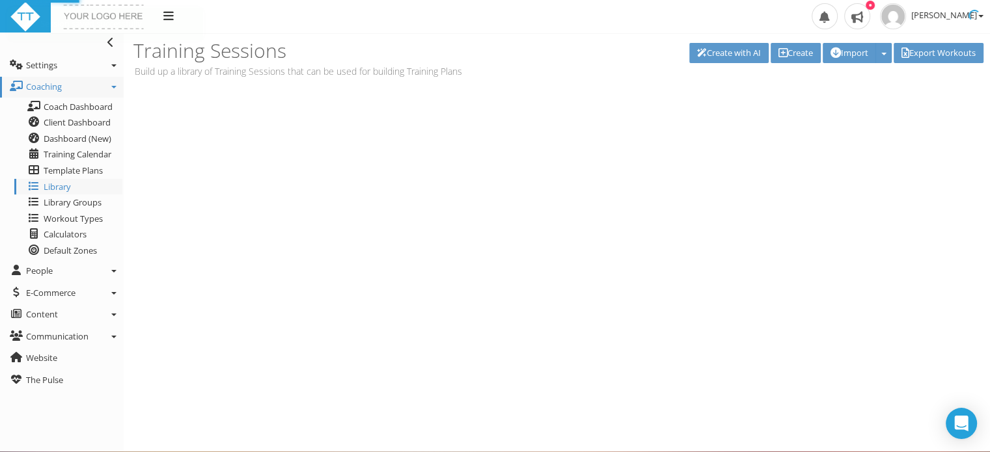
select select
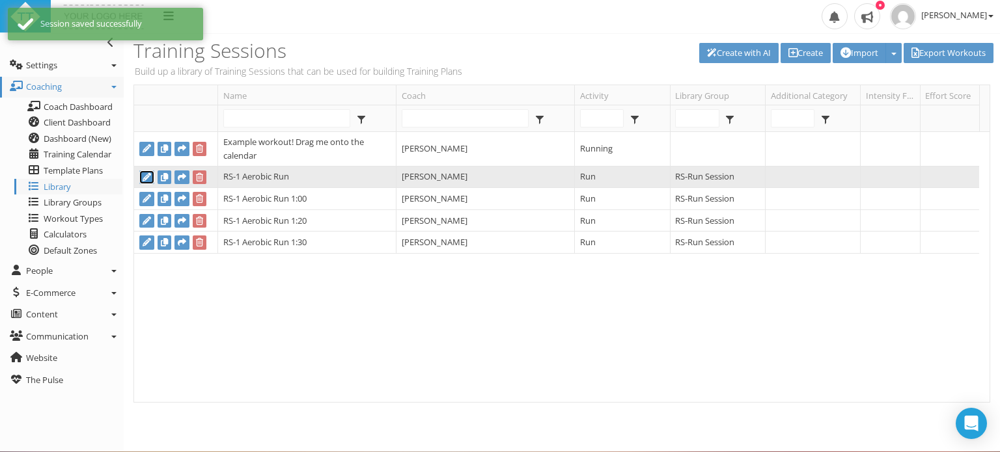
click at [148, 180] on icon at bounding box center [147, 177] width 8 height 8
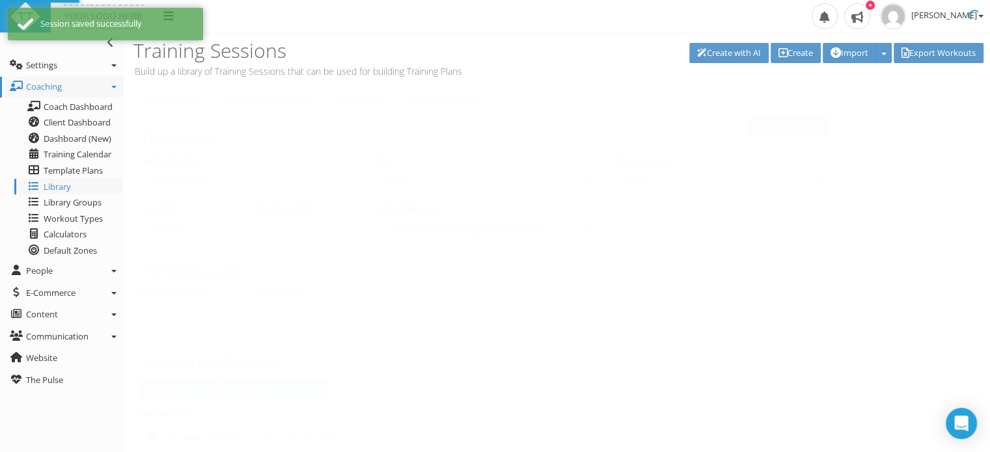
type input "RS-1 Aerobic Run"
select select "8b5fd75e-173b-4fb3-95e9-3ee4f49336dc"
type input "01:10:00"
select select
select select "8b5fd75e-173b-4fb3-95e9-3ee4f49336dc"
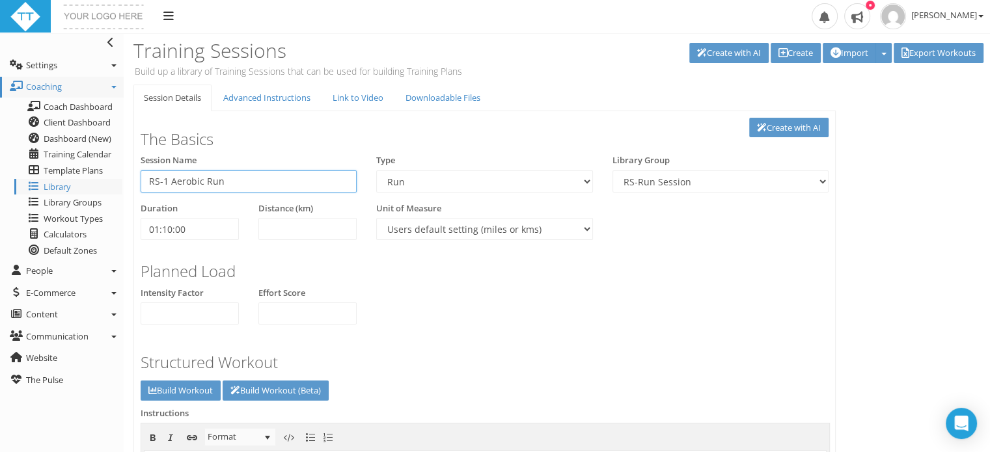
click at [227, 187] on input "RS-1 Aerobic Run" at bounding box center [249, 182] width 216 height 22
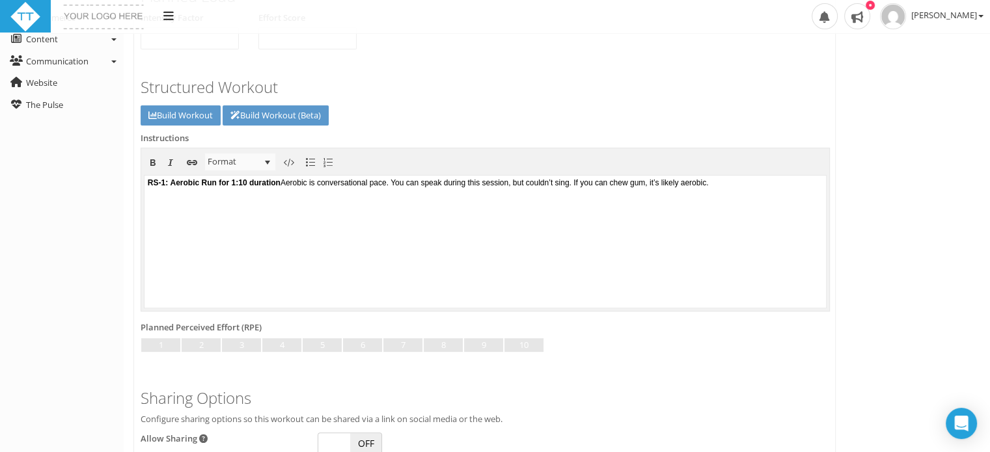
scroll to position [389, 0]
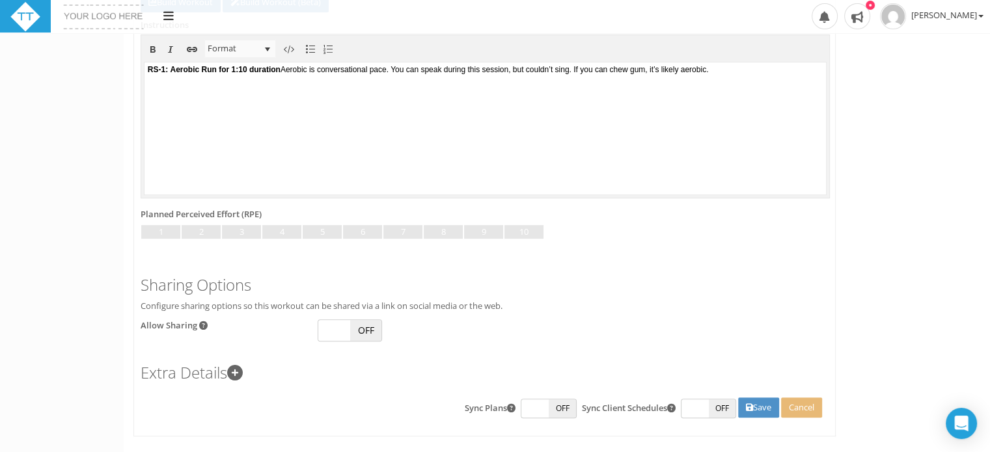
type input "RS-1 Aerobic Run 1:10"
click at [753, 406] on button "Save" at bounding box center [758, 408] width 41 height 20
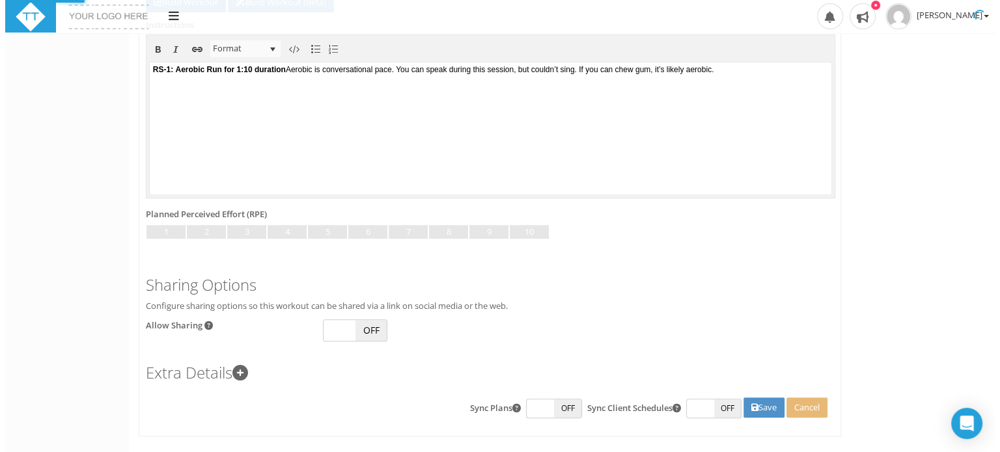
scroll to position [0, 0]
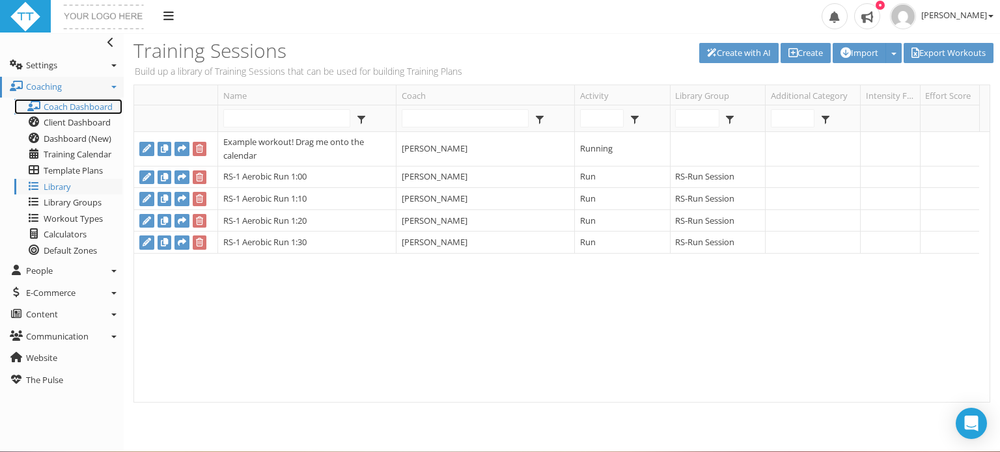
click at [71, 111] on span "Coach Dashboard" at bounding box center [78, 107] width 69 height 12
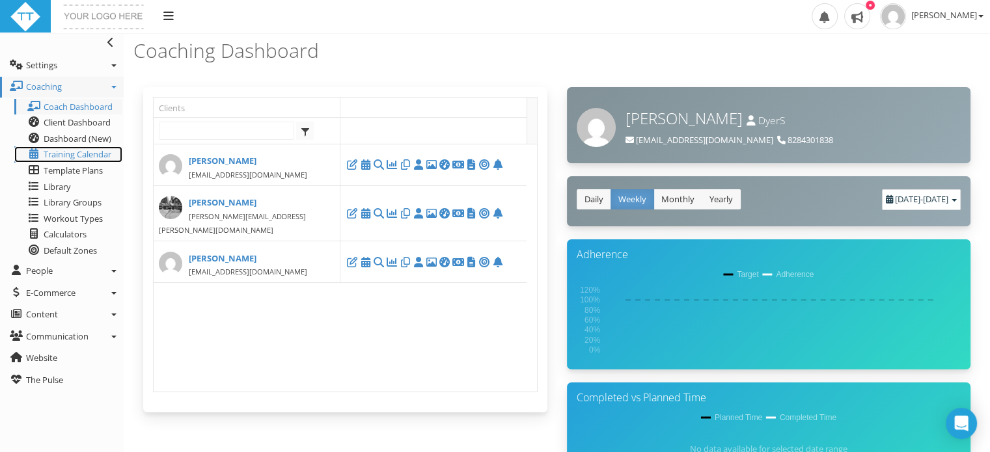
click at [68, 149] on span "Training Calendar" at bounding box center [78, 154] width 68 height 12
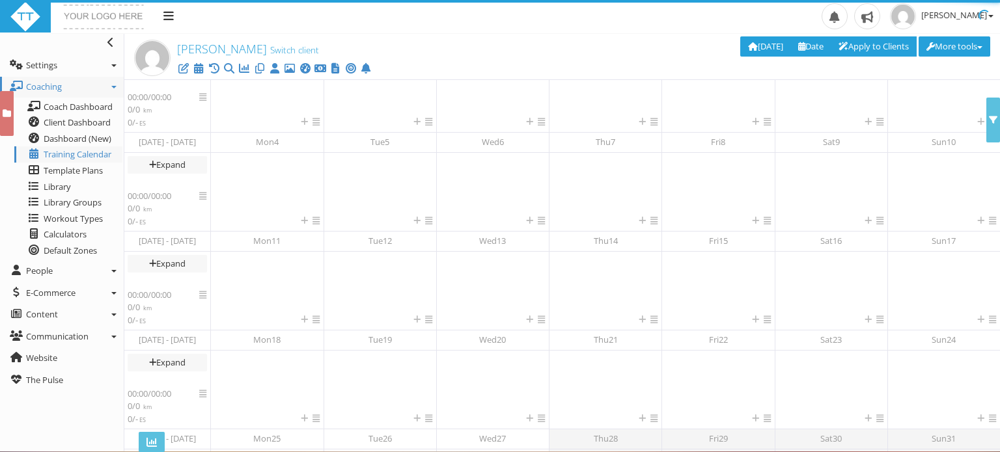
scroll to position [236, 0]
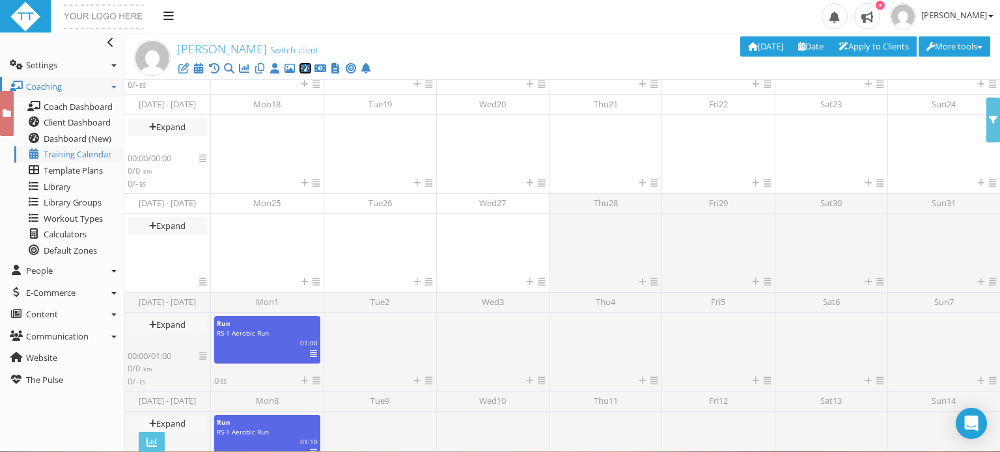
click at [307, 69] on icon at bounding box center [305, 68] width 13 height 1
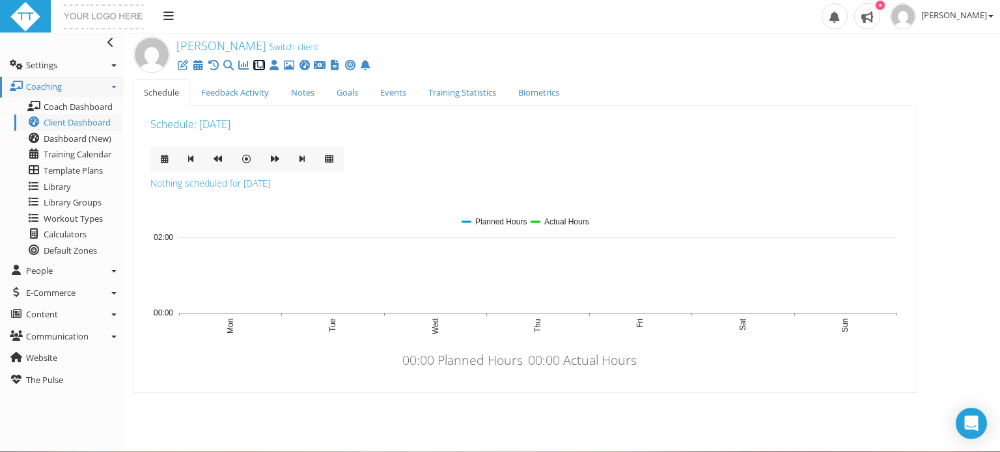
click at [262, 65] on icon at bounding box center [259, 65] width 13 height 1
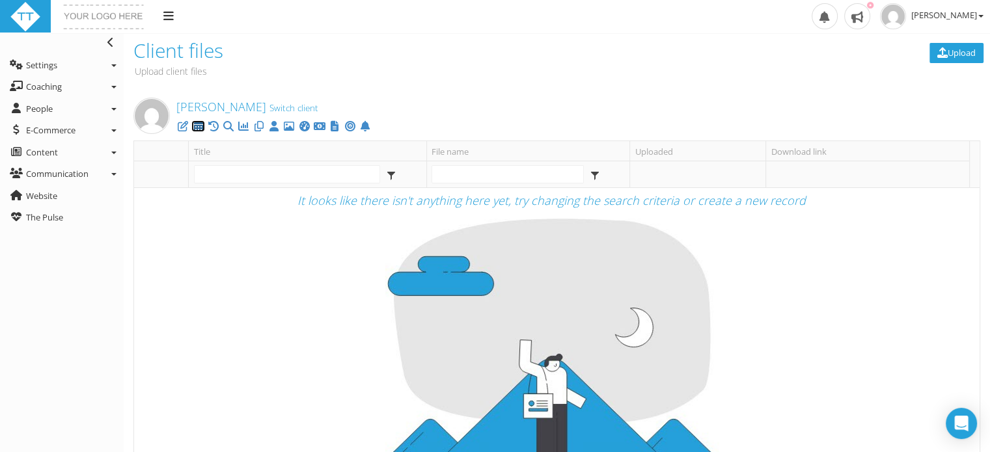
click at [201, 127] on icon at bounding box center [197, 126] width 13 height 1
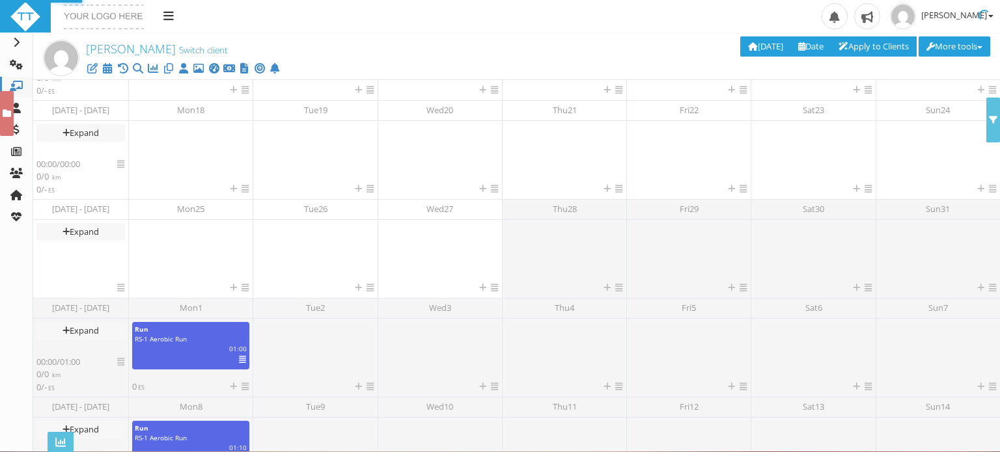
scroll to position [236, 0]
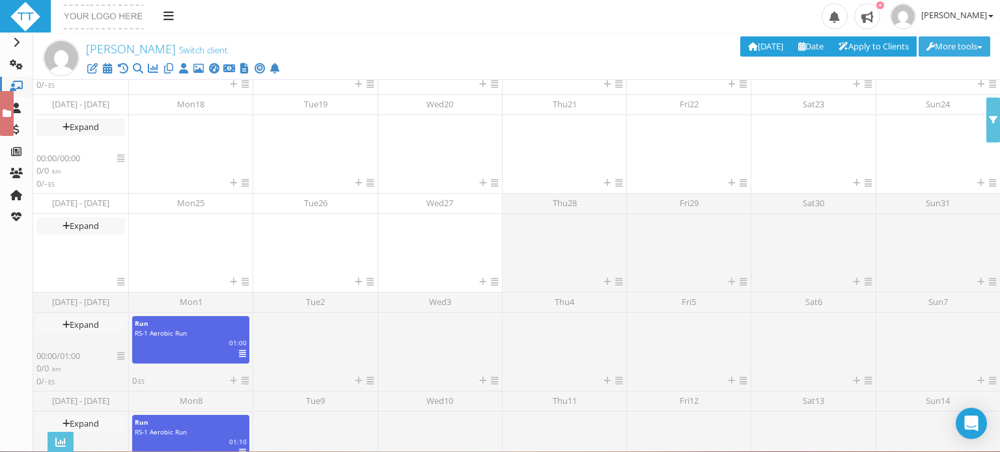
click at [952, 48] on button "More tools" at bounding box center [955, 46] width 72 height 20
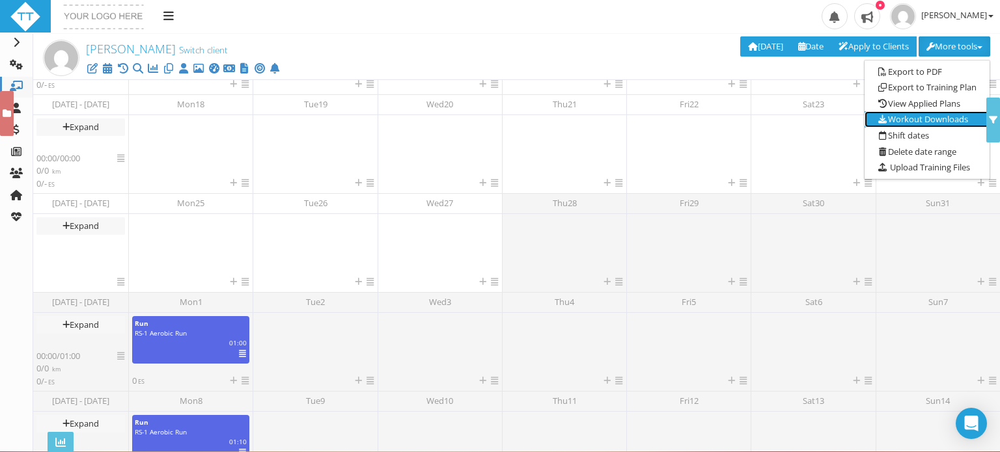
click at [906, 115] on link "Workout Downloads" at bounding box center [927, 119] width 125 height 16
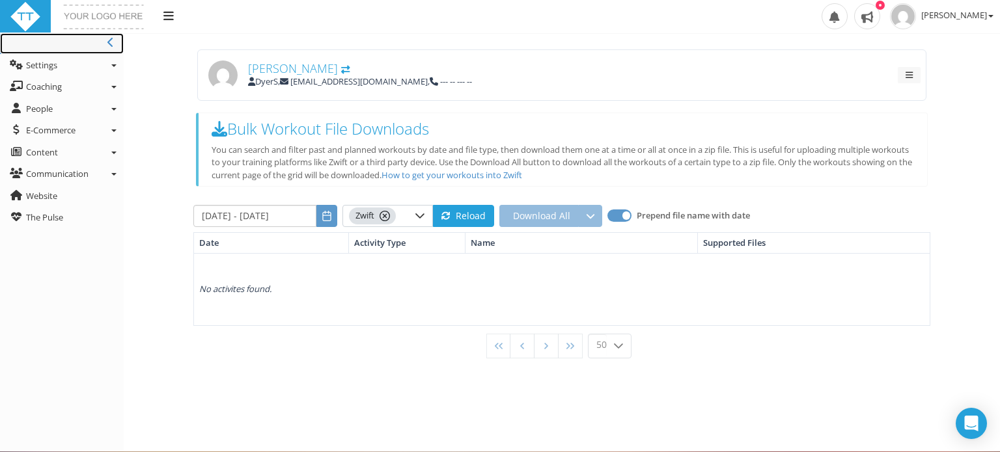
click at [114, 46] on span at bounding box center [112, 43] width 10 height 12
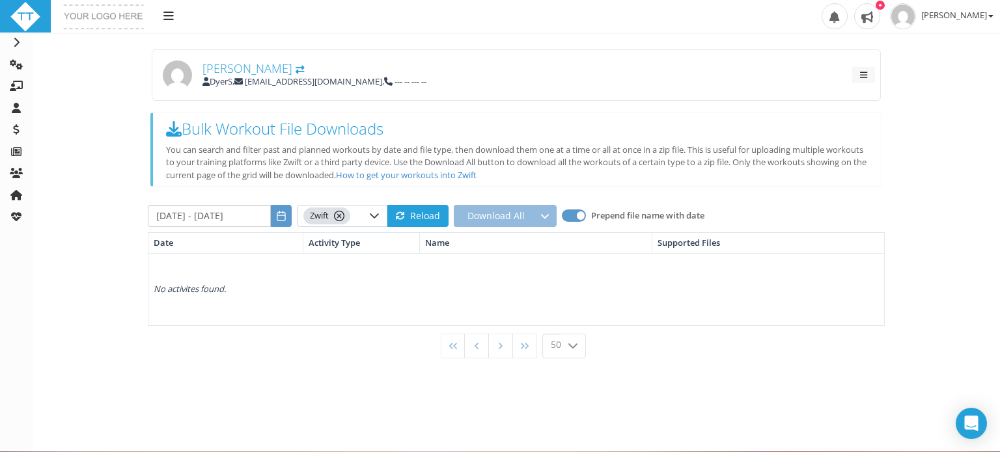
click at [230, 66] on span "[PERSON_NAME]" at bounding box center [247, 69] width 90 height 16
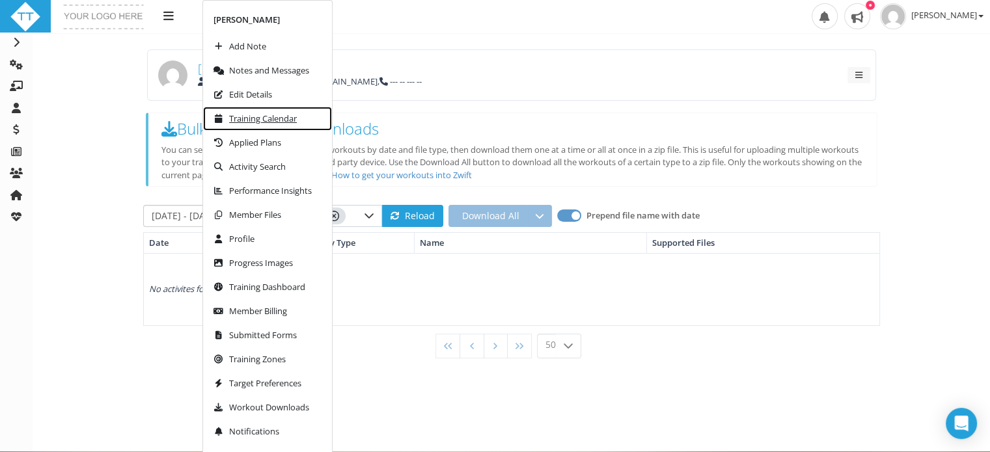
click at [245, 128] on link "Training Calendar" at bounding box center [267, 119] width 129 height 24
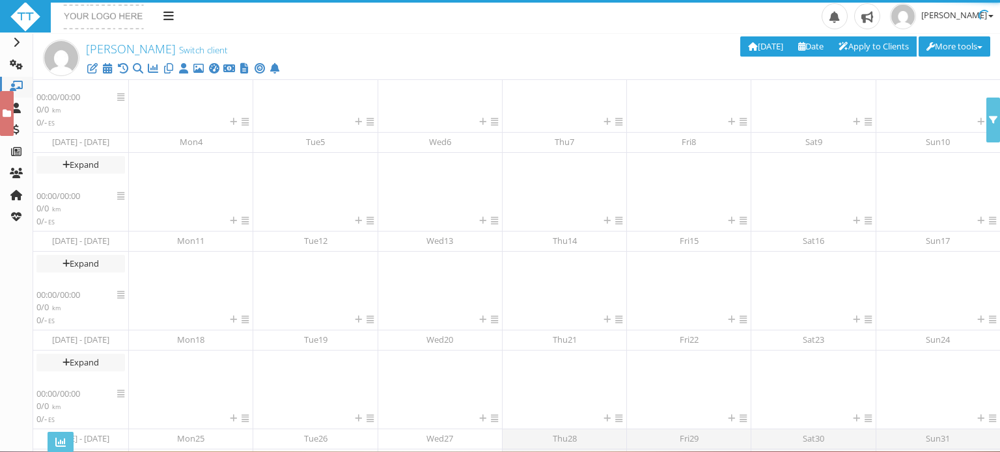
scroll to position [236, 0]
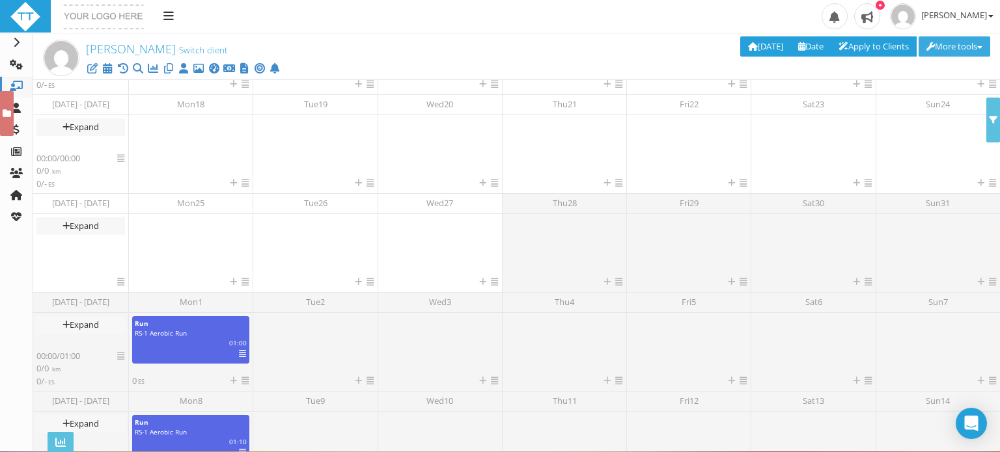
click at [969, 50] on button "More tools" at bounding box center [955, 46] width 72 height 20
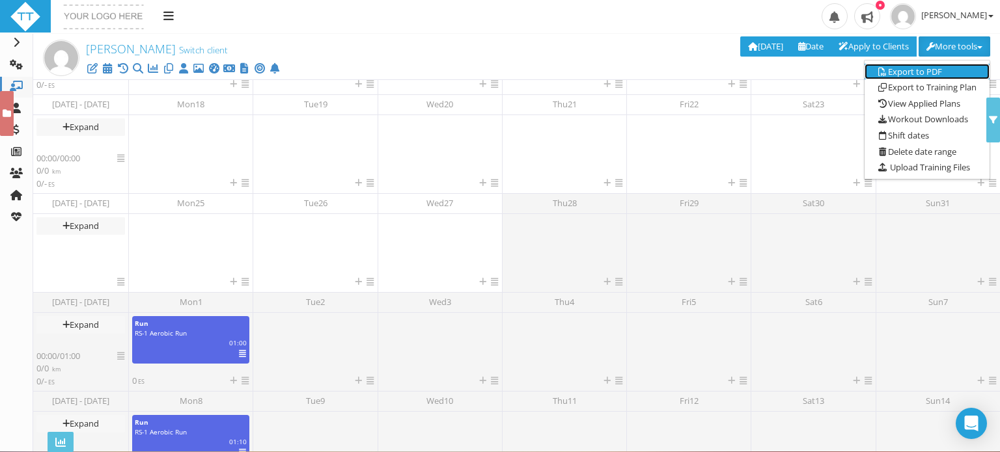
click at [904, 70] on link "Export to PDF" at bounding box center [927, 72] width 125 height 16
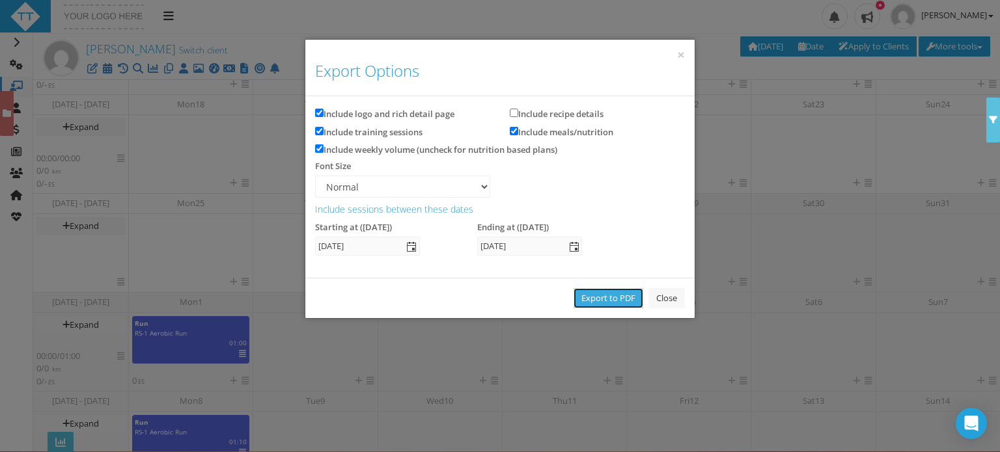
click at [594, 298] on link "Export to PDF" at bounding box center [609, 298] width 70 height 20
click at [411, 245] on span "select" at bounding box center [411, 247] width 10 height 10
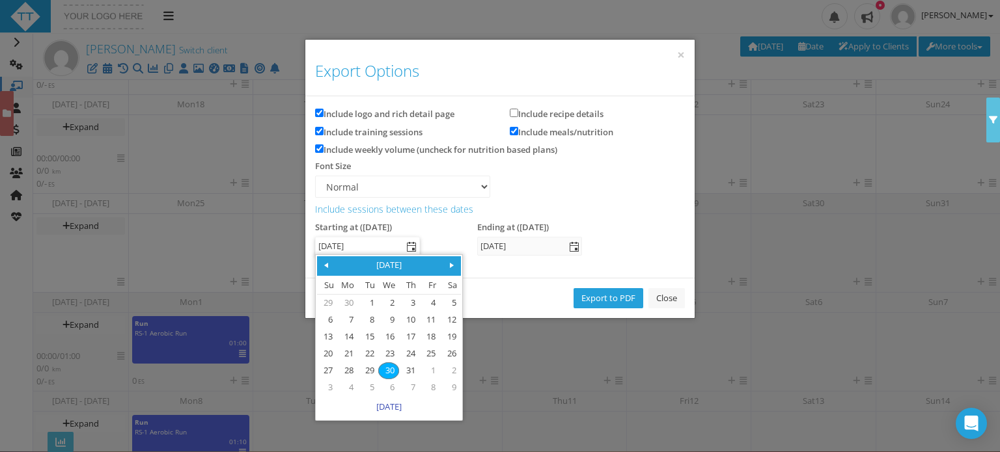
click at [452, 266] on span at bounding box center [452, 265] width 10 height 10
click at [349, 304] on link "1" at bounding box center [347, 304] width 19 height 16
type input "[DATE]"
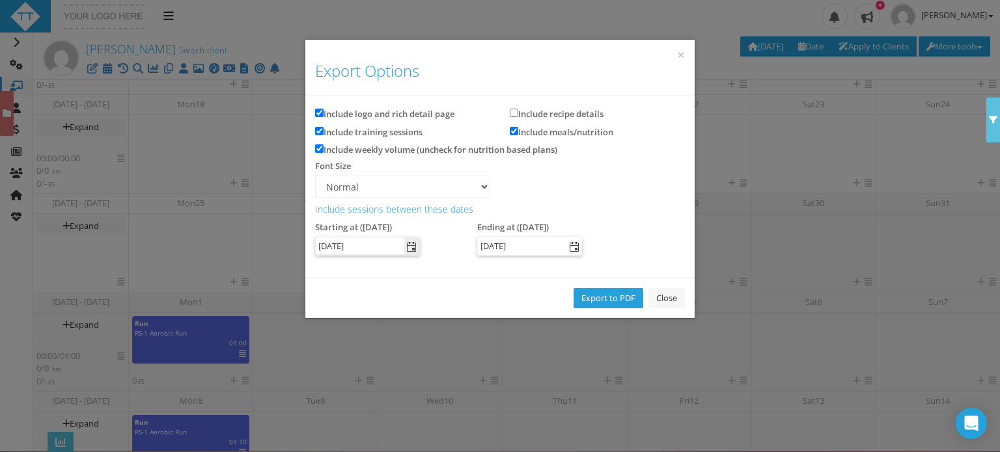
click at [574, 247] on span "select" at bounding box center [574, 247] width 10 height 10
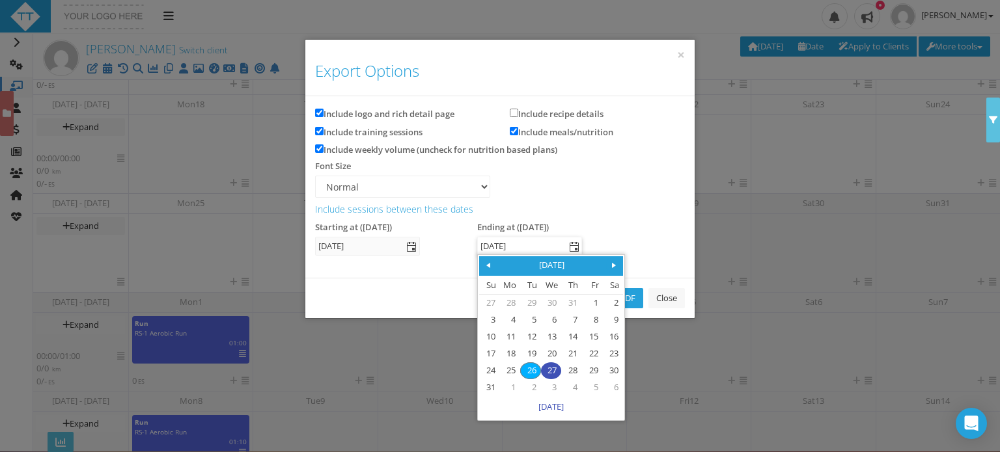
click at [615, 263] on span at bounding box center [614, 265] width 10 height 10
click at [613, 374] on link "4" at bounding box center [612, 371] width 19 height 16
type input "[DATE]"
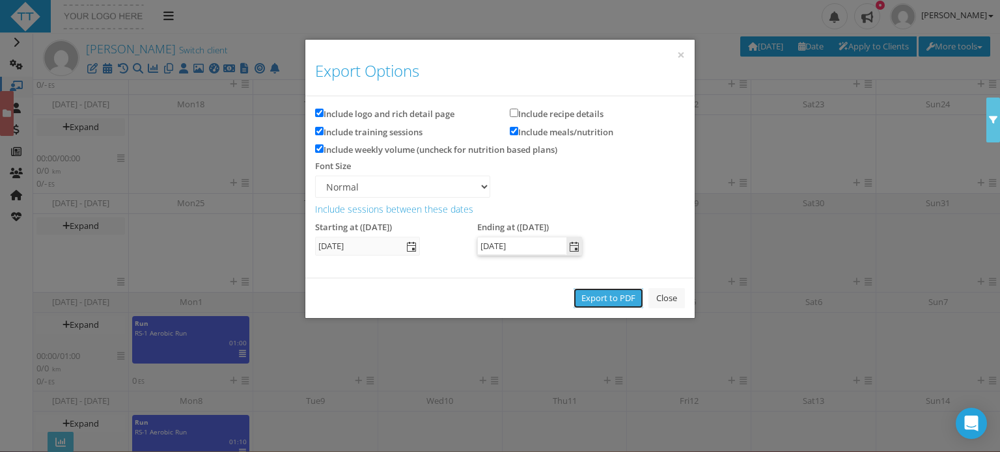
click at [598, 296] on link "Export to PDF" at bounding box center [609, 298] width 70 height 20
click at [672, 290] on link "Close" at bounding box center [666, 298] width 36 height 20
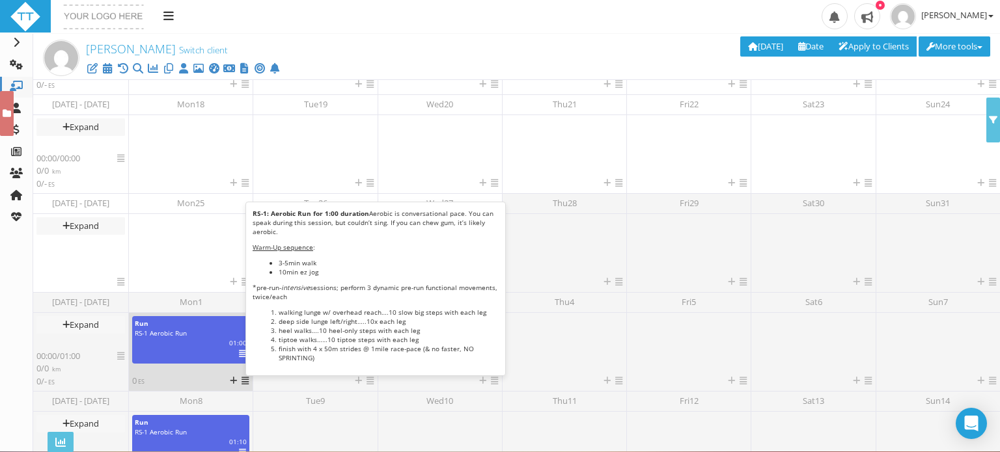
click at [240, 355] on icon at bounding box center [242, 354] width 7 height 1
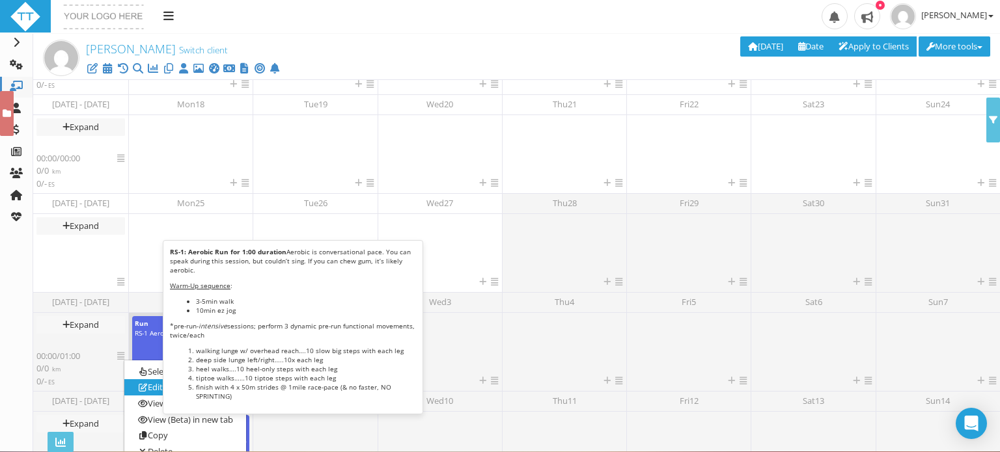
click at [154, 387] on link "Edit" at bounding box center [185, 388] width 122 height 16
select select "f6c5cf88-e375-419d-8aa1-e0838ebb8a2f"
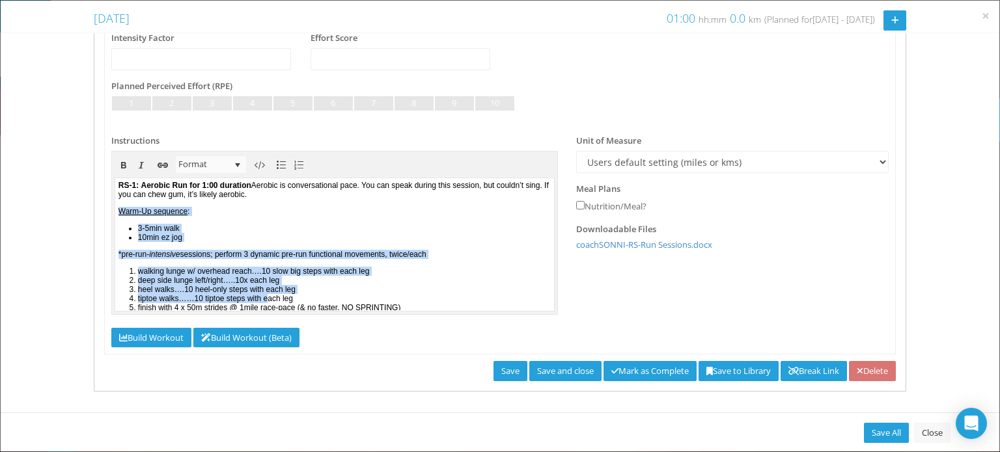
scroll to position [4, 0]
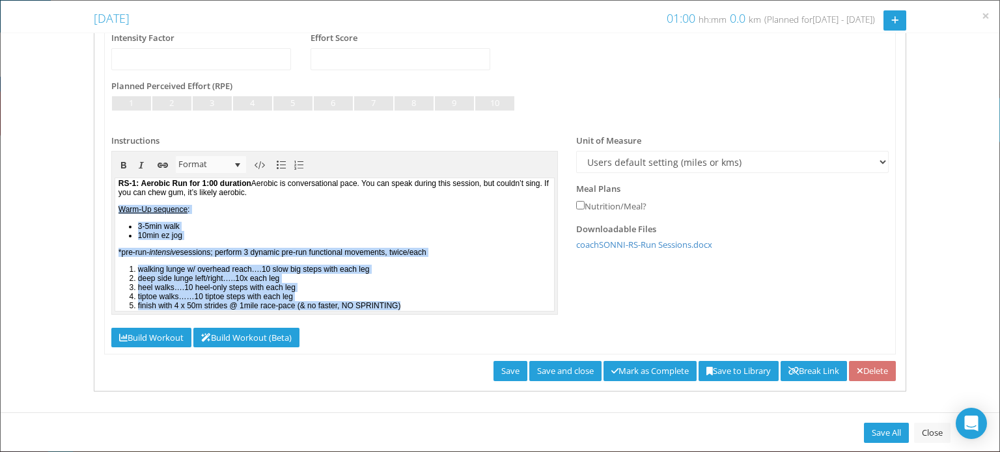
drag, startPoint x: 118, startPoint y: 204, endPoint x: 484, endPoint y: 309, distance: 380.1
click at [484, 308] on body "RS-1: Aerobic Run for 1:00 duration Aerobic is conversational pace. You can spe…" at bounding box center [334, 242] width 439 height 132
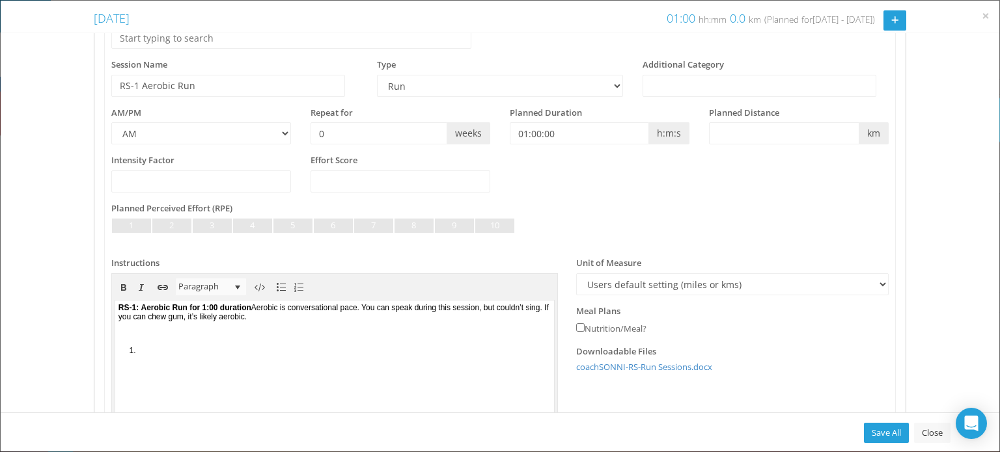
scroll to position [102, 0]
drag, startPoint x: 201, startPoint y: 309, endPoint x: 109, endPoint y: 310, distance: 91.8
click at [115, 310] on html "RS-1: Aerobic Run for 1:00 duration Aerobic is conversational pace. You can spe…" at bounding box center [334, 369] width 439 height 132
click at [872, 435] on link "Save All" at bounding box center [886, 433] width 45 height 20
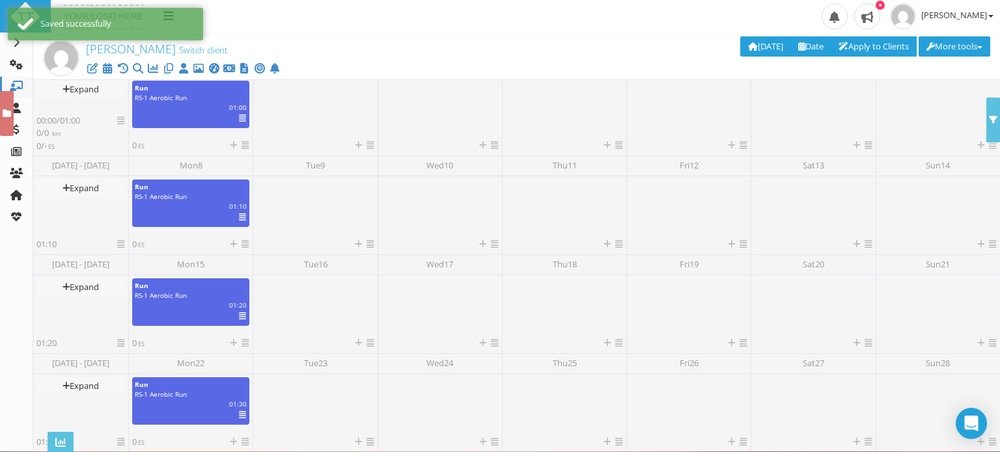
scroll to position [476, 0]
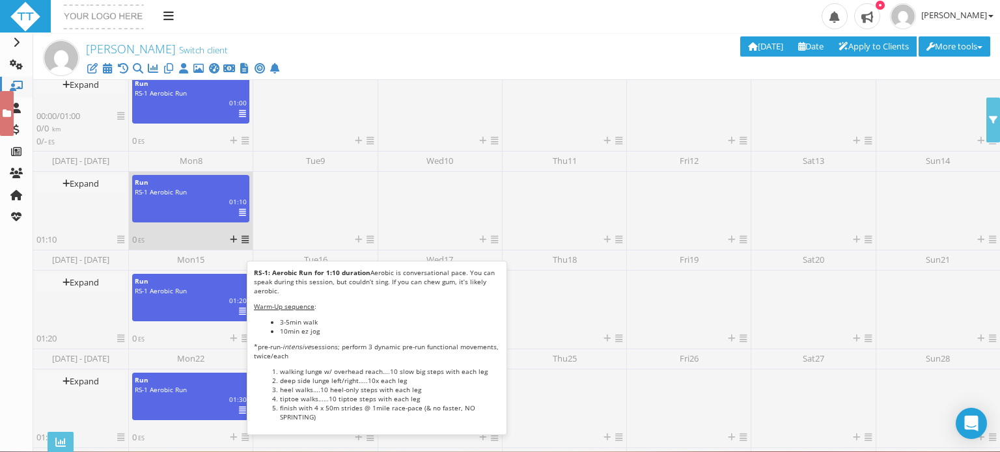
click at [242, 213] on icon at bounding box center [242, 213] width 7 height 1
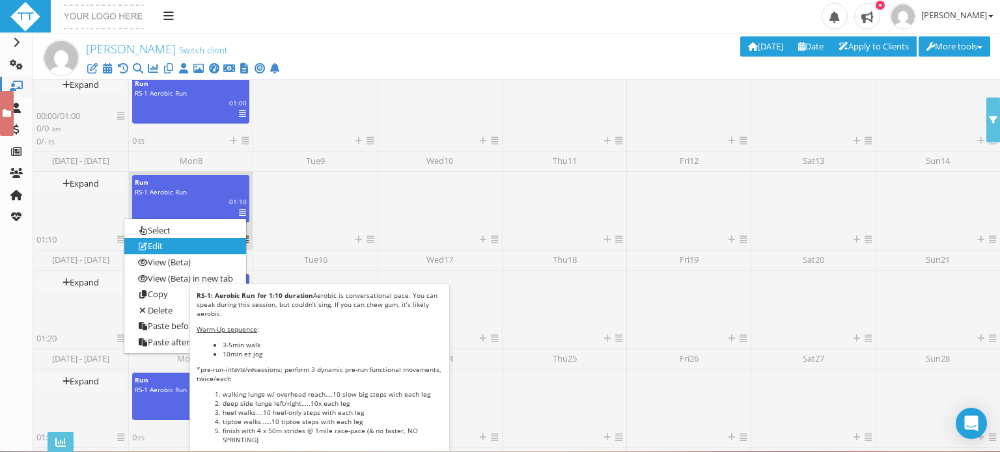
click at [165, 244] on link "Edit" at bounding box center [185, 247] width 122 height 16
select select "f6c5cf88-e375-419d-8aa1-e0838ebb8a2f"
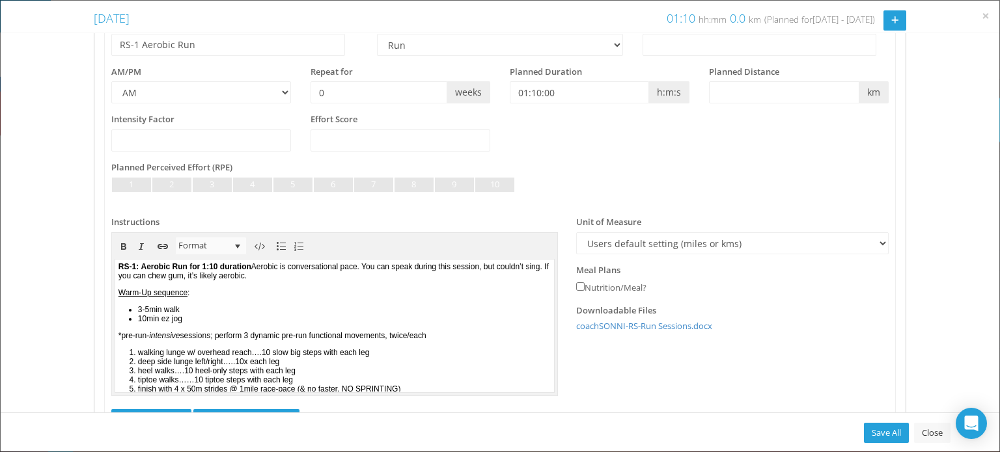
scroll to position [152, 0]
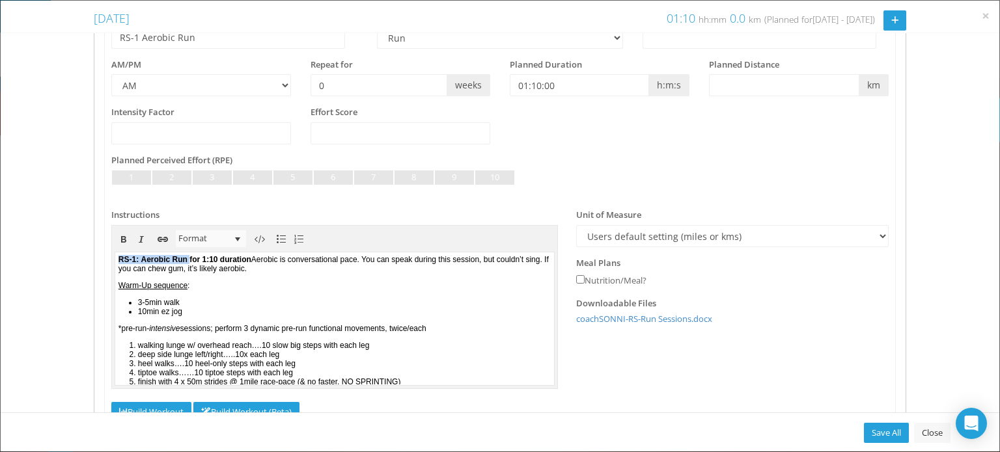
drag, startPoint x: 201, startPoint y: 260, endPoint x: 202, endPoint y: 514, distance: 254.6
click at [115, 263] on html "RS-1: Aerobic Run for 1:10 duration Aerobic is conversational pace. You can spe…" at bounding box center [334, 319] width 439 height 132
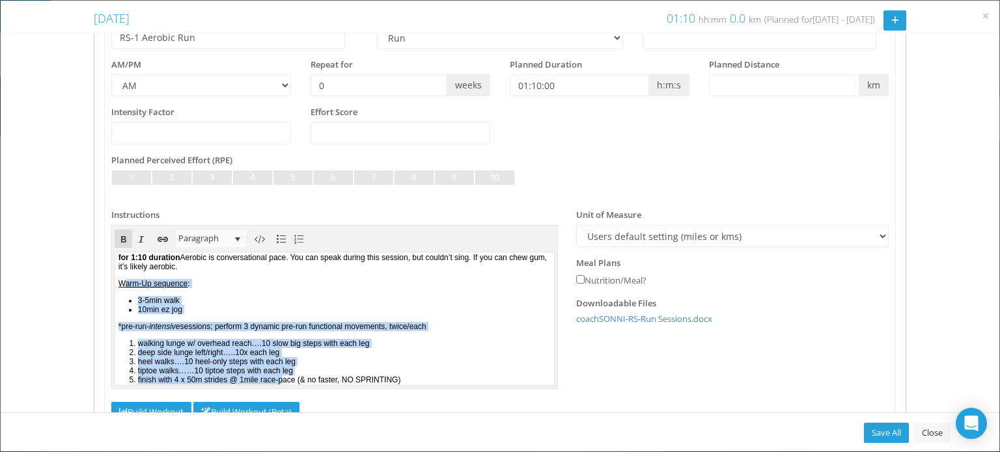
scroll to position [227, 0]
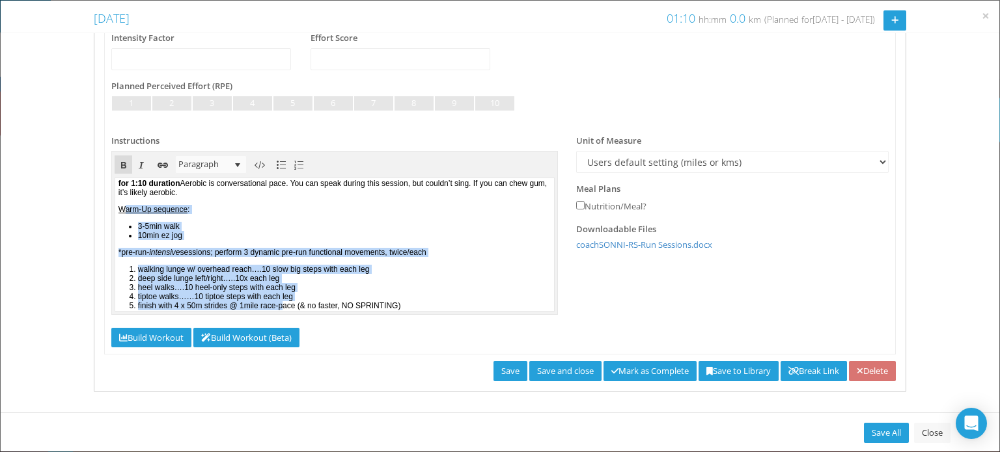
drag, startPoint x: 125, startPoint y: 202, endPoint x: 305, endPoint y: 426, distance: 287.5
click at [305, 309] on html "﻿ for 1:10 duration Aerobic is conversational pace. You can speak during this s…" at bounding box center [334, 242] width 439 height 132
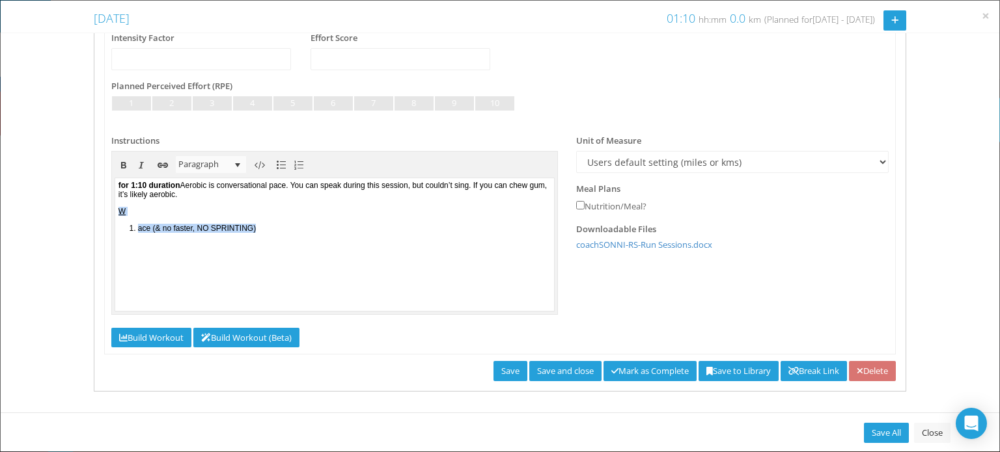
drag, startPoint x: 281, startPoint y: 224, endPoint x: 103, endPoint y: 210, distance: 178.3
click at [115, 210] on html "﻿ for 1:10 duration Aerobic is conversational pace. You can speak during this s…" at bounding box center [334, 244] width 439 height 132
click at [143, 221] on body "﻿ for 1:10 duration Aerobic is conversational pace. You can speak during this s…" at bounding box center [334, 244] width 439 height 132
click at [476, 383] on div "Planned Videos Recipe Feedback Analyze Sync Privacy Search Library Type" at bounding box center [499, 119] width 811 height 546
click at [493, 373] on link "Save" at bounding box center [510, 371] width 34 height 20
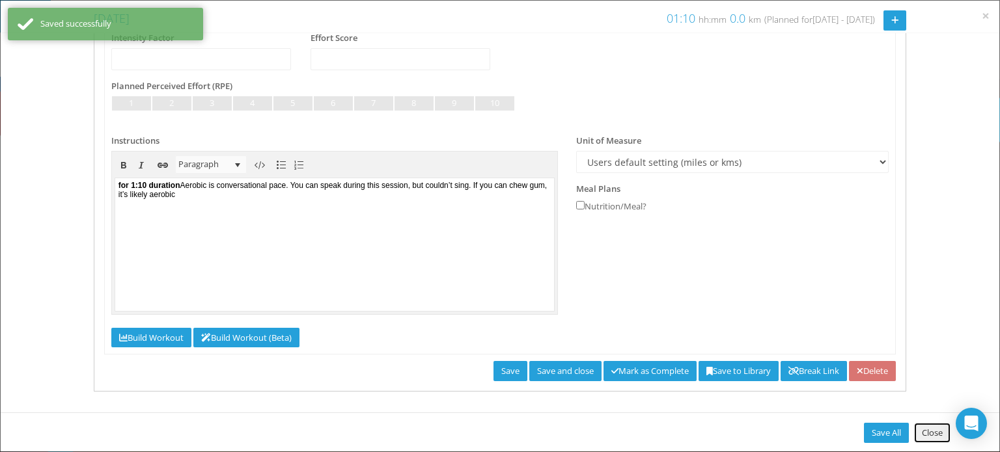
click at [927, 430] on link "Close" at bounding box center [932, 433] width 36 height 20
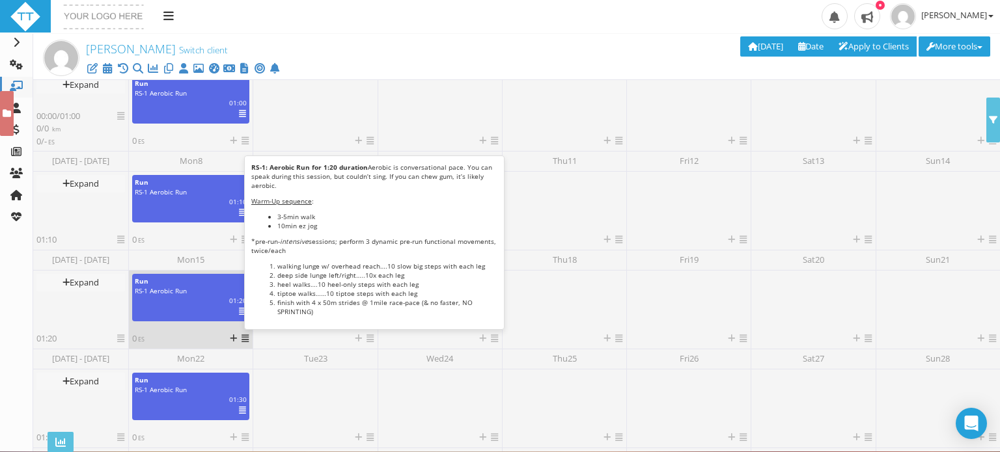
click at [238, 309] on div "Select Deselect Edit View (Beta) View (Beta) in new tab Analyze (Beta) Analyze …" at bounding box center [235, 312] width 24 height 10
select select "f6c5cf88-e375-419d-8aa1-e0838ebb8a2f"
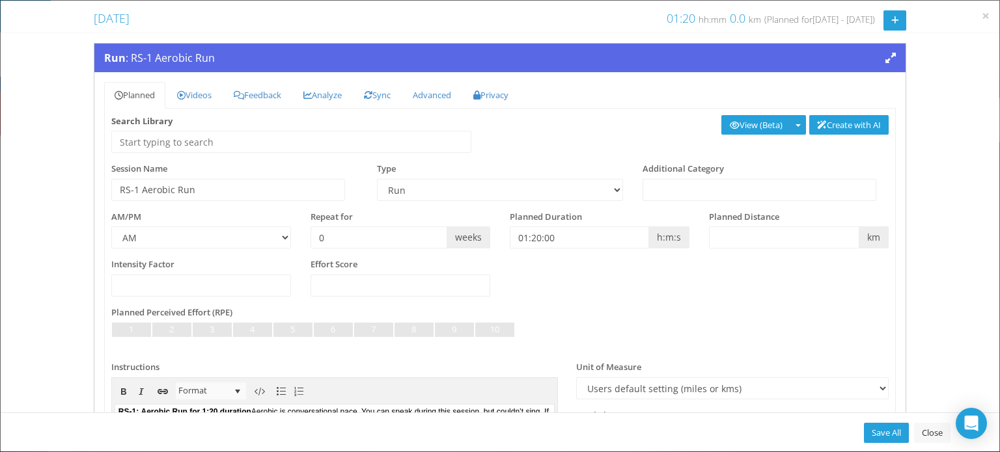
click at [195, 52] on span "Run : RS-1 Aerobic Run" at bounding box center [159, 58] width 111 height 14
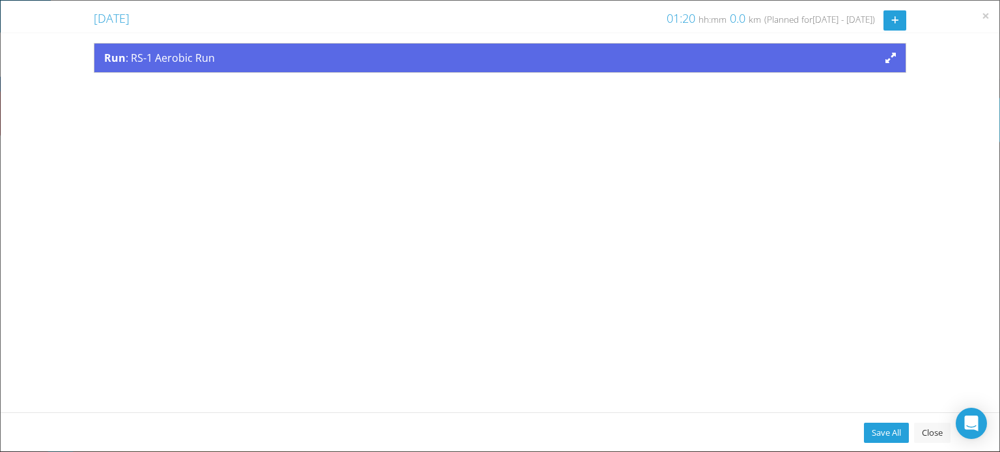
click at [195, 52] on span "Run : RS-1 Aerobic Run" at bounding box center [159, 58] width 111 height 14
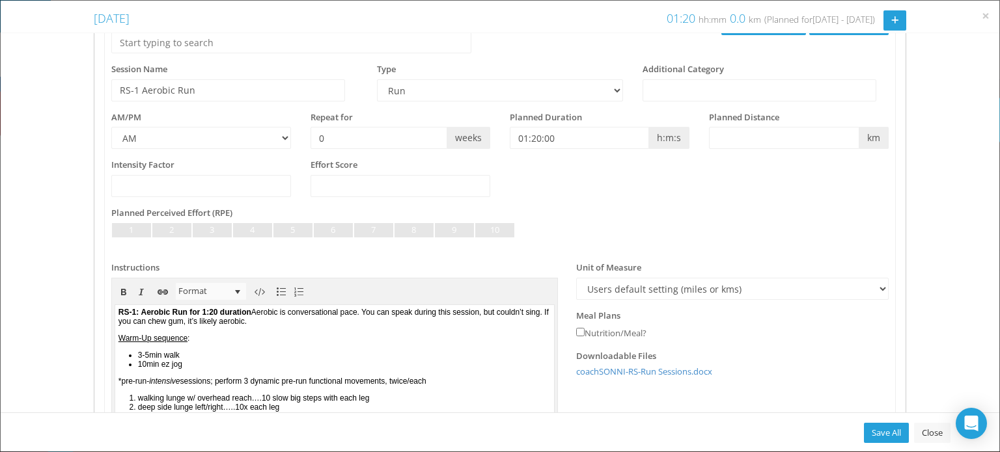
scroll to position [227, 0]
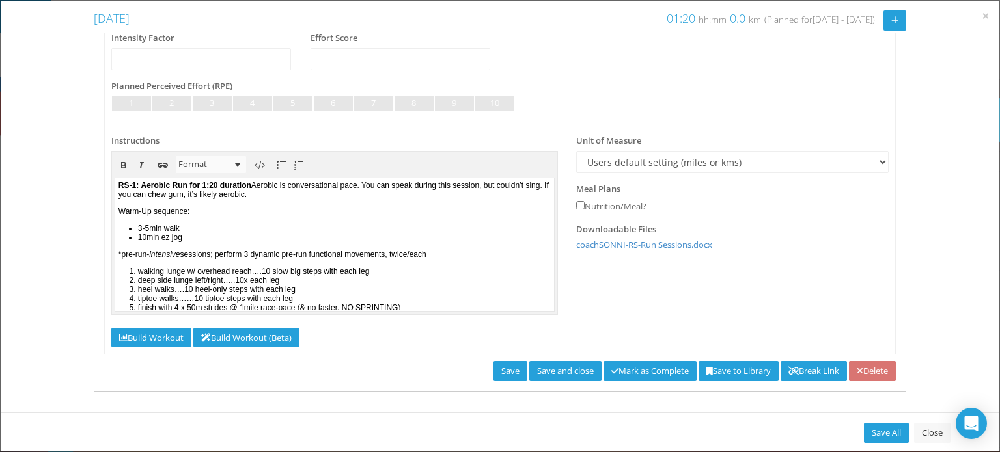
click at [200, 184] on b "Aerobic Run for 1:20 duration" at bounding box center [195, 185] width 110 height 9
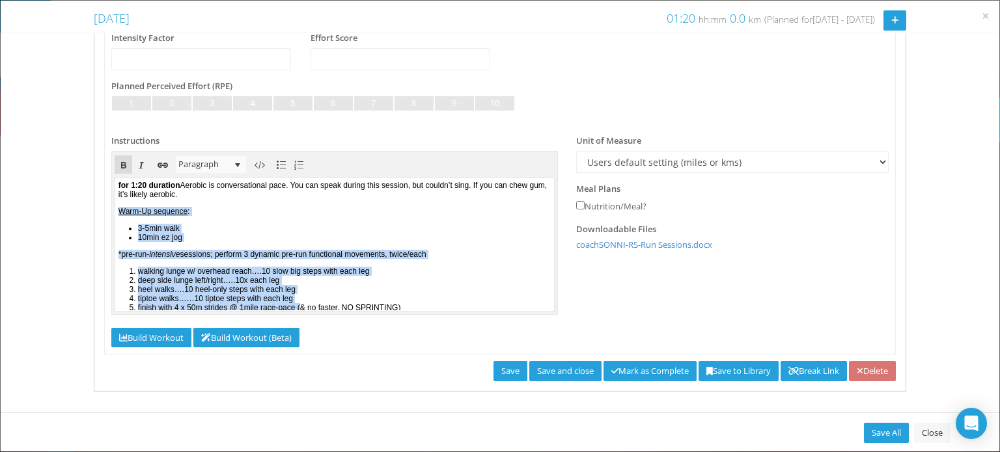
scroll to position [4, 0]
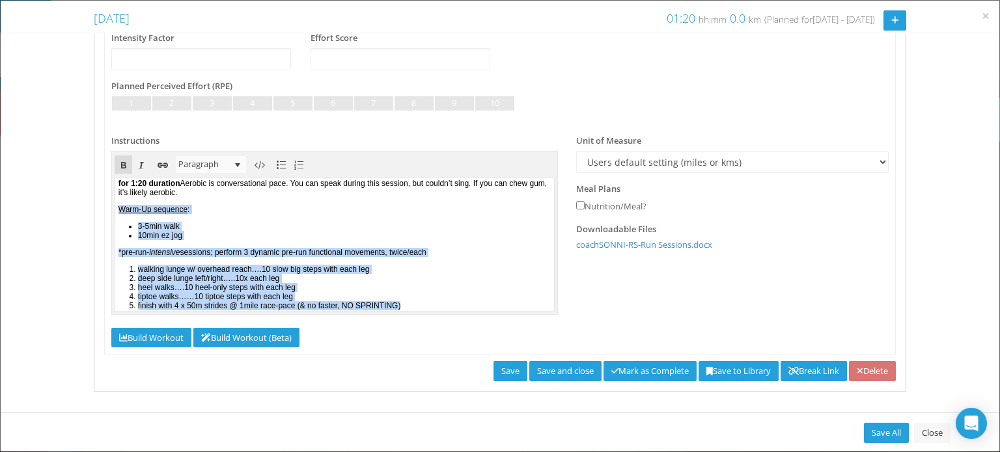
drag, startPoint x: 121, startPoint y: 208, endPoint x: 469, endPoint y: 316, distance: 364.7
click at [469, 309] on html "for 1:20 duration Aerobic is conversational pace. You can speak during this ses…" at bounding box center [334, 242] width 439 height 132
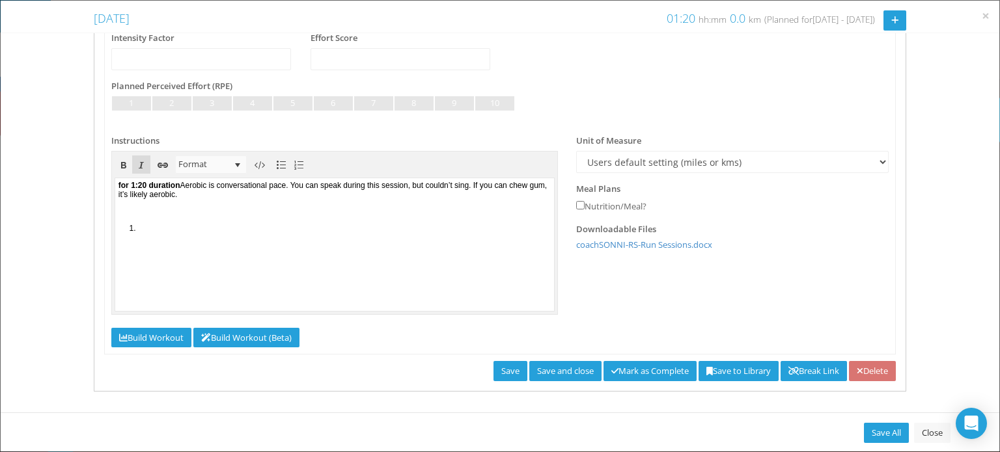
scroll to position [0, 0]
drag, startPoint x: 141, startPoint y: 231, endPoint x: 99, endPoint y: 213, distance: 46.1
click at [115, 213] on html "for 1:20 duration Aerobic is conversational pace. You can speak during this ses…" at bounding box center [334, 244] width 439 height 132
click at [147, 205] on body "for 1:20 duration Aerobic is conversational pace. You can speak during this ses…" at bounding box center [334, 244] width 439 height 132
click at [493, 367] on link "Save" at bounding box center [510, 371] width 34 height 20
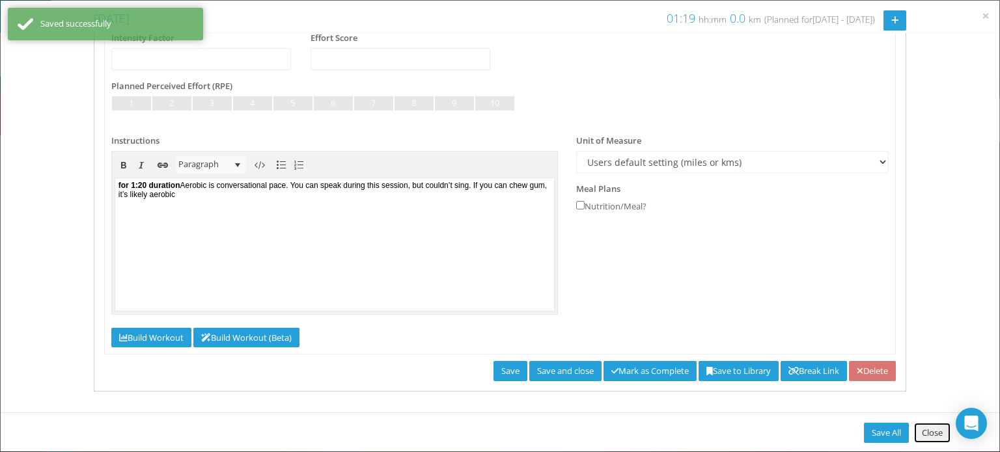
click at [924, 435] on link "Close" at bounding box center [932, 433] width 36 height 20
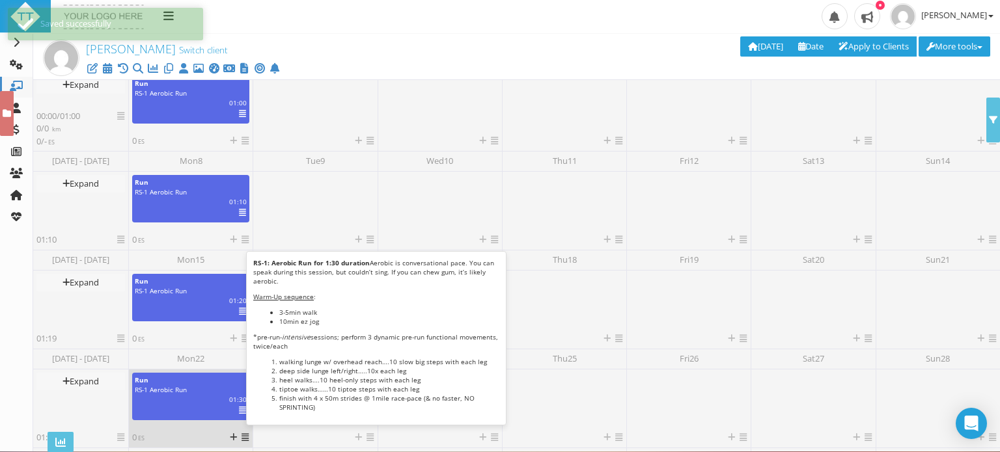
click at [241, 411] on icon at bounding box center [242, 411] width 7 height 1
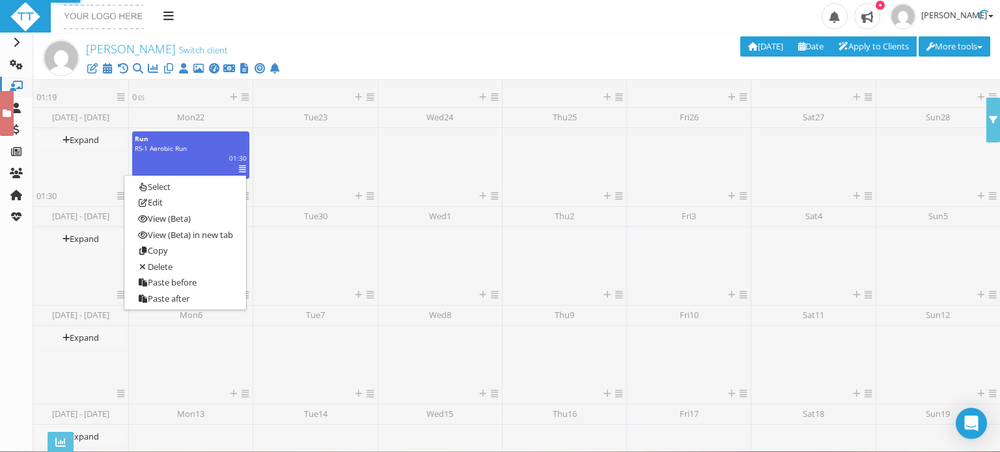
scroll to position [520, 0]
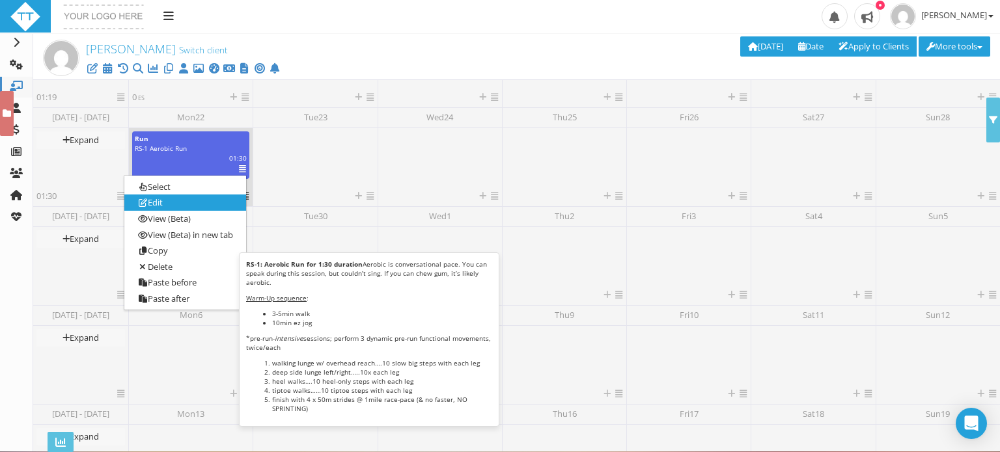
click at [148, 203] on link "Edit" at bounding box center [185, 203] width 122 height 16
select select "f6c5cf88-e375-419d-8aa1-e0838ebb8a2f"
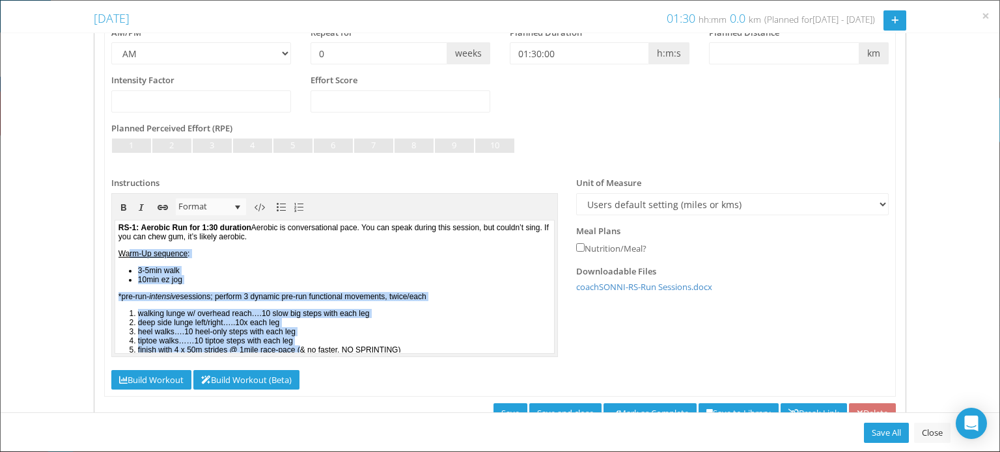
scroll to position [4, 0]
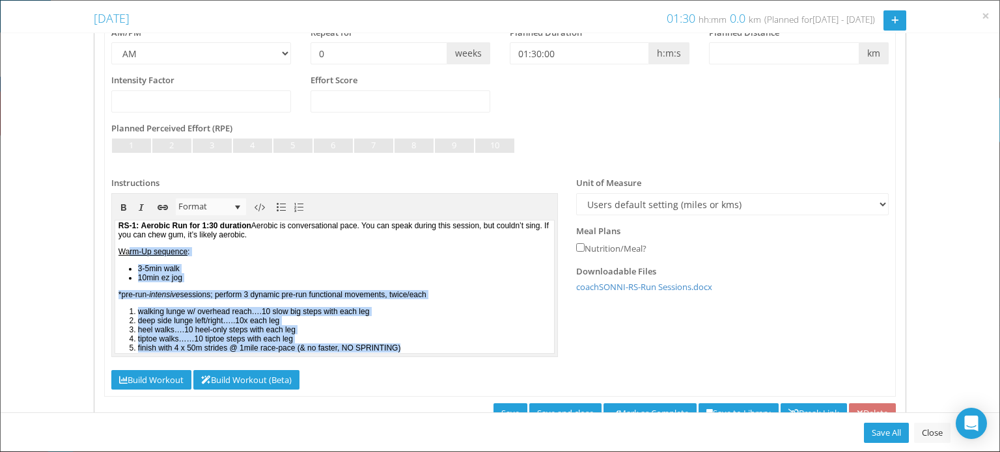
drag, startPoint x: 130, startPoint y: 247, endPoint x: 473, endPoint y: 353, distance: 358.9
click at [473, 350] on body "RS-1: Aerobic Run for 1:30 duration Aerobic is conversational pace. You can spe…" at bounding box center [334, 284] width 439 height 132
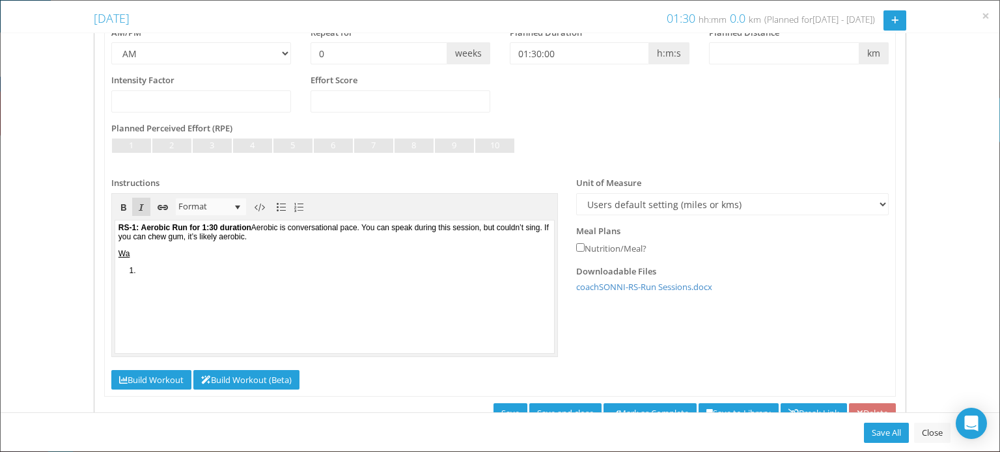
scroll to position [0, 0]
click at [159, 271] on li at bounding box center [343, 270] width 413 height 9
click at [201, 227] on b "Aerobic Run for 1:30 duration" at bounding box center [195, 227] width 110 height 9
click at [493, 409] on link "Save" at bounding box center [510, 414] width 34 height 20
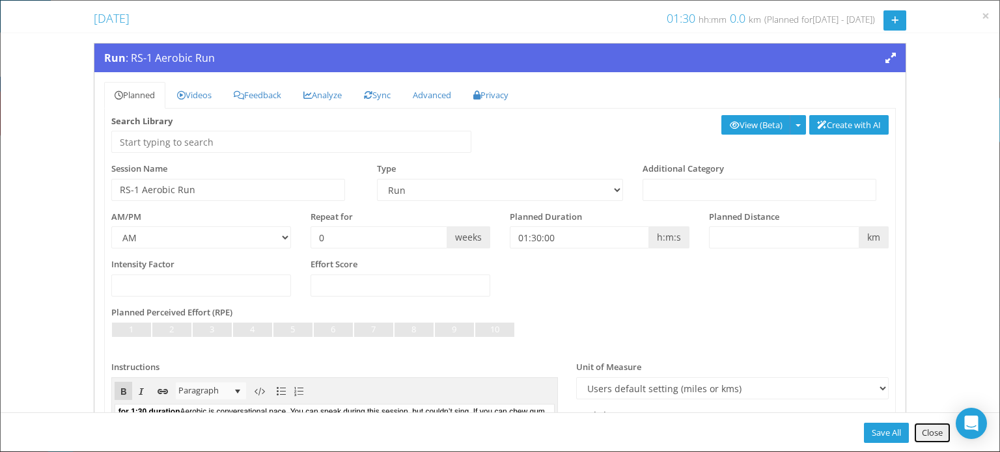
click at [927, 437] on link "Close" at bounding box center [932, 433] width 36 height 20
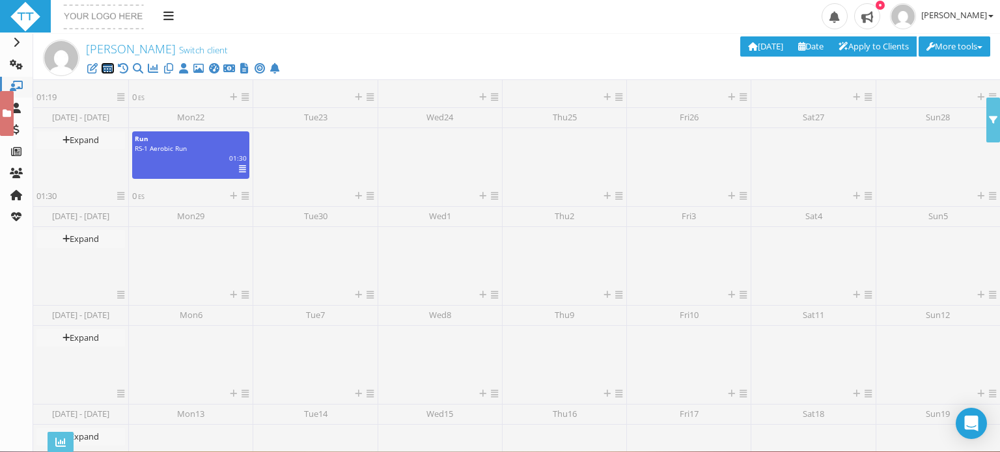
click at [108, 69] on icon at bounding box center [107, 68] width 13 height 1
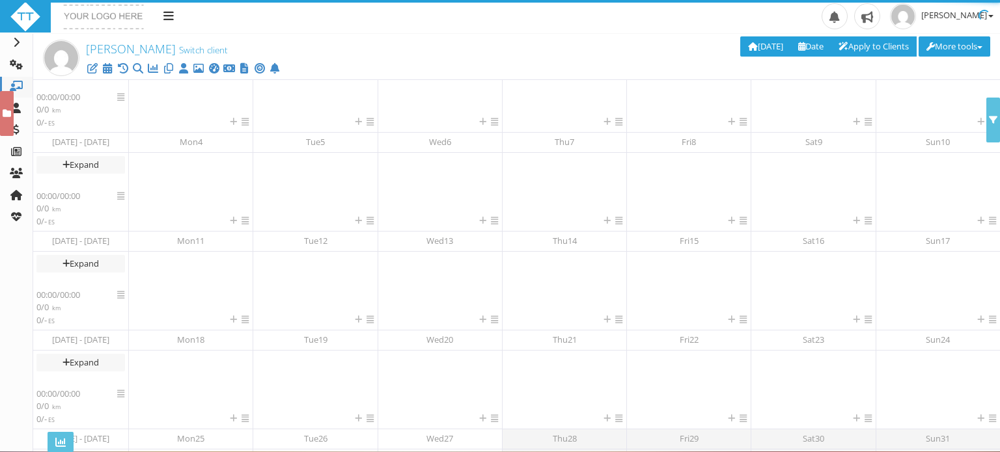
scroll to position [236, 0]
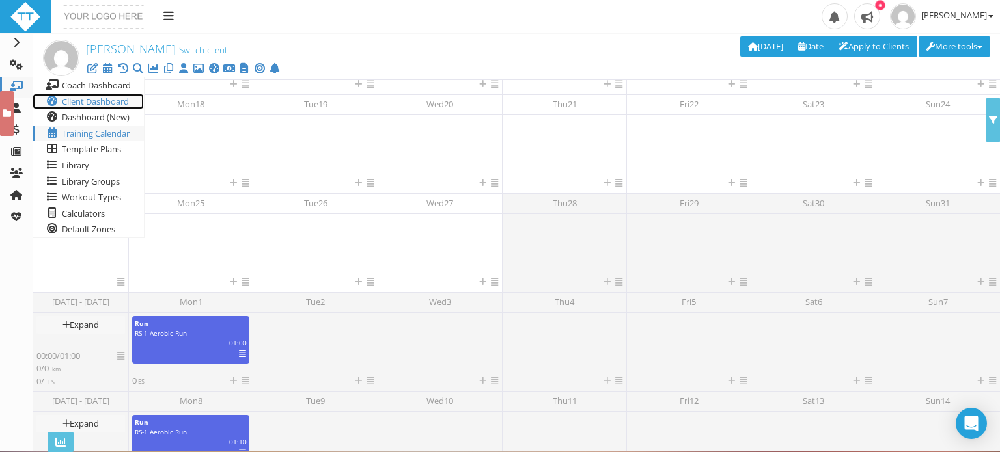
click at [76, 100] on span "Client Dashboard" at bounding box center [95, 102] width 67 height 12
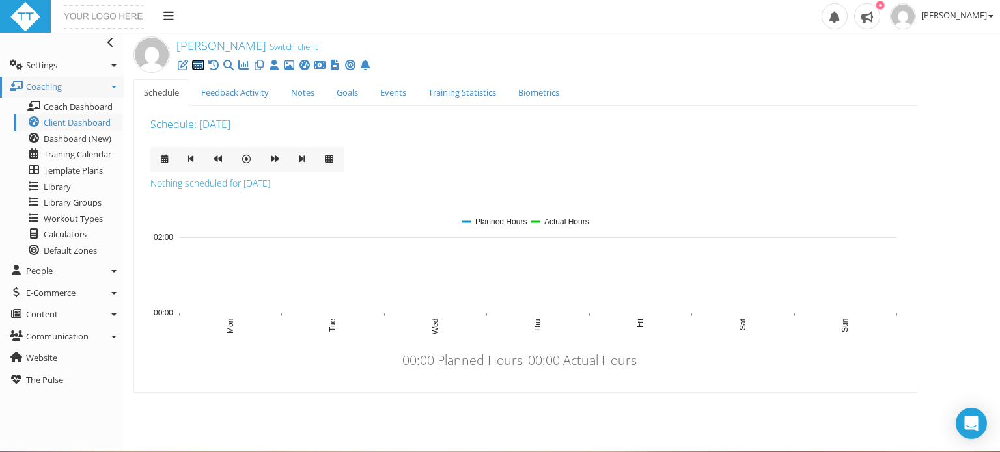
click at [202, 66] on icon at bounding box center [197, 65] width 13 height 1
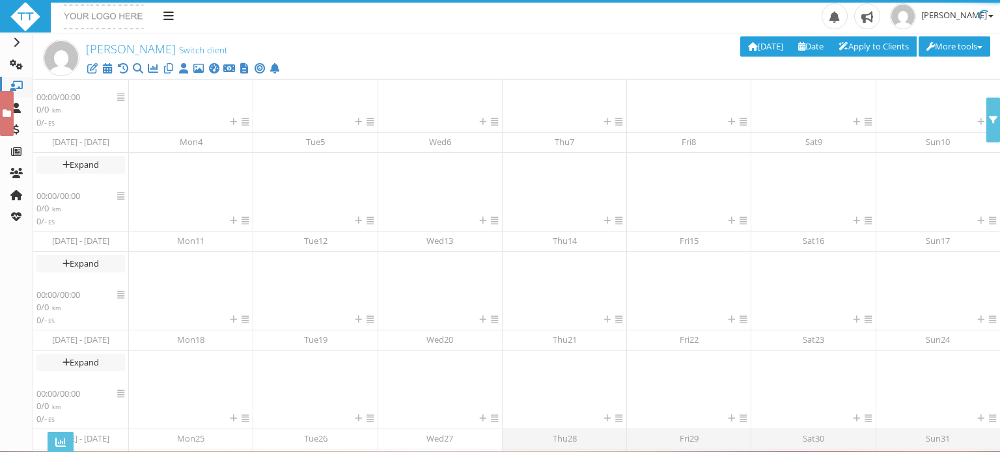
scroll to position [236, 0]
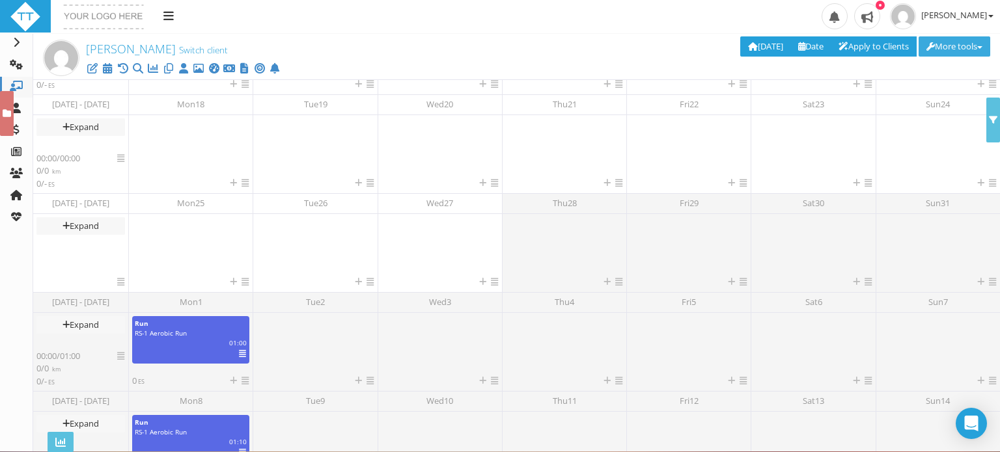
click at [956, 40] on button "More tools" at bounding box center [955, 46] width 72 height 20
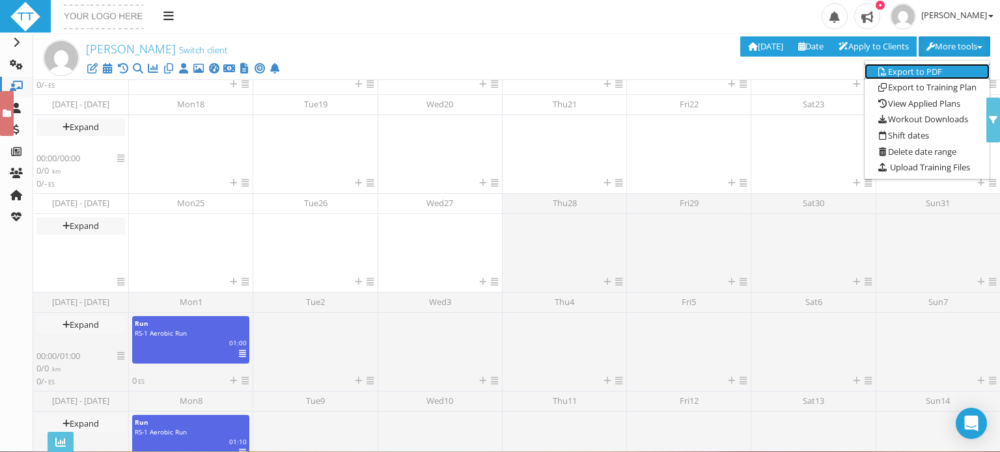
click at [906, 67] on link "Export to PDF" at bounding box center [927, 72] width 125 height 16
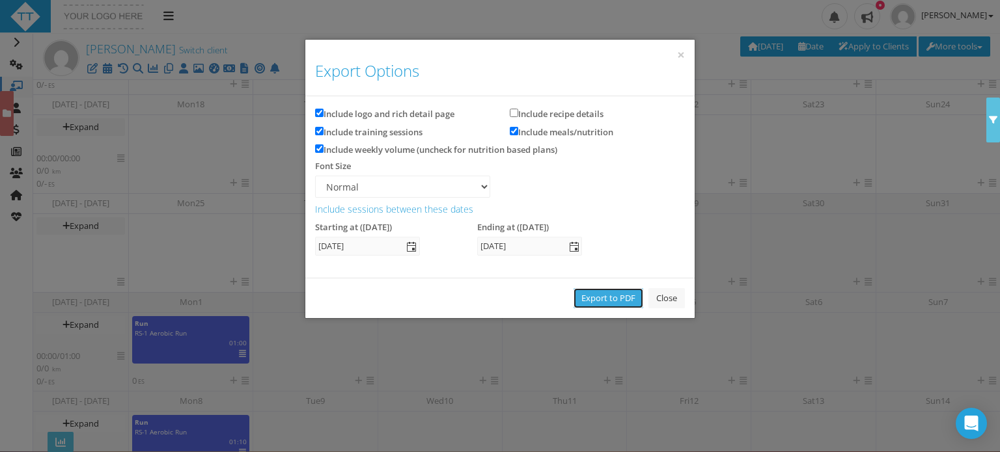
click at [598, 292] on link "Export to PDF" at bounding box center [609, 298] width 70 height 20
click at [408, 249] on span "select" at bounding box center [411, 247] width 10 height 10
click at [410, 249] on span "select" at bounding box center [411, 247] width 10 height 10
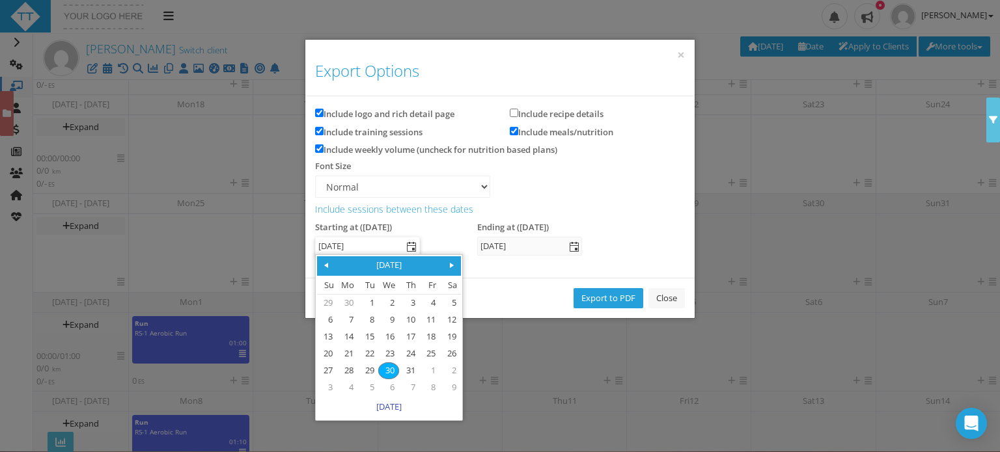
click at [454, 266] on span at bounding box center [452, 265] width 10 height 10
click at [350, 301] on link "1" at bounding box center [347, 304] width 19 height 16
type input "01 Sep 2025"
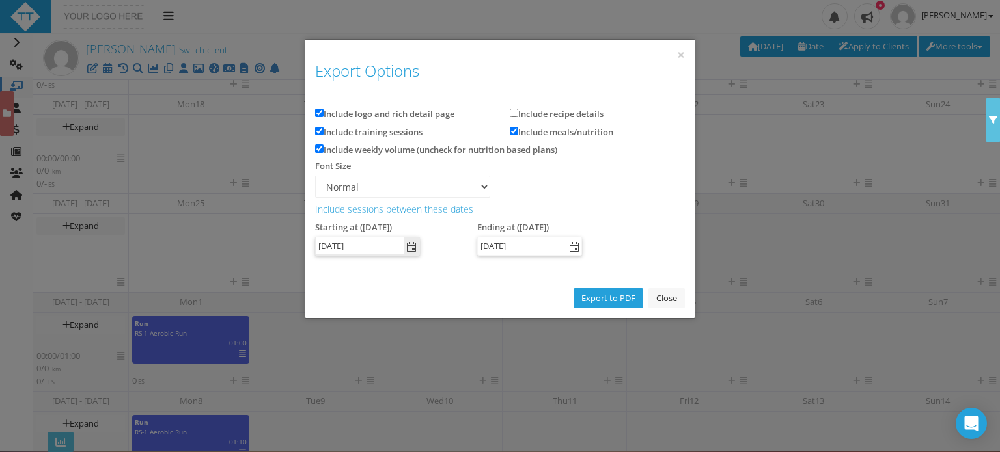
click at [573, 244] on span "select" at bounding box center [574, 247] width 10 height 10
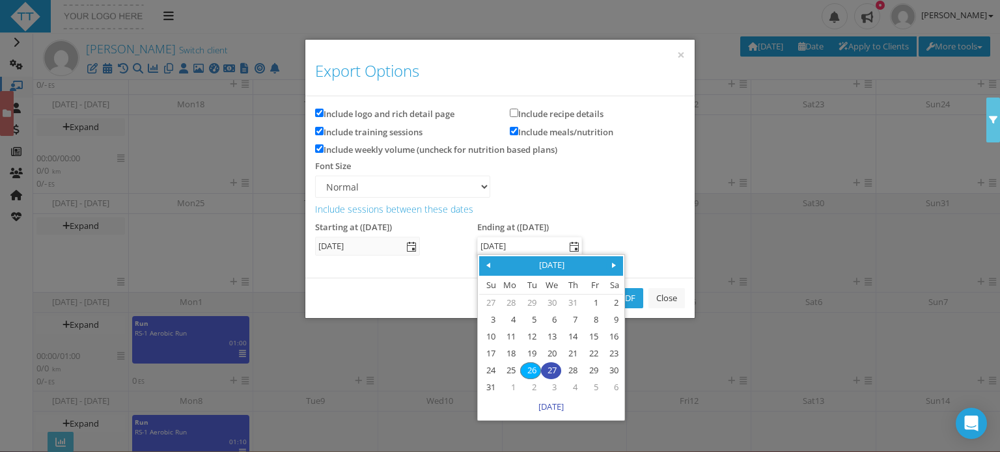
click at [618, 261] on span at bounding box center [614, 265] width 10 height 10
click at [487, 268] on span at bounding box center [488, 265] width 10 height 10
click at [620, 371] on link "4" at bounding box center [612, 371] width 19 height 16
type input "04 Oct 2025"
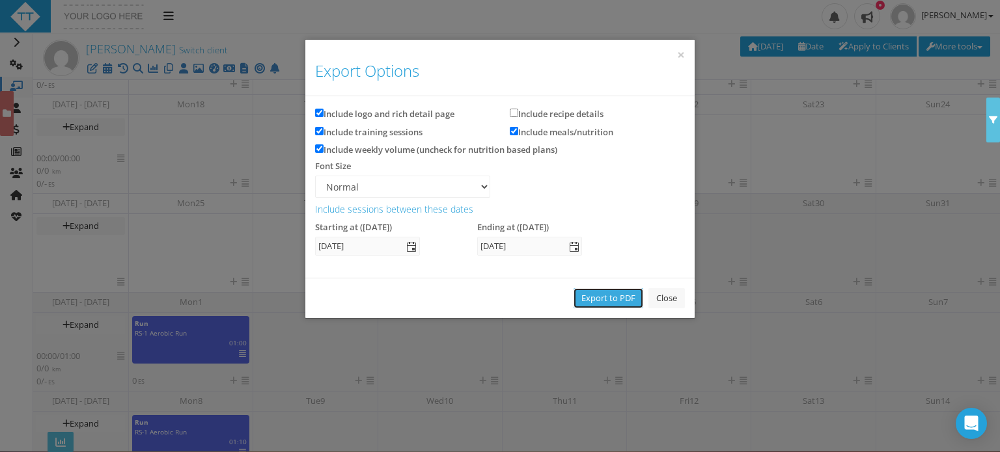
click at [611, 299] on link "Export to PDF" at bounding box center [609, 298] width 70 height 20
click at [667, 296] on link "Close" at bounding box center [666, 298] width 36 height 20
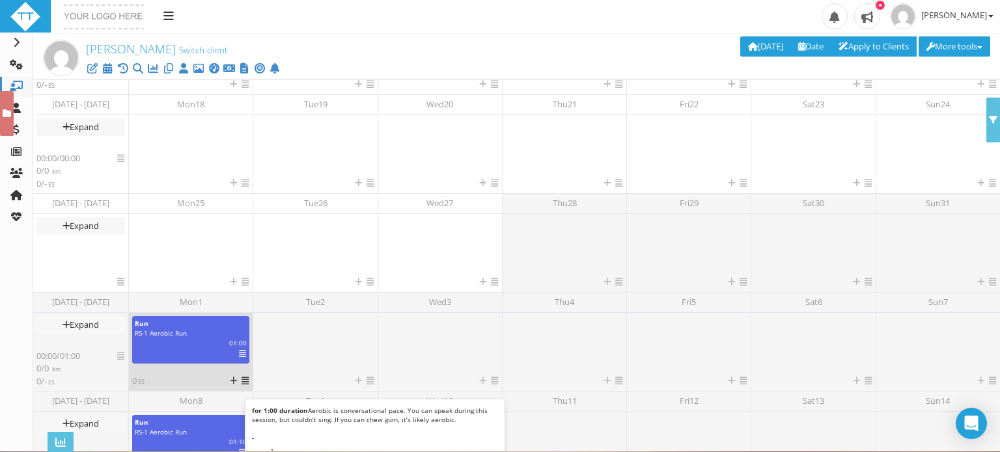
click at [240, 354] on icon at bounding box center [242, 354] width 7 height 1
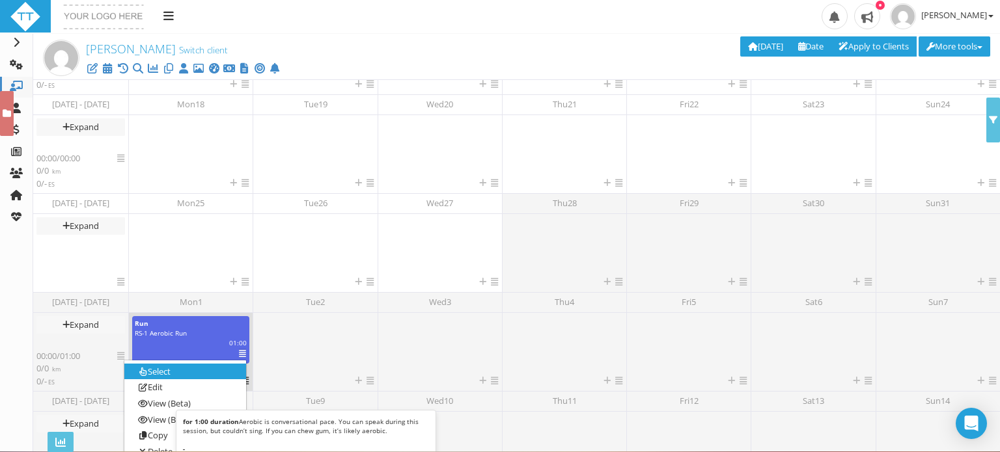
click at [163, 370] on link "Select" at bounding box center [185, 372] width 122 height 16
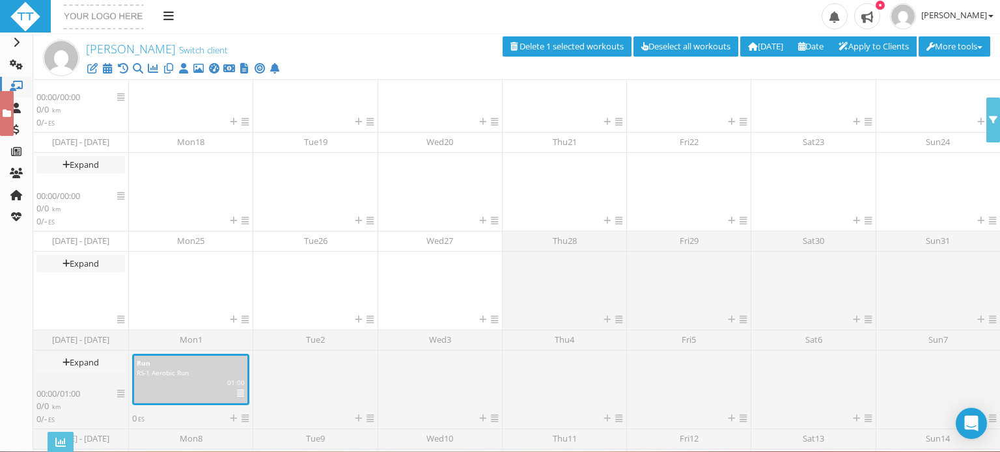
scroll to position [237, 0]
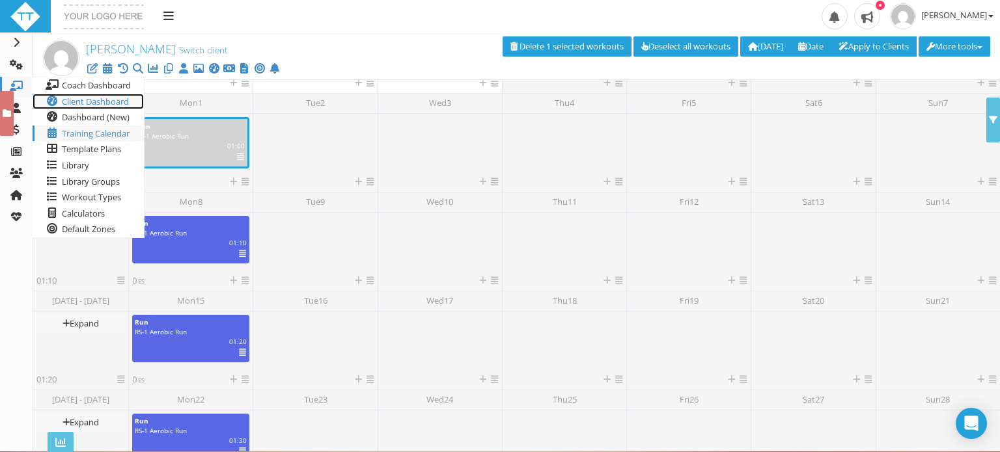
click at [81, 102] on span "Client Dashboard" at bounding box center [95, 102] width 67 height 12
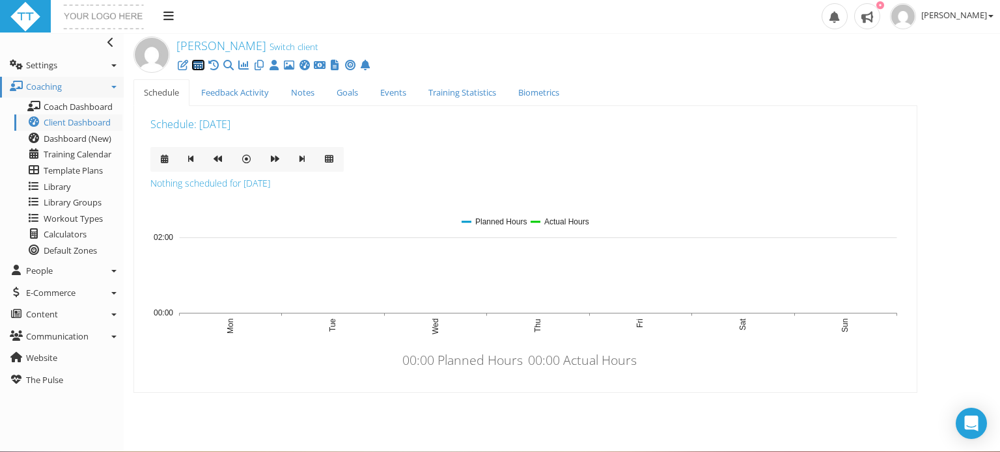
click at [201, 66] on icon at bounding box center [197, 65] width 13 height 1
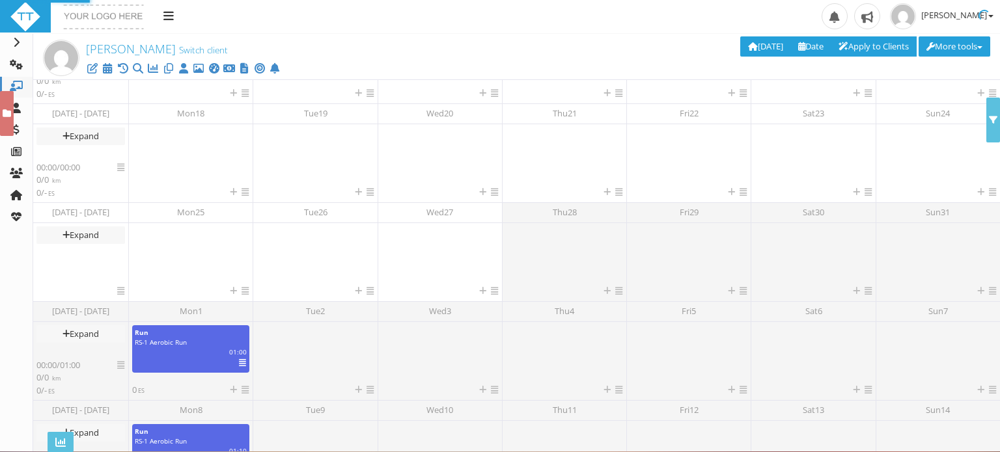
scroll to position [236, 0]
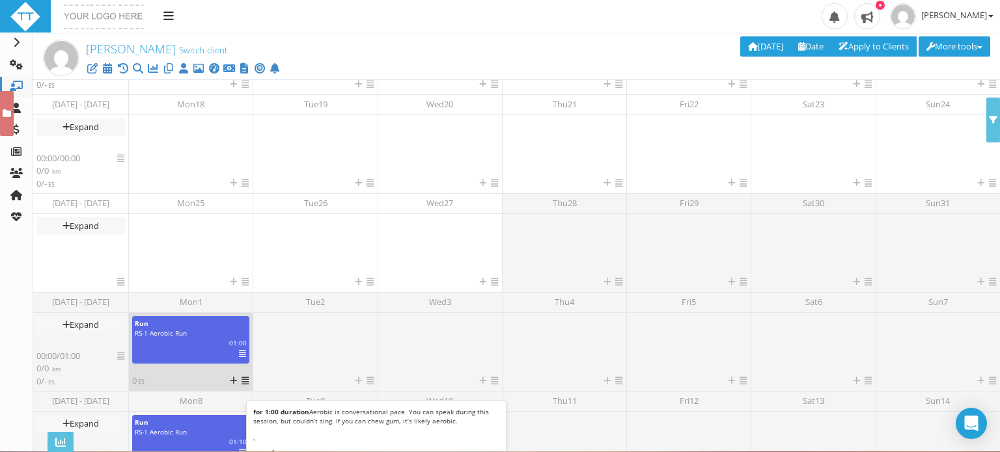
click at [241, 354] on icon at bounding box center [242, 354] width 7 height 1
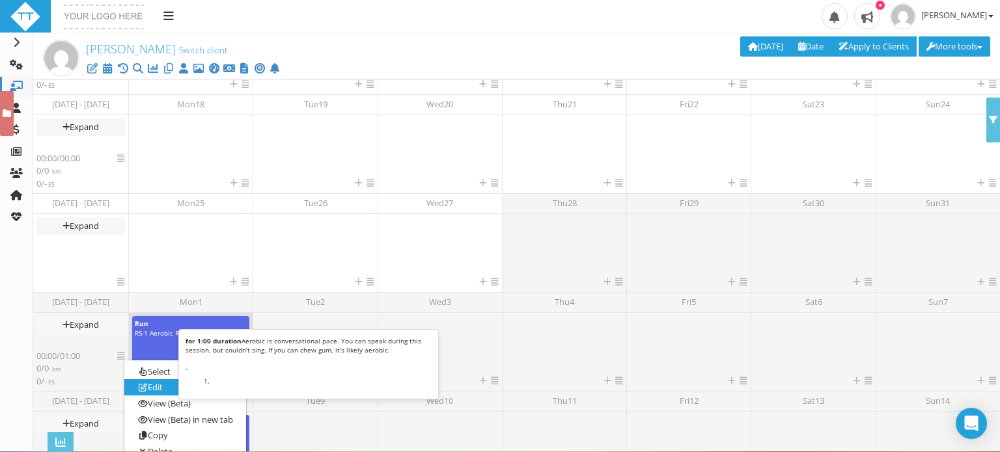
click at [169, 383] on link "Edit" at bounding box center [185, 388] width 122 height 16
select select "f6c5cf88-e375-419d-8aa1-e0838ebb8a2f"
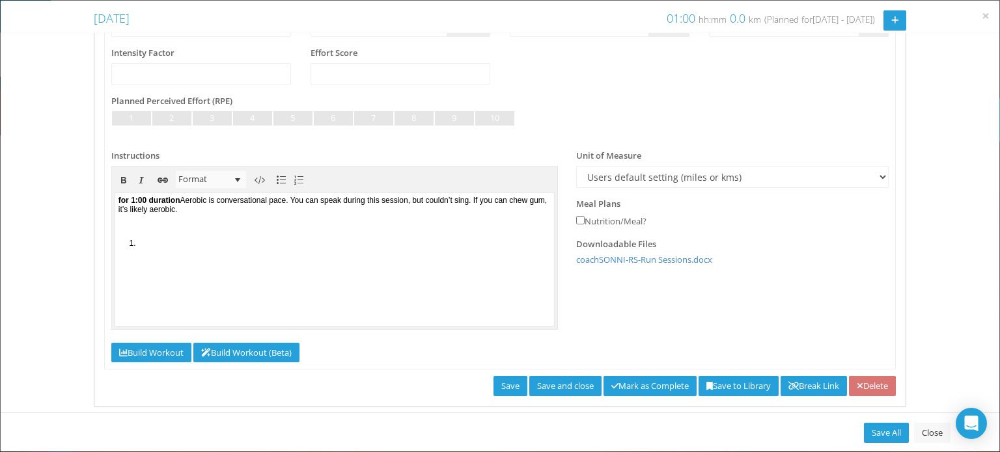
scroll to position [225, 0]
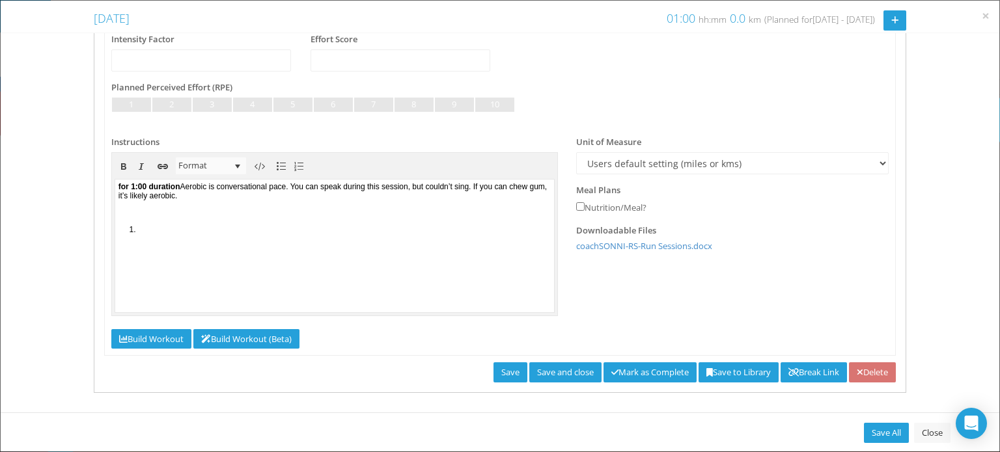
click at [149, 228] on li at bounding box center [343, 229] width 413 height 9
click at [493, 374] on link "Save" at bounding box center [510, 373] width 34 height 20
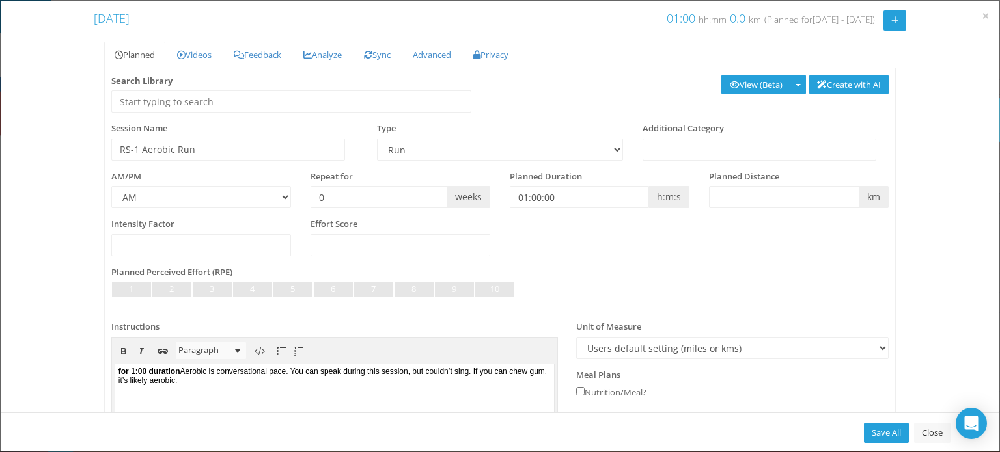
scroll to position [0, 0]
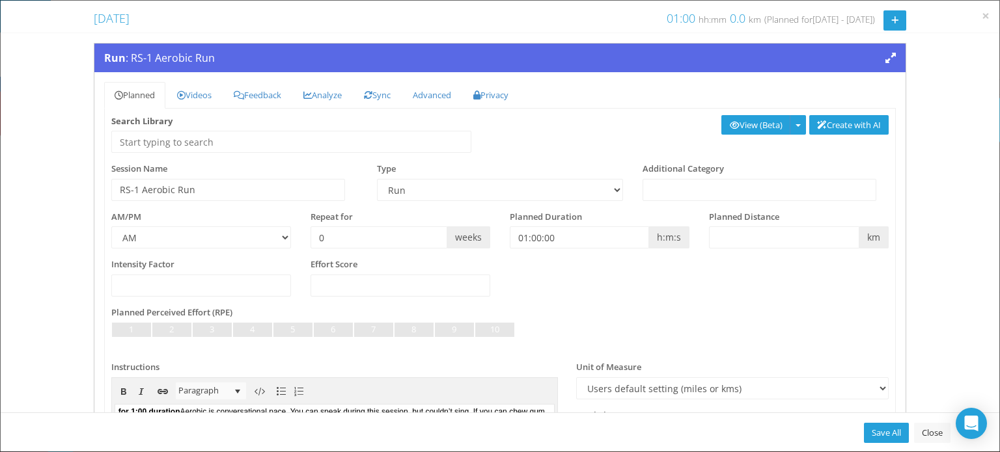
click at [175, 59] on span "Run : RS-1 Aerobic Run" at bounding box center [159, 58] width 111 height 14
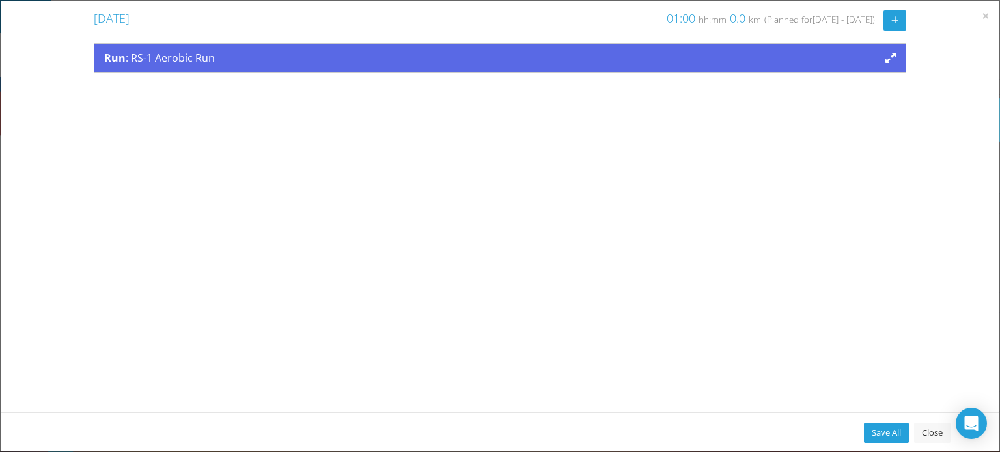
click at [175, 59] on span "Run : RS-1 Aerobic Run" at bounding box center [159, 58] width 111 height 14
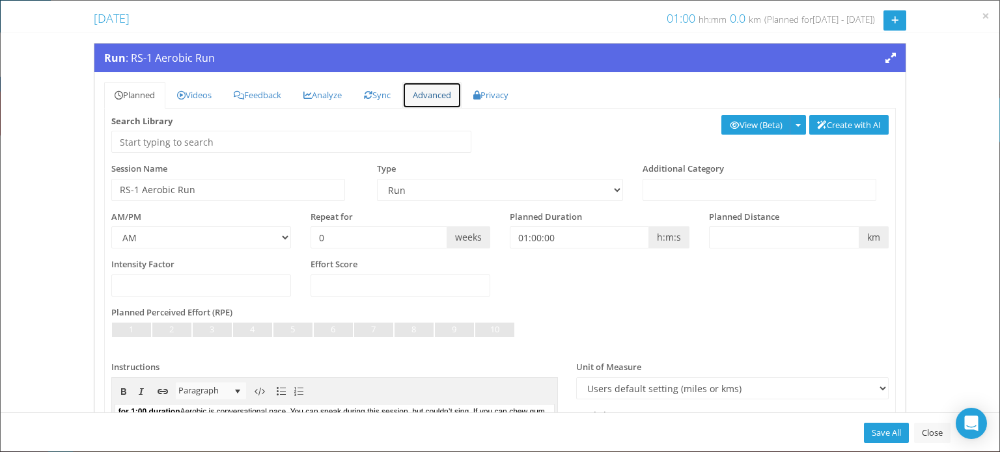
click at [444, 98] on link "Advanced" at bounding box center [431, 95] width 59 height 27
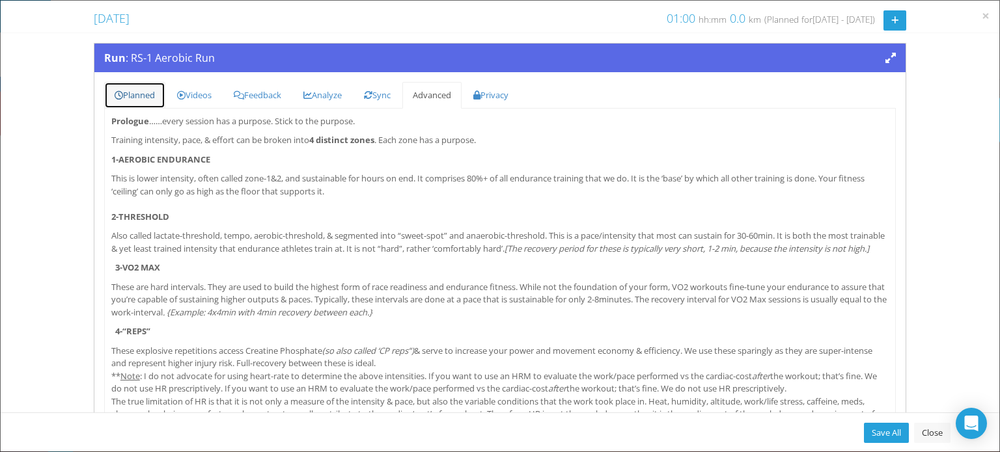
click at [140, 96] on link "Planned" at bounding box center [134, 95] width 61 height 27
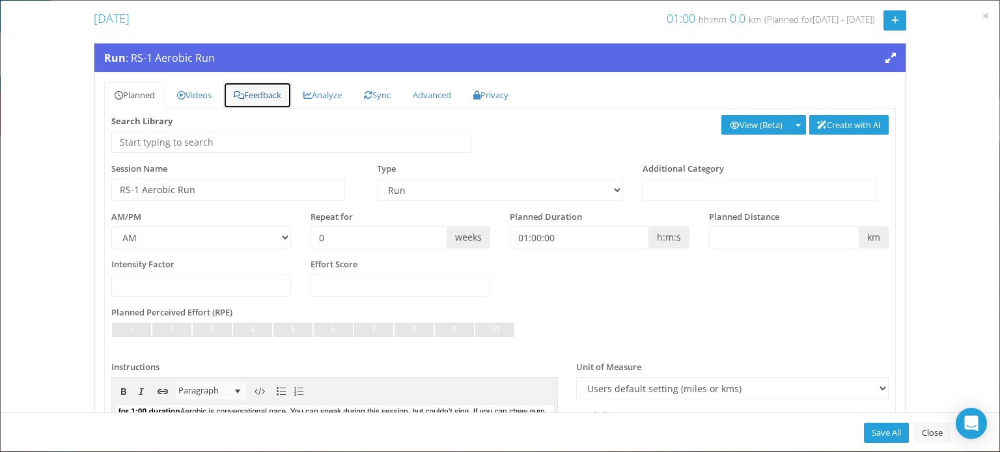
click at [245, 88] on link "Feedback" at bounding box center [257, 95] width 68 height 27
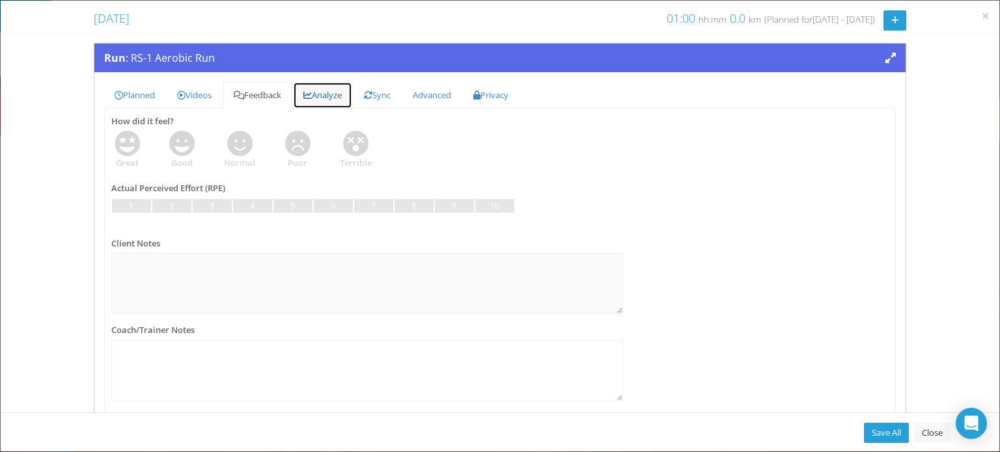
click at [352, 95] on link "Analyze" at bounding box center [322, 95] width 59 height 27
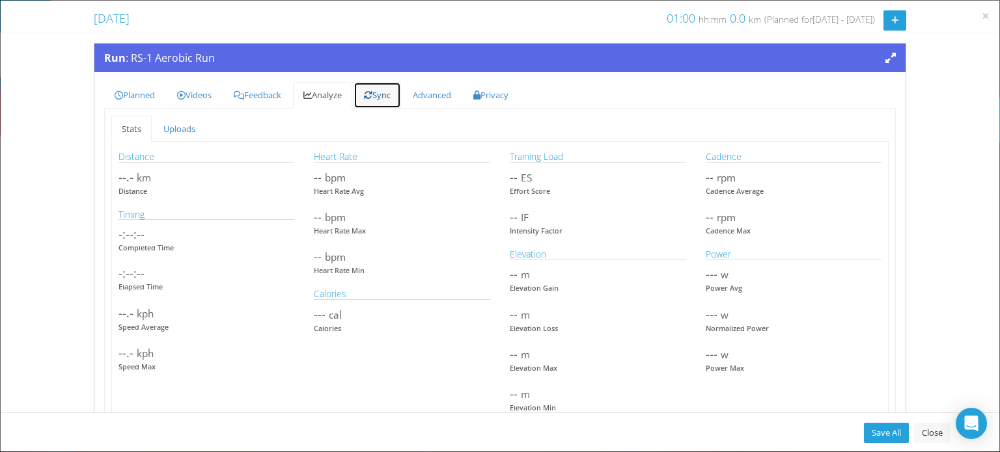
click at [385, 94] on link "Sync" at bounding box center [378, 95] width 48 height 27
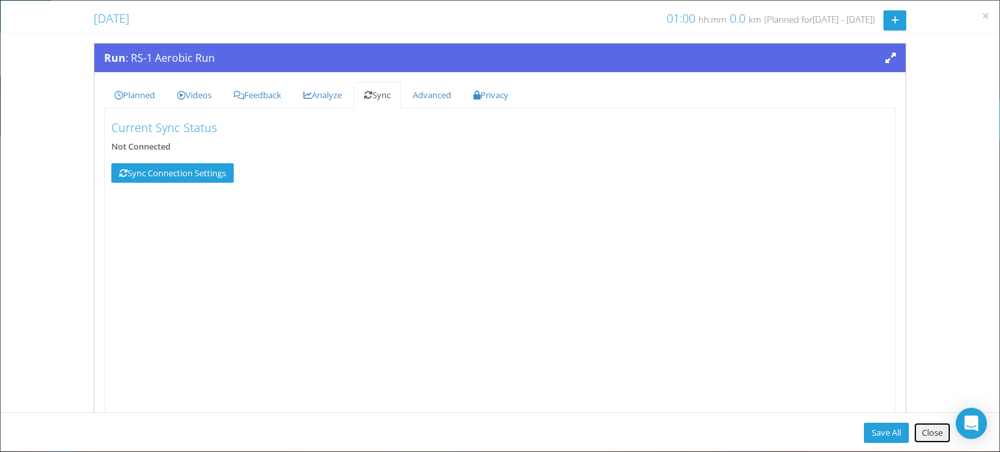
click at [935, 437] on link "Close" at bounding box center [932, 433] width 36 height 20
